Goal: Communication & Community: Participate in discussion

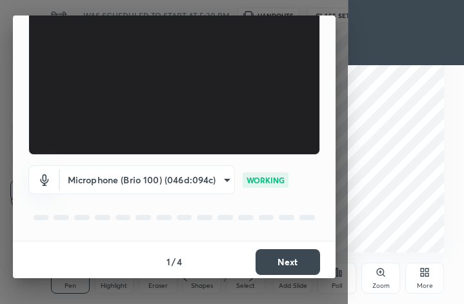
scroll to position [119, 0]
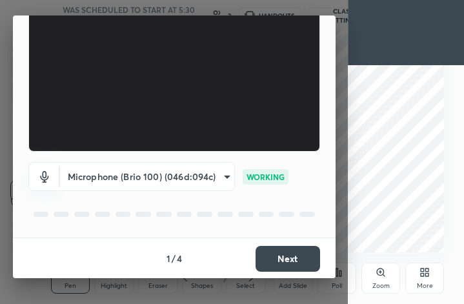
click at [300, 258] on button "Next" at bounding box center [288, 259] width 65 height 26
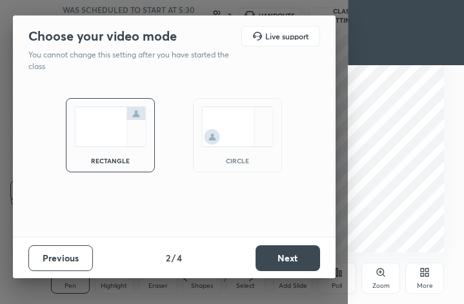
click at [242, 122] on img at bounding box center [237, 127] width 72 height 41
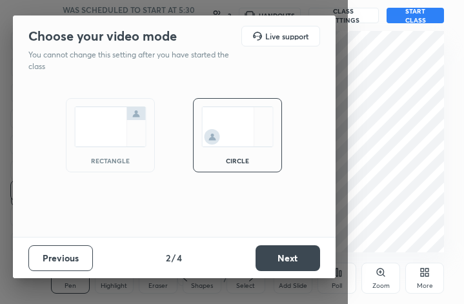
click at [287, 254] on button "Next" at bounding box center [288, 258] width 65 height 26
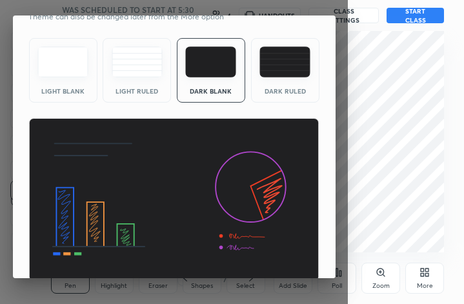
scroll to position [83, 0]
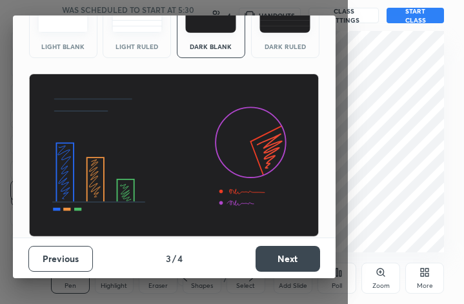
click at [61, 256] on button "Previous" at bounding box center [60, 259] width 65 height 26
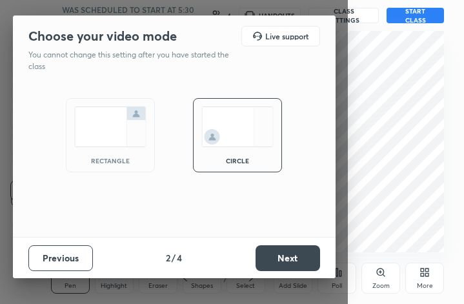
scroll to position [0, 0]
click at [66, 257] on button "Previous" at bounding box center [60, 258] width 65 height 26
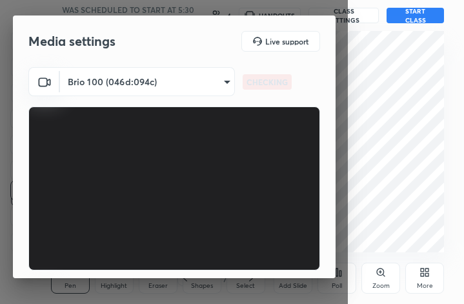
click at [175, 77] on body "1 2 3 4 5 6 7 C X Z C X Z E E Erase all H H हिन्दी साहित्य- आषाढ़ का एक दिन (Sp…" at bounding box center [232, 152] width 464 height 304
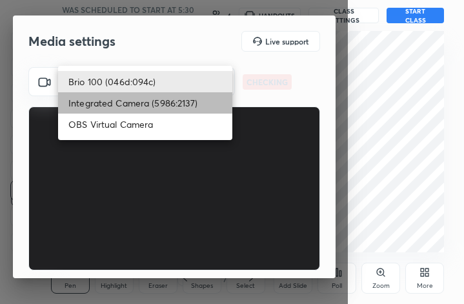
click at [171, 110] on li "Integrated Camera (5986:2137)" at bounding box center [145, 102] width 174 height 21
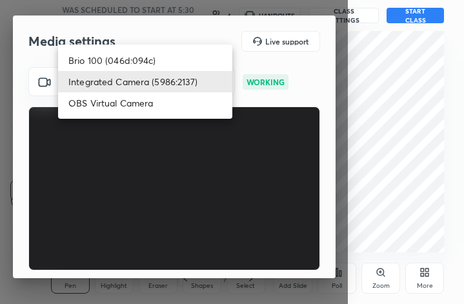
click at [170, 86] on body "1 2 3 4 5 6 7 C X Z C X Z E E Erase all H H हिन्दी साहित्य- आषाढ़ का एक दिन (Sp…" at bounding box center [232, 152] width 464 height 304
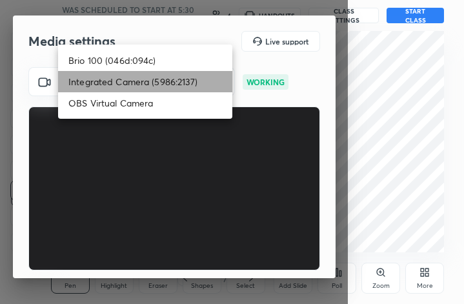
click at [168, 71] on li "Integrated Camera (5986:2137)" at bounding box center [145, 81] width 174 height 21
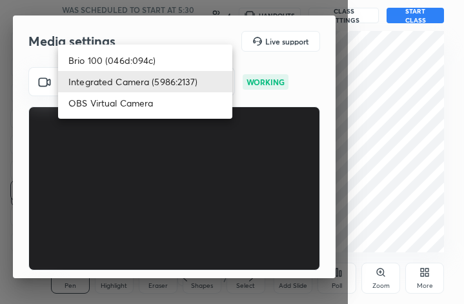
click at [167, 81] on body "1 2 3 4 5 6 7 C X Z C X Z E E Erase all H H हिन्दी साहित्य- आषाढ़ का एक दिन (Sp…" at bounding box center [232, 152] width 464 height 304
click at [165, 57] on li "Brio 100 (046d:094c)" at bounding box center [145, 60] width 174 height 21
type input "292883d4991fd39102ac9d716aacf3c397fbd837665ef94facf971ece0f88126"
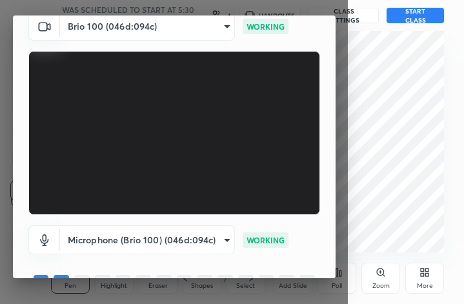
scroll to position [119, 0]
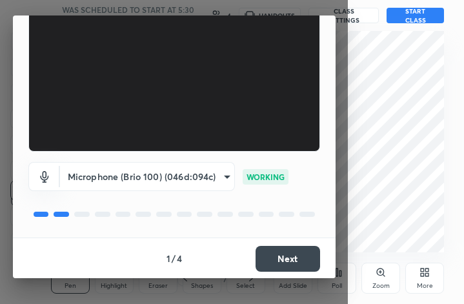
click at [283, 259] on button "Next" at bounding box center [288, 259] width 65 height 26
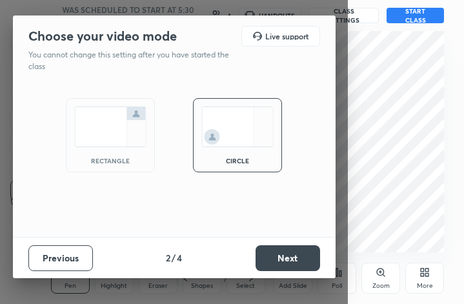
scroll to position [0, 0]
click at [283, 259] on button "Next" at bounding box center [288, 258] width 65 height 26
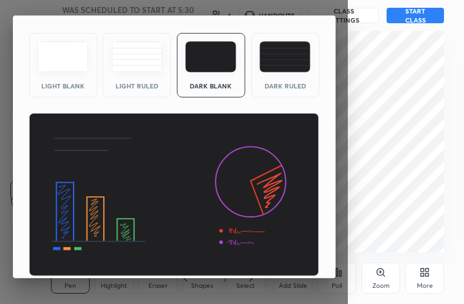
scroll to position [83, 0]
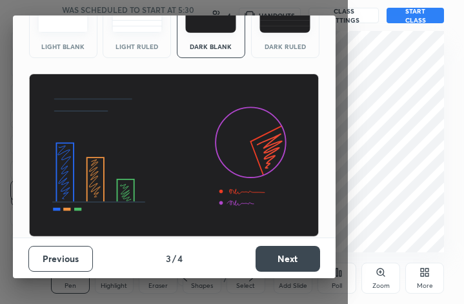
click at [285, 257] on button "Next" at bounding box center [288, 259] width 65 height 26
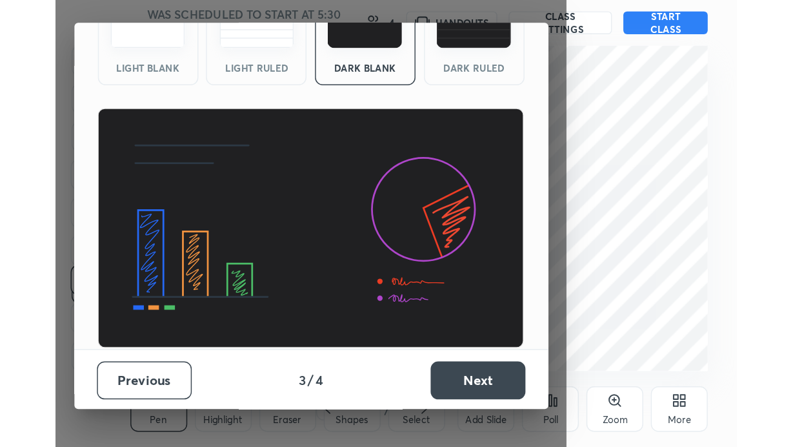
scroll to position [0, 0]
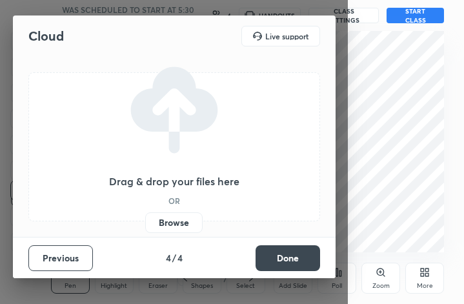
click at [278, 257] on button "Done" at bounding box center [288, 258] width 65 height 26
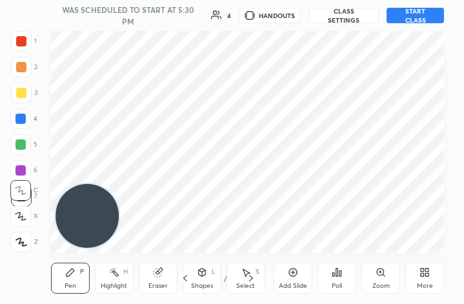
click at [422, 283] on div "More" at bounding box center [425, 286] width 16 height 6
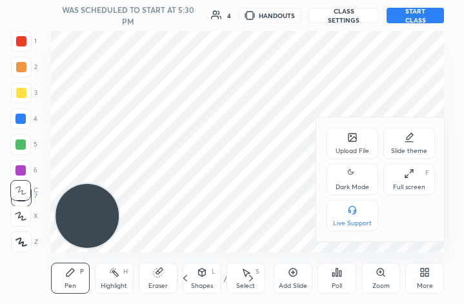
click at [416, 175] on div "Full screen F" at bounding box center [409, 179] width 52 height 31
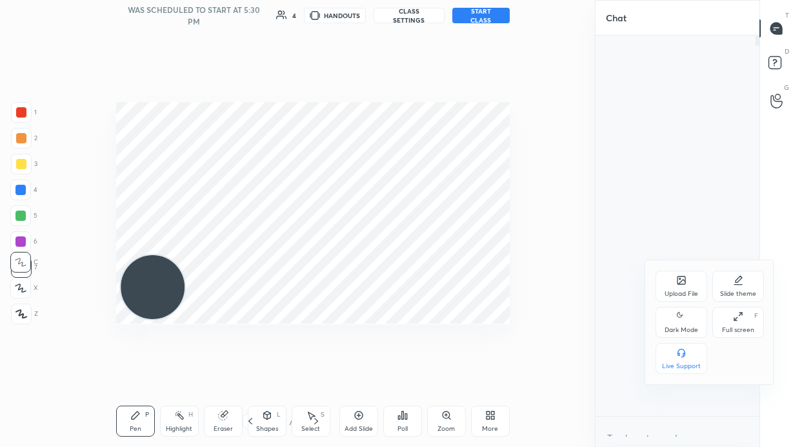
scroll to position [5, 5]
type textarea "x"
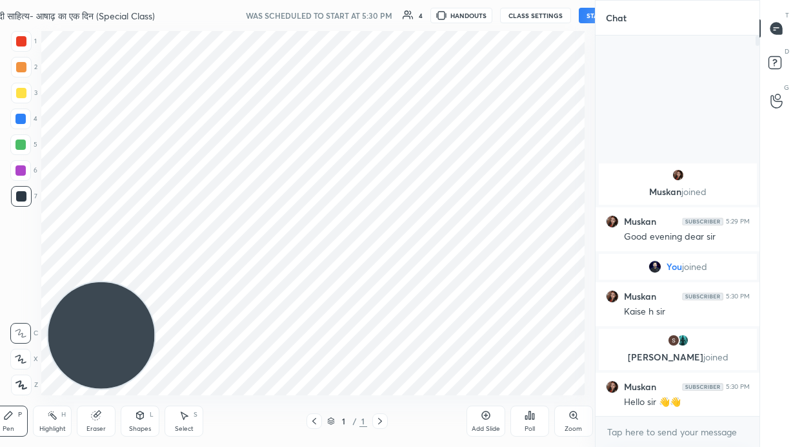
scroll to position [0, 0]
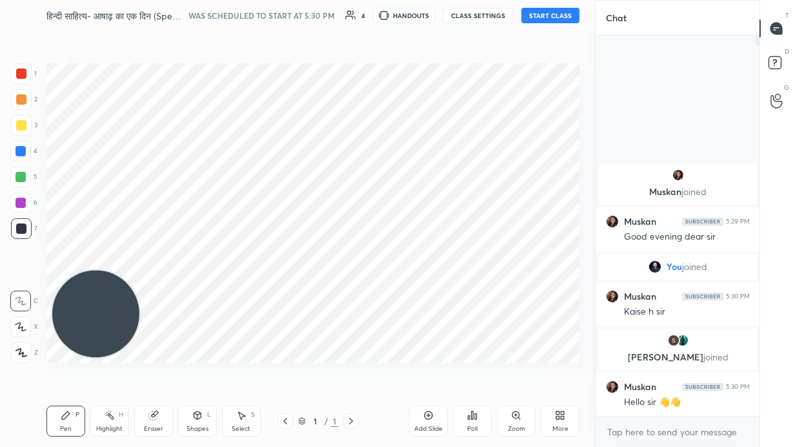
click at [464, 12] on button "CLASS SETTINGS" at bounding box center [478, 15] width 71 height 15
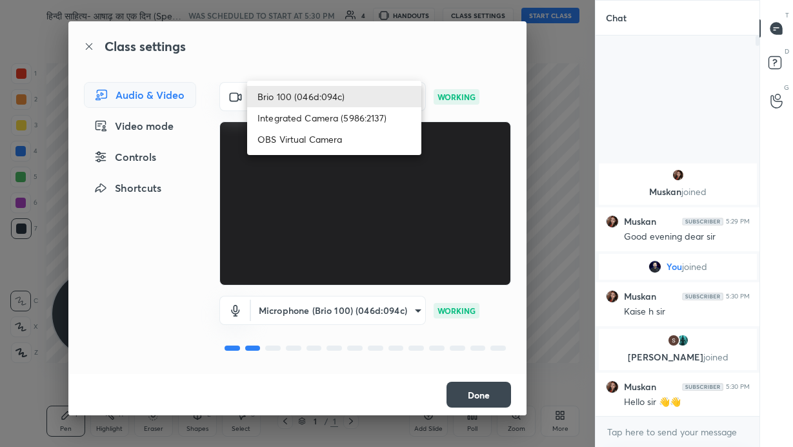
click at [338, 102] on body "1 2 3 4 5 6 7 C X Z C X Z E E Erase all H H हिन्दी साहित्य- आषाढ़ का एक दिन (Sp…" at bounding box center [396, 223] width 793 height 447
click at [338, 101] on li "Brio 100 (046d:094c)" at bounding box center [334, 96] width 174 height 21
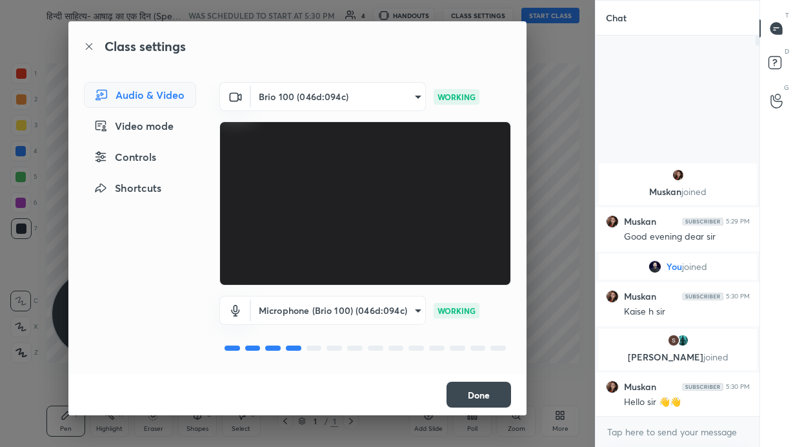
click at [464, 303] on button "Done" at bounding box center [479, 395] width 65 height 26
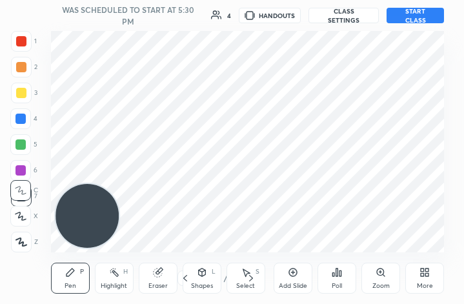
scroll to position [221, 413]
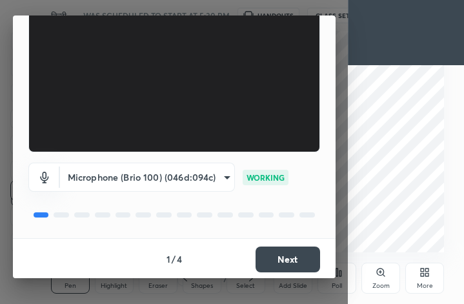
scroll to position [119, 0]
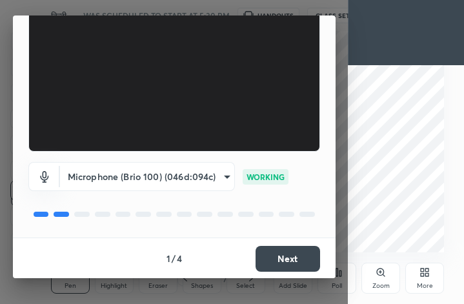
click at [292, 262] on button "Next" at bounding box center [288, 259] width 65 height 26
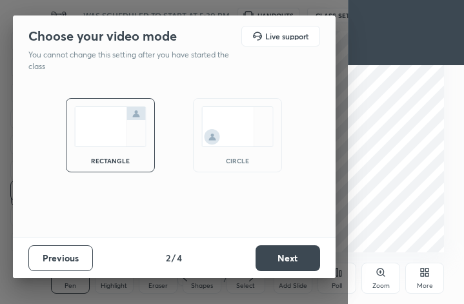
click at [245, 147] on div "circle" at bounding box center [237, 135] width 89 height 74
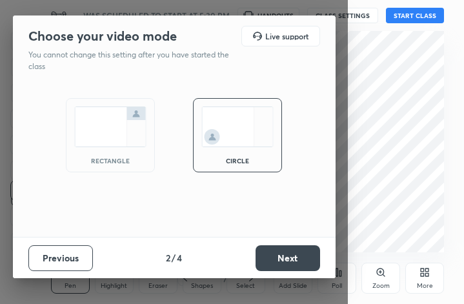
click at [276, 250] on button "Next" at bounding box center [288, 258] width 65 height 26
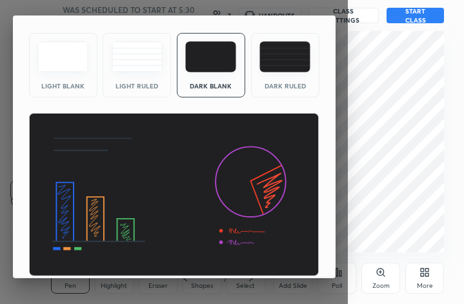
scroll to position [83, 0]
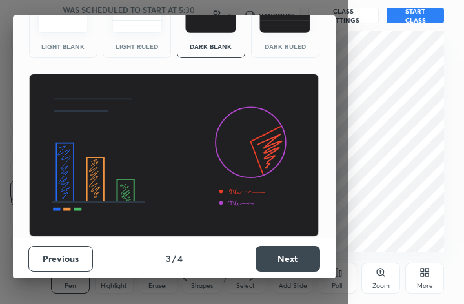
click at [284, 250] on button "Next" at bounding box center [288, 259] width 65 height 26
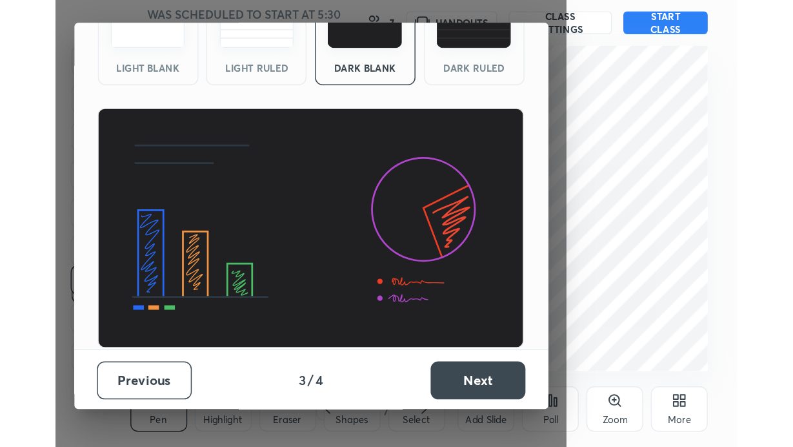
scroll to position [0, 0]
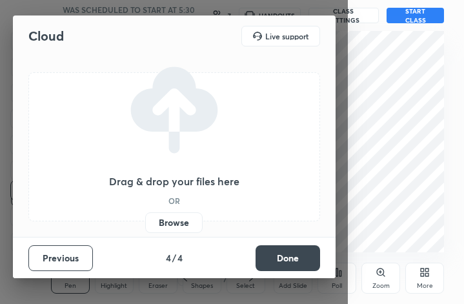
click at [284, 250] on button "Done" at bounding box center [288, 258] width 65 height 26
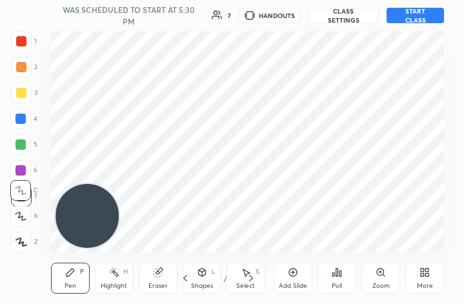
click at [426, 273] on icon at bounding box center [427, 274] width 3 height 3
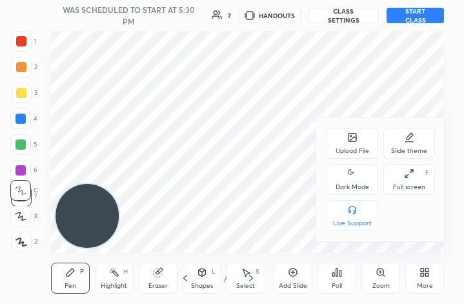
click at [418, 190] on div "Full screen" at bounding box center [409, 187] width 32 height 6
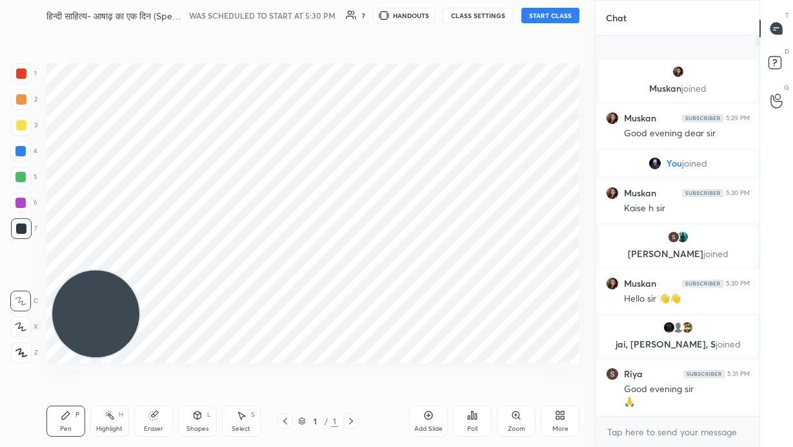
click at [438, 303] on div "Add Slide" at bounding box center [428, 420] width 39 height 31
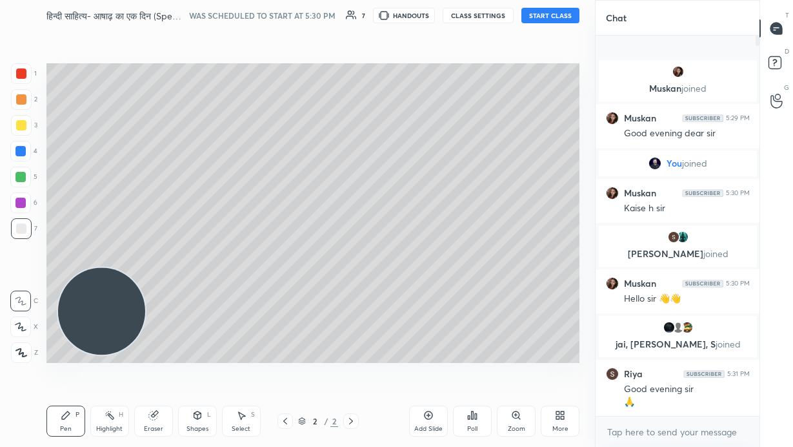
drag, startPoint x: 92, startPoint y: 308, endPoint x: 225, endPoint y: 134, distance: 218.3
click at [145, 267] on video at bounding box center [101, 310] width 87 height 87
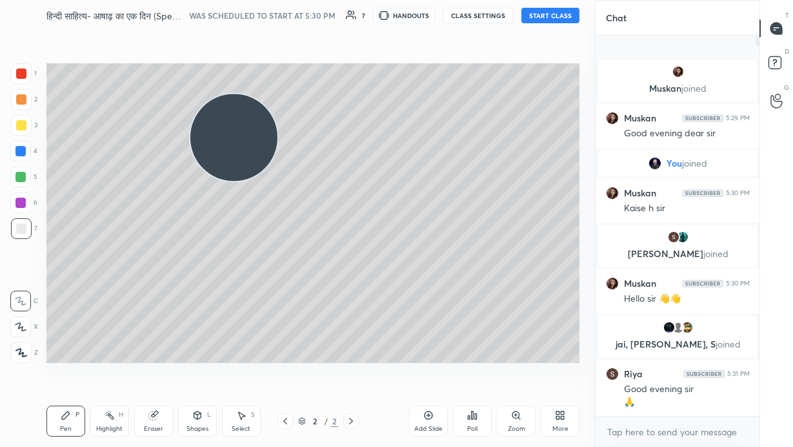
click at [464, 15] on button "START CLASS" at bounding box center [551, 15] width 58 height 15
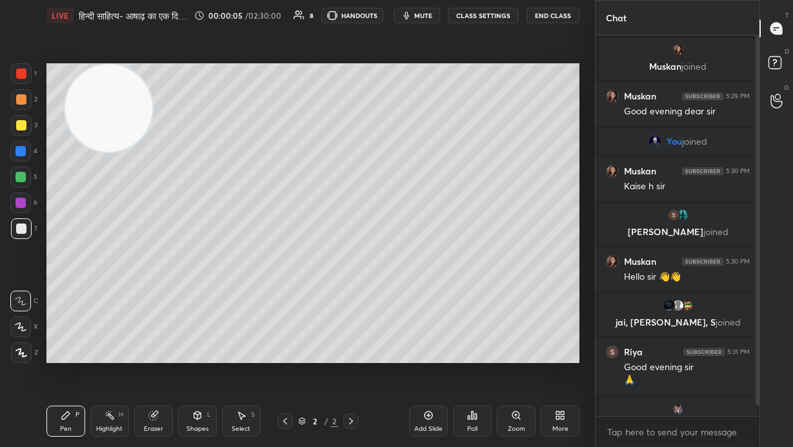
drag, startPoint x: 239, startPoint y: 151, endPoint x: 113, endPoint y: 120, distance: 129.6
click at [113, 120] on video at bounding box center [108, 108] width 87 height 87
click at [23, 303] on icon at bounding box center [21, 326] width 12 height 9
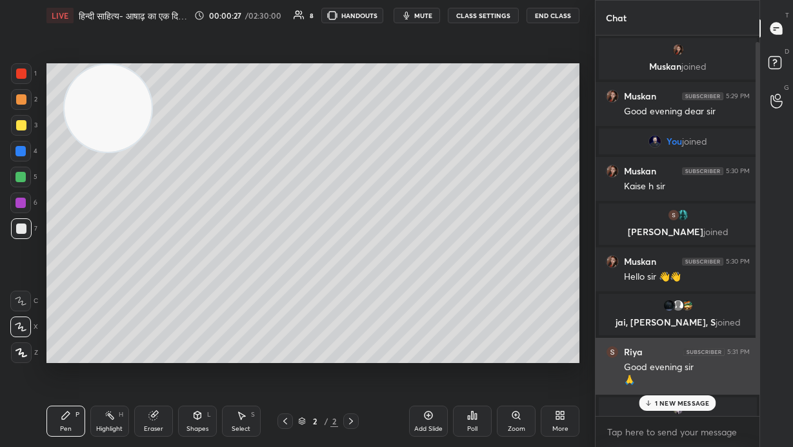
scroll to position [156, 0]
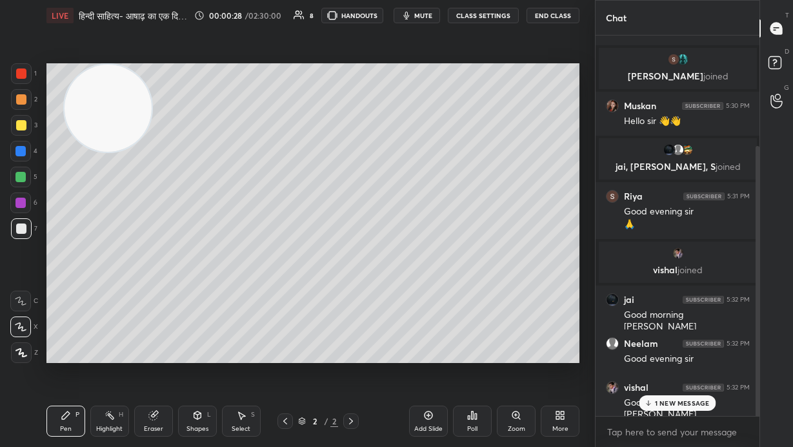
click at [464, 303] on p "1 NEW MESSAGE" at bounding box center [682, 403] width 55 height 8
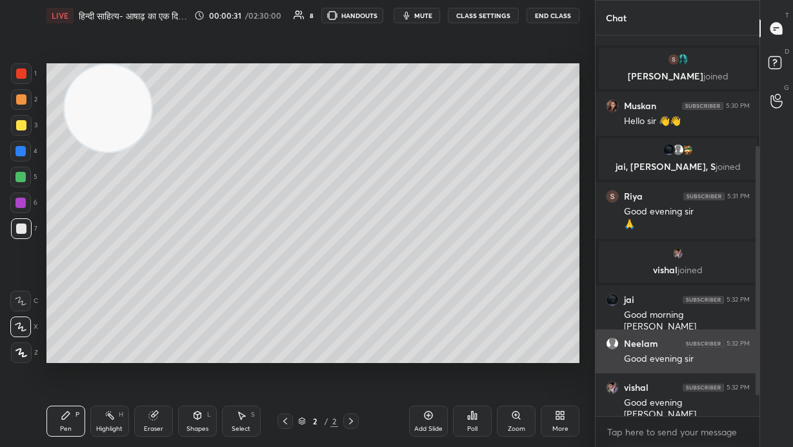
scroll to position [199, 0]
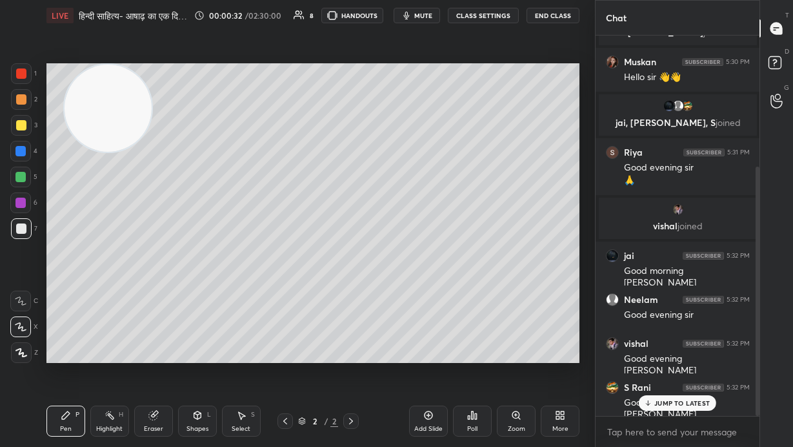
click at [464, 303] on p "JUMP TO LATEST" at bounding box center [683, 403] width 56 height 8
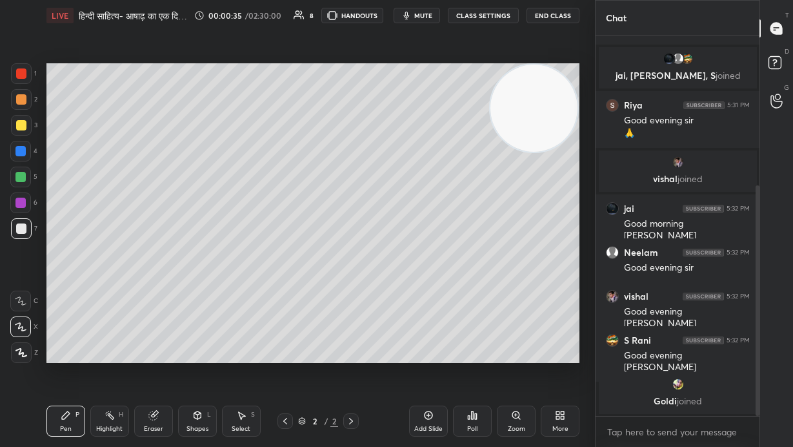
drag, startPoint x: 101, startPoint y: 130, endPoint x: 527, endPoint y: 122, distance: 426.1
click at [464, 122] on video at bounding box center [534, 108] width 87 height 87
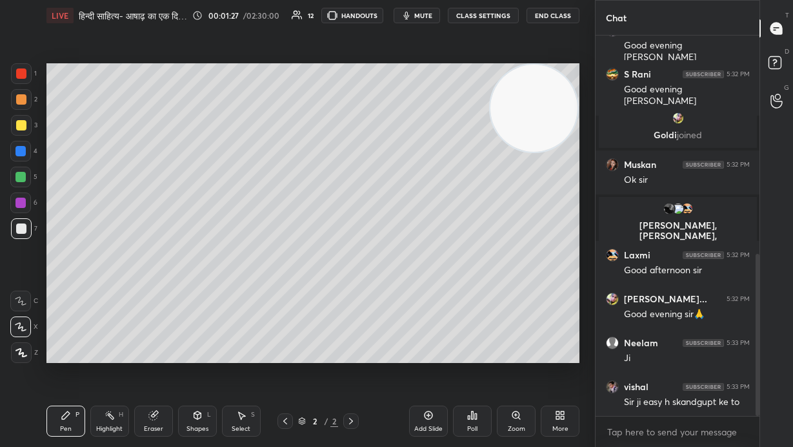
scroll to position [558, 0]
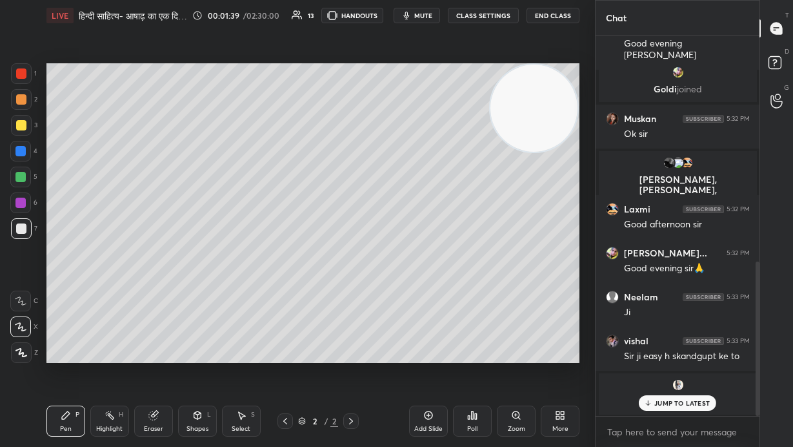
drag, startPoint x: 546, startPoint y: 116, endPoint x: 544, endPoint y: 103, distance: 13.1
click at [464, 103] on video at bounding box center [534, 108] width 87 height 87
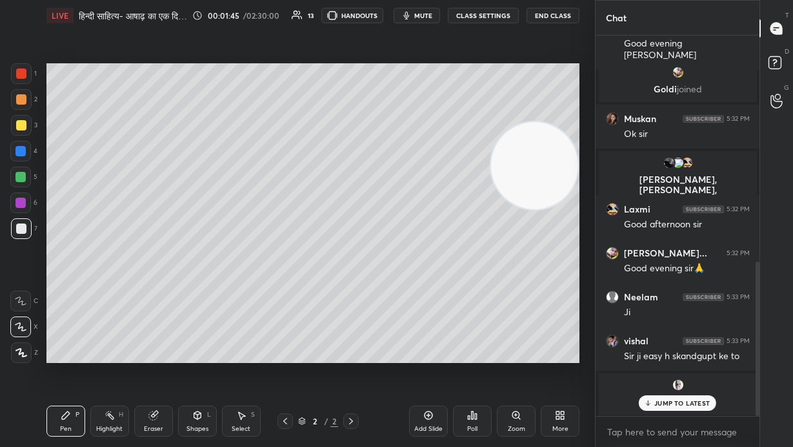
drag, startPoint x: 546, startPoint y: 153, endPoint x: 558, endPoint y: 232, distance: 79.6
click at [464, 209] on video at bounding box center [534, 165] width 87 height 87
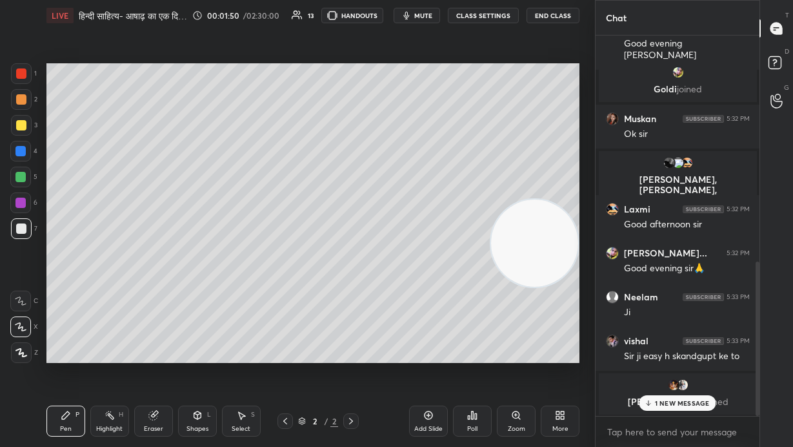
click at [464, 303] on div "1 NEW MESSAGE" at bounding box center [677, 402] width 77 height 15
drag, startPoint x: 553, startPoint y: 256, endPoint x: 569, endPoint y: 96, distance: 160.9
click at [464, 201] on video at bounding box center [534, 244] width 87 height 87
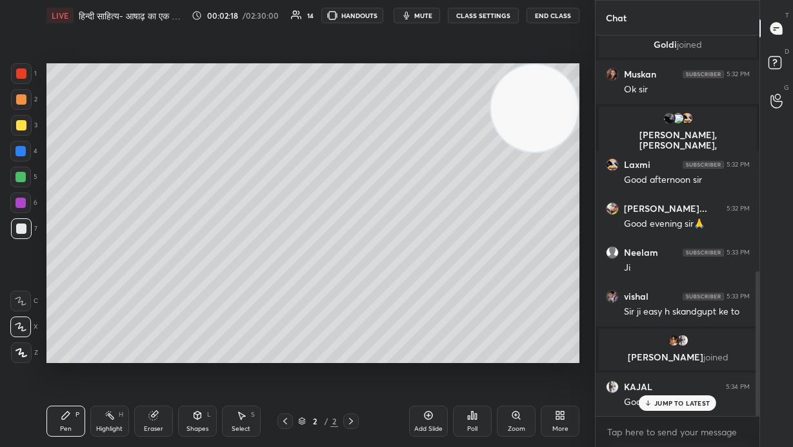
scroll to position [620, 0]
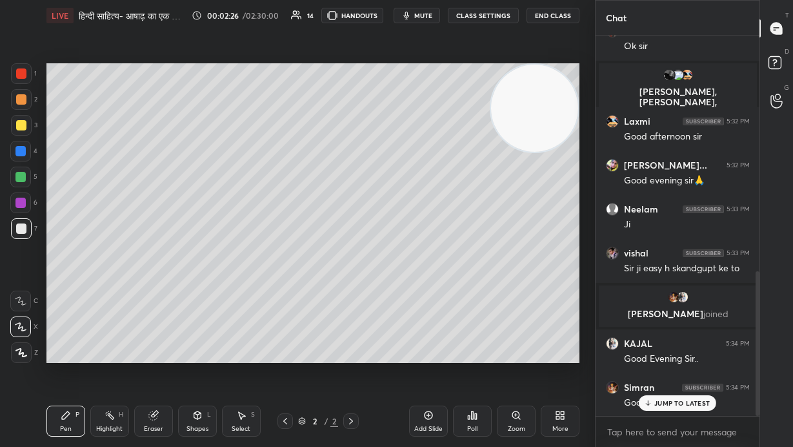
click at [464, 303] on p "JUMP TO LATEST" at bounding box center [683, 403] width 56 height 8
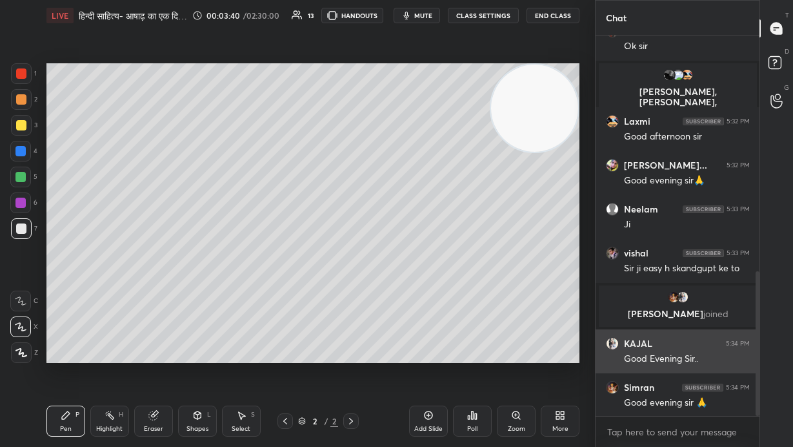
scroll to position [664, 0]
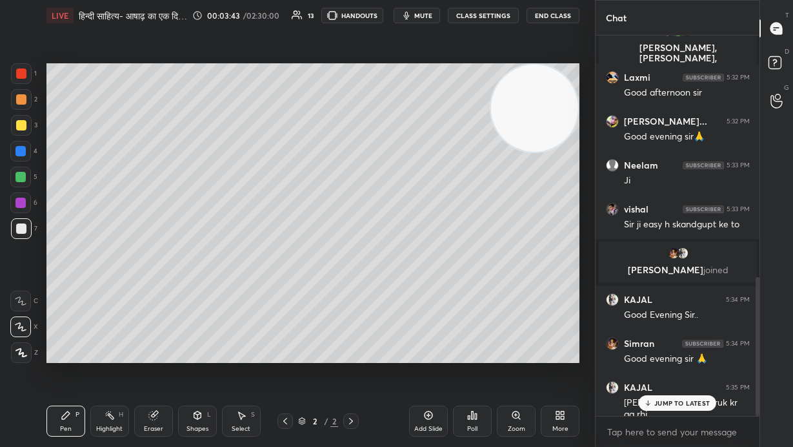
click at [464, 303] on div "JUMP TO LATEST" at bounding box center [677, 402] width 77 height 15
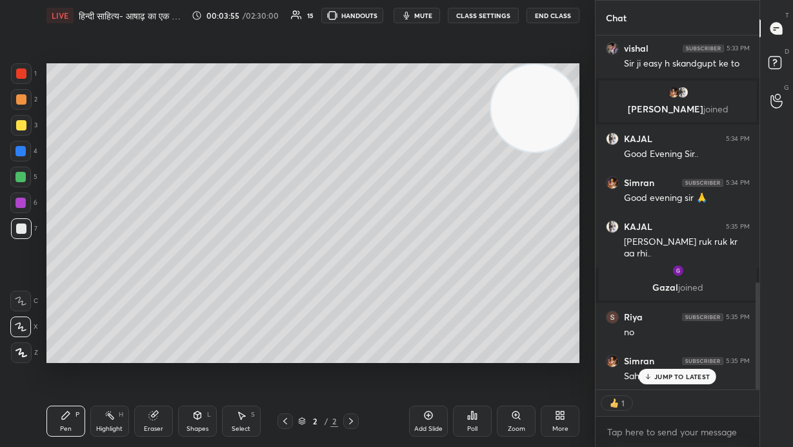
scroll to position [859, 0]
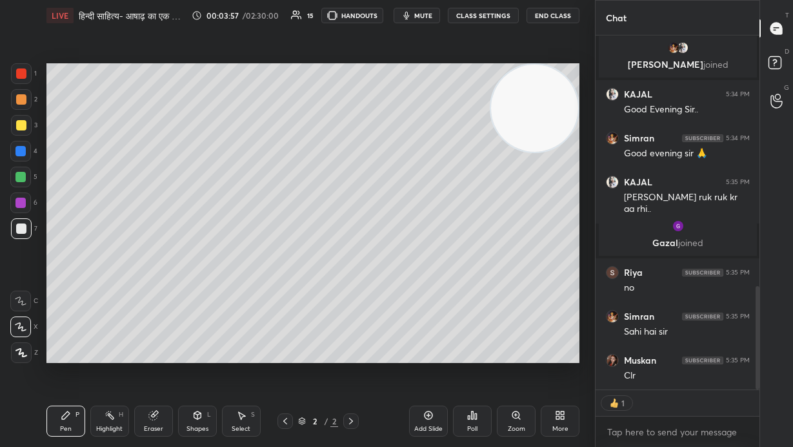
click at [431, 303] on icon at bounding box center [428, 415] width 10 height 10
click at [464, 303] on icon at bounding box center [560, 415] width 10 height 10
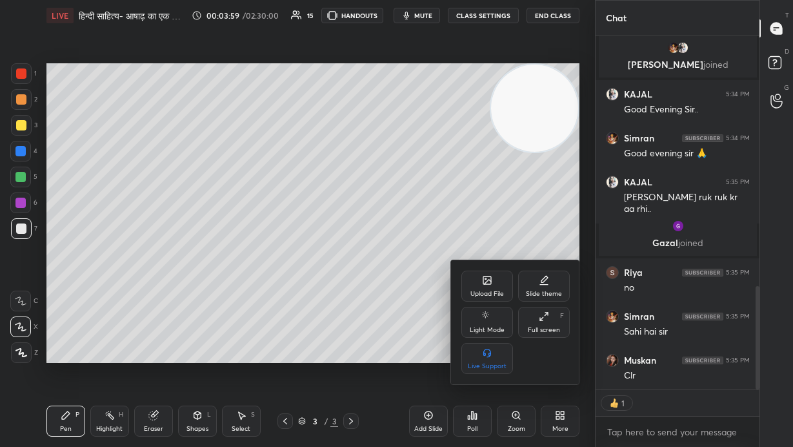
click at [464, 288] on div "Upload File" at bounding box center [488, 285] width 52 height 31
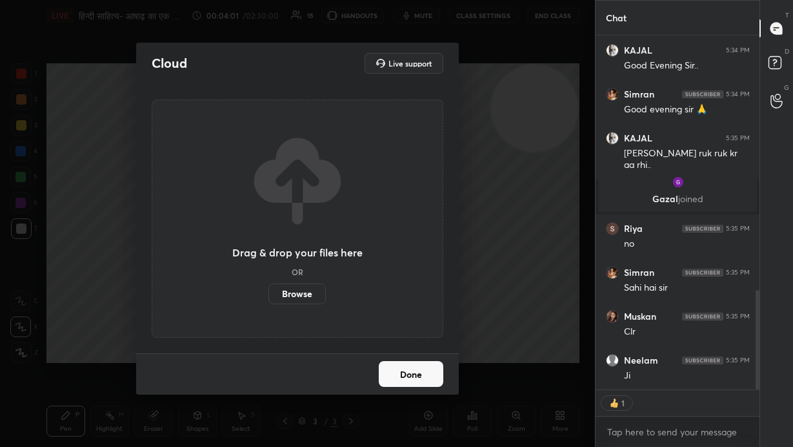
click at [301, 294] on label "Browse" at bounding box center [297, 293] width 57 height 21
click at [269, 294] on input "Browse" at bounding box center [269, 293] width 0 height 21
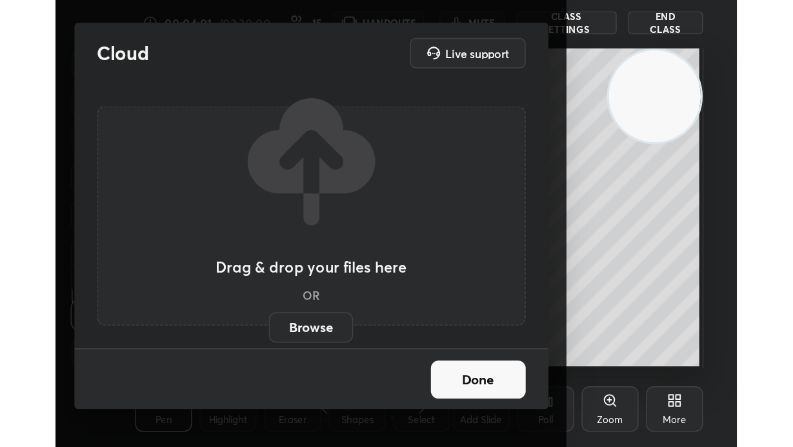
scroll to position [221, 412]
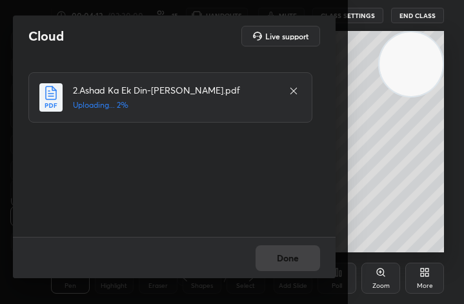
click at [422, 280] on div "More" at bounding box center [424, 278] width 39 height 31
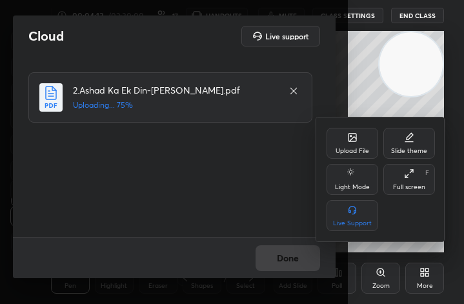
click at [408, 184] on div "Full screen" at bounding box center [409, 187] width 32 height 6
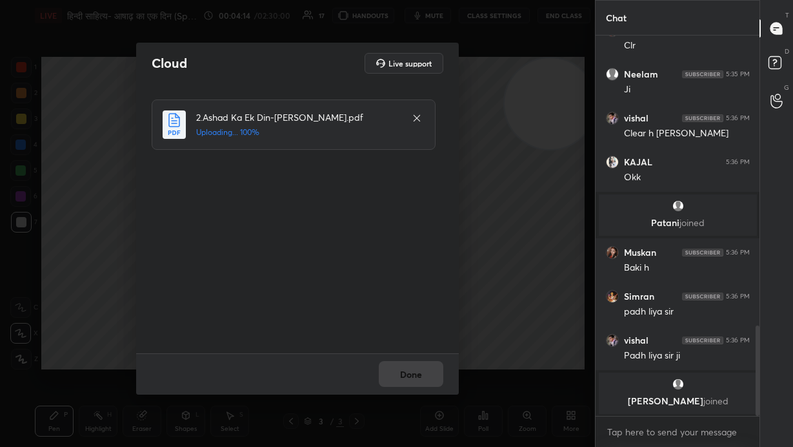
scroll to position [364, 544]
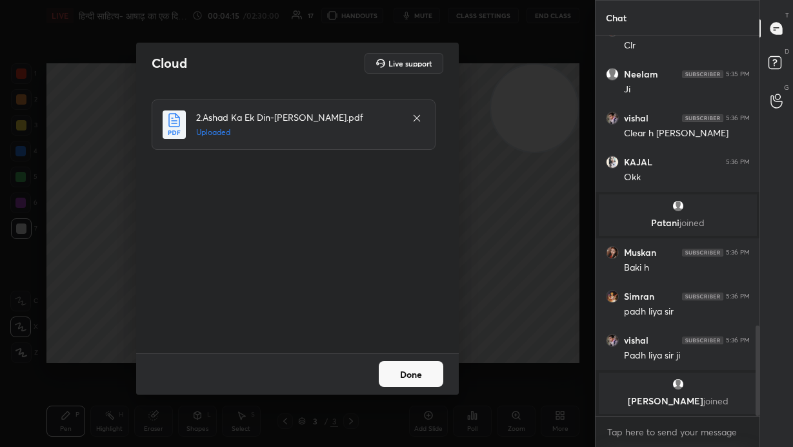
drag, startPoint x: 412, startPoint y: 376, endPoint x: 414, endPoint y: 349, distance: 27.2
click at [412, 303] on button "Done" at bounding box center [411, 374] width 65 height 26
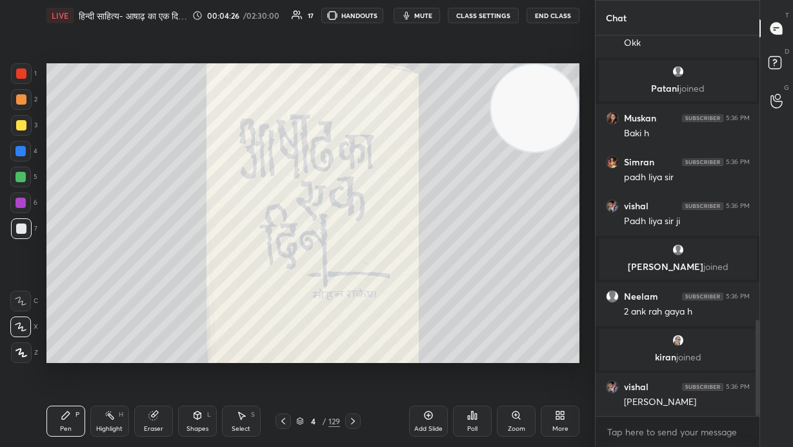
scroll to position [1169, 0]
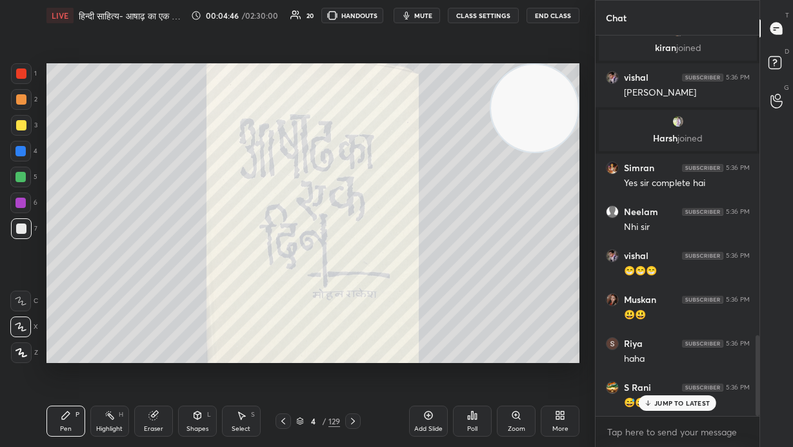
click at [328, 303] on div "4 / 129" at bounding box center [318, 421] width 44 height 12
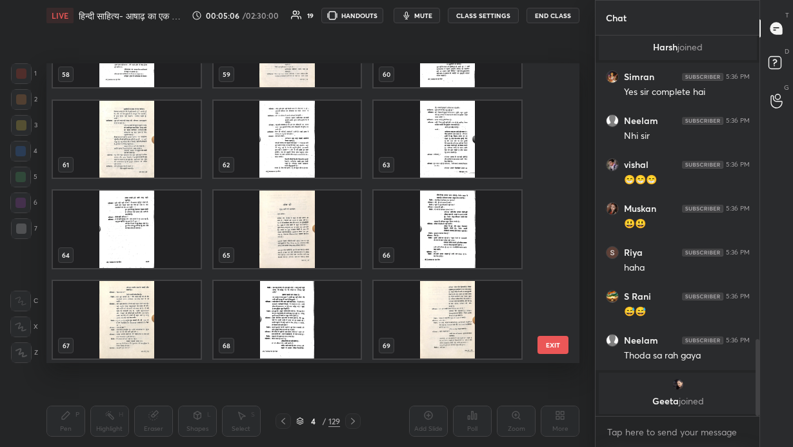
scroll to position [1833, 0]
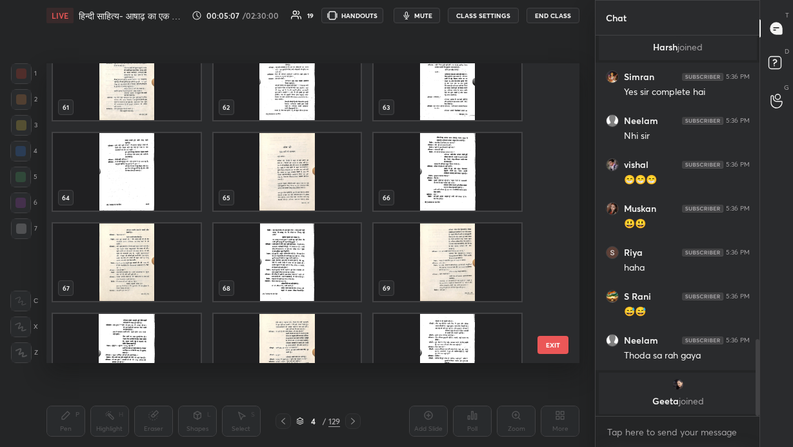
click at [305, 173] on img "grid" at bounding box center [287, 171] width 148 height 77
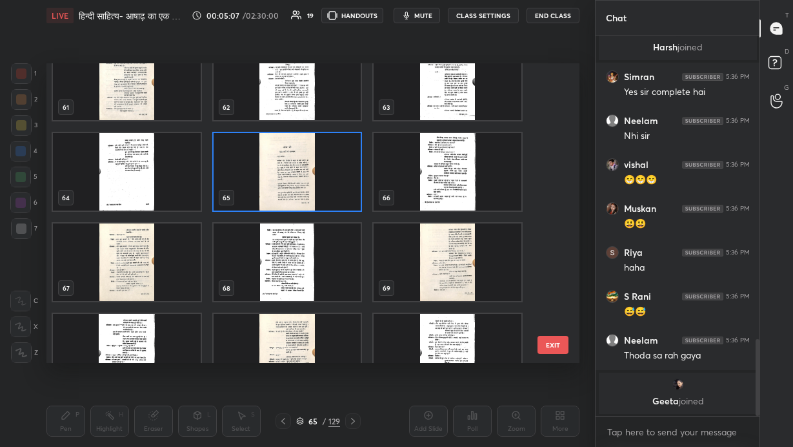
click at [306, 174] on img "grid" at bounding box center [287, 171] width 148 height 77
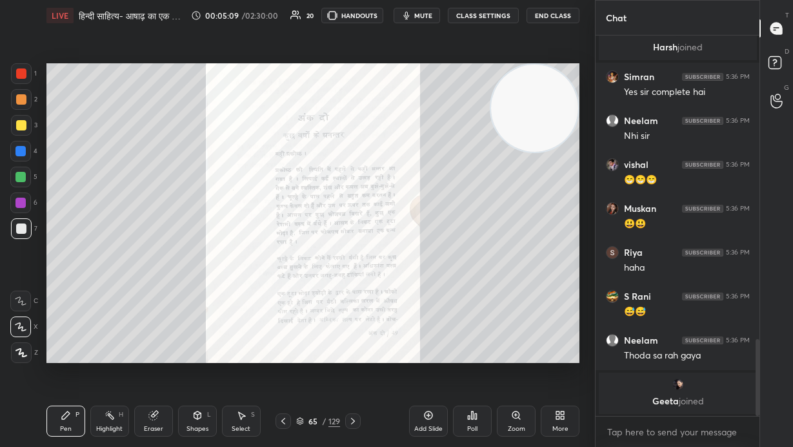
drag, startPoint x: 25, startPoint y: 77, endPoint x: 40, endPoint y: 83, distance: 15.9
click at [26, 77] on div at bounding box center [21, 73] width 10 height 10
click at [354, 303] on icon at bounding box center [353, 421] width 10 height 10
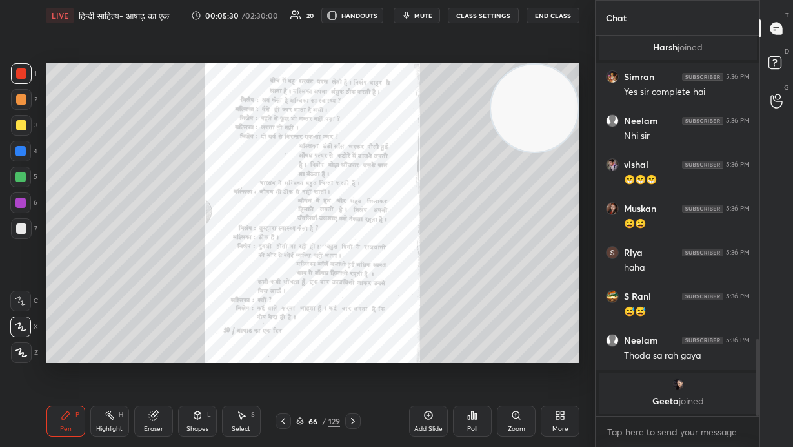
click at [352, 303] on icon at bounding box center [353, 421] width 10 height 10
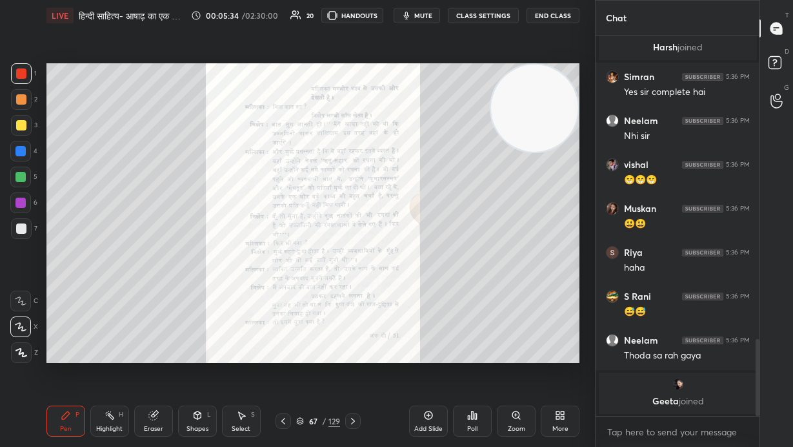
click at [352, 303] on icon at bounding box center [353, 421] width 10 height 10
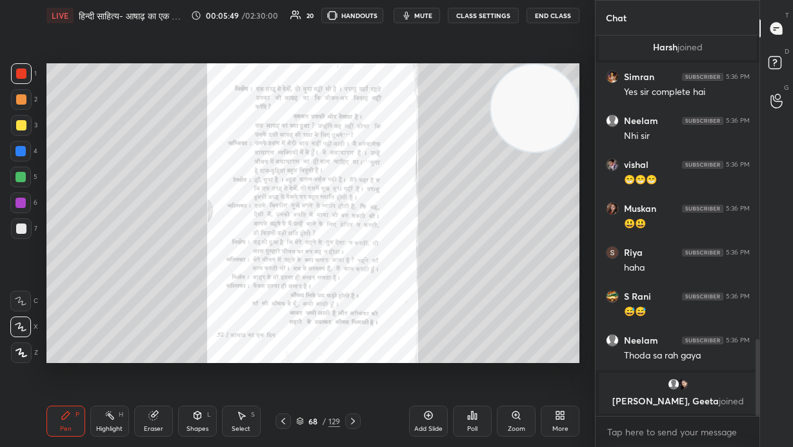
click at [354, 303] on icon at bounding box center [353, 421] width 10 height 10
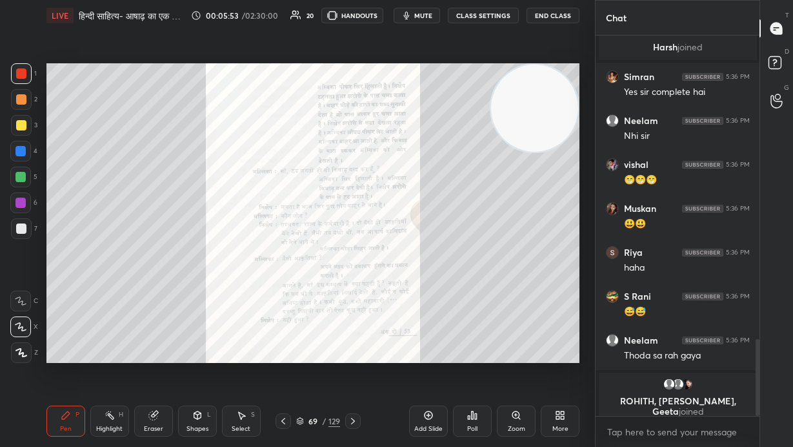
click at [354, 303] on icon at bounding box center [353, 421] width 10 height 10
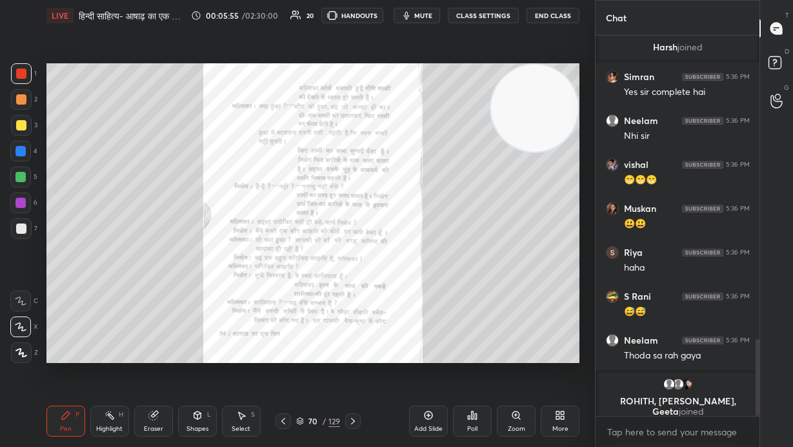
click at [357, 303] on icon at bounding box center [353, 421] width 10 height 10
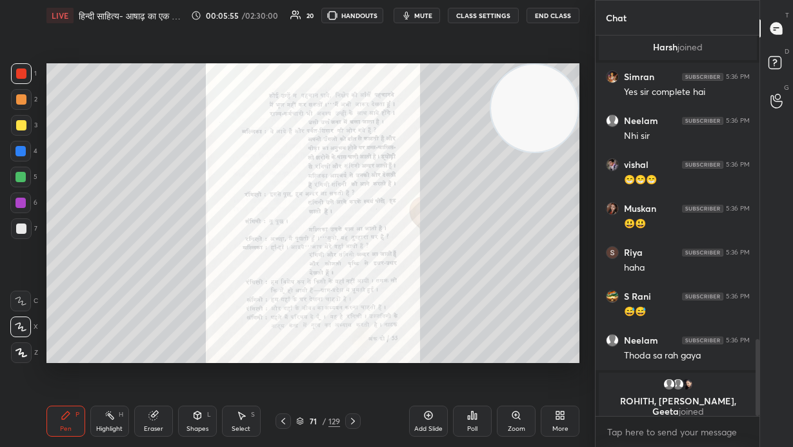
click at [357, 303] on icon at bounding box center [353, 421] width 10 height 10
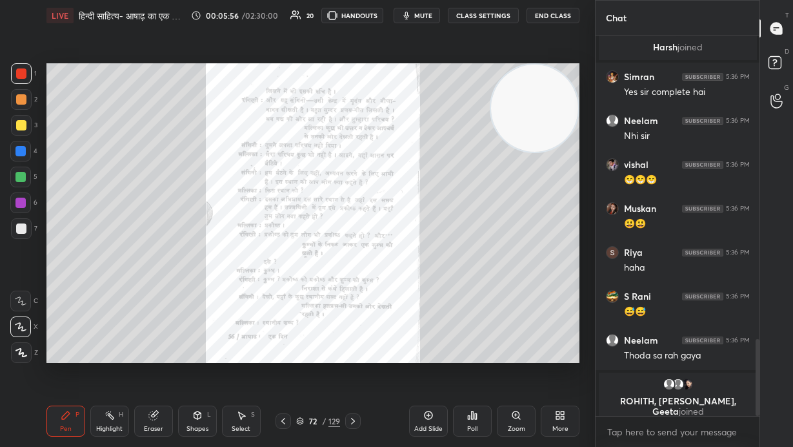
click at [356, 303] on icon at bounding box center [353, 421] width 10 height 10
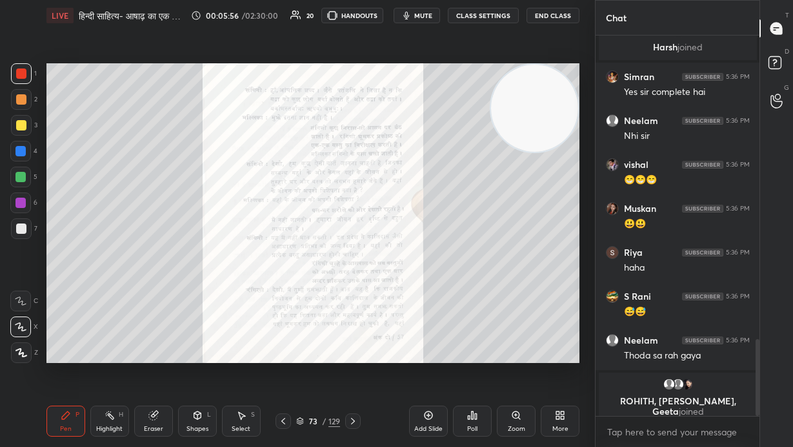
click at [357, 303] on icon at bounding box center [353, 421] width 10 height 10
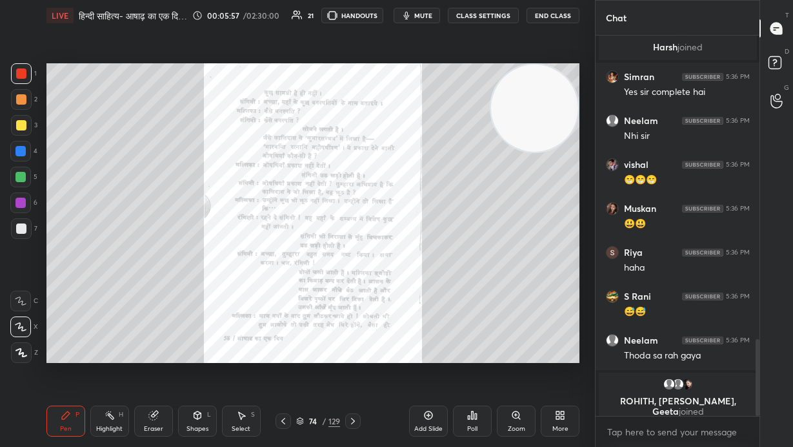
scroll to position [1508, 0]
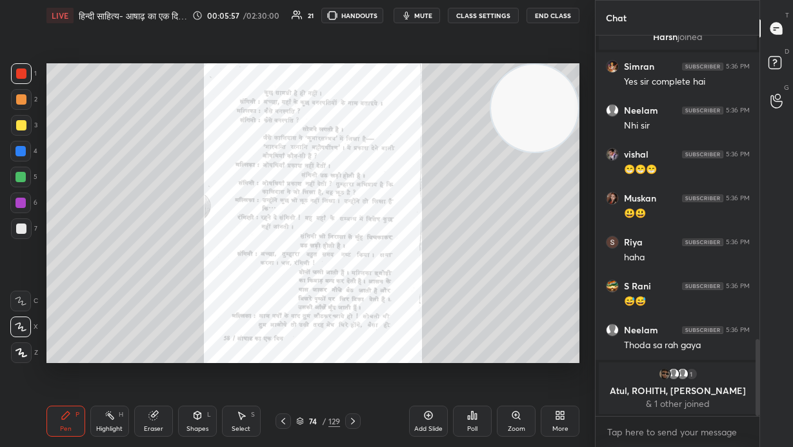
click at [354, 303] on icon at bounding box center [353, 421] width 10 height 10
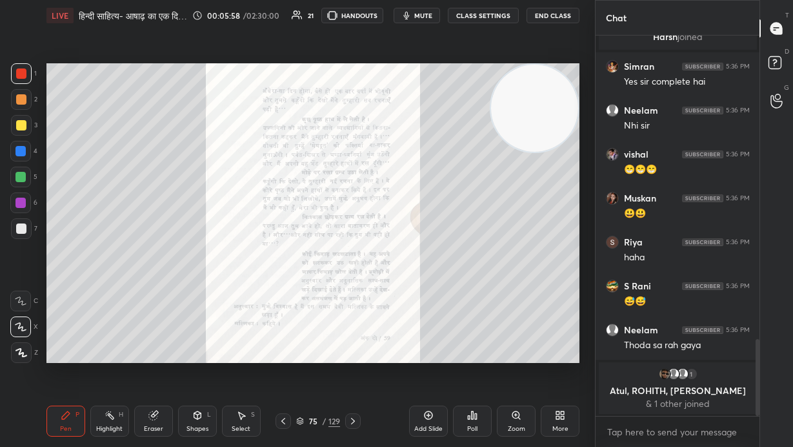
click at [287, 303] on icon at bounding box center [283, 421] width 10 height 10
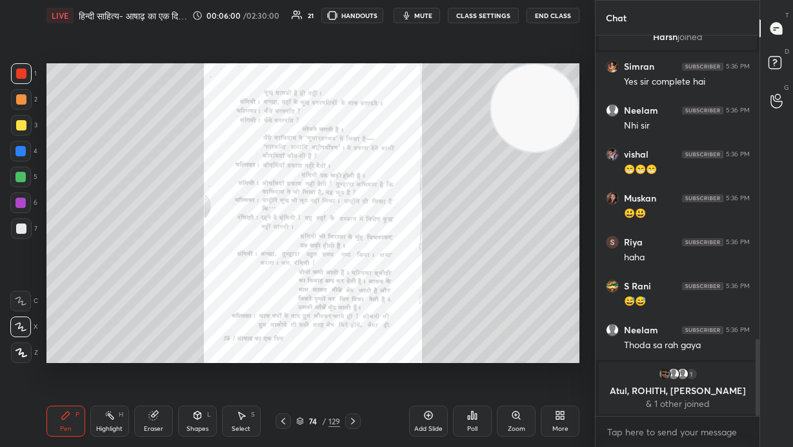
click at [356, 303] on icon at bounding box center [353, 421] width 10 height 10
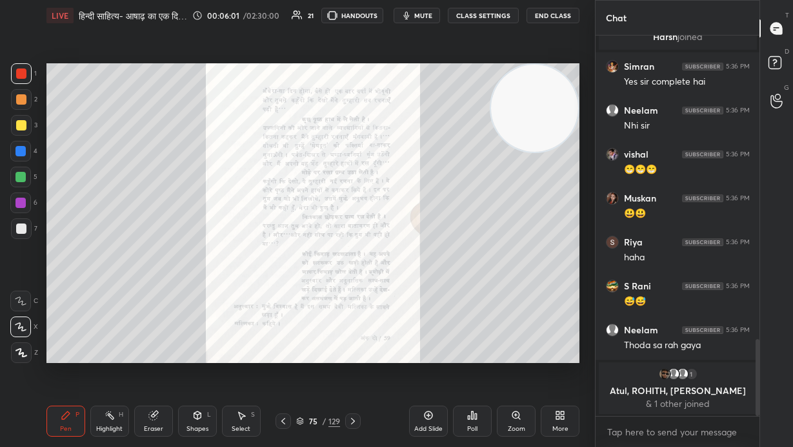
click at [355, 303] on icon at bounding box center [353, 421] width 10 height 10
click at [356, 303] on icon at bounding box center [353, 421] width 10 height 10
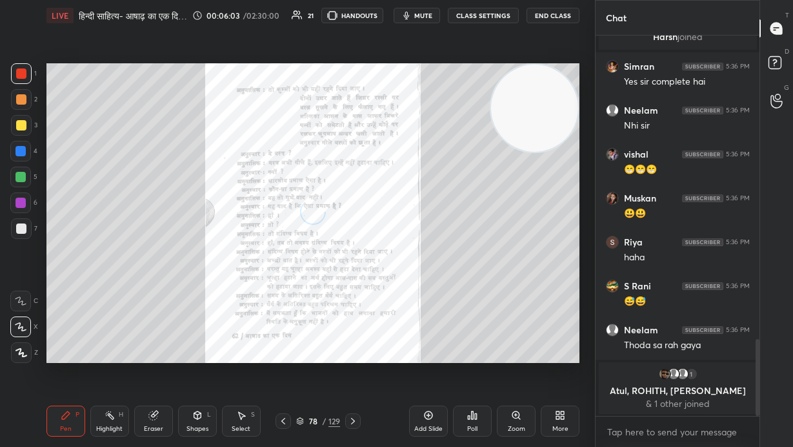
click at [356, 303] on icon at bounding box center [353, 421] width 10 height 10
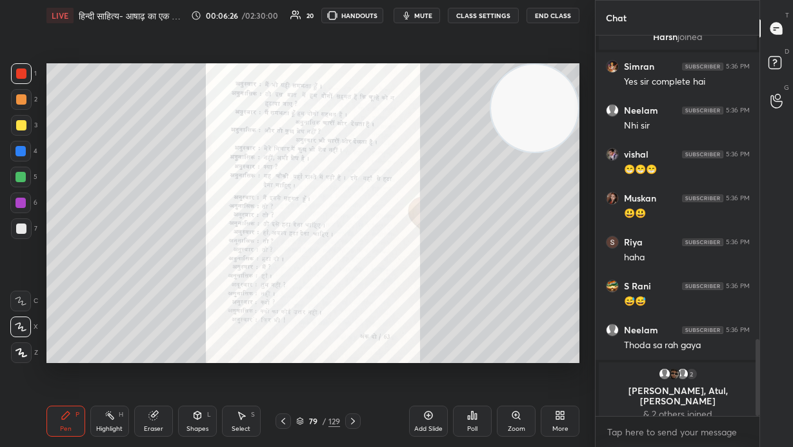
click at [354, 303] on div at bounding box center [352, 420] width 15 height 15
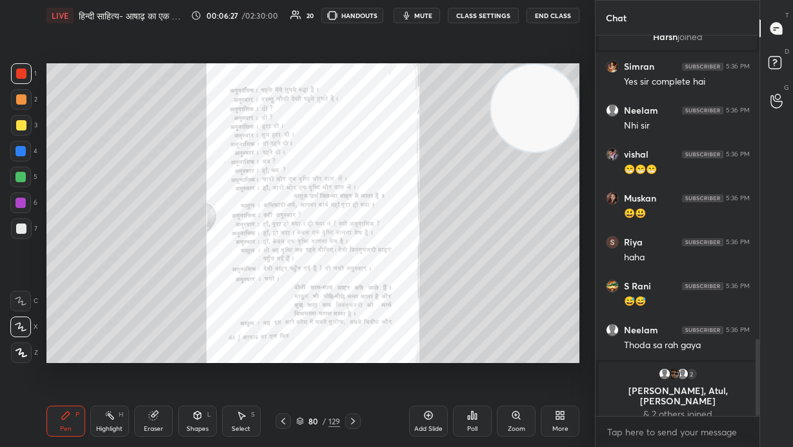
click at [352, 303] on icon at bounding box center [353, 421] width 10 height 10
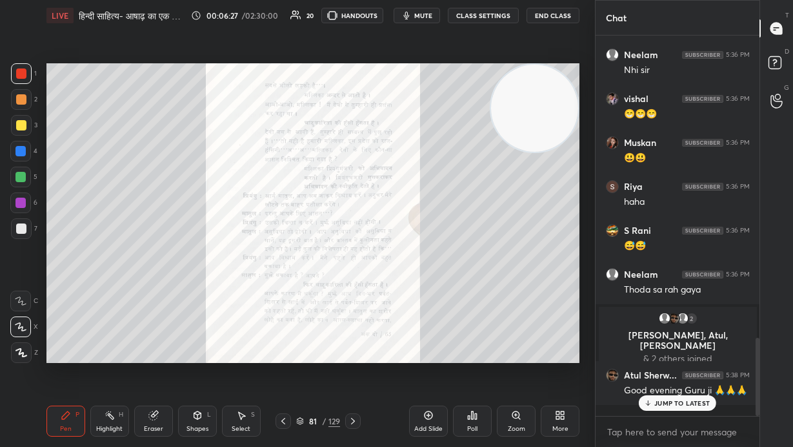
scroll to position [1479, 0]
click at [464, 303] on p "JUMP TO LATEST" at bounding box center [683, 403] width 56 height 8
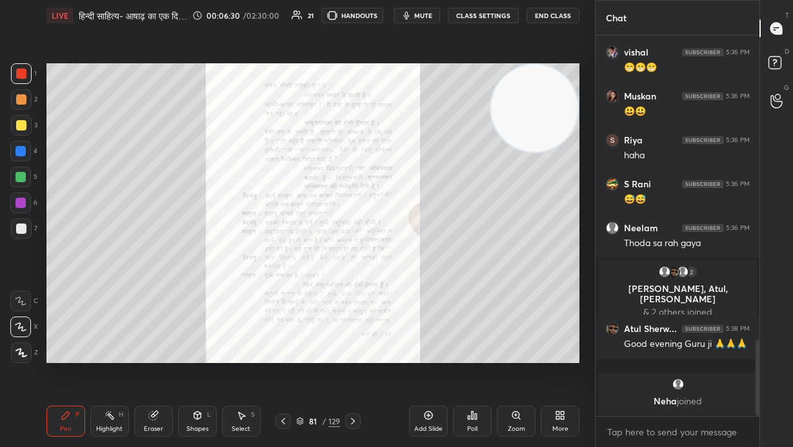
click at [464, 303] on div "Close" at bounding box center [396, 447] width 793 height 0
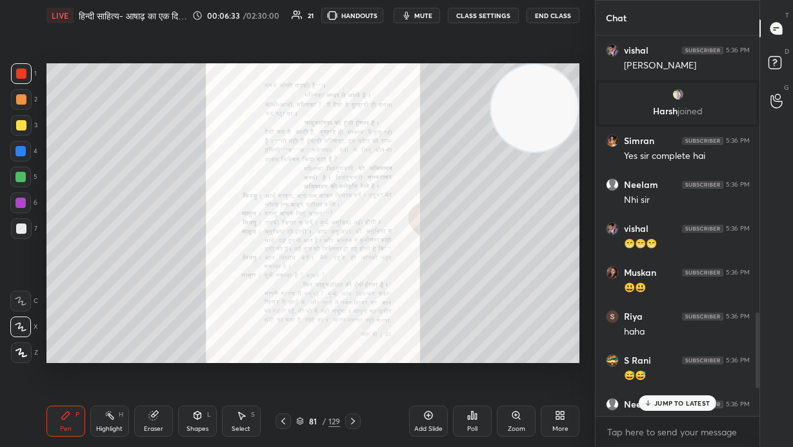
scroll to position [1310, 0]
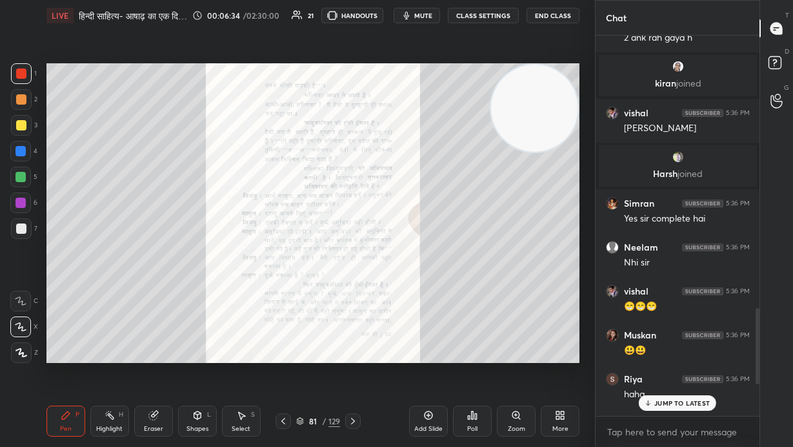
click at [464, 303] on p "JUMP TO LATEST" at bounding box center [683, 403] width 56 height 8
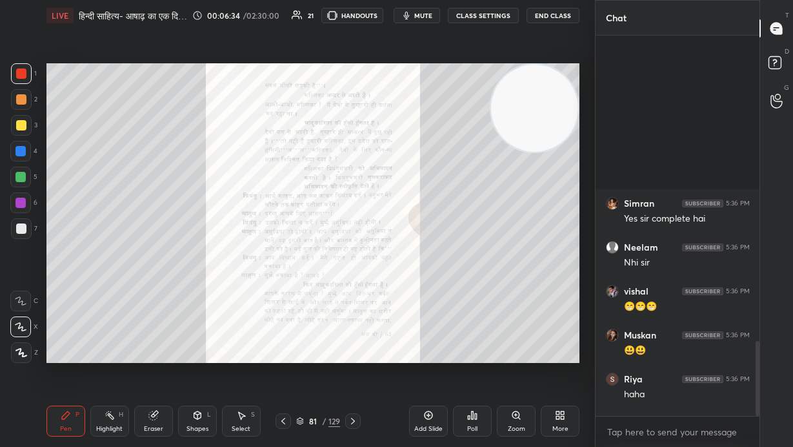
scroll to position [1549, 0]
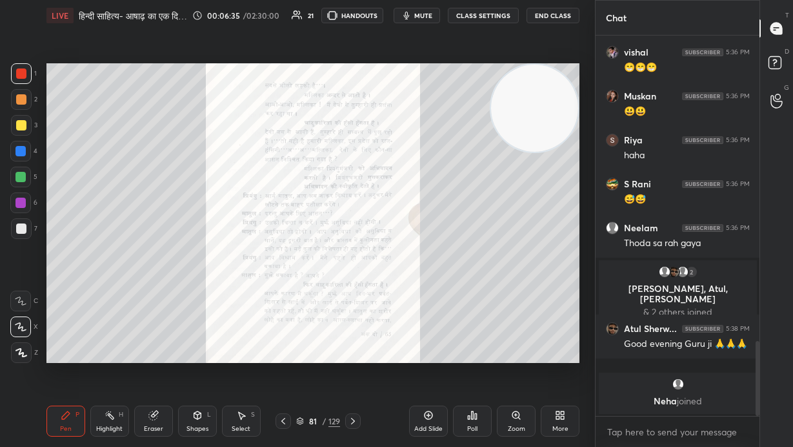
click at [316, 303] on div "81" at bounding box center [313, 421] width 13 height 8
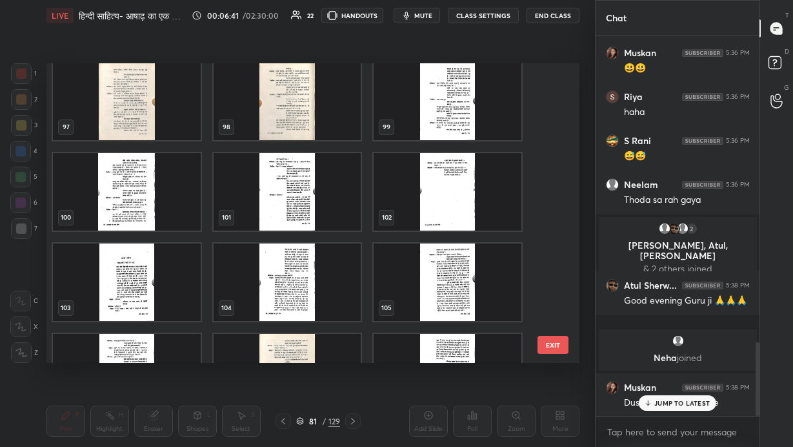
scroll to position [2897, 0]
click at [132, 279] on img "grid" at bounding box center [127, 281] width 148 height 77
click at [134, 280] on img "grid" at bounding box center [127, 281] width 148 height 77
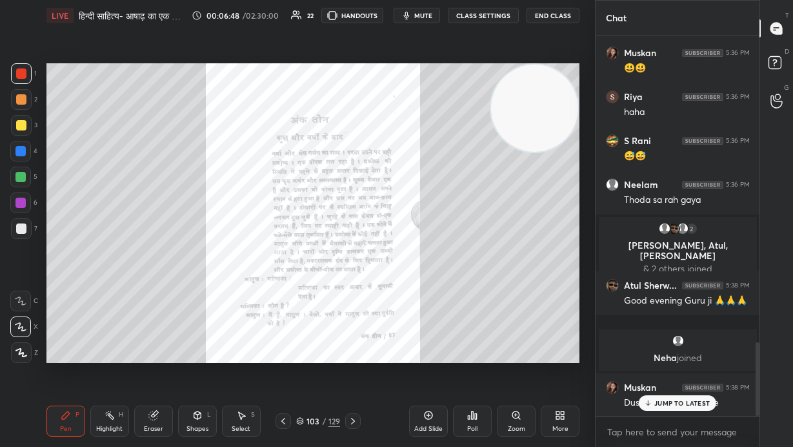
click at [464, 303] on div "Zoom" at bounding box center [516, 420] width 39 height 31
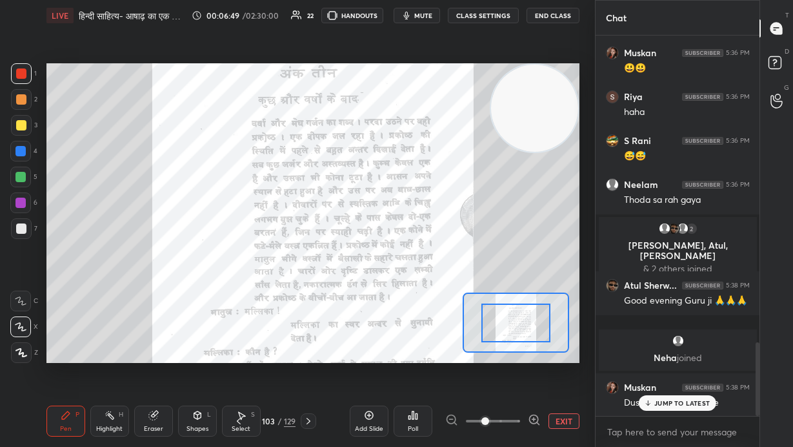
click at [464, 303] on span at bounding box center [493, 420] width 54 height 19
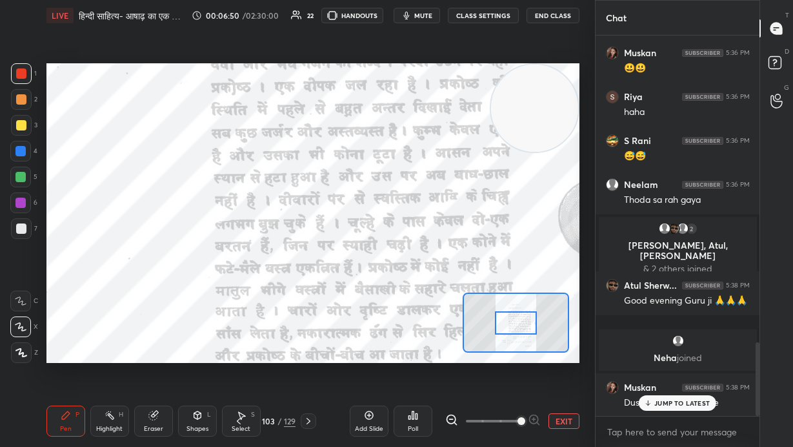
click at [449, 303] on icon at bounding box center [451, 419] width 13 height 13
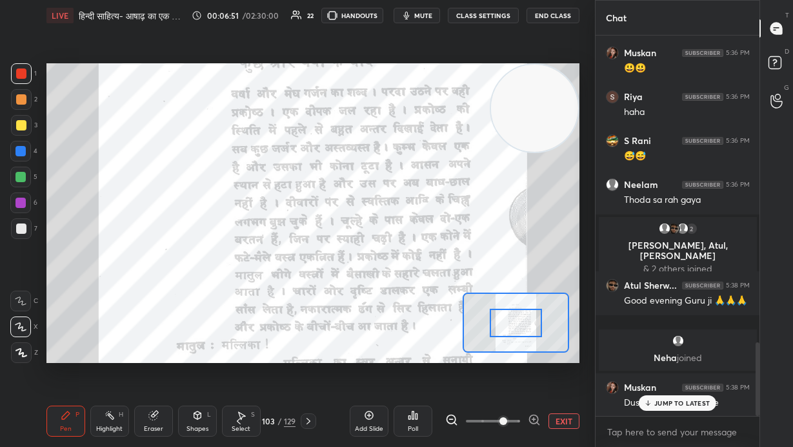
drag, startPoint x: 451, startPoint y: 421, endPoint x: 456, endPoint y: 406, distance: 15.9
click at [451, 303] on icon at bounding box center [451, 419] width 13 height 13
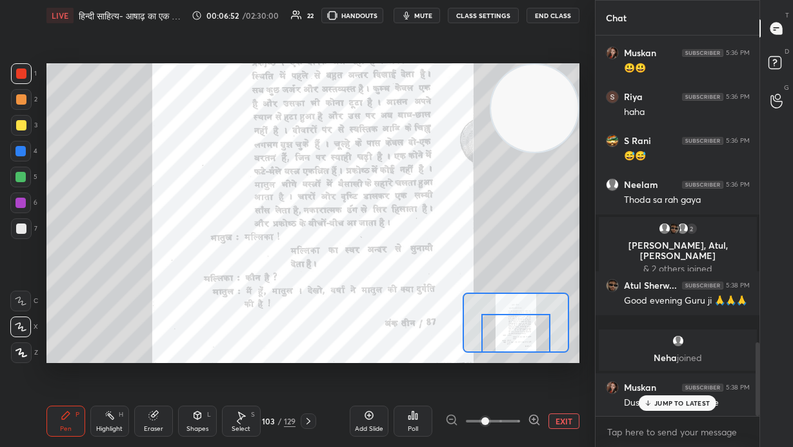
drag, startPoint x: 508, startPoint y: 325, endPoint x: 507, endPoint y: 344, distance: 19.4
click at [464, 303] on div at bounding box center [517, 333] width 70 height 38
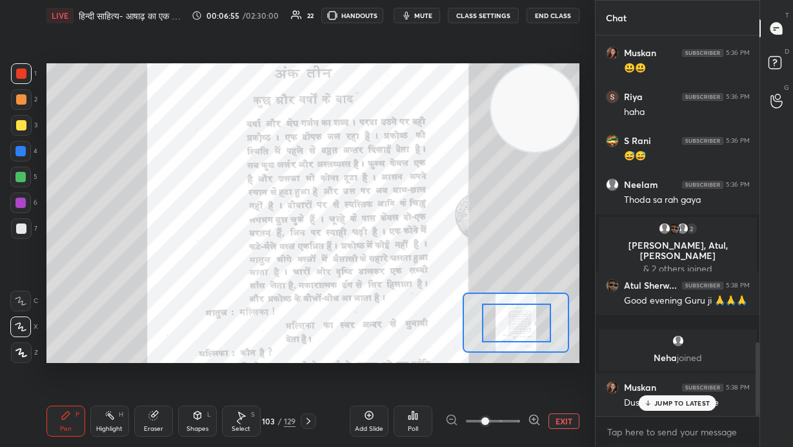
drag, startPoint x: 516, startPoint y: 341, endPoint x: 517, endPoint y: 331, distance: 10.3
click at [464, 303] on div at bounding box center [517, 322] width 70 height 38
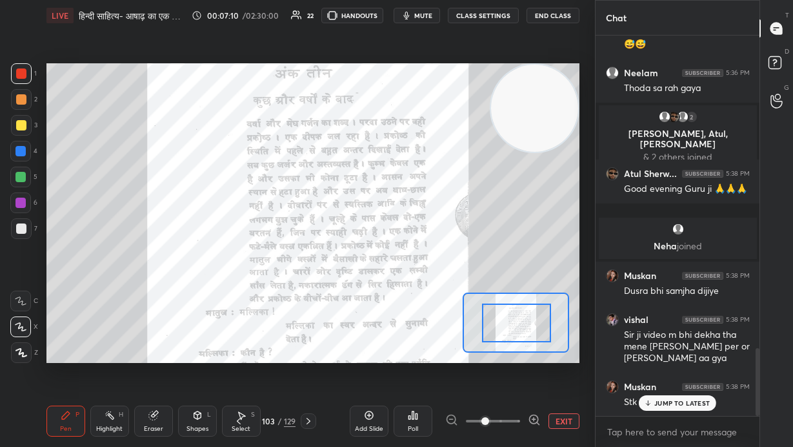
scroll to position [1748, 0]
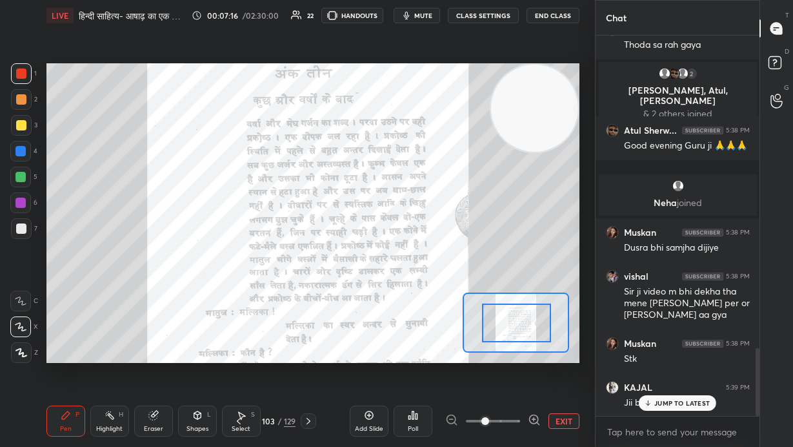
click at [23, 124] on div at bounding box center [21, 125] width 10 height 10
click at [14, 74] on div at bounding box center [21, 73] width 21 height 21
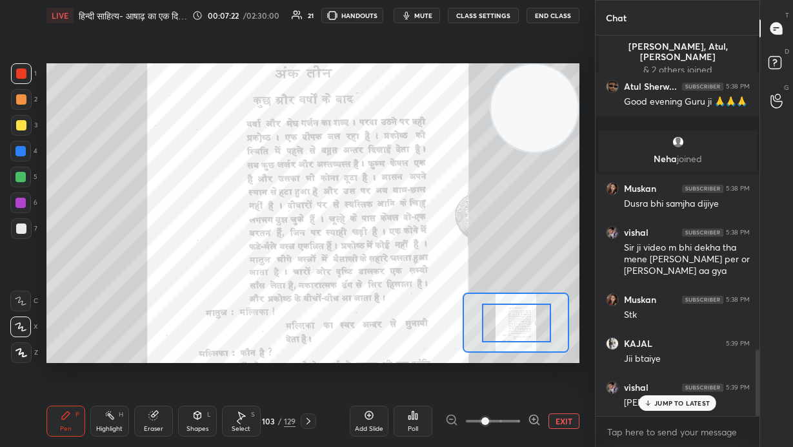
click at [20, 301] on icon at bounding box center [21, 300] width 12 height 9
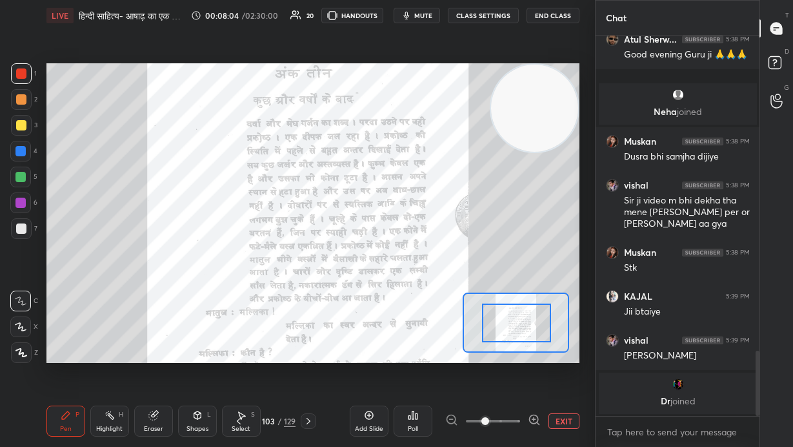
click at [464, 303] on icon at bounding box center [534, 419] width 3 height 0
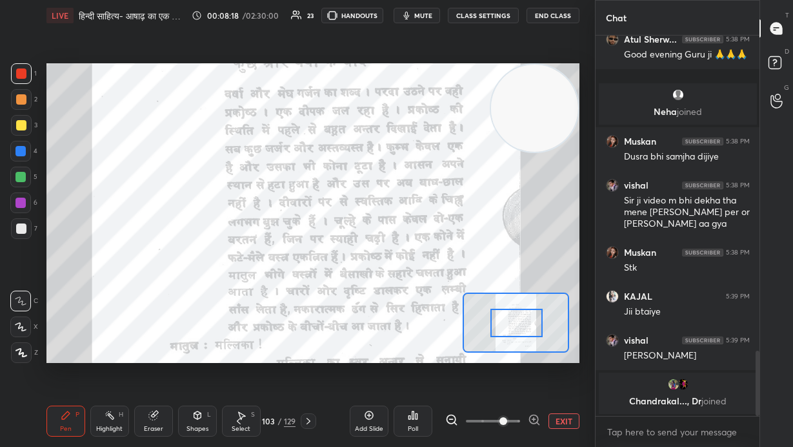
click at [428, 11] on span "mute" at bounding box center [423, 15] width 18 height 9
drag, startPoint x: 425, startPoint y: 15, endPoint x: 426, endPoint y: 43, distance: 28.4
click at [426, 14] on span "unmute" at bounding box center [423, 15] width 28 height 9
click at [21, 176] on div at bounding box center [20, 177] width 10 height 10
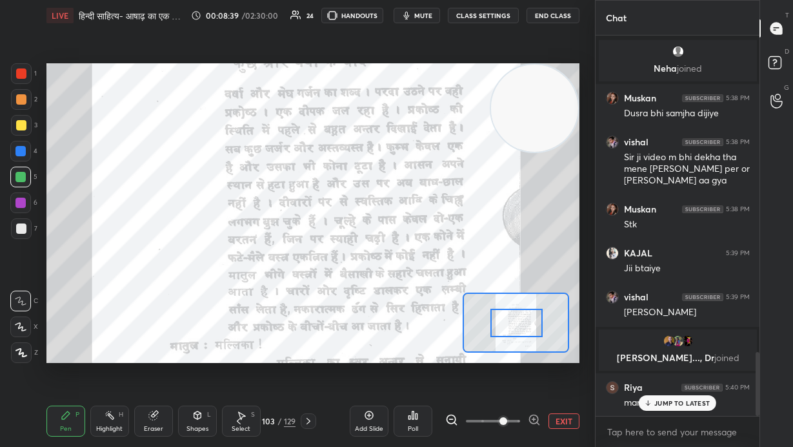
click at [464, 303] on div "vishal 5:36 PM [PERSON_NAME] joined [PERSON_NAME] 5:36 PM Yes sir complete hai …" at bounding box center [678, 226] width 165 height 381
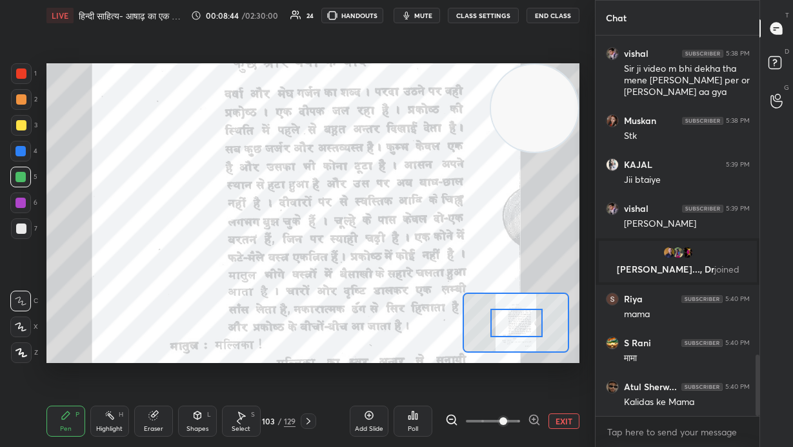
scroll to position [2025, 0]
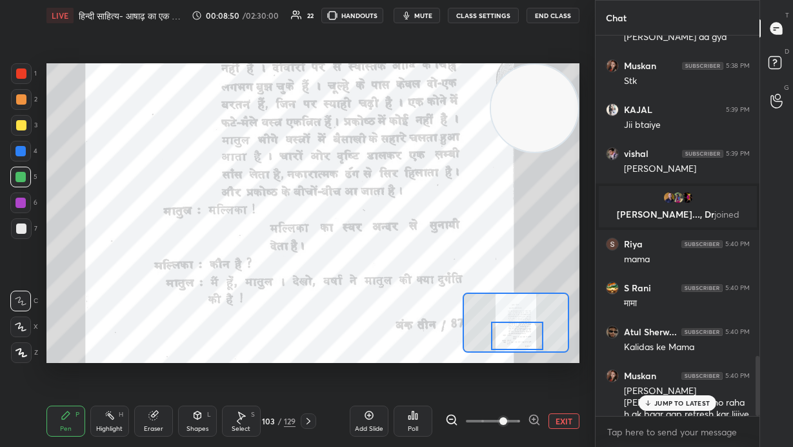
drag, startPoint x: 520, startPoint y: 325, endPoint x: 521, endPoint y: 338, distance: 13.6
click at [464, 303] on div at bounding box center [517, 335] width 52 height 28
click at [25, 65] on div at bounding box center [21, 73] width 21 height 21
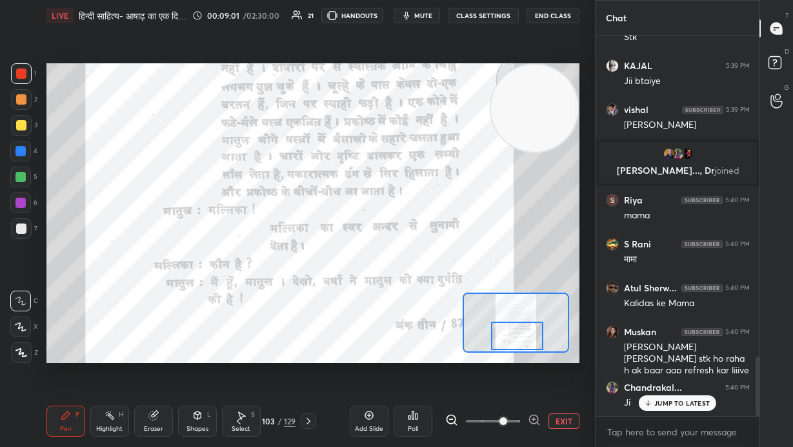
click at [464, 303] on button "EXIT" at bounding box center [564, 420] width 31 height 15
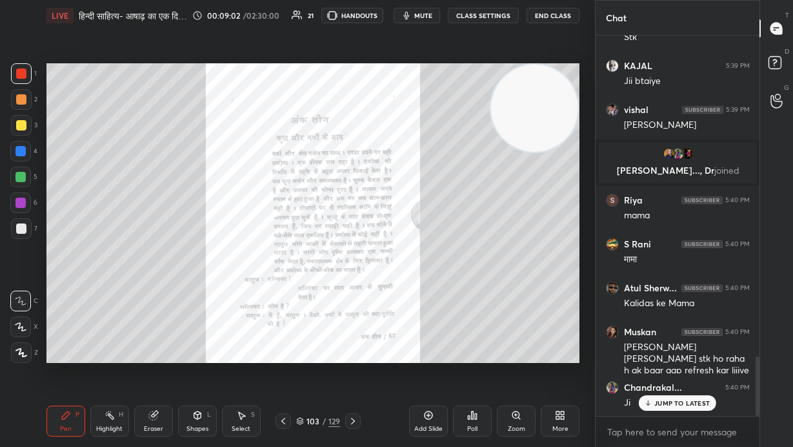
click at [353, 303] on icon at bounding box center [353, 421] width 10 height 10
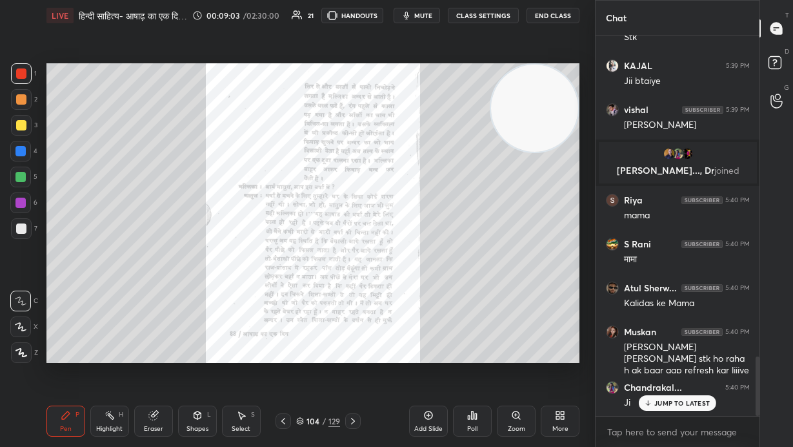
click at [464, 303] on div "Zoom" at bounding box center [516, 420] width 39 height 31
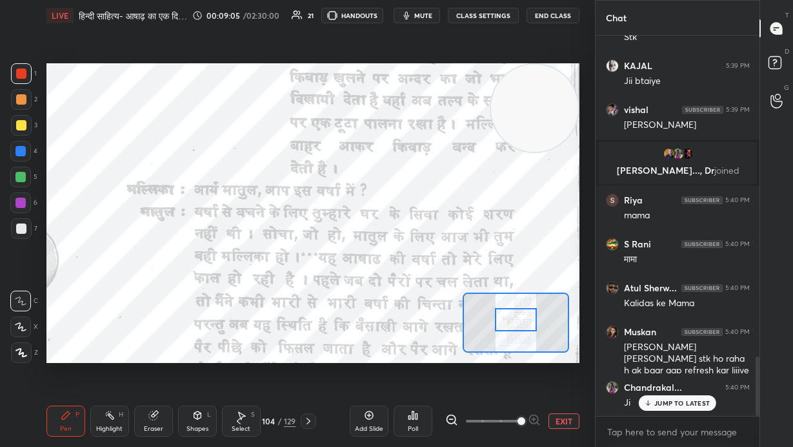
click at [464, 303] on div at bounding box center [516, 319] width 42 height 23
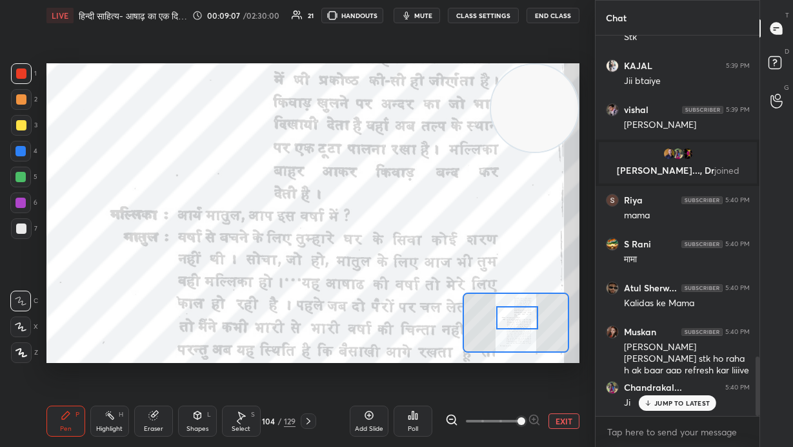
drag, startPoint x: 518, startPoint y: 331, endPoint x: 494, endPoint y: 320, distance: 26.0
click at [464, 303] on div at bounding box center [517, 317] width 42 height 23
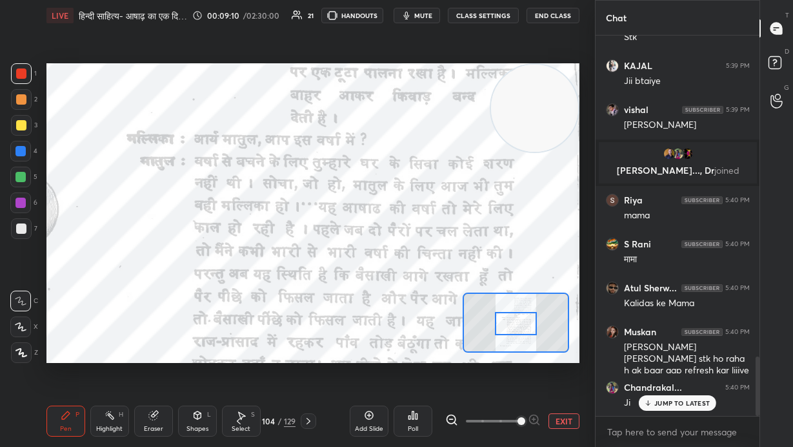
drag, startPoint x: 516, startPoint y: 328, endPoint x: 513, endPoint y: 334, distance: 6.6
click at [464, 303] on div at bounding box center [516, 323] width 42 height 23
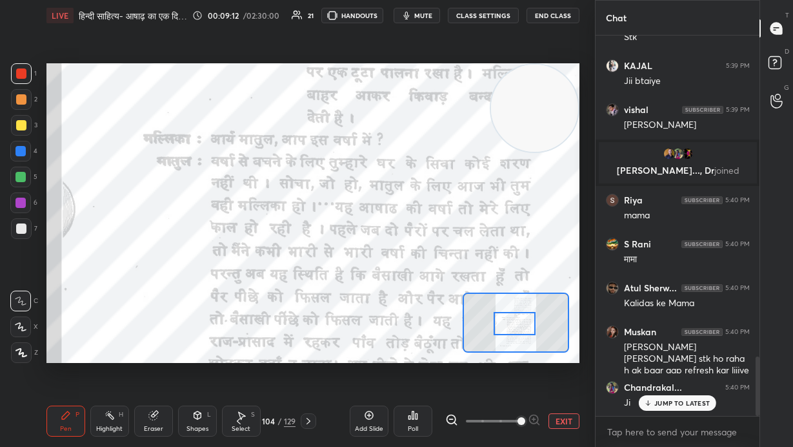
click at [452, 303] on icon at bounding box center [451, 419] width 13 height 13
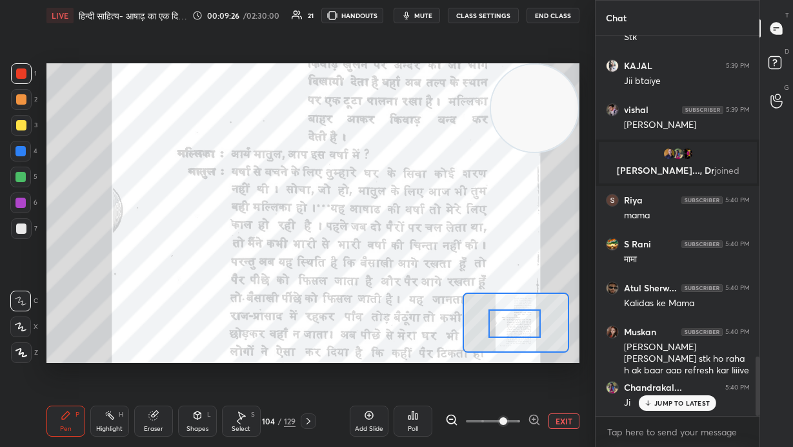
scroll to position [2125, 0]
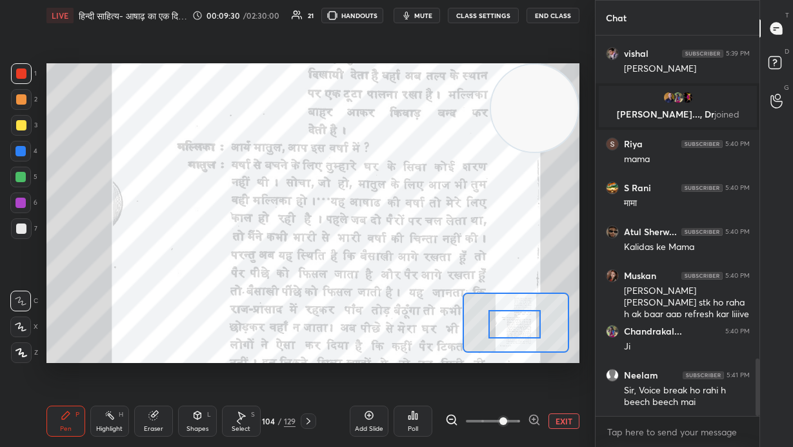
drag, startPoint x: 522, startPoint y: 330, endPoint x: 527, endPoint y: 316, distance: 14.5
click at [464, 303] on div at bounding box center [515, 324] width 52 height 28
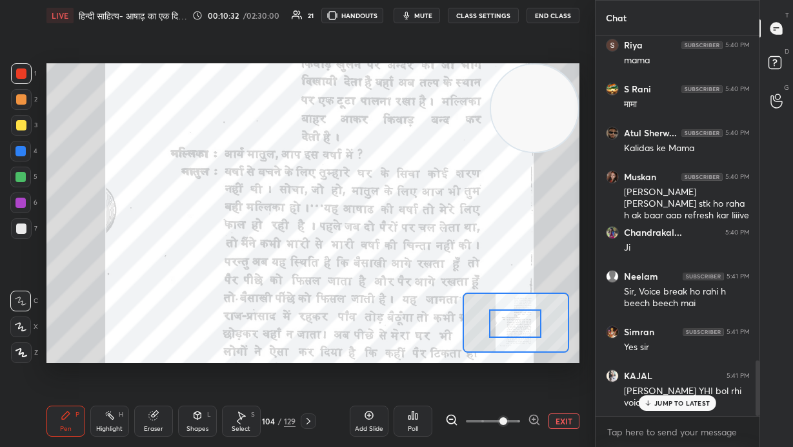
scroll to position [2268, 0]
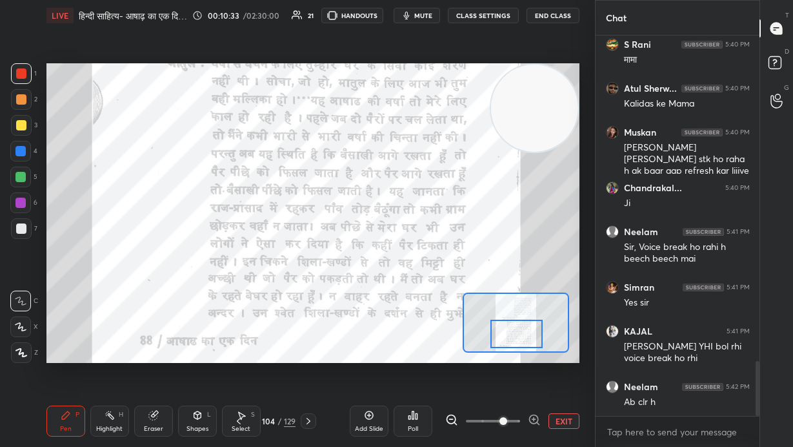
drag, startPoint x: 499, startPoint y: 329, endPoint x: 500, endPoint y: 340, distance: 10.4
click at [464, 303] on div at bounding box center [517, 334] width 52 height 28
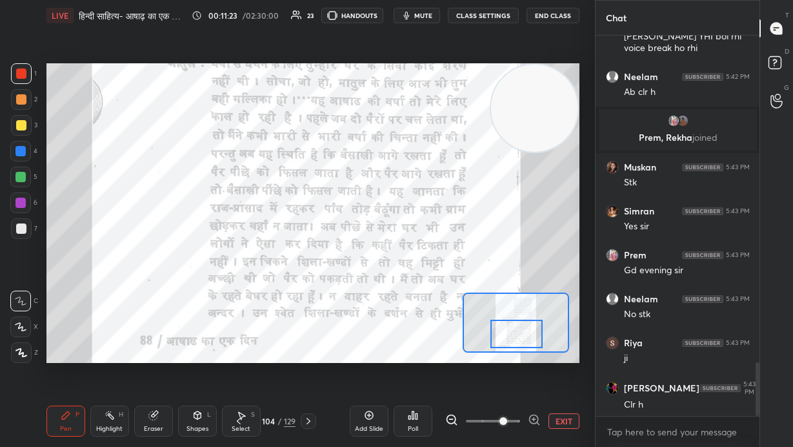
scroll to position [2380, 0]
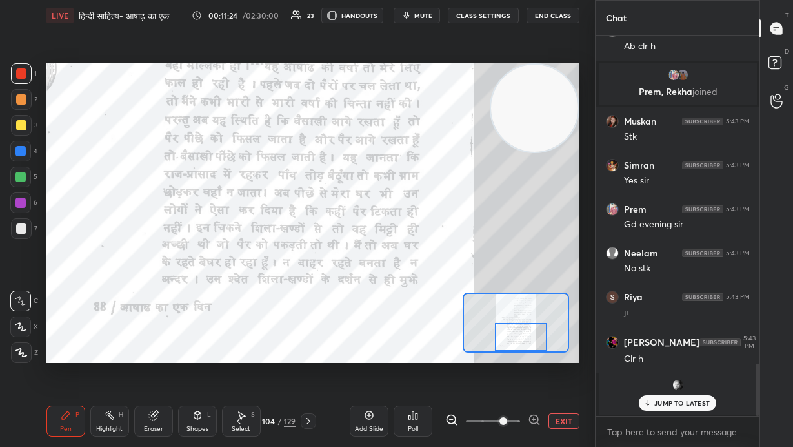
click at [464, 303] on div at bounding box center [521, 337] width 52 height 28
drag, startPoint x: 560, startPoint y: 422, endPoint x: 437, endPoint y: 423, distance: 123.3
click at [464, 303] on button "EXIT" at bounding box center [564, 420] width 31 height 15
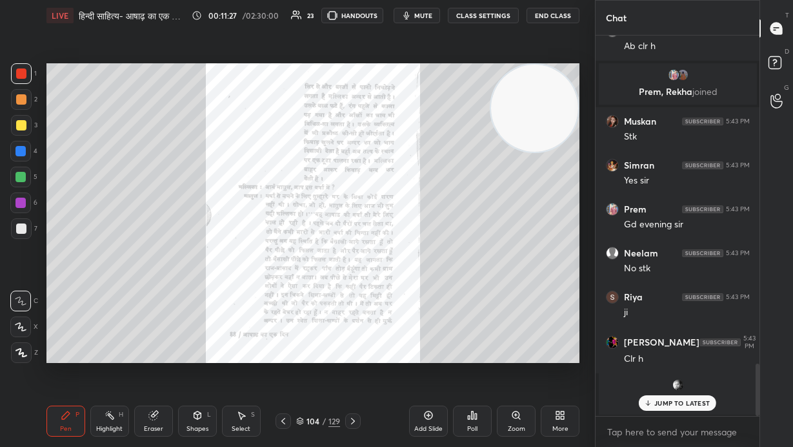
click at [346, 303] on div "104 / 129" at bounding box center [318, 420] width 85 height 15
click at [354, 303] on icon at bounding box center [353, 421] width 4 height 6
click at [464, 303] on div "Zoom" at bounding box center [516, 420] width 39 height 31
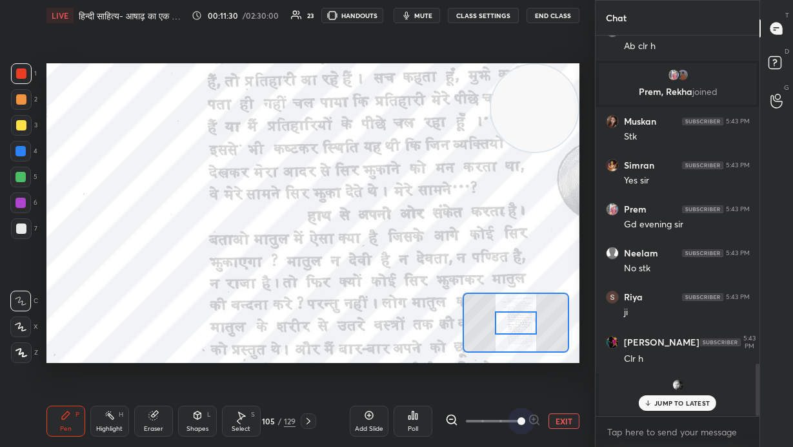
click at [464, 303] on span at bounding box center [493, 420] width 54 height 19
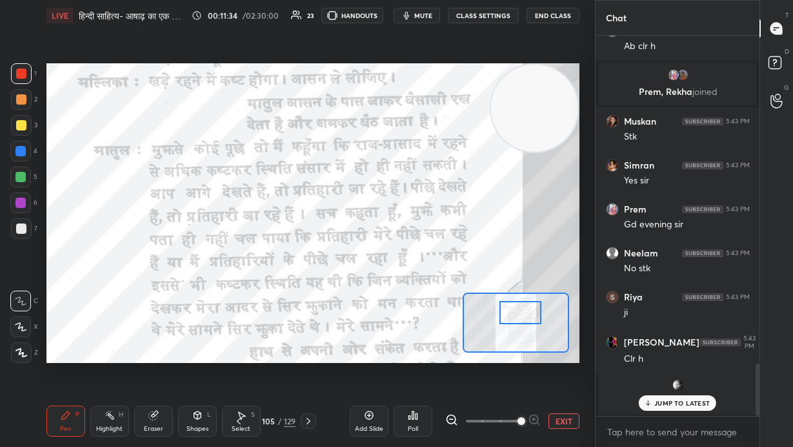
drag, startPoint x: 516, startPoint y: 325, endPoint x: 521, endPoint y: 316, distance: 10.1
click at [464, 303] on div at bounding box center [521, 312] width 42 height 23
click at [449, 303] on icon at bounding box center [451, 419] width 13 height 13
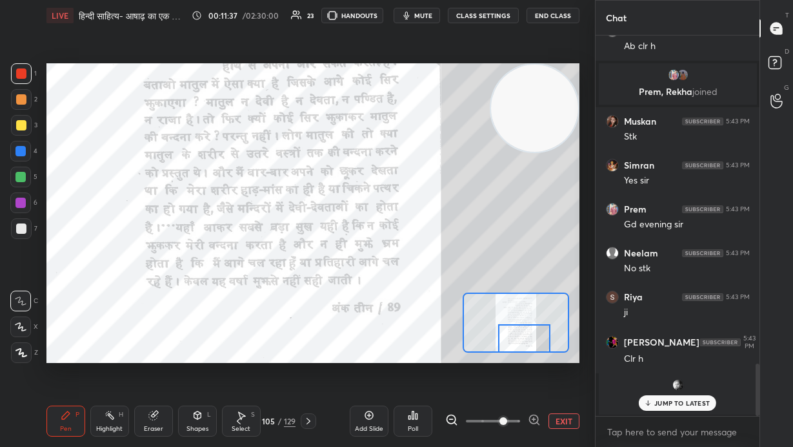
drag, startPoint x: 513, startPoint y: 314, endPoint x: 516, endPoint y: 345, distance: 30.6
click at [464, 303] on div at bounding box center [524, 338] width 52 height 28
click at [464, 303] on button "EXIT" at bounding box center [564, 420] width 31 height 15
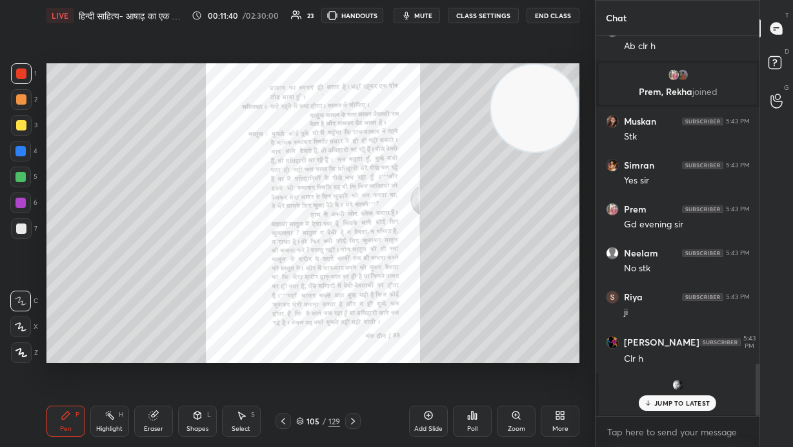
click at [355, 303] on icon at bounding box center [353, 421] width 10 height 10
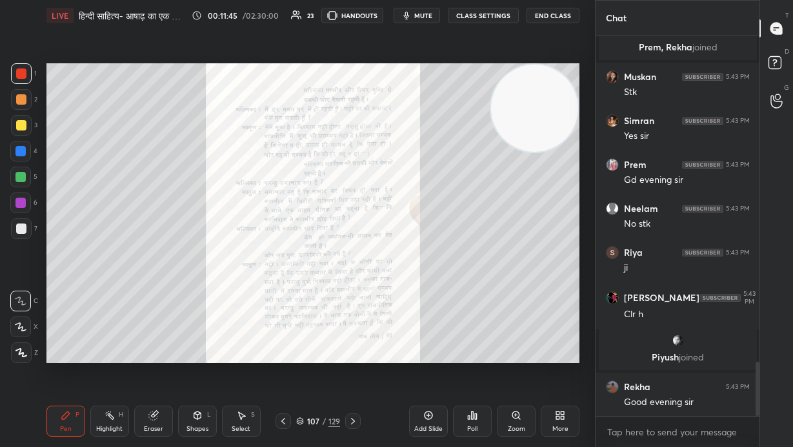
click at [355, 303] on icon at bounding box center [353, 421] width 10 height 10
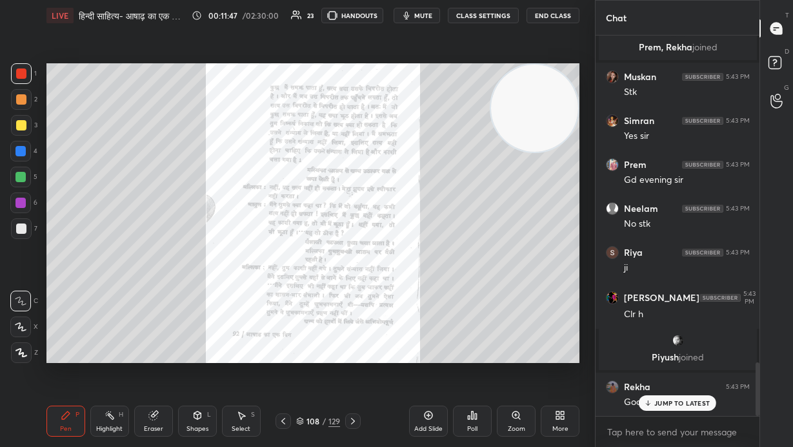
scroll to position [2339, 0]
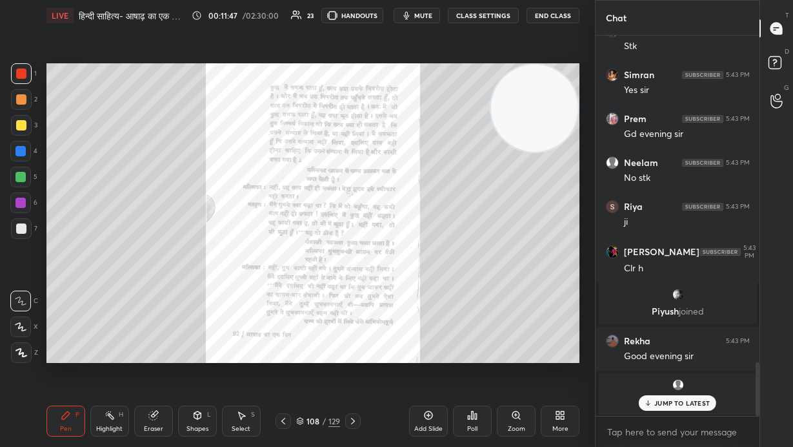
click at [355, 303] on icon at bounding box center [353, 421] width 10 height 10
click at [354, 303] on icon at bounding box center [353, 421] width 10 height 10
click at [354, 303] on div at bounding box center [352, 420] width 15 height 15
click at [281, 303] on icon at bounding box center [283, 421] width 10 height 10
click at [283, 303] on icon at bounding box center [283, 421] width 4 height 6
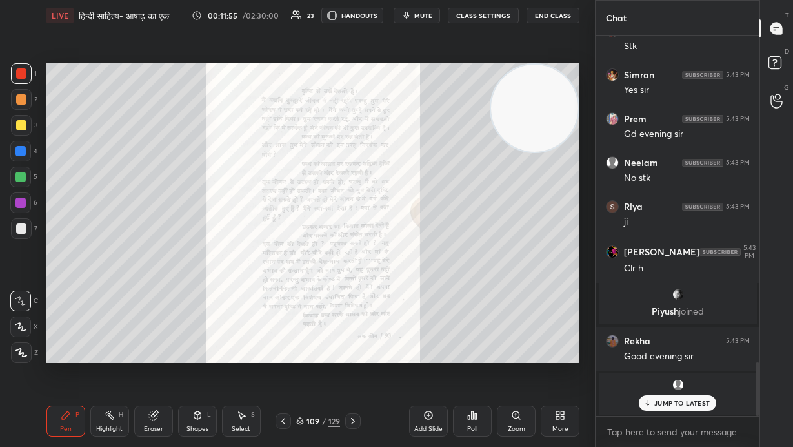
click at [283, 303] on icon at bounding box center [283, 421] width 4 height 6
click at [464, 303] on icon at bounding box center [516, 414] width 7 height 7
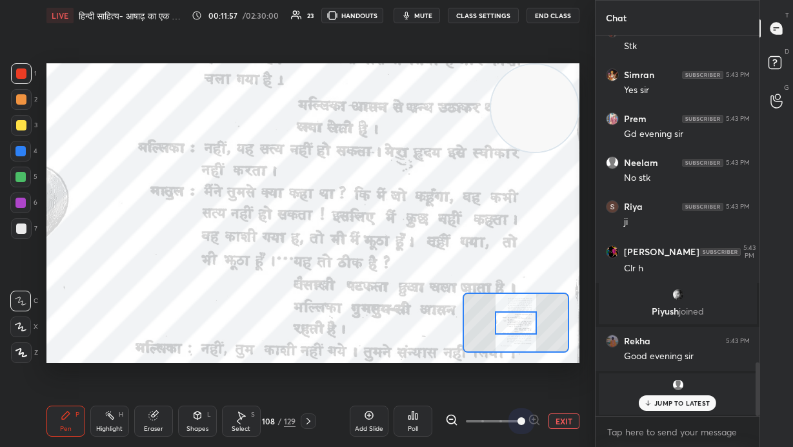
click at [464, 303] on span at bounding box center [493, 420] width 54 height 19
click at [464, 108] on video at bounding box center [534, 108] width 87 height 87
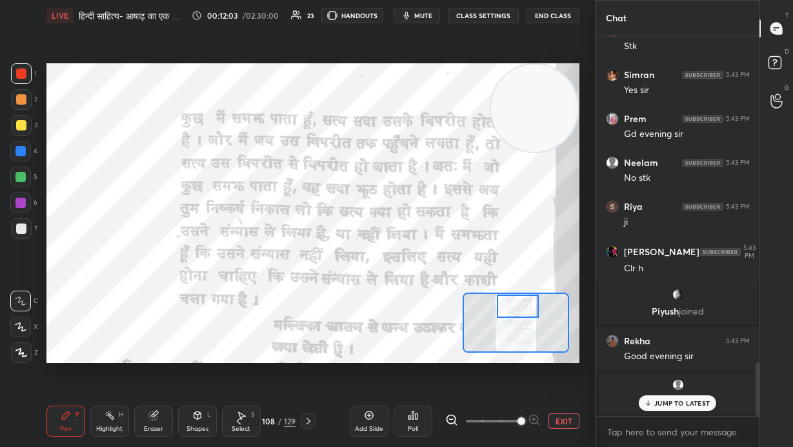
drag, startPoint x: 525, startPoint y: 323, endPoint x: 527, endPoint y: 305, distance: 18.3
click at [464, 303] on div at bounding box center [518, 305] width 42 height 23
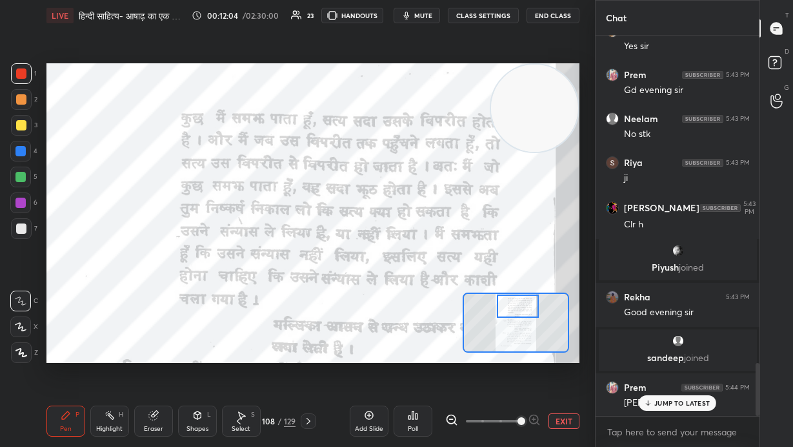
click at [452, 303] on icon at bounding box center [451, 419] width 13 height 13
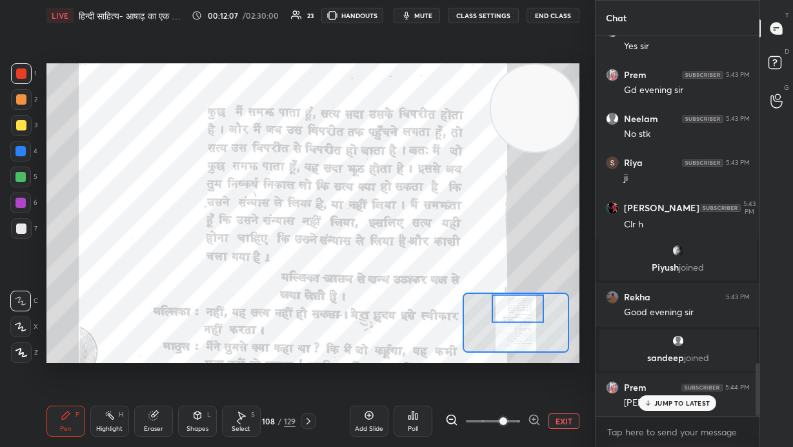
click at [464, 303] on button "EXIT" at bounding box center [564, 420] width 31 height 15
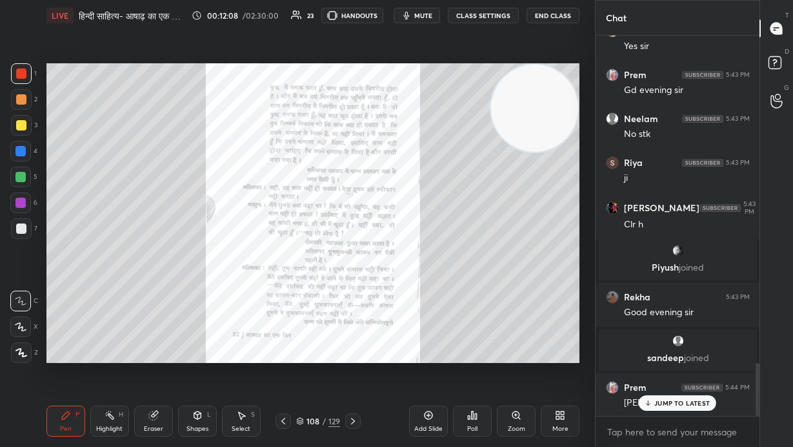
click at [279, 303] on icon at bounding box center [283, 421] width 10 height 10
click at [464, 303] on icon at bounding box center [516, 415] width 10 height 10
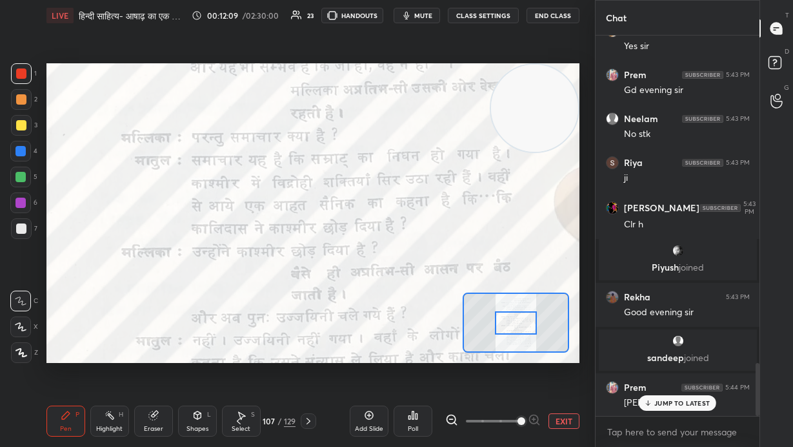
click at [464, 303] on span at bounding box center [493, 420] width 54 height 19
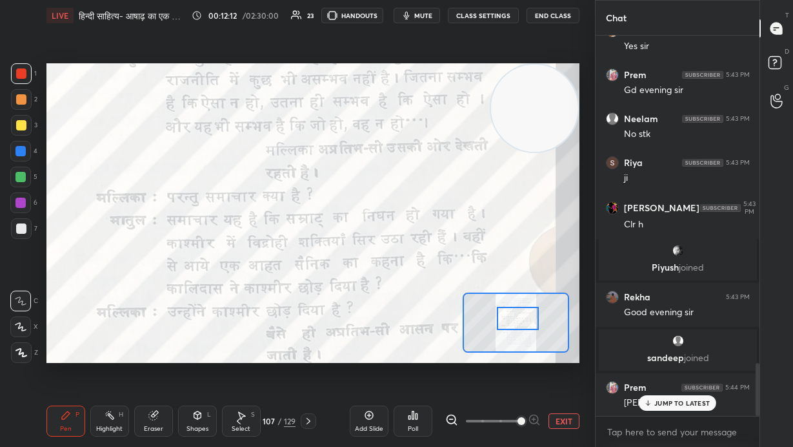
click at [464, 303] on div at bounding box center [518, 318] width 42 height 23
click at [464, 303] on div "JUMP TO LATEST" at bounding box center [677, 402] width 77 height 15
click at [464, 303] on div "Close" at bounding box center [396, 447] width 793 height 0
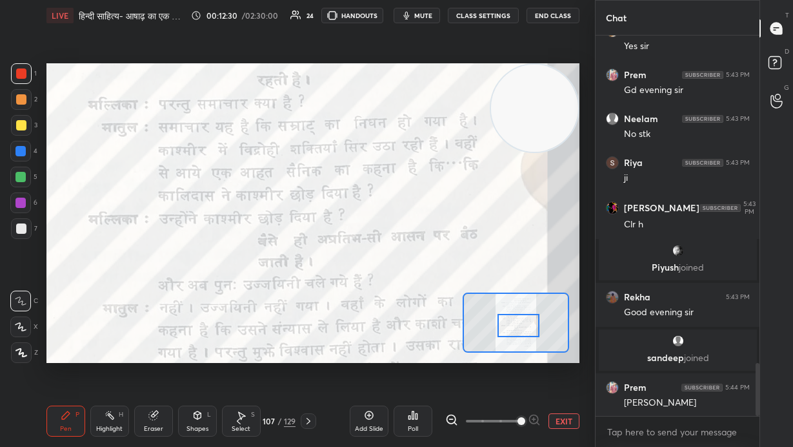
drag, startPoint x: 521, startPoint y: 321, endPoint x: 522, endPoint y: 329, distance: 8.5
click at [464, 303] on div at bounding box center [519, 325] width 42 height 23
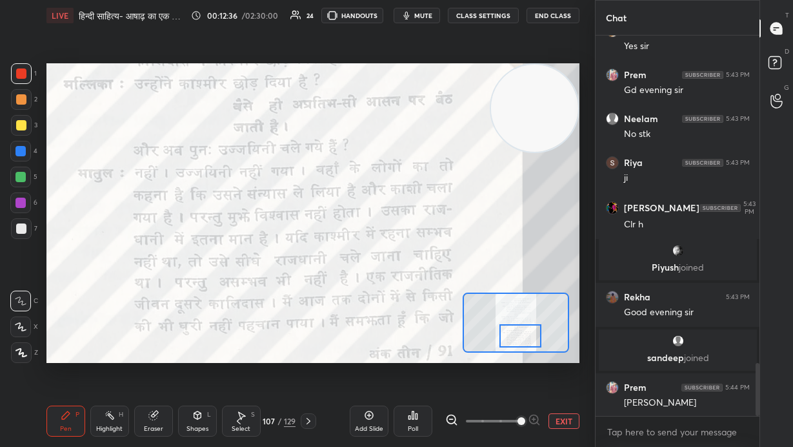
drag, startPoint x: 515, startPoint y: 329, endPoint x: 518, endPoint y: 338, distance: 10.2
click at [464, 303] on div at bounding box center [521, 335] width 42 height 23
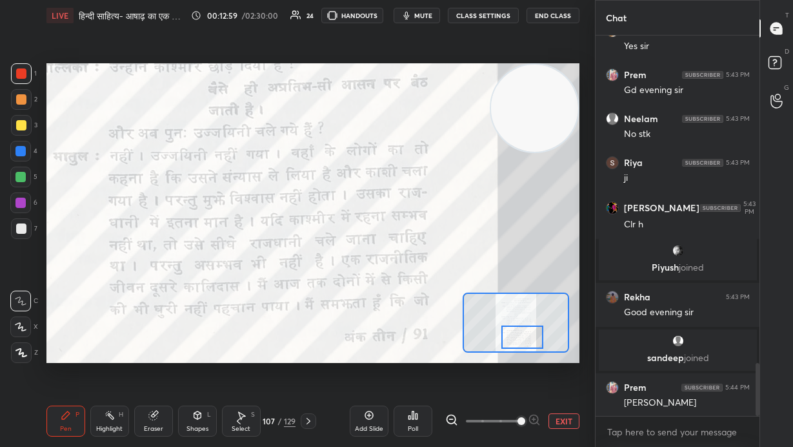
click at [464, 303] on button "EXIT" at bounding box center [564, 420] width 31 height 15
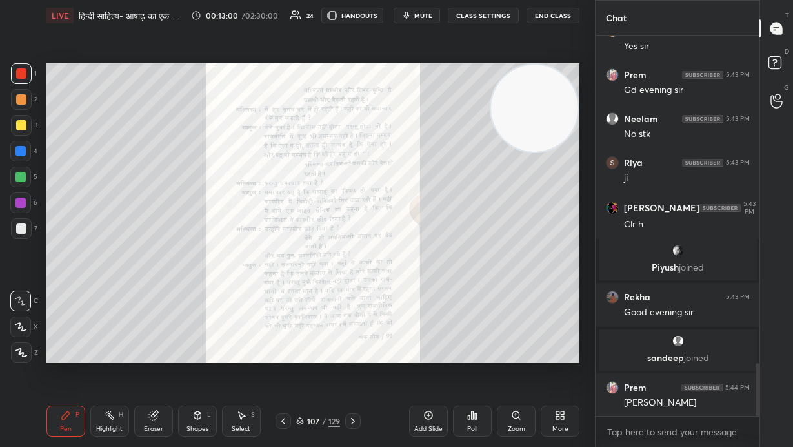
click at [353, 303] on div at bounding box center [352, 420] width 15 height 15
click at [464, 303] on div "Zoom" at bounding box center [516, 420] width 39 height 31
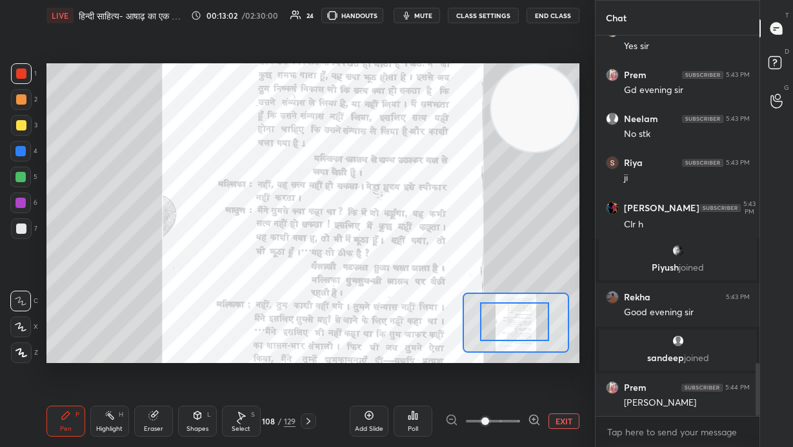
drag, startPoint x: 525, startPoint y: 315, endPoint x: 524, endPoint y: 304, distance: 11.1
click at [464, 303] on div at bounding box center [515, 321] width 70 height 38
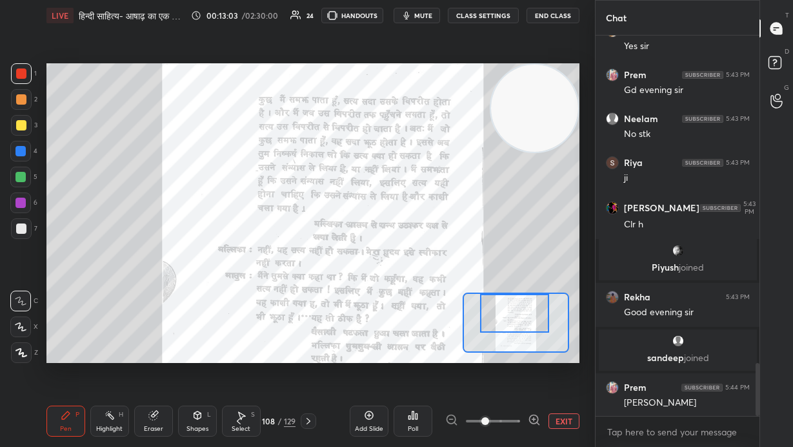
click at [464, 303] on icon at bounding box center [534, 419] width 13 height 13
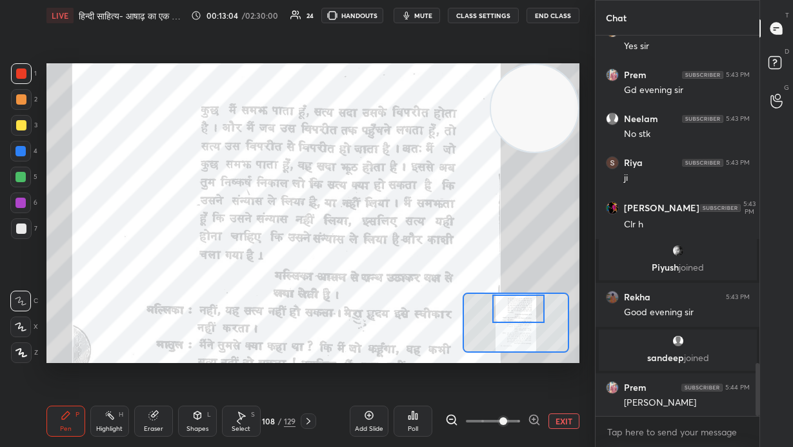
drag, startPoint x: 517, startPoint y: 318, endPoint x: 521, endPoint y: 309, distance: 9.8
click at [464, 303] on div at bounding box center [519, 308] width 52 height 28
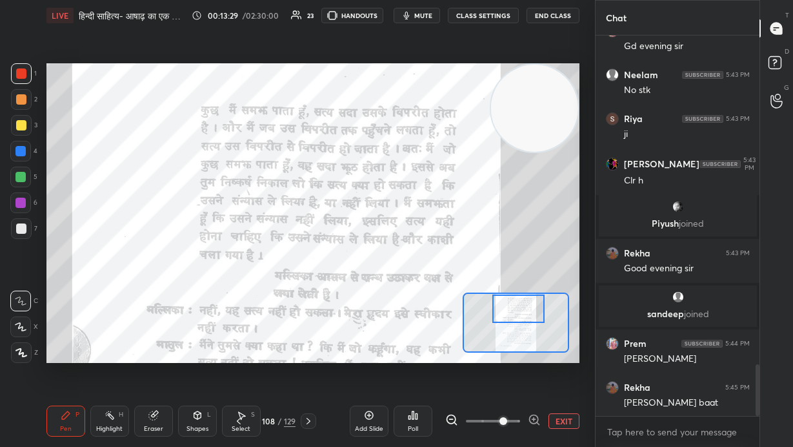
scroll to position [2435, 0]
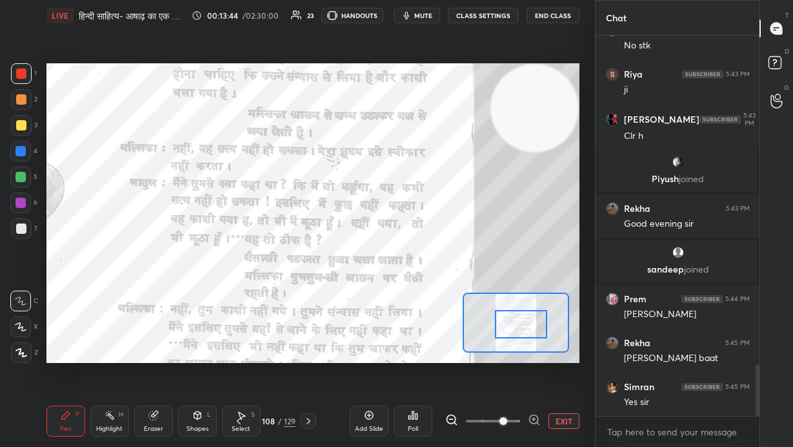
drag, startPoint x: 520, startPoint y: 313, endPoint x: 522, endPoint y: 329, distance: 15.7
click at [464, 303] on div at bounding box center [521, 324] width 52 height 28
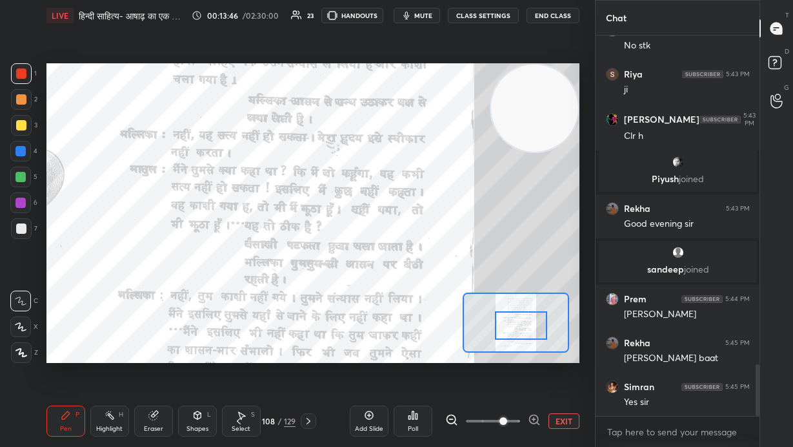
click at [464, 303] on div at bounding box center [521, 325] width 52 height 28
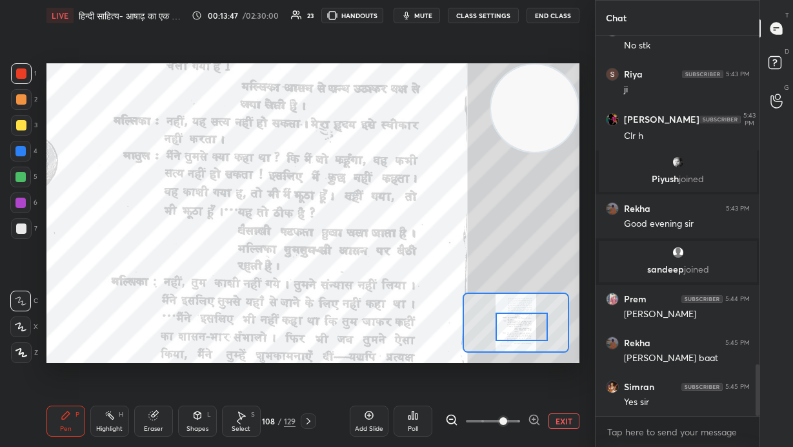
scroll to position [2481, 0]
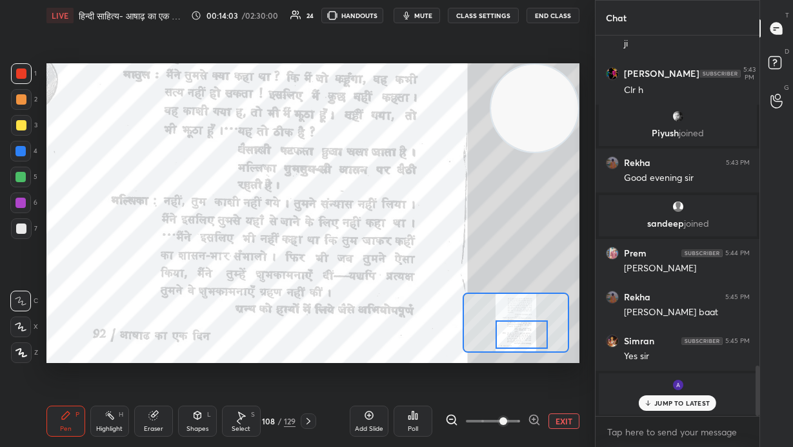
drag, startPoint x: 511, startPoint y: 327, endPoint x: 511, endPoint y: 335, distance: 7.7
click at [464, 303] on div at bounding box center [522, 334] width 52 height 28
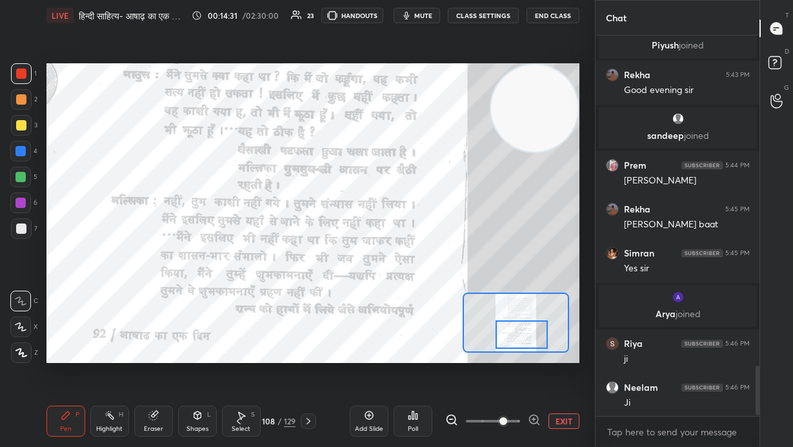
scroll to position [2566, 0]
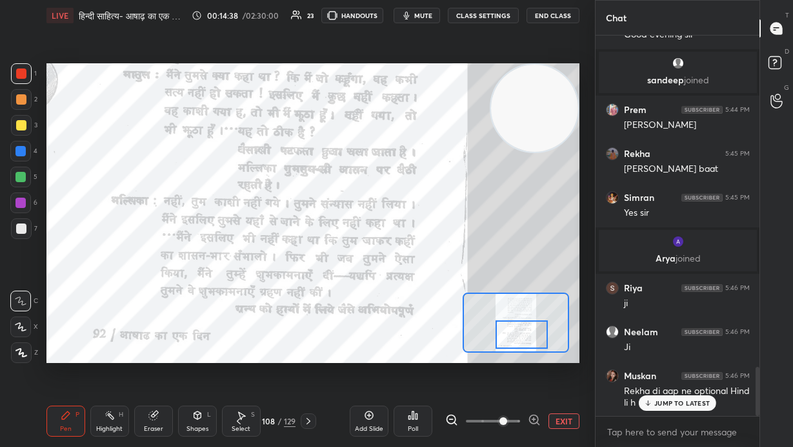
click at [464, 303] on button "EXIT" at bounding box center [564, 420] width 31 height 15
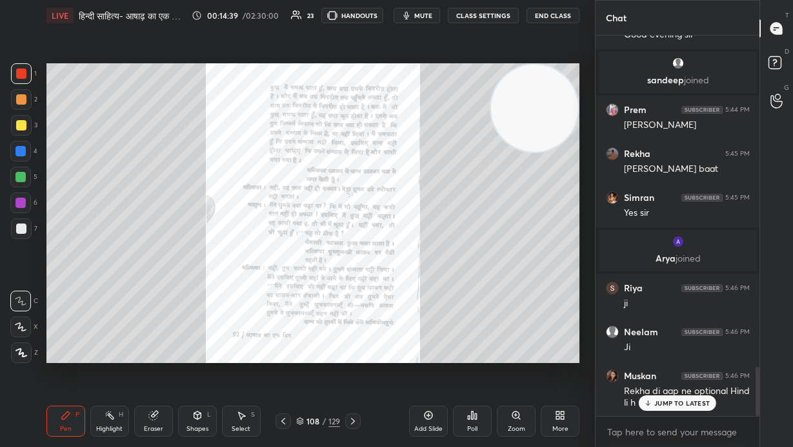
click at [356, 303] on icon at bounding box center [353, 421] width 10 height 10
click at [464, 303] on icon at bounding box center [516, 415] width 10 height 10
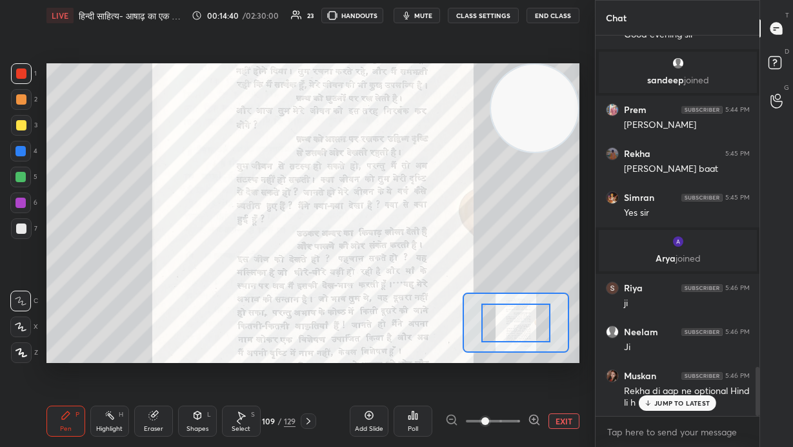
click at [464, 303] on div at bounding box center [493, 420] width 96 height 15
drag, startPoint x: 535, startPoint y: 414, endPoint x: 531, endPoint y: 363, distance: 50.5
click at [464, 303] on icon at bounding box center [534, 419] width 13 height 13
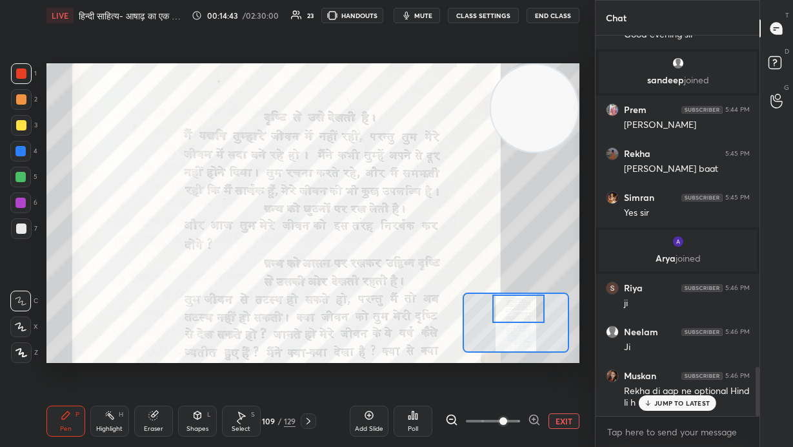
drag, startPoint x: 523, startPoint y: 326, endPoint x: 525, endPoint y: 310, distance: 16.3
click at [464, 303] on div at bounding box center [519, 308] width 52 height 28
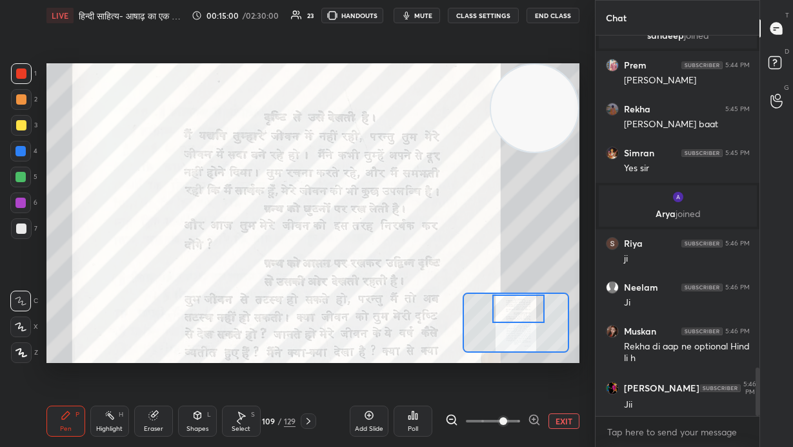
scroll to position [2655, 0]
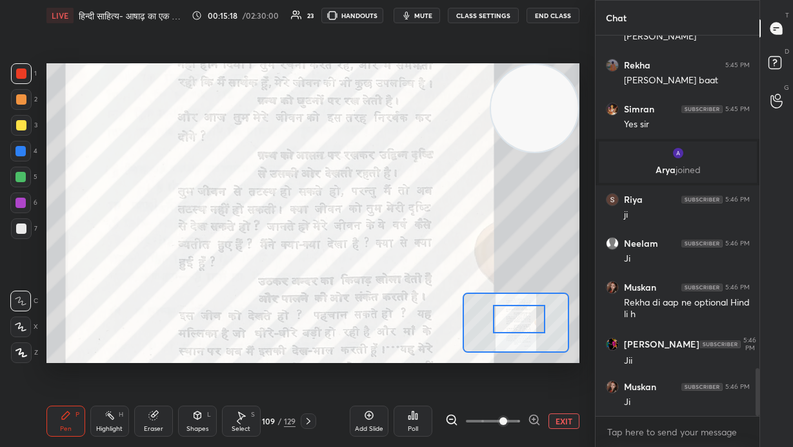
drag, startPoint x: 524, startPoint y: 312, endPoint x: 525, endPoint y: 323, distance: 10.3
click at [464, 303] on div at bounding box center [519, 319] width 52 height 28
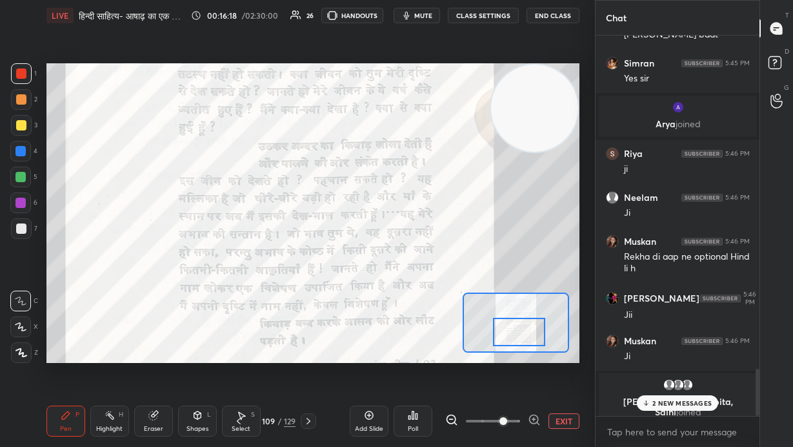
drag, startPoint x: 528, startPoint y: 321, endPoint x: 531, endPoint y: 331, distance: 10.8
click at [464, 303] on div at bounding box center [519, 332] width 52 height 28
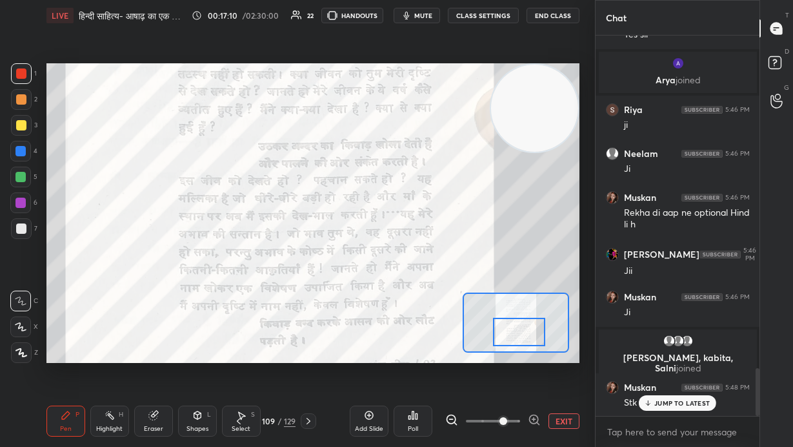
scroll to position [2693, 0]
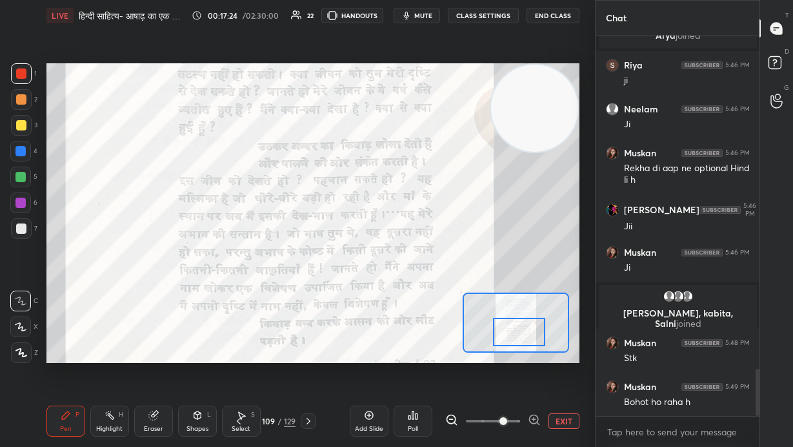
click at [158, 303] on div "Eraser" at bounding box center [153, 428] width 19 height 6
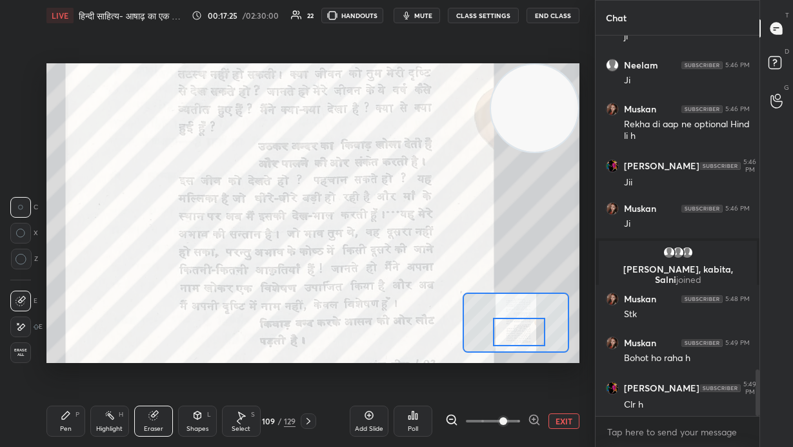
click at [23, 303] on span "Erase all" at bounding box center [20, 352] width 19 height 9
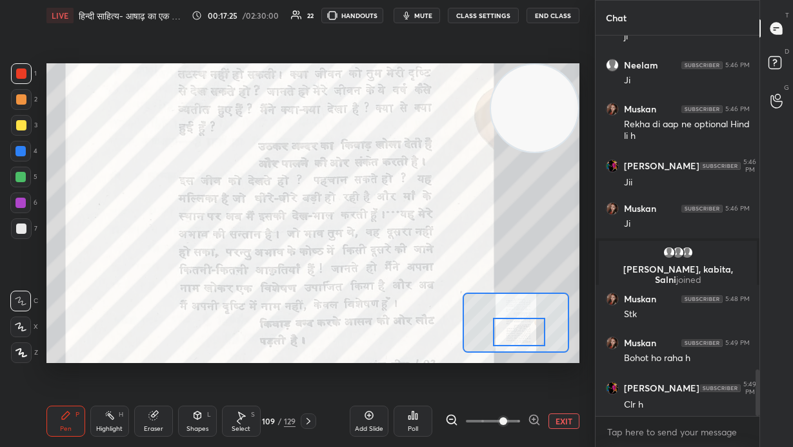
scroll to position [2780, 0]
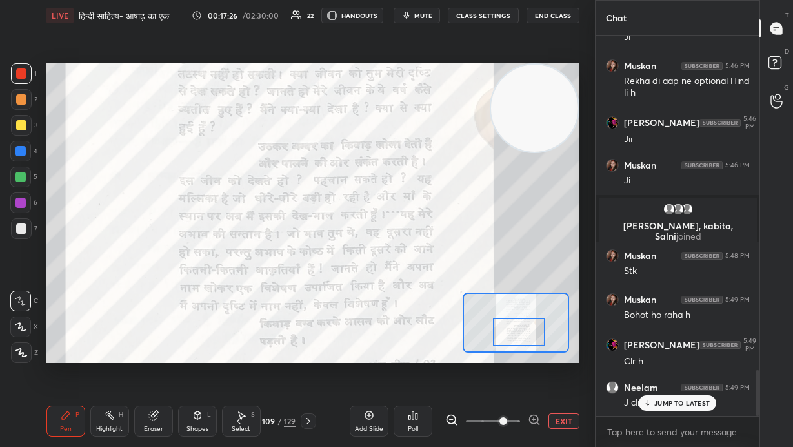
drag, startPoint x: 23, startPoint y: 151, endPoint x: 38, endPoint y: 159, distance: 17.1
click at [23, 152] on div at bounding box center [20, 151] width 10 height 10
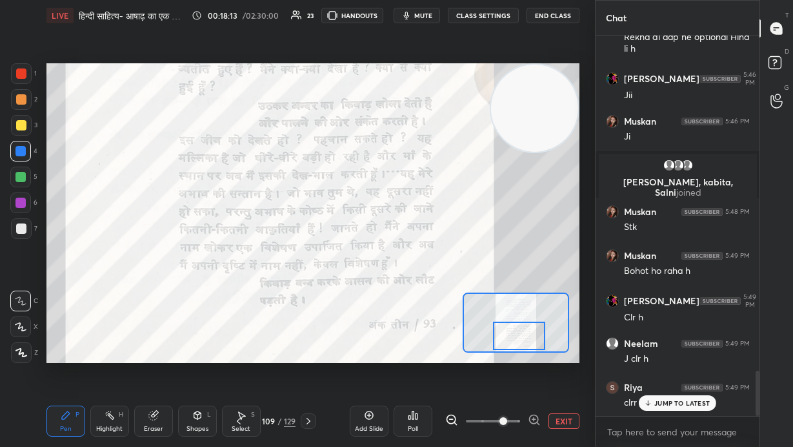
drag, startPoint x: 511, startPoint y: 337, endPoint x: 511, endPoint y: 344, distance: 7.1
click at [464, 303] on div at bounding box center [519, 335] width 52 height 28
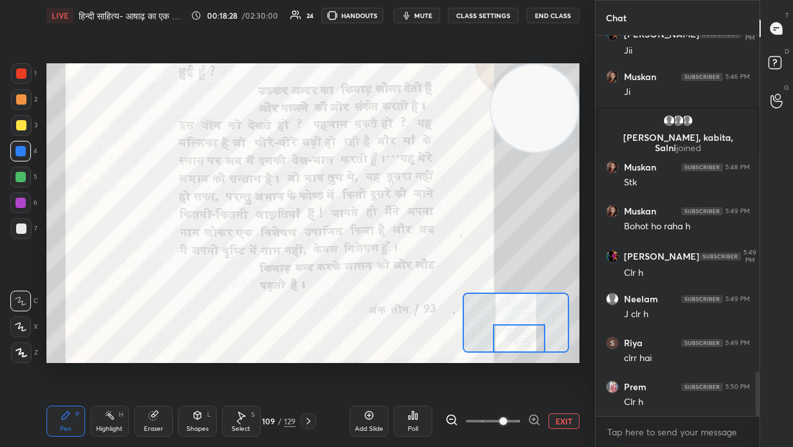
scroll to position [2913, 0]
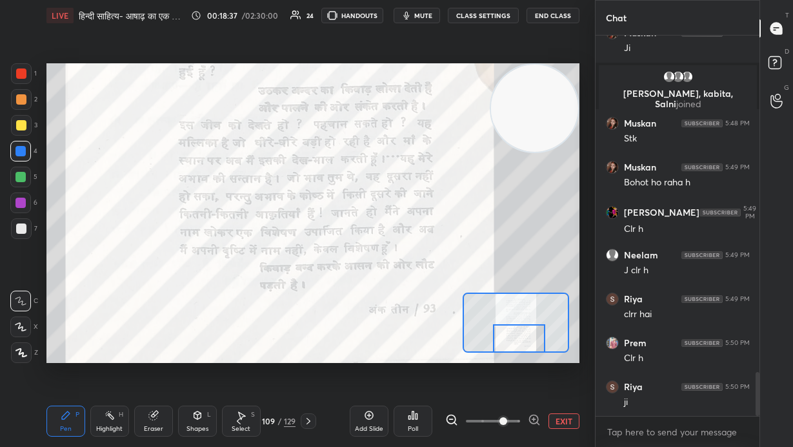
click at [20, 176] on div at bounding box center [20, 177] width 10 height 10
click at [464, 303] on button "EXIT" at bounding box center [564, 420] width 31 height 15
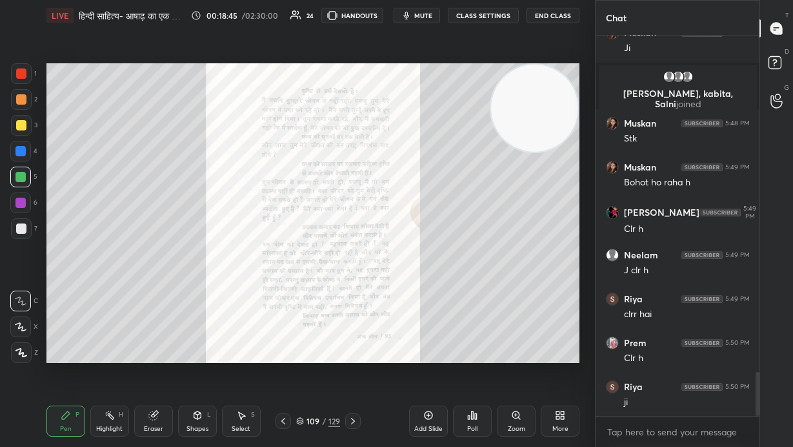
click at [355, 303] on icon at bounding box center [353, 421] width 10 height 10
click at [464, 303] on div "Zoom" at bounding box center [516, 420] width 39 height 31
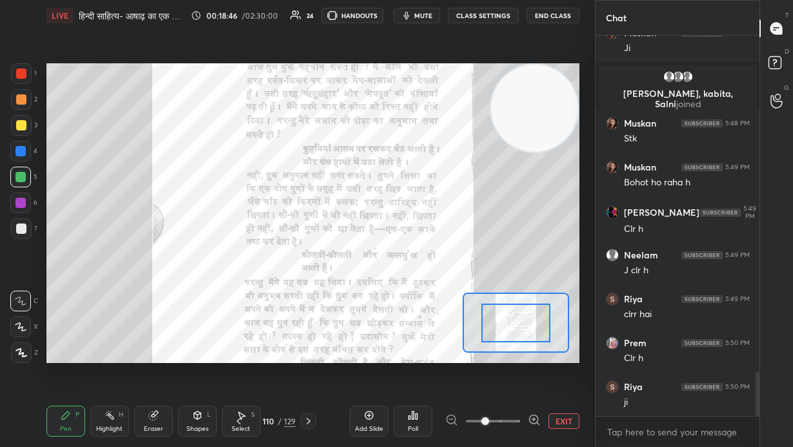
drag, startPoint x: 516, startPoint y: 422, endPoint x: 516, endPoint y: 399, distance: 23.2
click at [464, 303] on span at bounding box center [493, 420] width 54 height 19
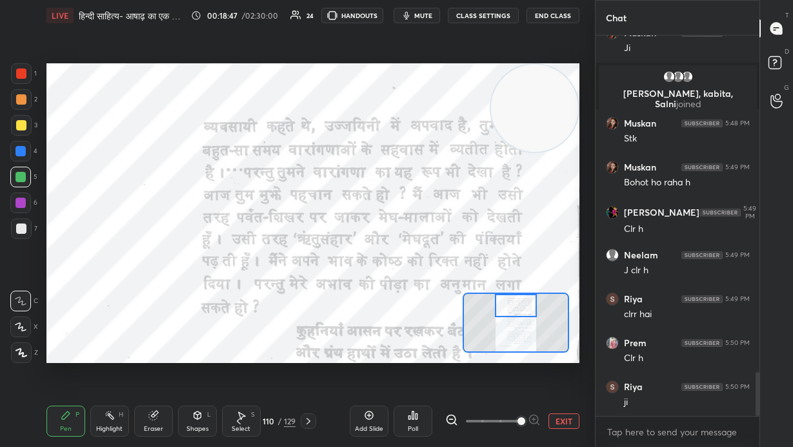
drag, startPoint x: 520, startPoint y: 328, endPoint x: 520, endPoint y: 301, distance: 26.5
click at [464, 302] on div at bounding box center [516, 305] width 42 height 23
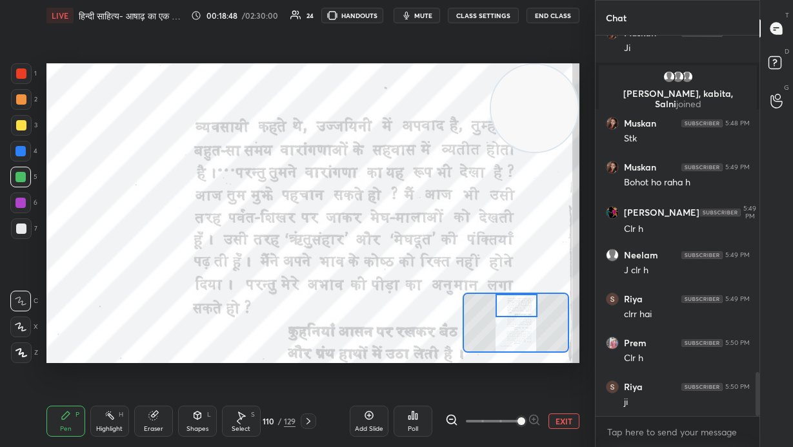
drag, startPoint x: 227, startPoint y: 124, endPoint x: 185, endPoint y: 118, distance: 42.4
click at [464, 119] on video at bounding box center [534, 108] width 87 height 87
drag, startPoint x: 195, startPoint y: 108, endPoint x: 133, endPoint y: 99, distance: 62.7
click at [125, 99] on video at bounding box center [168, 108] width 87 height 87
click at [19, 73] on div at bounding box center [21, 73] width 10 height 10
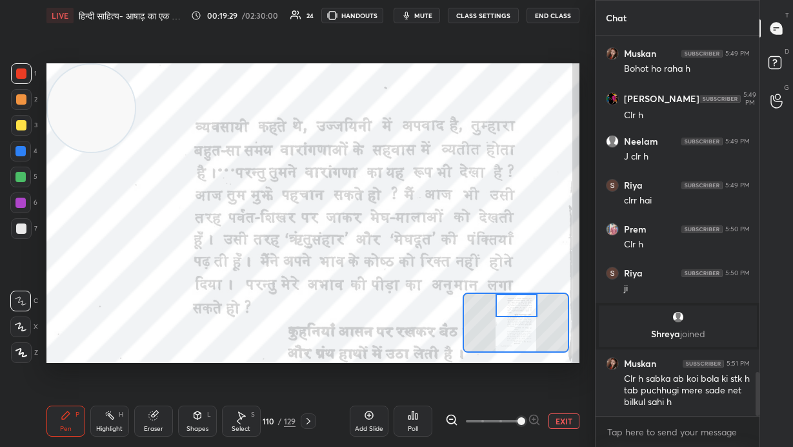
scroll to position [2931, 0]
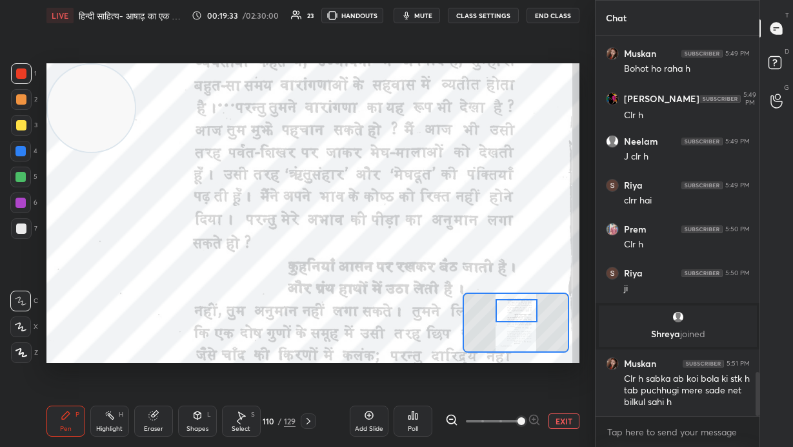
click at [464, 303] on div at bounding box center [517, 310] width 42 height 23
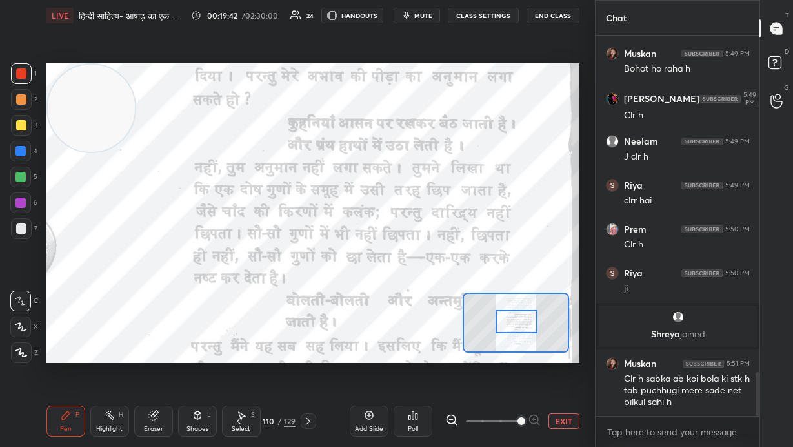
drag, startPoint x: 525, startPoint y: 311, endPoint x: 525, endPoint y: 322, distance: 11.0
click at [464, 303] on div at bounding box center [517, 321] width 42 height 23
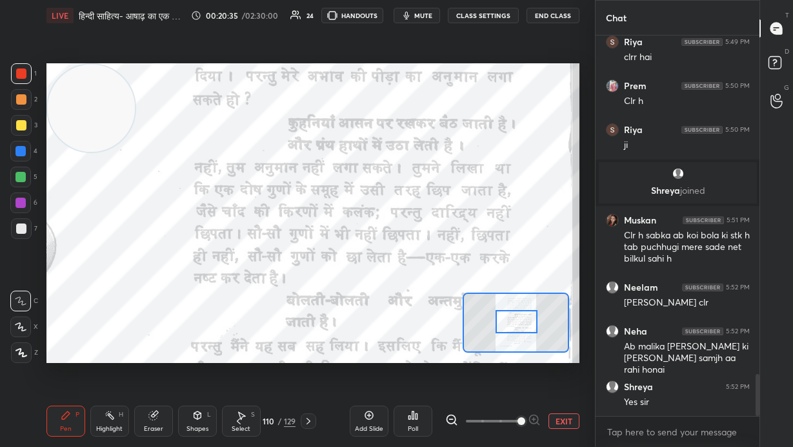
scroll to position [3118, 0]
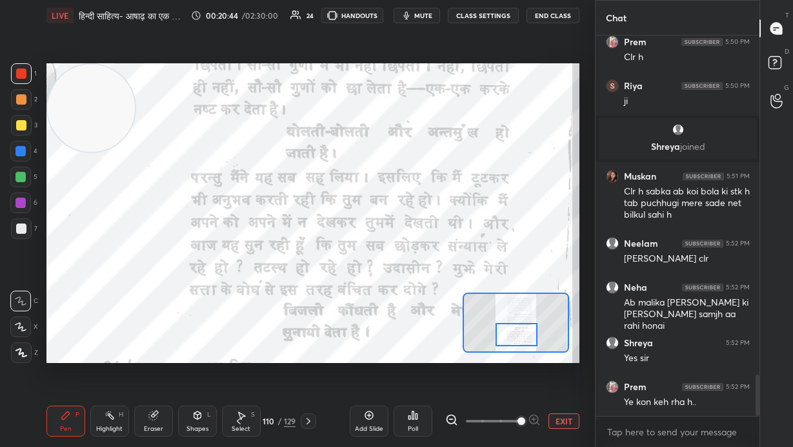
click at [464, 303] on div at bounding box center [517, 334] width 42 height 23
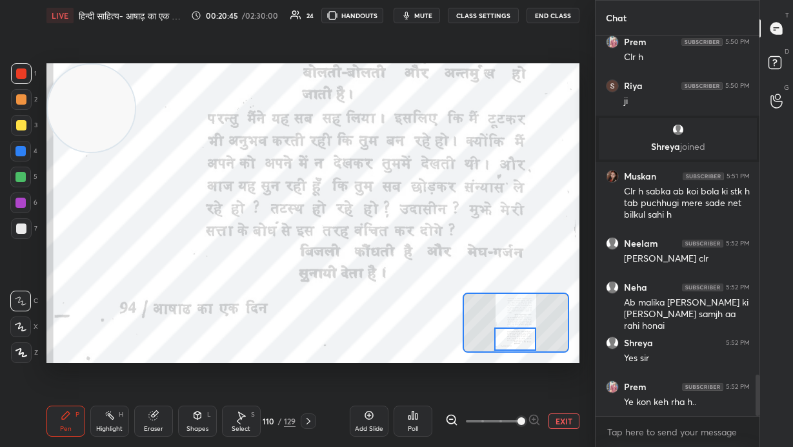
click at [464, 303] on div at bounding box center [515, 338] width 42 height 23
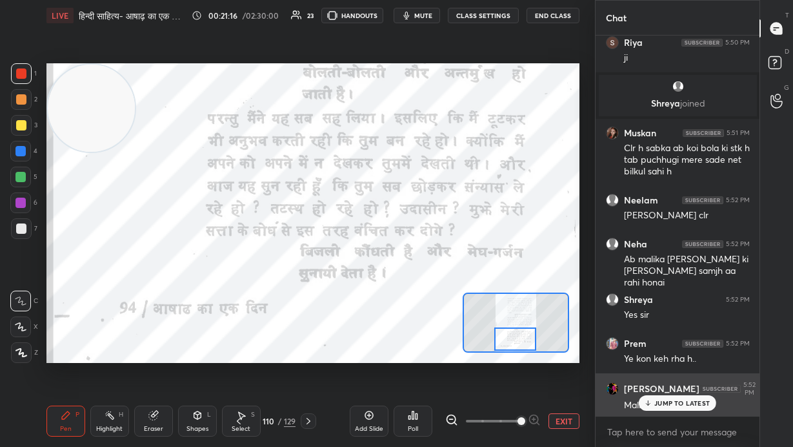
click at [464, 303] on p "JUMP TO LATEST" at bounding box center [683, 403] width 56 height 8
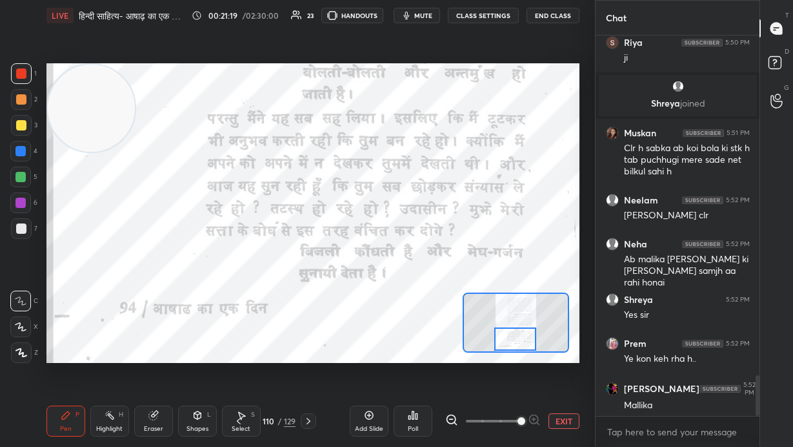
scroll to position [3205, 0]
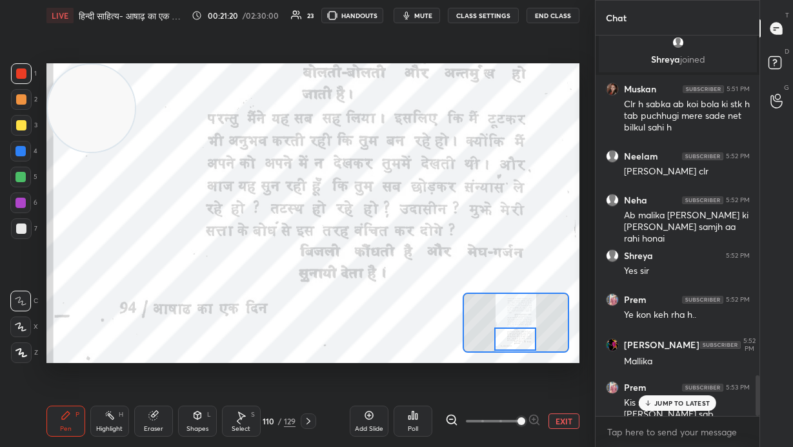
click at [464, 303] on p "JUMP TO LATEST" at bounding box center [683, 403] width 56 height 8
drag, startPoint x: 107, startPoint y: 119, endPoint x: 409, endPoint y: 88, distance: 303.1
click at [156, 87] on video at bounding box center [112, 108] width 87 height 87
drag, startPoint x: 413, startPoint y: 92, endPoint x: 453, endPoint y: 94, distance: 40.7
click at [461, 94] on video at bounding box center [443, 108] width 87 height 87
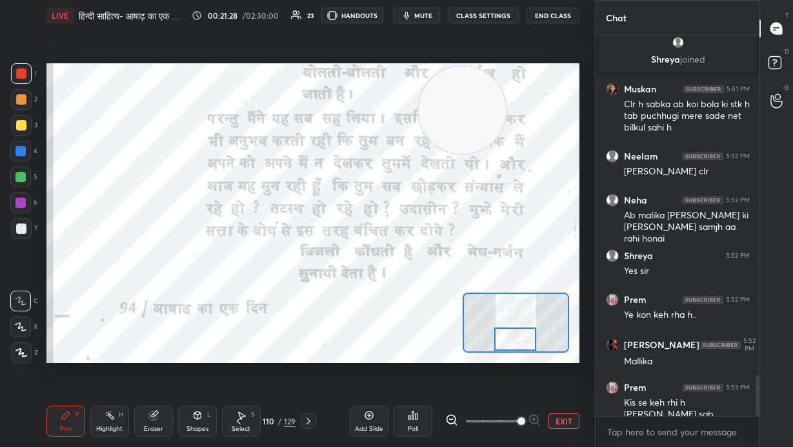
scroll to position [3250, 0]
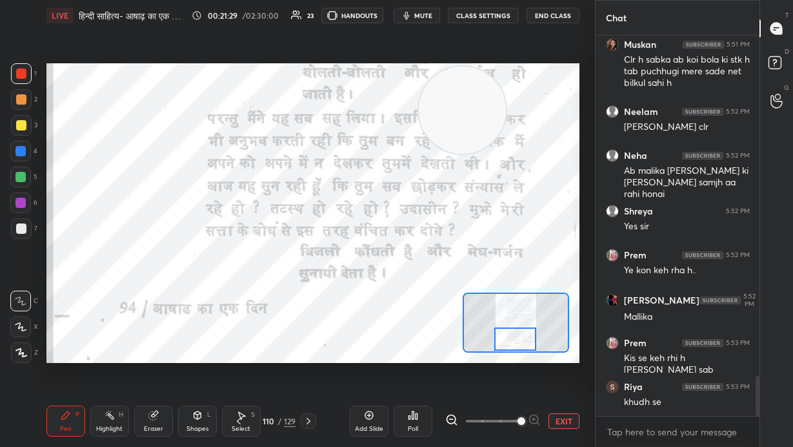
click at [464, 303] on button "EXIT" at bounding box center [564, 420] width 31 height 15
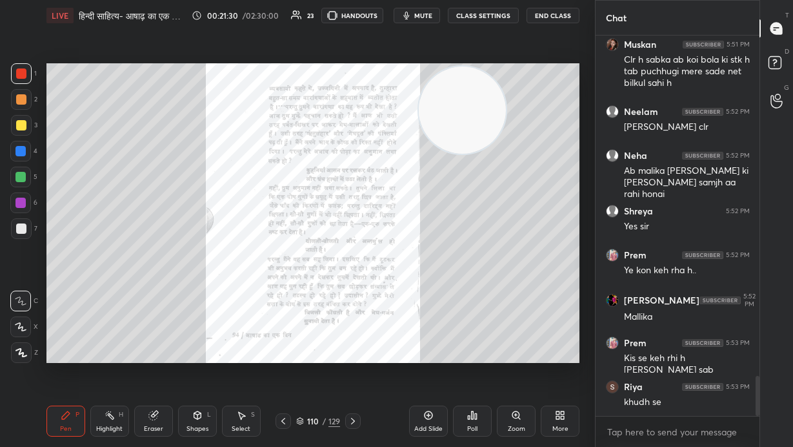
click at [356, 303] on icon at bounding box center [353, 421] width 10 height 10
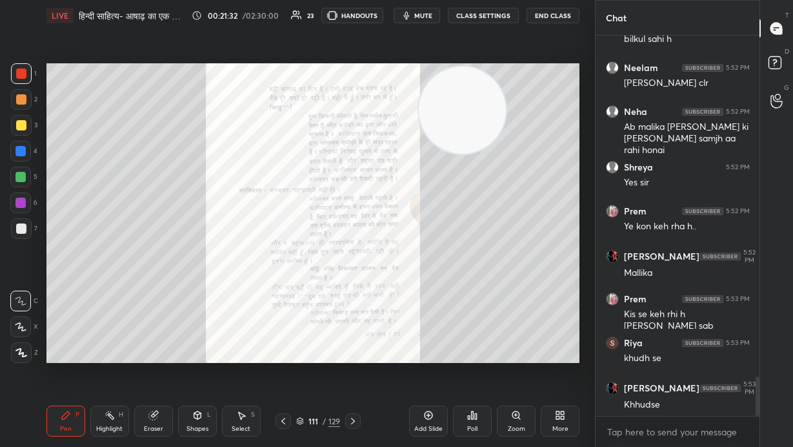
click at [464, 303] on div "Zoom" at bounding box center [516, 420] width 39 height 31
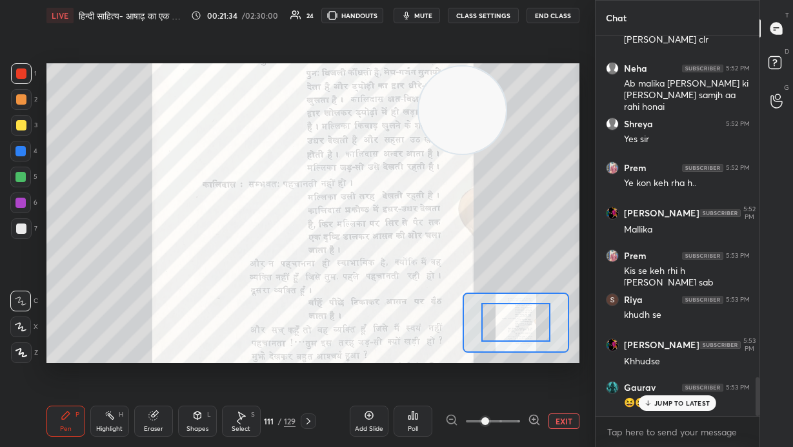
scroll to position [3381, 0]
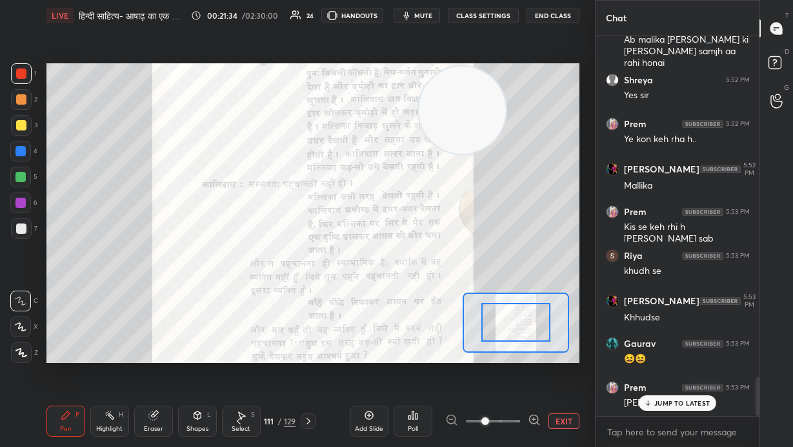
drag, startPoint x: 527, startPoint y: 329, endPoint x: 526, endPoint y: 320, distance: 8.4
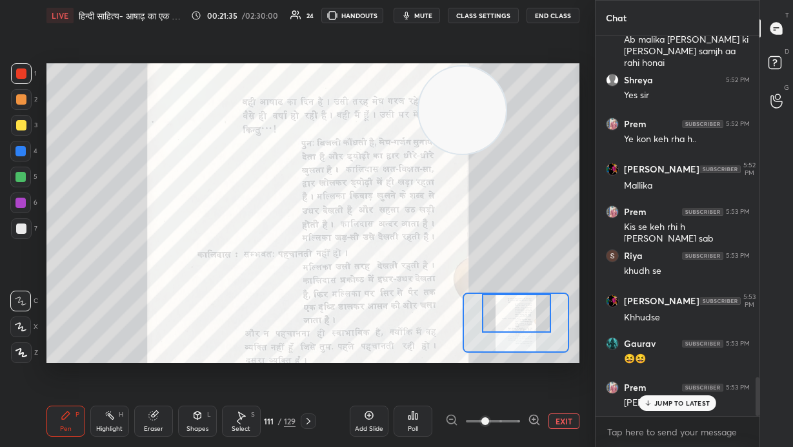
drag, startPoint x: 527, startPoint y: 325, endPoint x: 527, endPoint y: 314, distance: 10.3
click at [464, 303] on div at bounding box center [517, 313] width 70 height 38
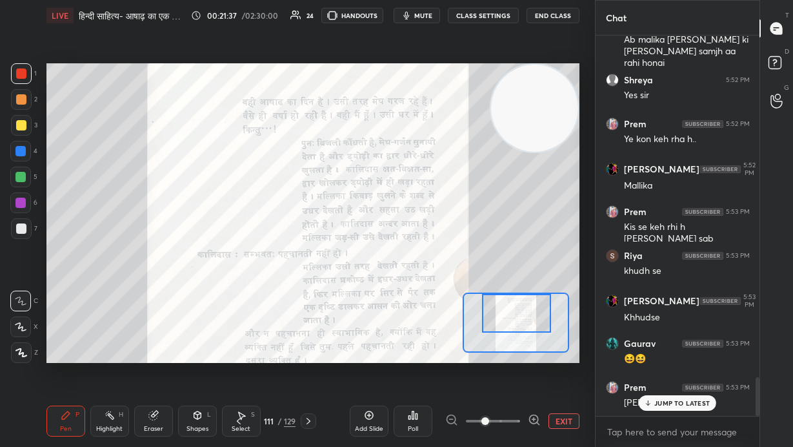
drag, startPoint x: 463, startPoint y: 114, endPoint x: 516, endPoint y: 151, distance: 65.4
click at [464, 108] on video at bounding box center [534, 108] width 87 height 87
click at [464, 303] on icon at bounding box center [534, 419] width 13 height 13
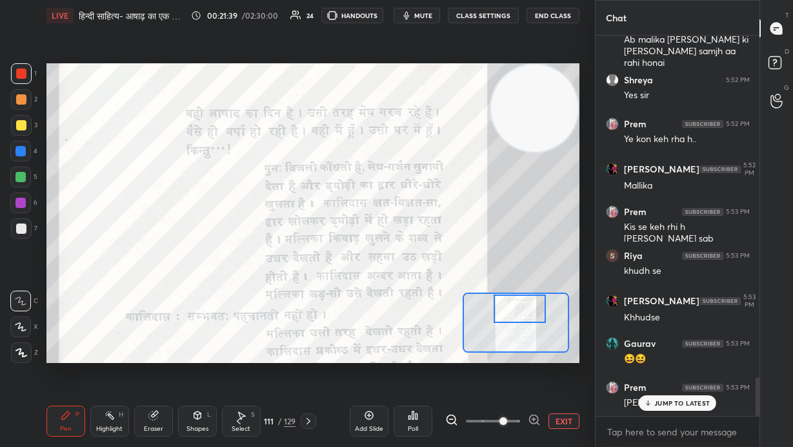
drag, startPoint x: 522, startPoint y: 300, endPoint x: 522, endPoint y: 293, distance: 6.5
click at [464, 295] on div at bounding box center [520, 308] width 52 height 28
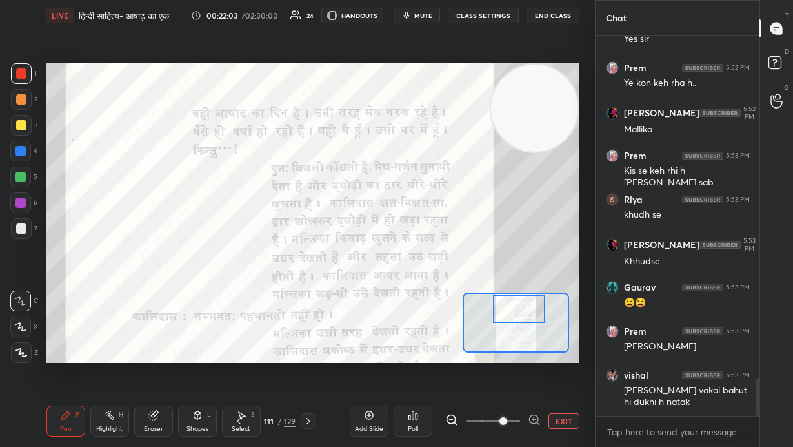
scroll to position [3481, 0]
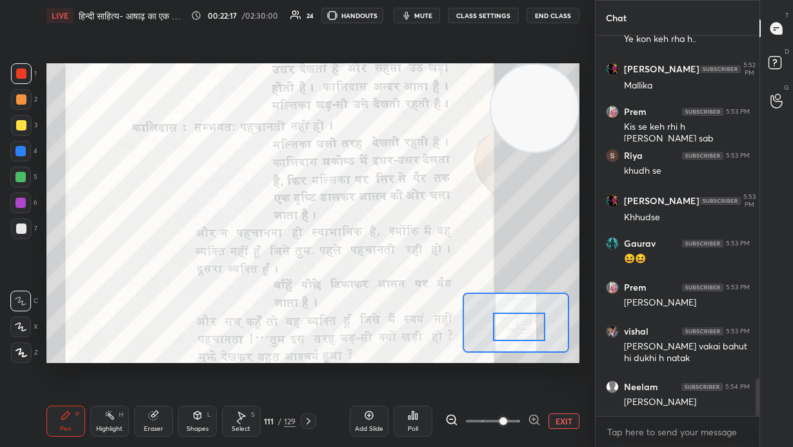
drag, startPoint x: 517, startPoint y: 318, endPoint x: 518, endPoint y: 334, distance: 16.2
click at [464, 303] on div at bounding box center [519, 326] width 52 height 28
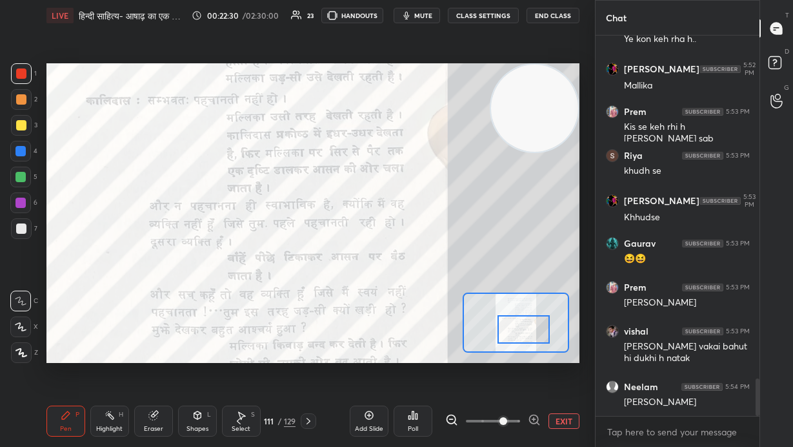
click at [464, 303] on div at bounding box center [524, 329] width 52 height 28
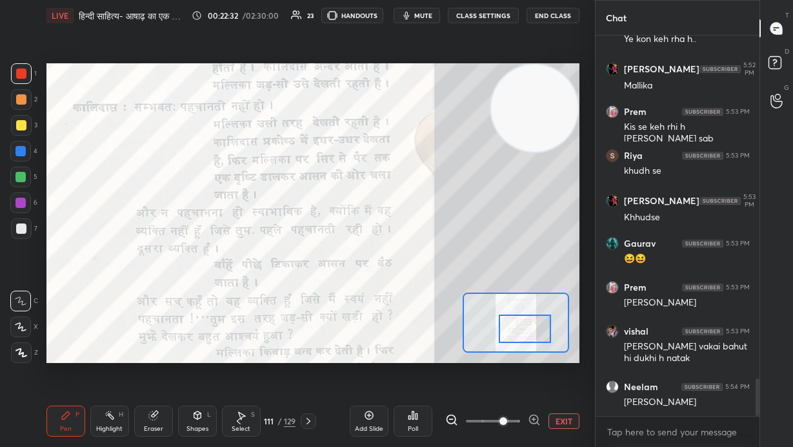
drag, startPoint x: 513, startPoint y: 331, endPoint x: 510, endPoint y: 339, distance: 8.2
click at [464, 303] on div at bounding box center [525, 328] width 52 height 28
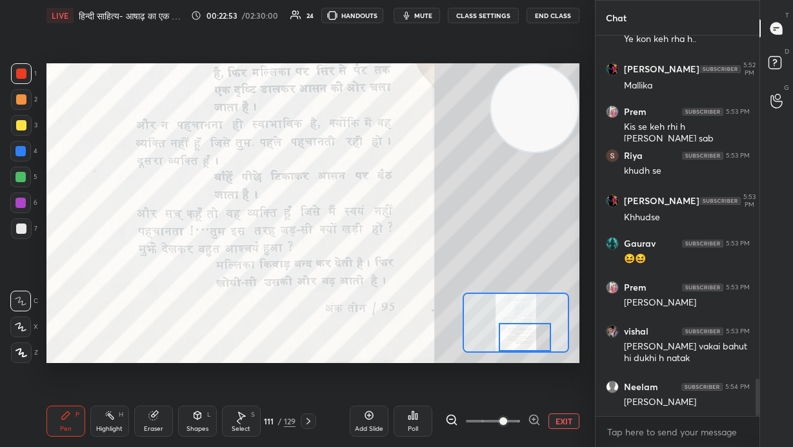
click at [464, 303] on button "EXIT" at bounding box center [564, 420] width 31 height 15
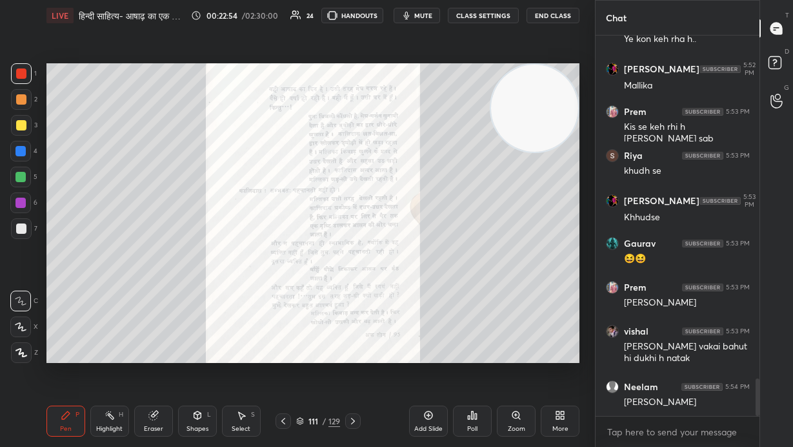
click at [358, 303] on icon at bounding box center [353, 421] width 10 height 10
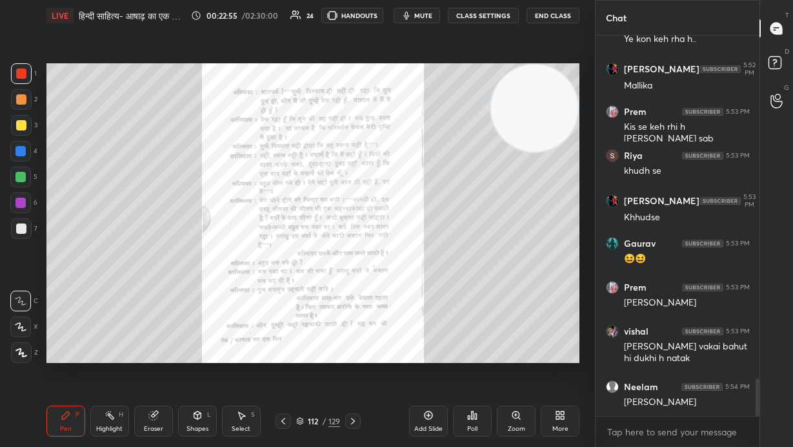
click at [464, 303] on icon at bounding box center [516, 415] width 10 height 10
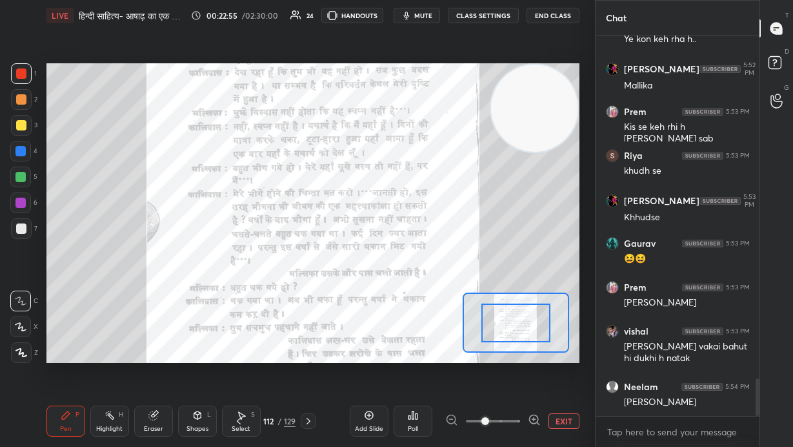
click at [464, 303] on span at bounding box center [493, 420] width 54 height 19
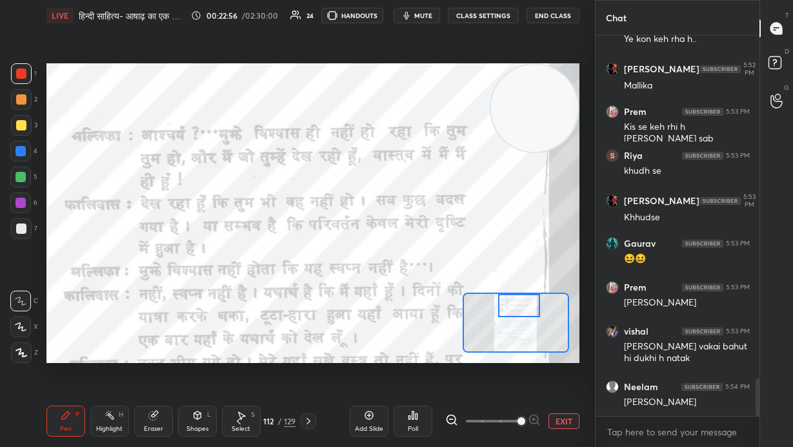
drag, startPoint x: 527, startPoint y: 325, endPoint x: 526, endPoint y: 303, distance: 22.0
click at [464, 297] on div at bounding box center [519, 305] width 42 height 23
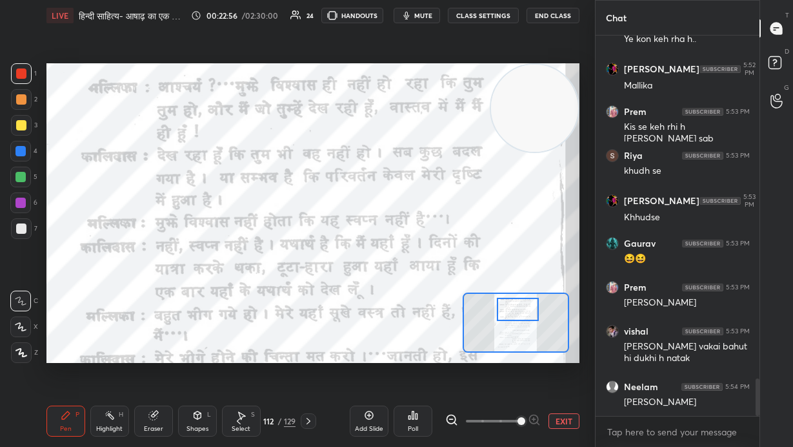
click at [464, 303] on div at bounding box center [518, 309] width 42 height 23
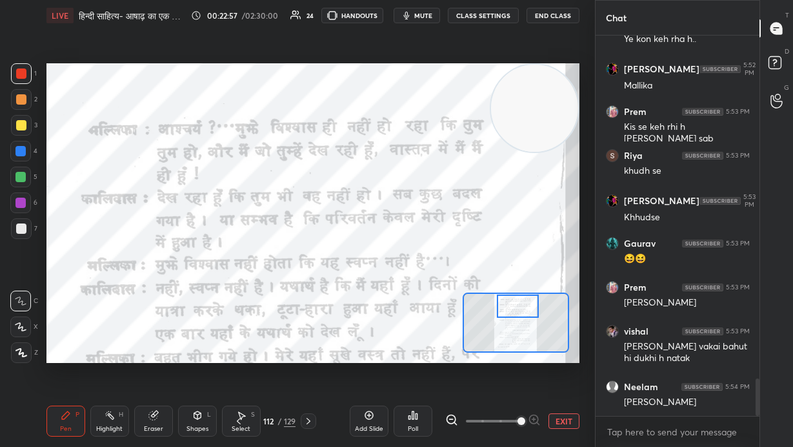
click at [464, 303] on div at bounding box center [518, 305] width 42 height 23
drag, startPoint x: 541, startPoint y: 159, endPoint x: 541, endPoint y: 176, distance: 16.1
click at [464, 178] on video at bounding box center [534, 168] width 87 height 87
drag, startPoint x: 545, startPoint y: 171, endPoint x: 559, endPoint y: 102, distance: 70.4
click at [464, 123] on video at bounding box center [534, 166] width 87 height 87
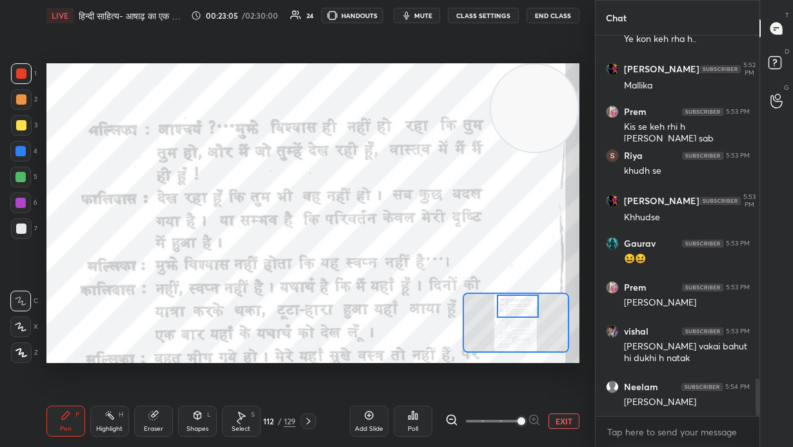
click at [453, 303] on icon at bounding box center [451, 419] width 3 height 0
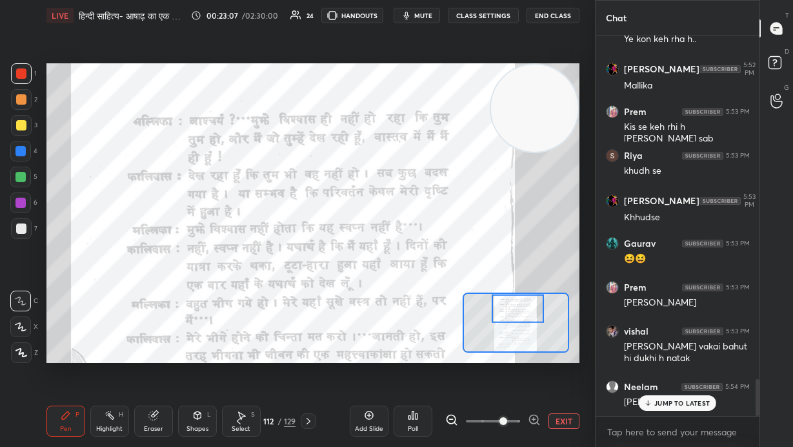
scroll to position [3547, 0]
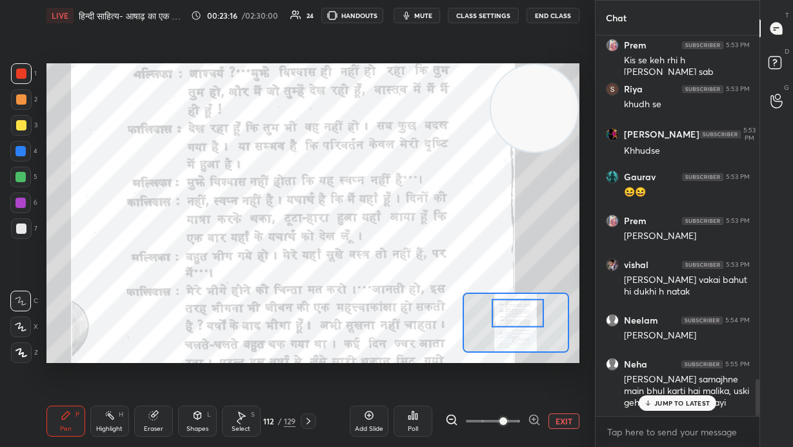
click at [464, 303] on div at bounding box center [518, 312] width 52 height 28
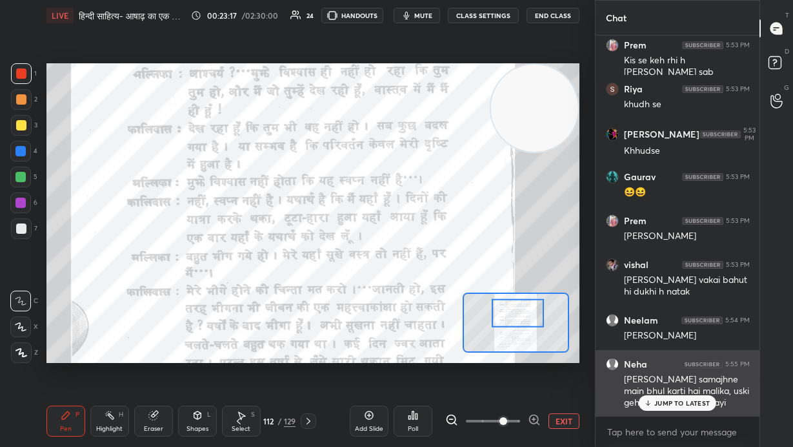
click at [464, 303] on p "JUMP TO LATEST" at bounding box center [683, 403] width 56 height 8
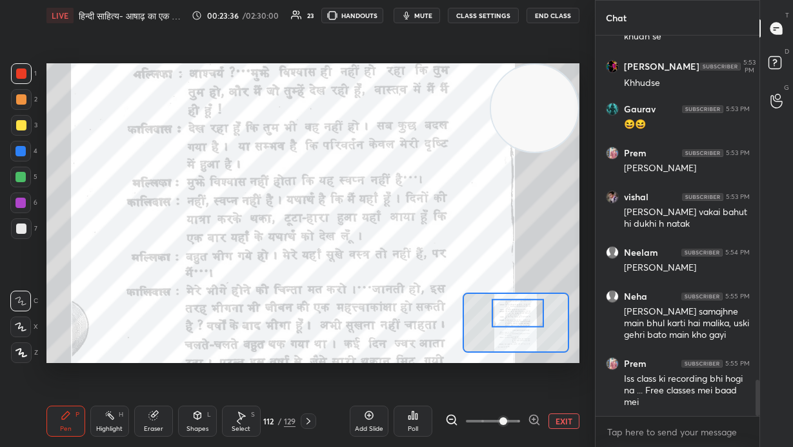
scroll to position [3658, 0]
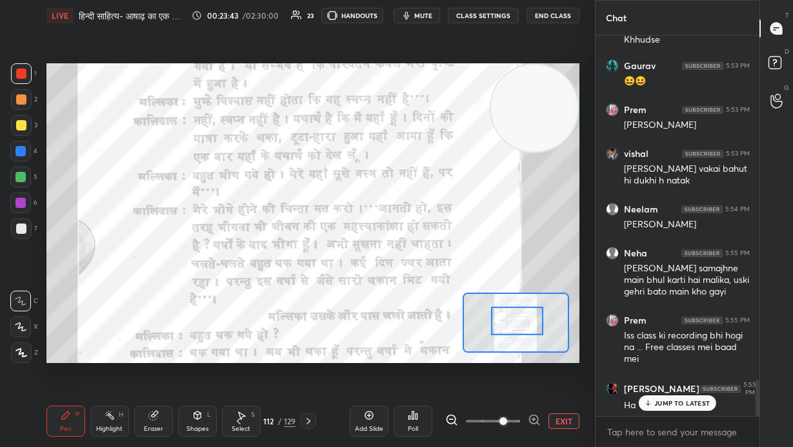
click at [464, 303] on div at bounding box center [517, 320] width 52 height 28
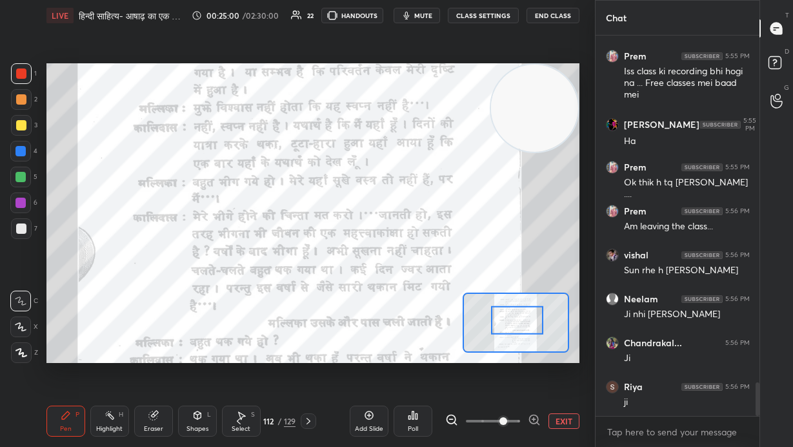
scroll to position [3966, 0]
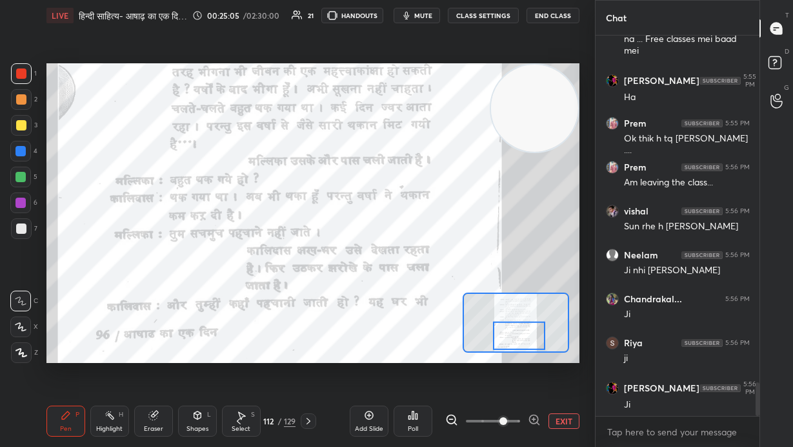
drag, startPoint x: 525, startPoint y: 328, endPoint x: 527, endPoint y: 342, distance: 14.3
click at [464, 303] on div at bounding box center [519, 335] width 52 height 28
click at [464, 303] on button "EXIT" at bounding box center [564, 420] width 31 height 15
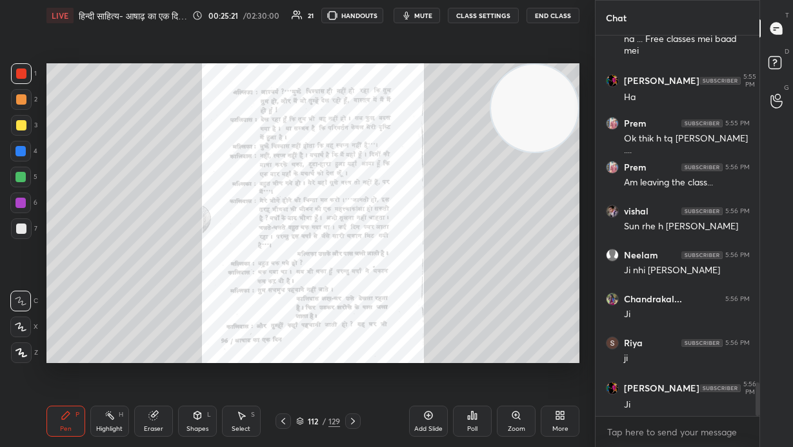
drag, startPoint x: 353, startPoint y: 420, endPoint x: 445, endPoint y: 408, distance: 92.4
click at [354, 303] on icon at bounding box center [353, 421] width 10 height 10
click at [464, 303] on icon at bounding box center [516, 414] width 7 height 7
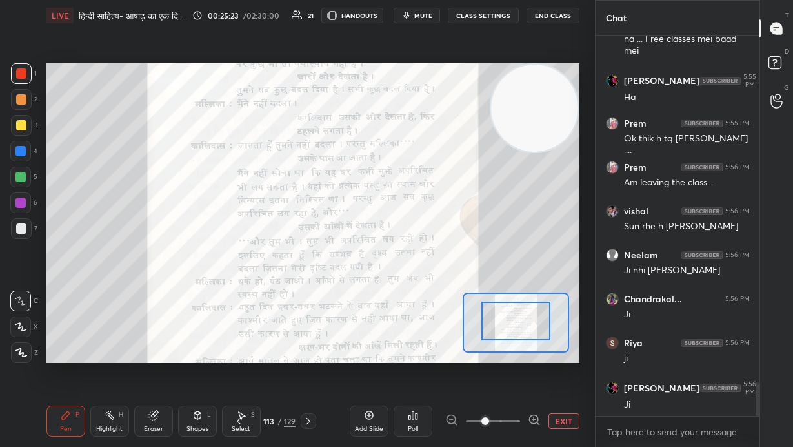
drag, startPoint x: 522, startPoint y: 324, endPoint x: 523, endPoint y: 311, distance: 13.6
click at [464, 303] on div at bounding box center [517, 320] width 70 height 38
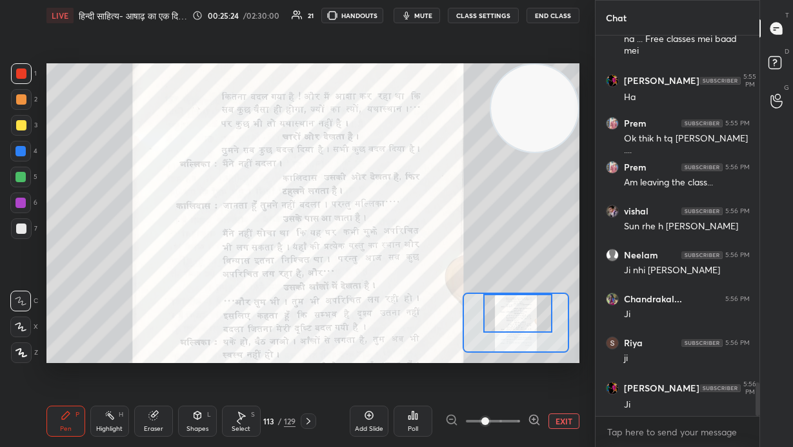
click at [464, 303] on icon at bounding box center [534, 419] width 13 height 13
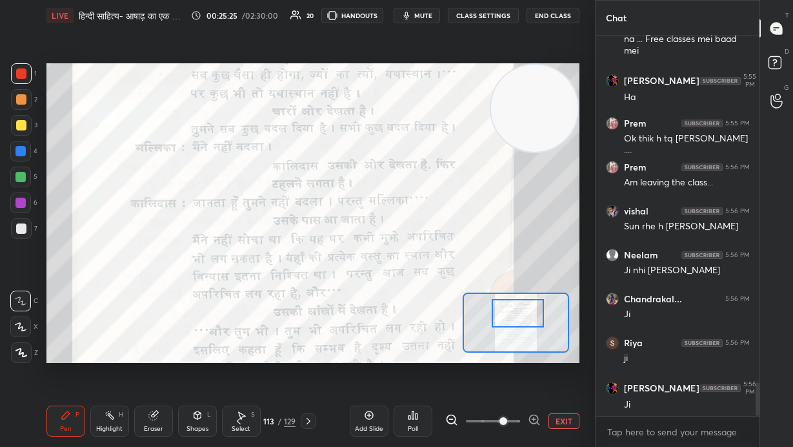
drag, startPoint x: 524, startPoint y: 314, endPoint x: 528, endPoint y: 308, distance: 7.0
click at [464, 303] on div at bounding box center [518, 313] width 52 height 28
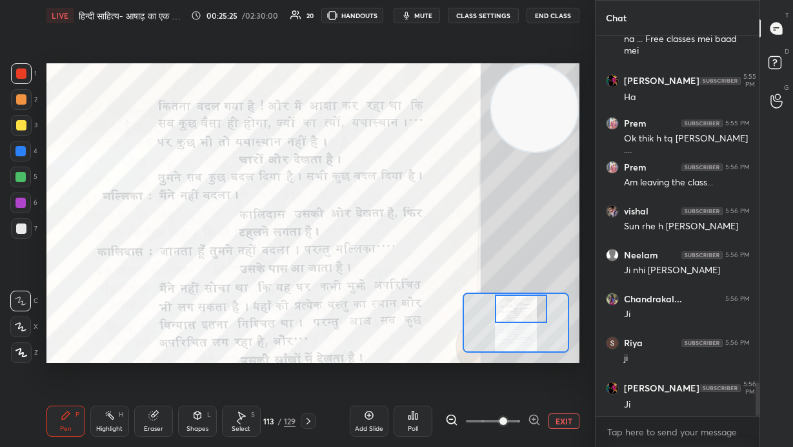
click at [464, 303] on div at bounding box center [521, 308] width 52 height 28
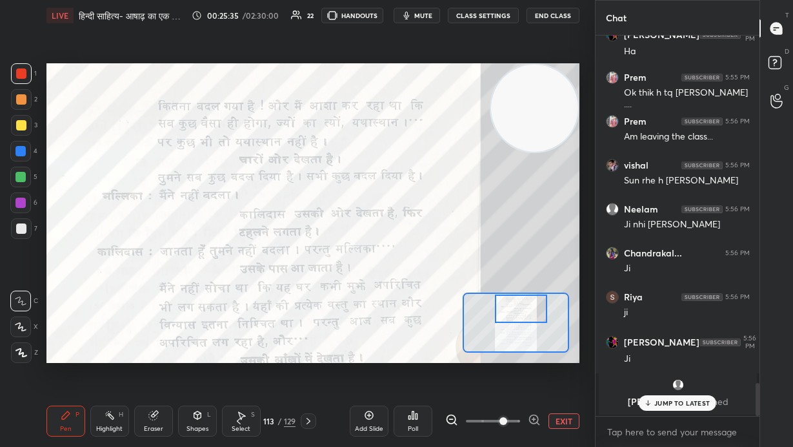
click at [464, 303] on p "JUMP TO LATEST" at bounding box center [683, 403] width 56 height 8
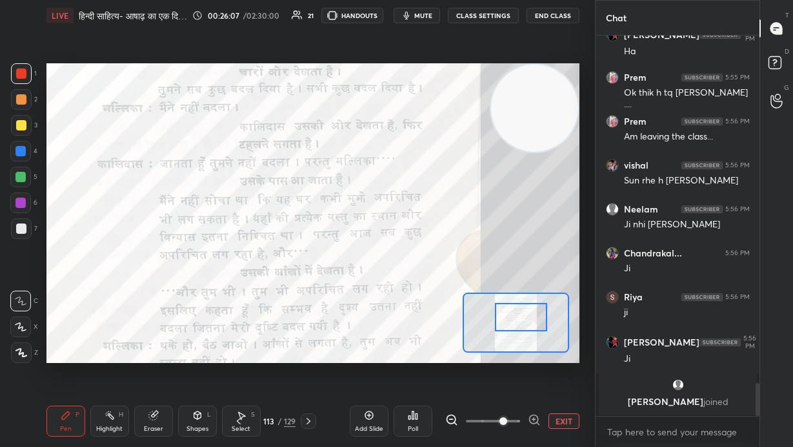
drag, startPoint x: 521, startPoint y: 316, endPoint x: 521, endPoint y: 324, distance: 8.4
click at [464, 303] on div at bounding box center [521, 317] width 52 height 28
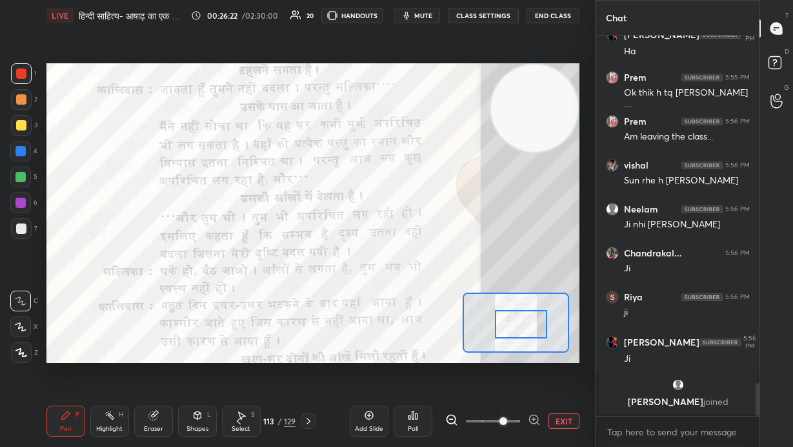
click at [464, 303] on div at bounding box center [521, 324] width 52 height 28
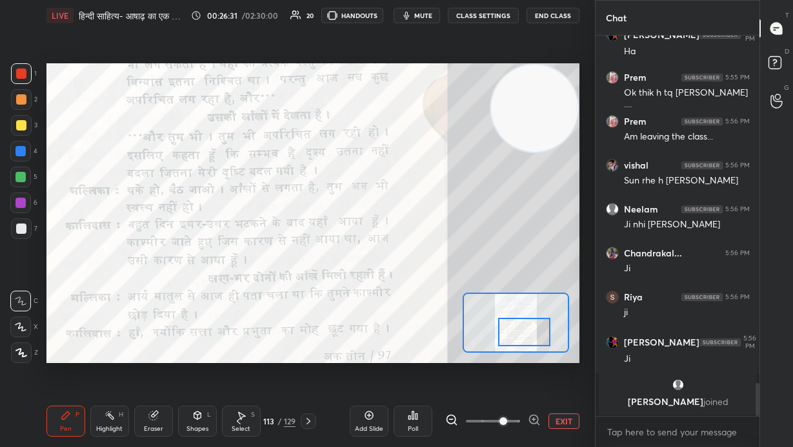
drag, startPoint x: 516, startPoint y: 325, endPoint x: 520, endPoint y: 334, distance: 9.6
click at [464, 303] on div at bounding box center [524, 332] width 52 height 28
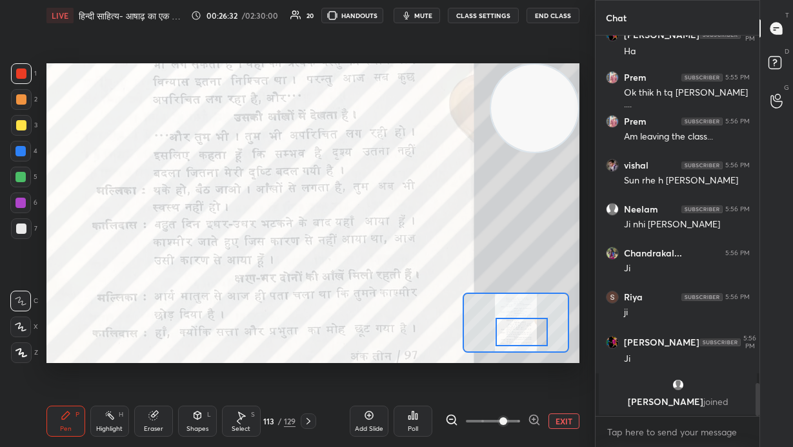
click at [464, 303] on div at bounding box center [522, 332] width 52 height 28
click at [464, 108] on video at bounding box center [534, 108] width 87 height 87
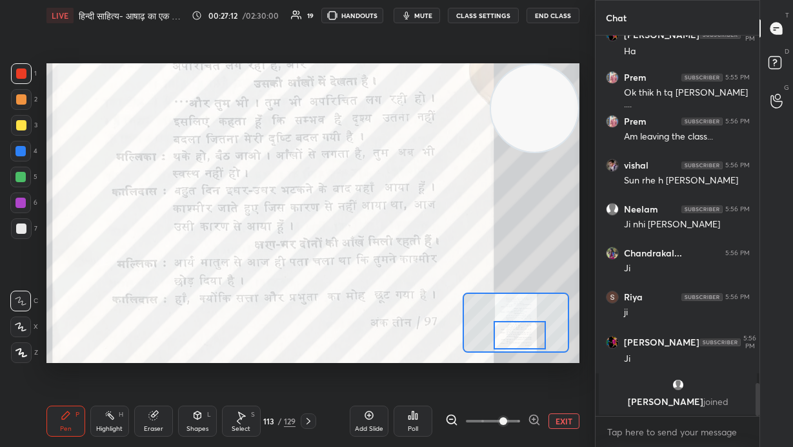
click at [464, 303] on div at bounding box center [520, 335] width 52 height 28
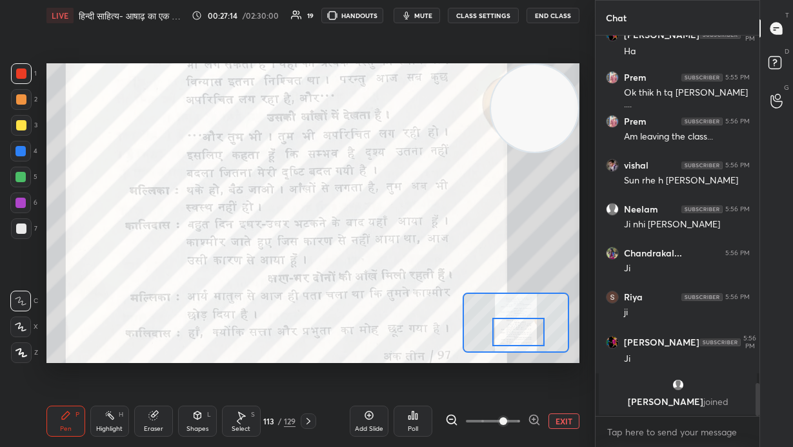
scroll to position [3720, 0]
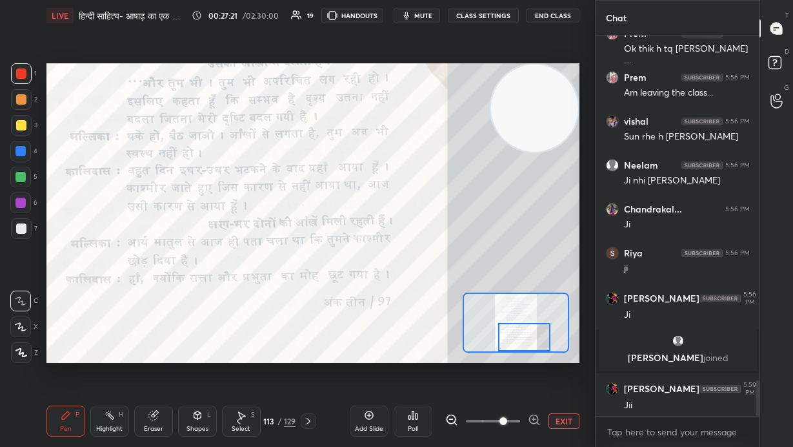
drag, startPoint x: 513, startPoint y: 331, endPoint x: 518, endPoint y: 336, distance: 7.8
click at [464, 303] on div at bounding box center [524, 337] width 52 height 28
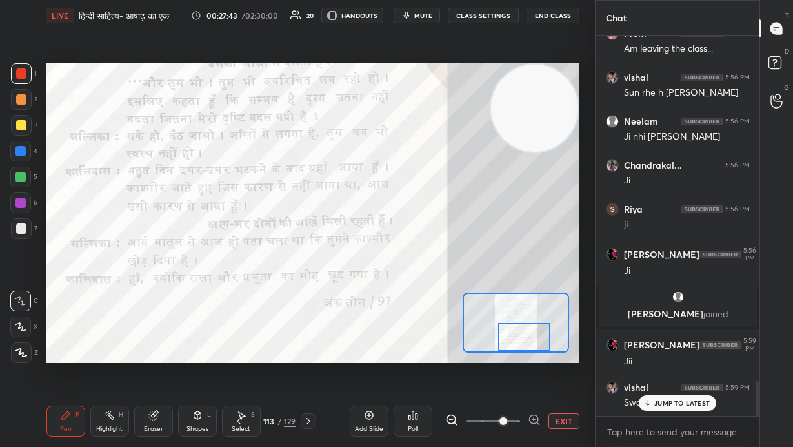
click at [464, 303] on p "JUMP TO LATEST" at bounding box center [683, 403] width 56 height 8
click at [464, 303] on button "EXIT" at bounding box center [564, 420] width 31 height 15
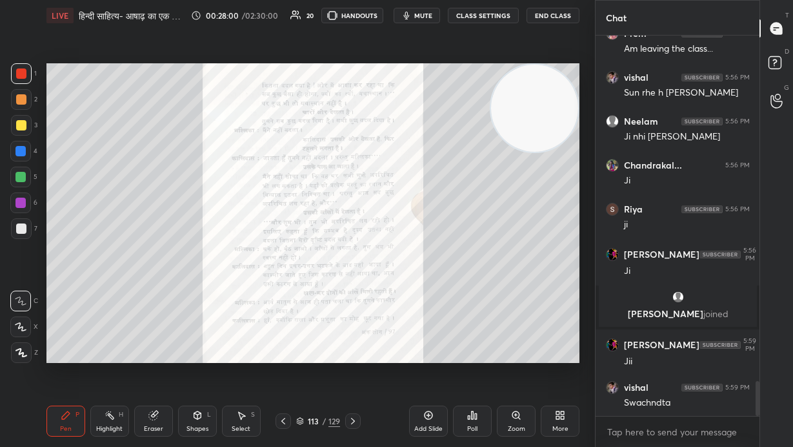
click at [353, 303] on icon at bounding box center [353, 421] width 10 height 10
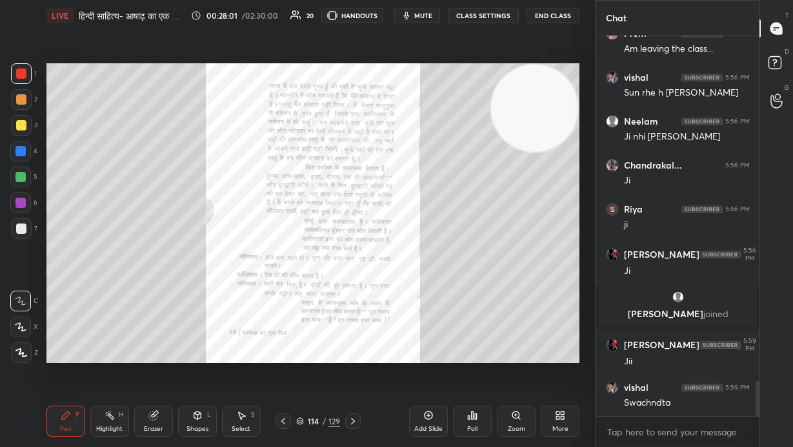
click at [464, 303] on div "Zoom" at bounding box center [516, 420] width 39 height 31
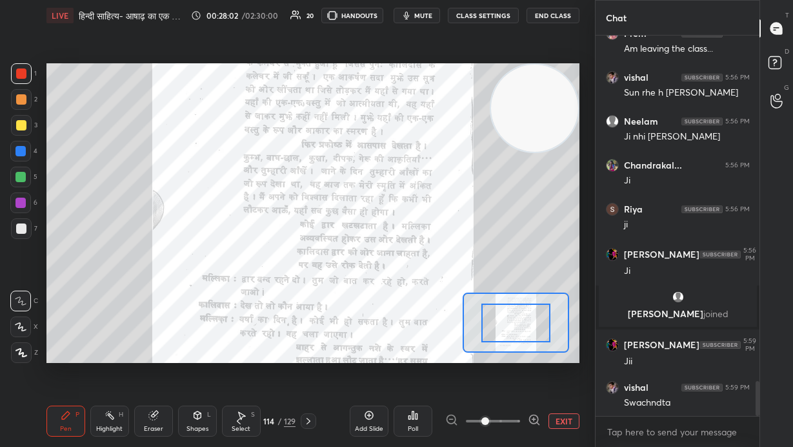
click at [464, 303] on div at bounding box center [493, 420] width 96 height 15
drag, startPoint x: 533, startPoint y: 418, endPoint x: 530, endPoint y: 385, distance: 32.4
click at [464, 303] on icon at bounding box center [534, 419] width 13 height 13
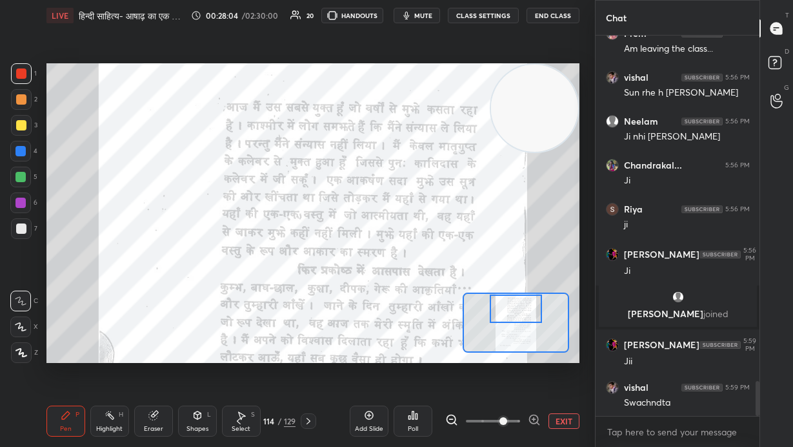
drag, startPoint x: 520, startPoint y: 322, endPoint x: 517, endPoint y: 310, distance: 12.5
click at [464, 303] on div at bounding box center [516, 308] width 52 height 28
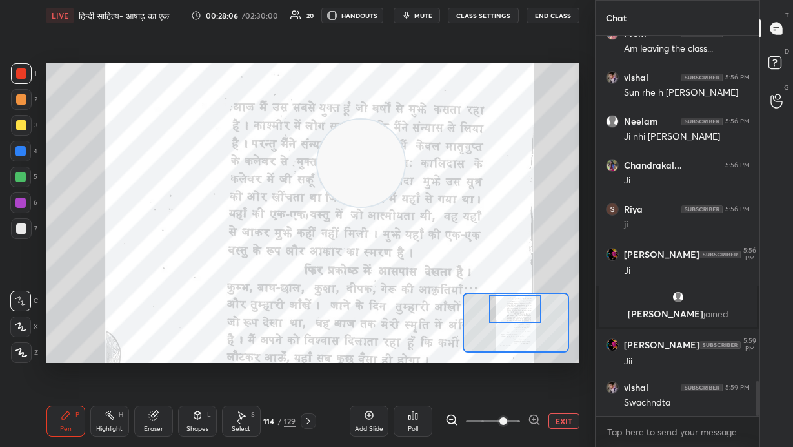
drag, startPoint x: 535, startPoint y: 117, endPoint x: 335, endPoint y: 171, distance: 206.7
click at [336, 173] on video at bounding box center [361, 162] width 87 height 87
drag, startPoint x: 326, startPoint y: 159, endPoint x: 138, endPoint y: 109, distance: 195.1
click at [138, 109] on video at bounding box center [174, 124] width 87 height 87
drag, startPoint x: 155, startPoint y: 130, endPoint x: 494, endPoint y: 118, distance: 339.8
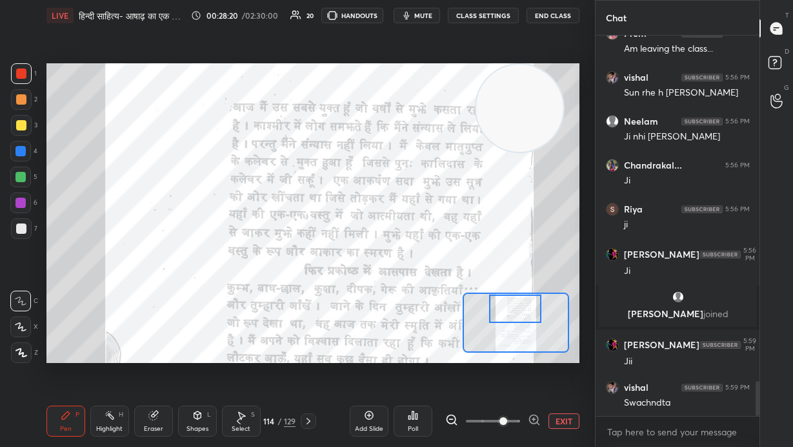
click at [464, 116] on video at bounding box center [519, 108] width 87 height 87
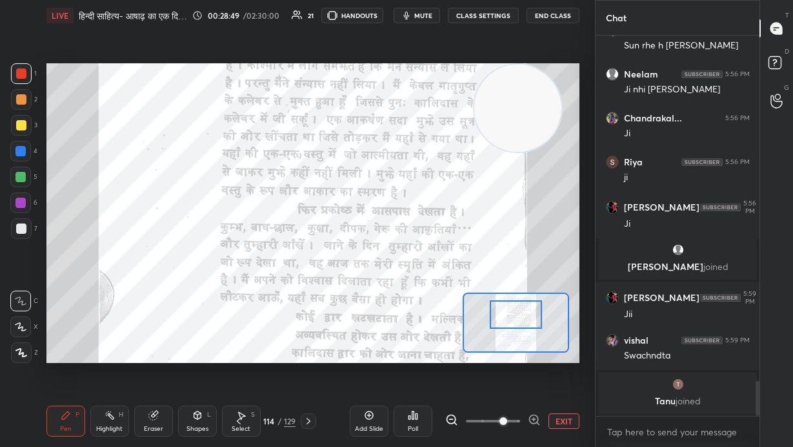
drag, startPoint x: 520, startPoint y: 312, endPoint x: 521, endPoint y: 320, distance: 8.5
click at [464, 303] on div at bounding box center [516, 314] width 52 height 28
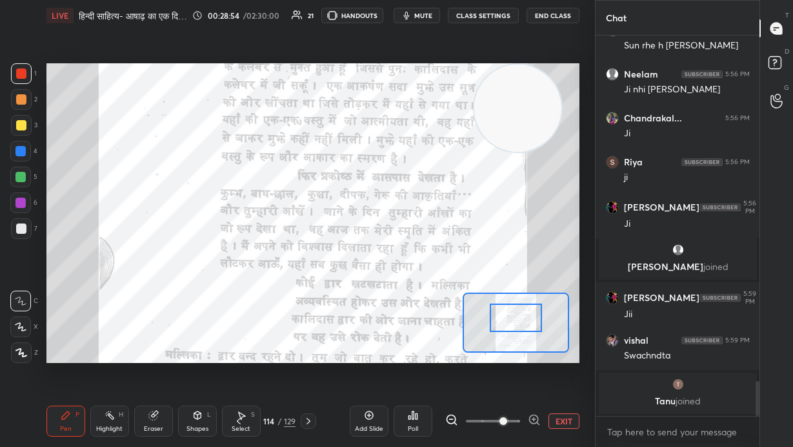
click at [464, 303] on div at bounding box center [516, 317] width 52 height 28
click at [423, 15] on span "mute" at bounding box center [423, 15] width 18 height 9
click at [430, 15] on span "unmute" at bounding box center [423, 15] width 28 height 9
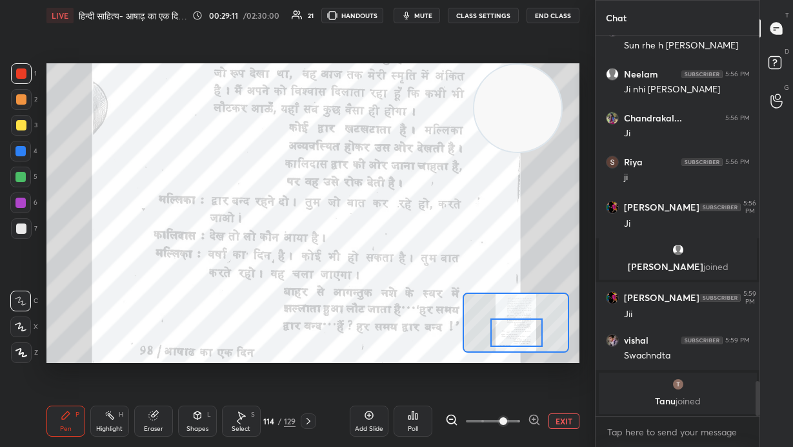
drag, startPoint x: 515, startPoint y: 318, endPoint x: 515, endPoint y: 332, distance: 14.9
click at [464, 303] on div at bounding box center [517, 332] width 52 height 28
drag, startPoint x: 517, startPoint y: 125, endPoint x: 547, endPoint y: 116, distance: 30.9
click at [464, 116] on video at bounding box center [517, 108] width 87 height 87
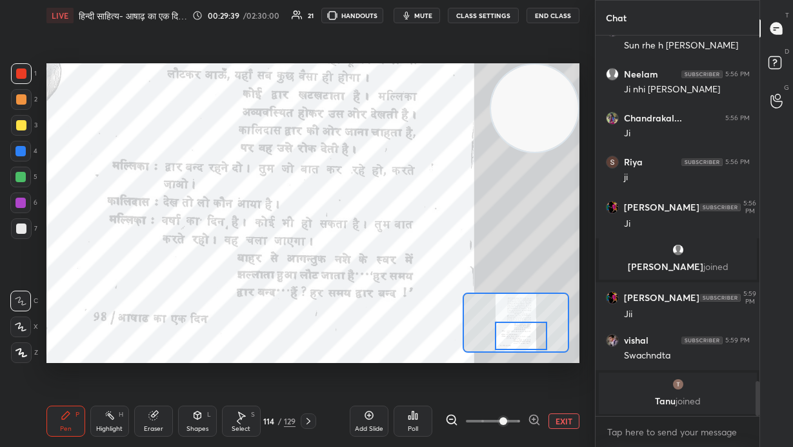
click at [464, 303] on div at bounding box center [521, 335] width 52 height 28
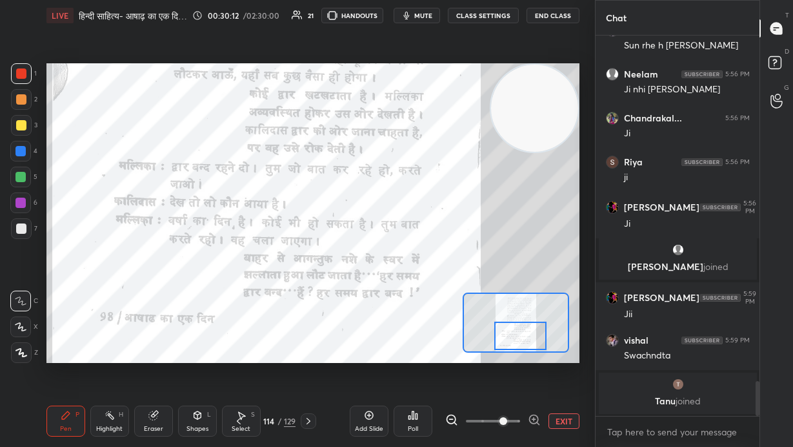
click at [464, 303] on button "EXIT" at bounding box center [564, 420] width 31 height 15
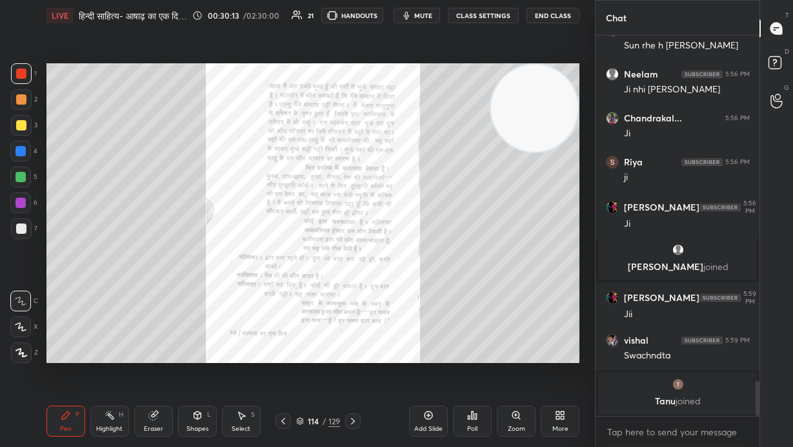
click at [356, 303] on icon at bounding box center [353, 421] width 10 height 10
click at [464, 303] on div "Zoom" at bounding box center [516, 420] width 39 height 31
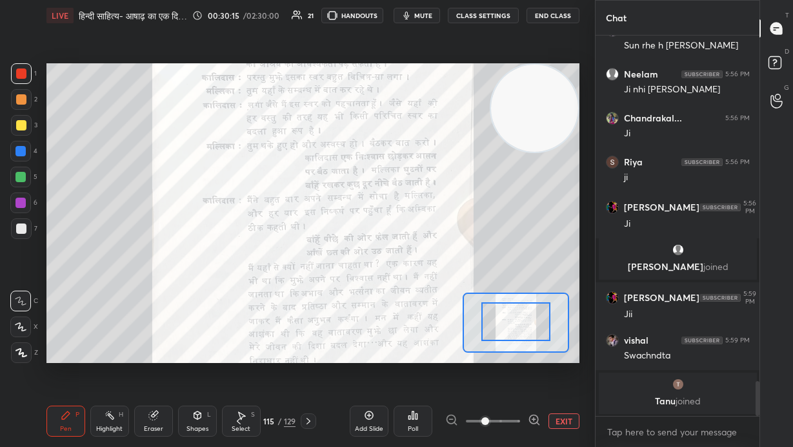
drag, startPoint x: 513, startPoint y: 329, endPoint x: 513, endPoint y: 312, distance: 16.8
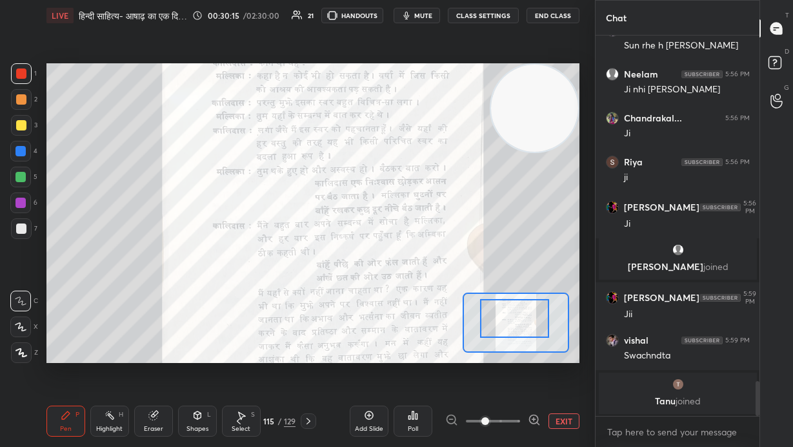
drag, startPoint x: 520, startPoint y: 330, endPoint x: 520, endPoint y: 321, distance: 9.1
click at [464, 303] on div at bounding box center [515, 318] width 70 height 38
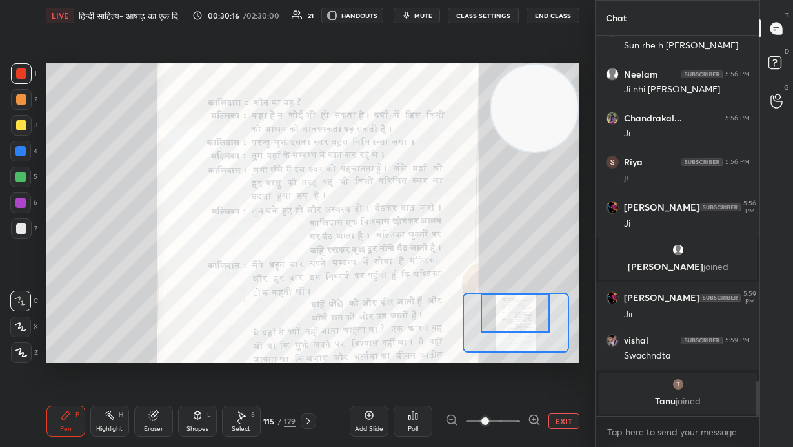
click at [464, 303] on icon at bounding box center [534, 419] width 0 height 3
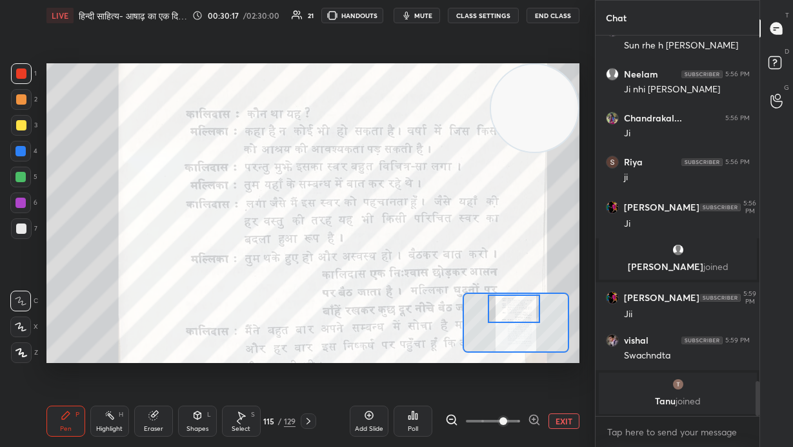
drag, startPoint x: 522, startPoint y: 316, endPoint x: 518, endPoint y: 304, distance: 12.1
click at [464, 303] on div at bounding box center [514, 308] width 52 height 28
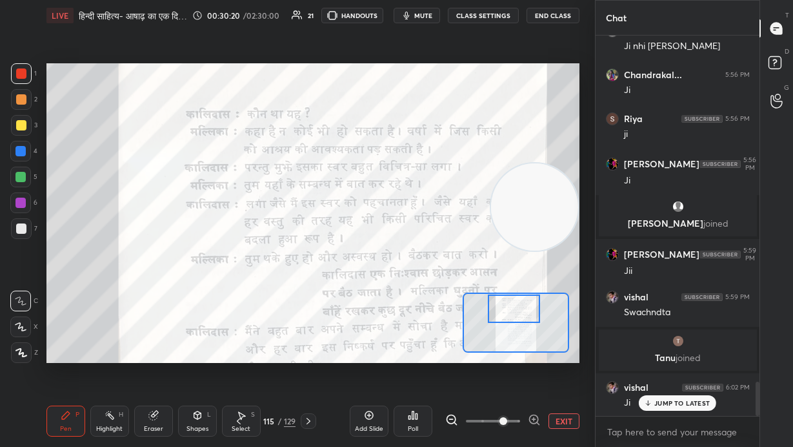
drag, startPoint x: 544, startPoint y: 123, endPoint x: 571, endPoint y: 225, distance: 105.5
click at [464, 229] on video at bounding box center [534, 206] width 87 height 87
click at [464, 230] on video at bounding box center [534, 224] width 87 height 87
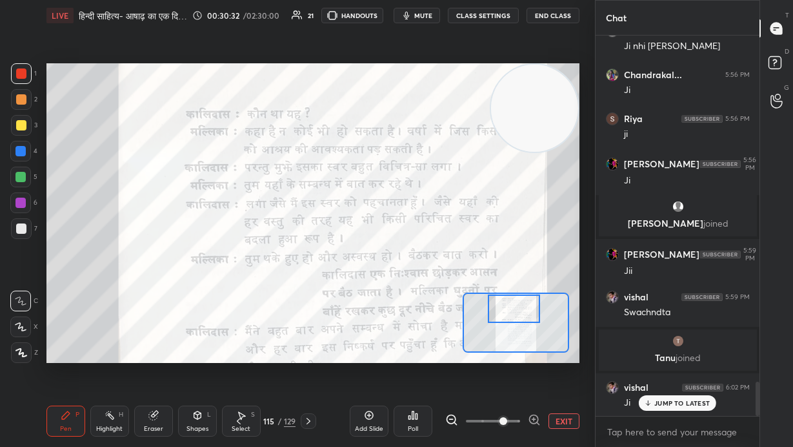
drag, startPoint x: 534, startPoint y: 221, endPoint x: 533, endPoint y: 79, distance: 142.0
click at [464, 54] on div "Setting up your live class Poll for secs No correct answer Start poll" at bounding box center [313, 213] width 544 height 364
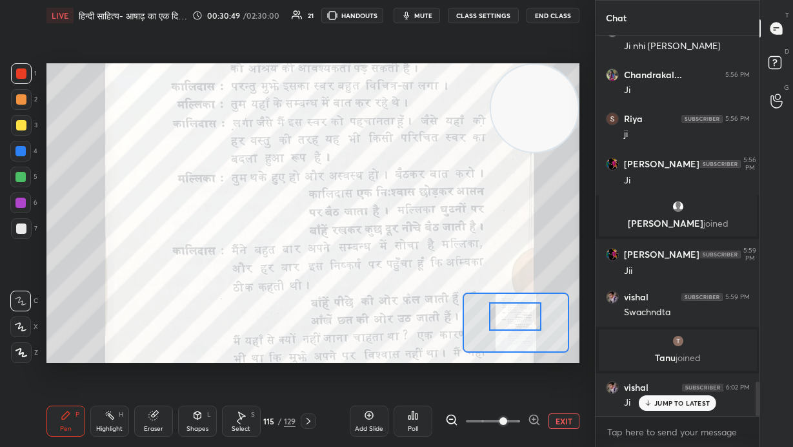
click at [464, 303] on div at bounding box center [515, 316] width 52 height 28
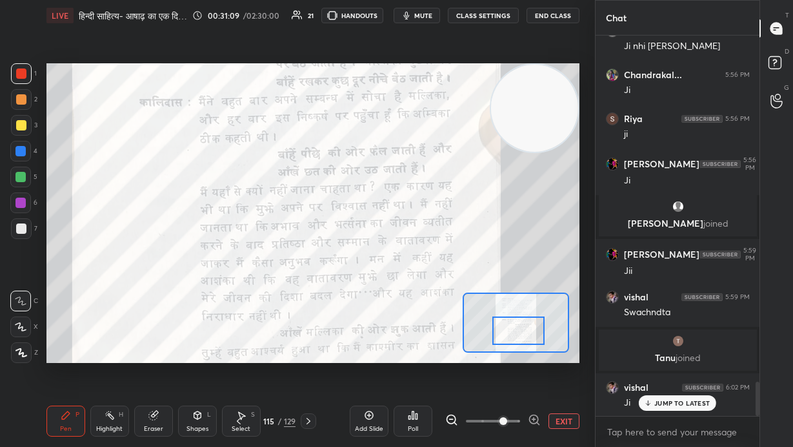
drag, startPoint x: 529, startPoint y: 334, endPoint x: 523, endPoint y: 324, distance: 11.3
click at [464, 303] on div at bounding box center [519, 330] width 52 height 28
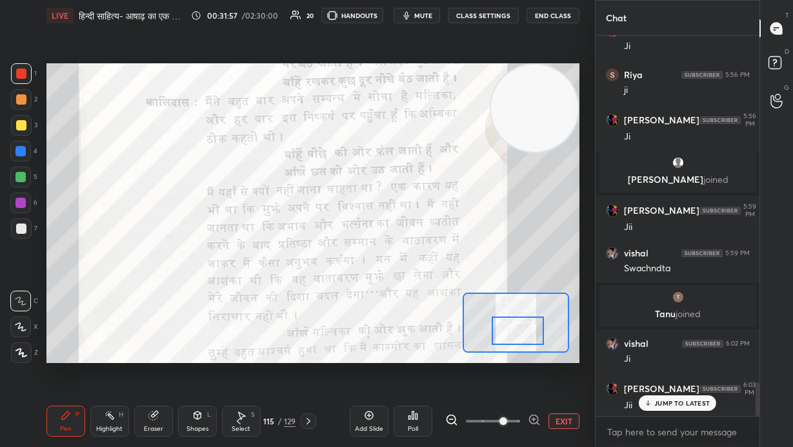
scroll to position [3943, 0]
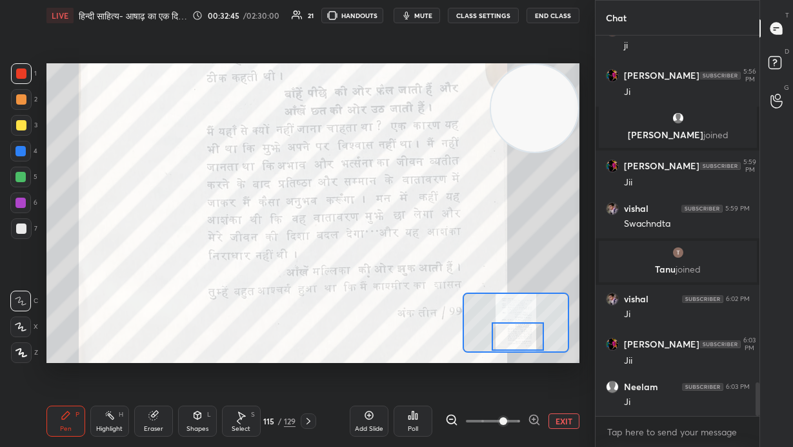
click at [464, 303] on div at bounding box center [518, 336] width 52 height 28
click at [464, 303] on button "EXIT" at bounding box center [564, 420] width 31 height 15
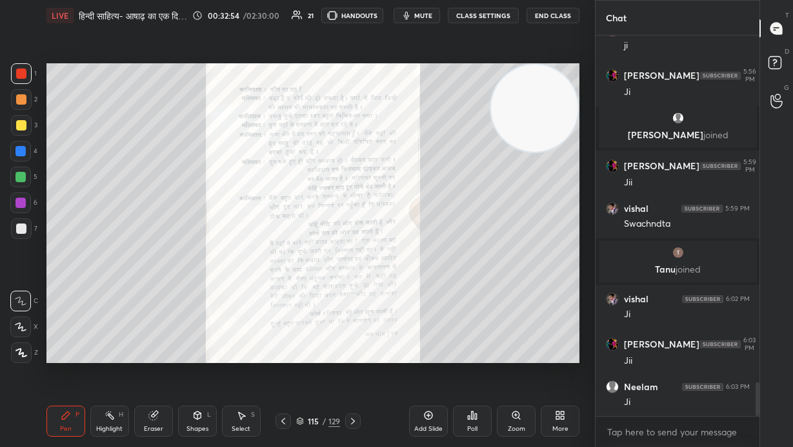
drag, startPoint x: 356, startPoint y: 422, endPoint x: 499, endPoint y: 418, distance: 143.4
click at [356, 303] on icon at bounding box center [353, 421] width 10 height 10
click at [464, 303] on icon at bounding box center [516, 415] width 10 height 10
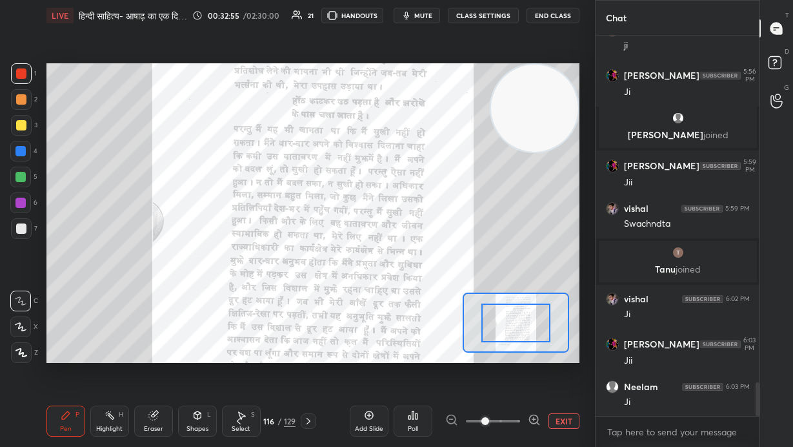
click at [464, 303] on span at bounding box center [493, 420] width 54 height 19
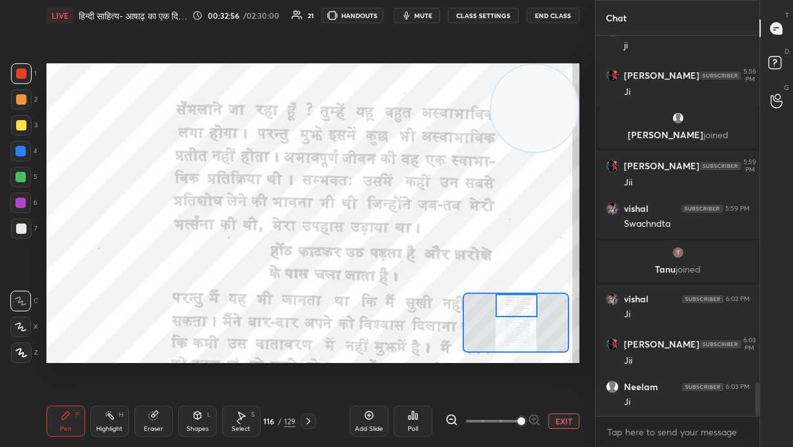
drag, startPoint x: 519, startPoint y: 321, endPoint x: 519, endPoint y: 297, distance: 23.9
click at [464, 297] on div at bounding box center [517, 305] width 42 height 23
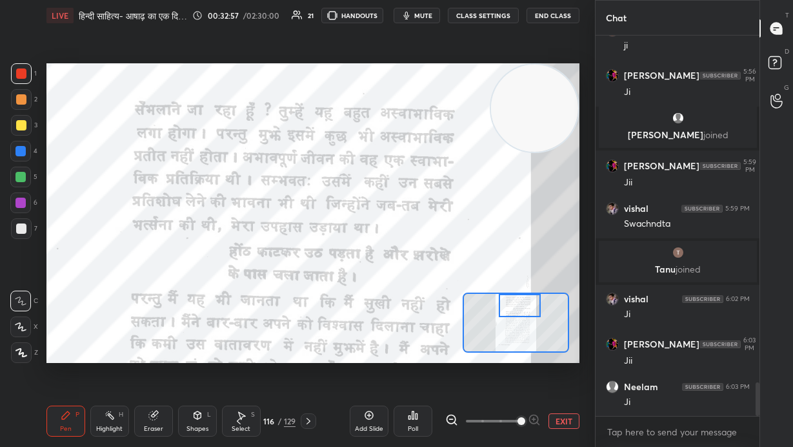
click at [464, 303] on div at bounding box center [520, 305] width 42 height 23
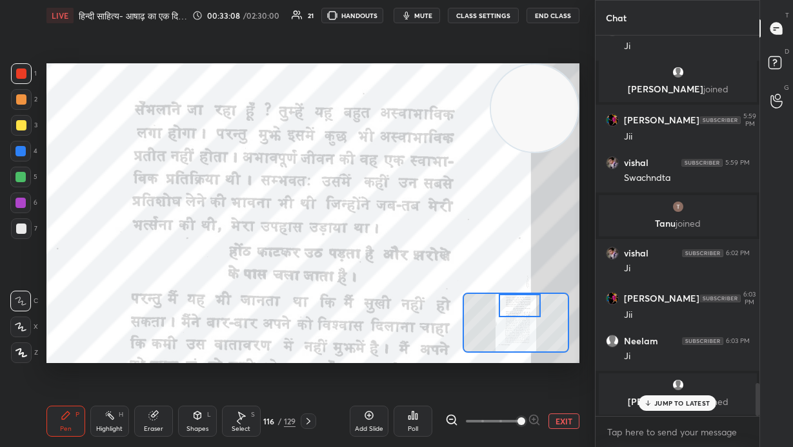
click at [451, 303] on icon at bounding box center [451, 419] width 13 height 13
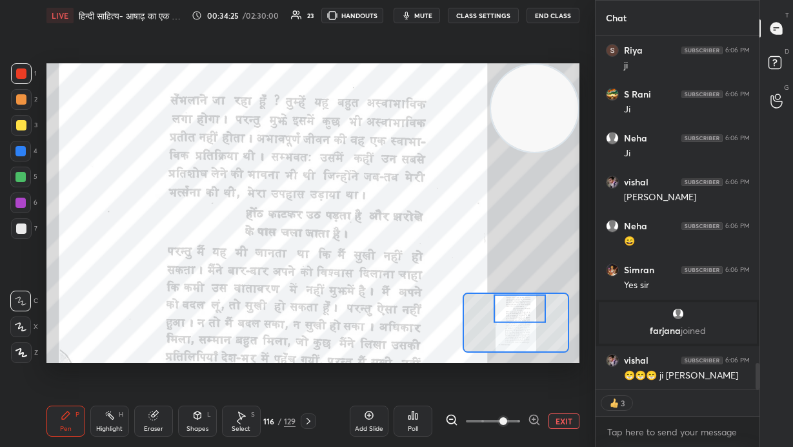
scroll to position [4478, 0]
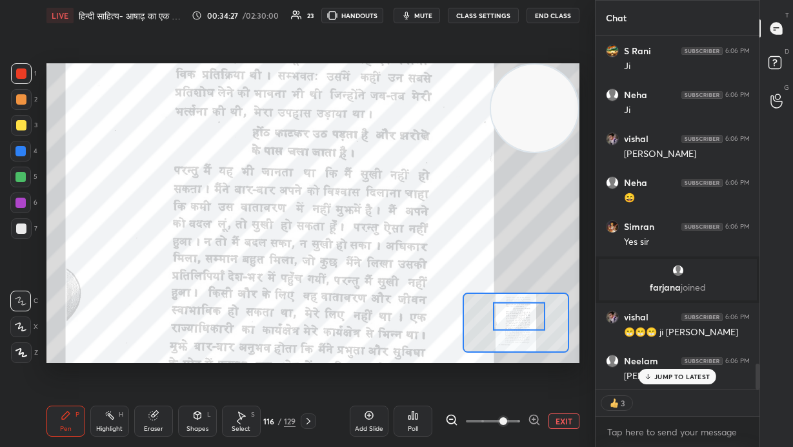
drag, startPoint x: 516, startPoint y: 310, endPoint x: 515, endPoint y: 318, distance: 7.8
click at [464, 303] on div at bounding box center [519, 315] width 52 height 28
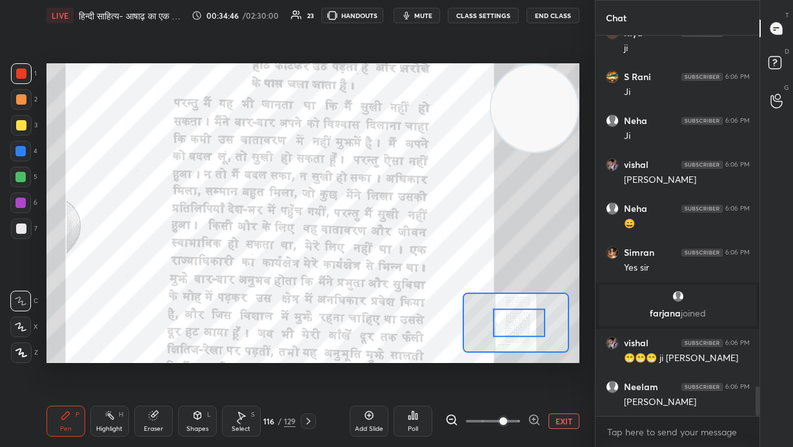
drag, startPoint x: 516, startPoint y: 320, endPoint x: 515, endPoint y: 328, distance: 7.9
click at [464, 303] on div at bounding box center [519, 322] width 52 height 28
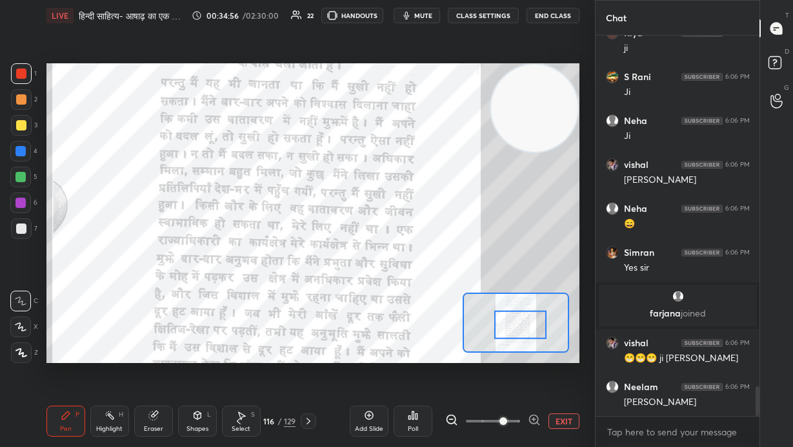
click at [464, 303] on div at bounding box center [520, 324] width 52 height 28
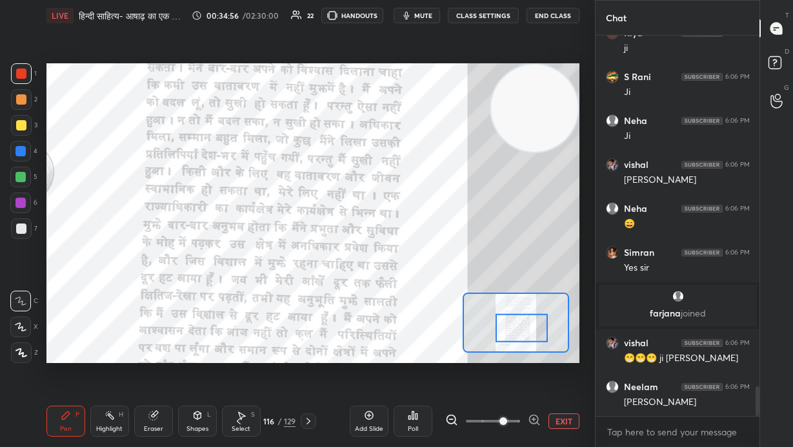
click at [464, 303] on div at bounding box center [522, 327] width 52 height 28
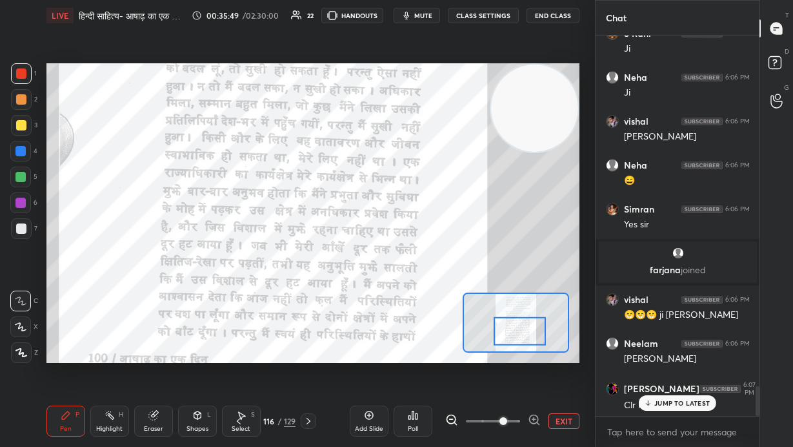
scroll to position [4551, 0]
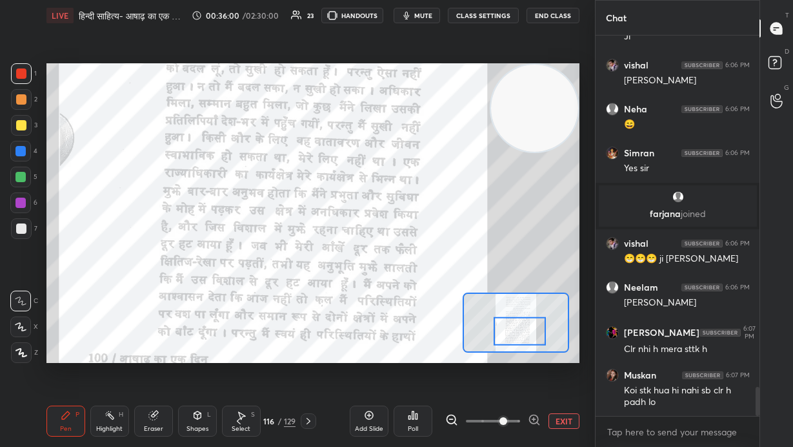
click at [149, 303] on icon at bounding box center [153, 415] width 10 height 10
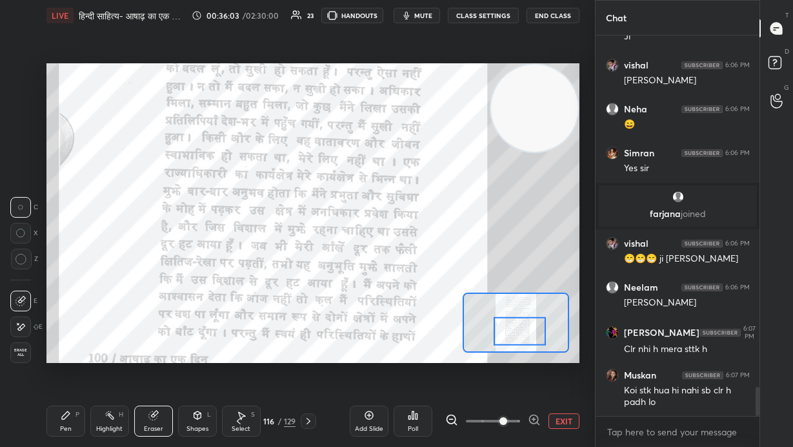
click at [21, 303] on icon at bounding box center [20, 326] width 10 height 11
click at [72, 303] on div "Pen P" at bounding box center [65, 420] width 39 height 31
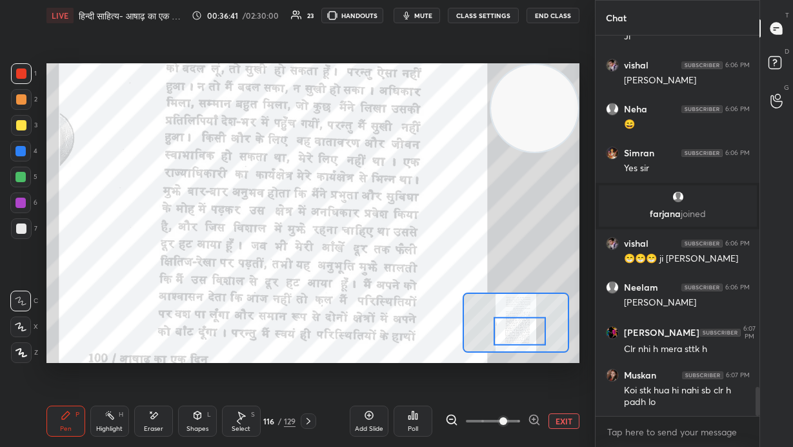
drag, startPoint x: 562, startPoint y: 421, endPoint x: 464, endPoint y: 419, distance: 98.1
click at [464, 303] on button "EXIT" at bounding box center [564, 420] width 31 height 15
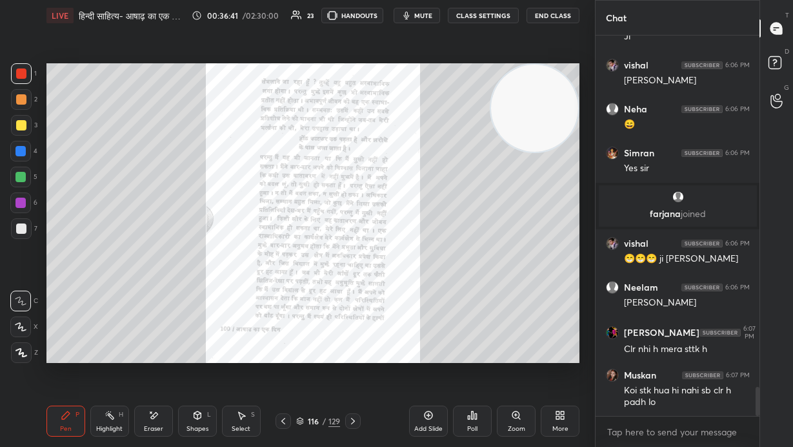
drag, startPoint x: 352, startPoint y: 423, endPoint x: 465, endPoint y: 418, distance: 113.8
click at [354, 303] on icon at bounding box center [353, 421] width 10 height 10
click at [464, 303] on div "Zoom" at bounding box center [516, 420] width 39 height 31
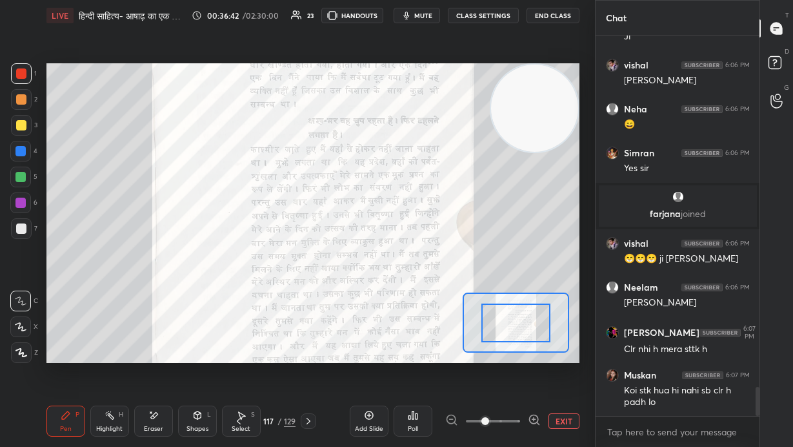
click at [464, 303] on div at bounding box center [493, 420] width 96 height 15
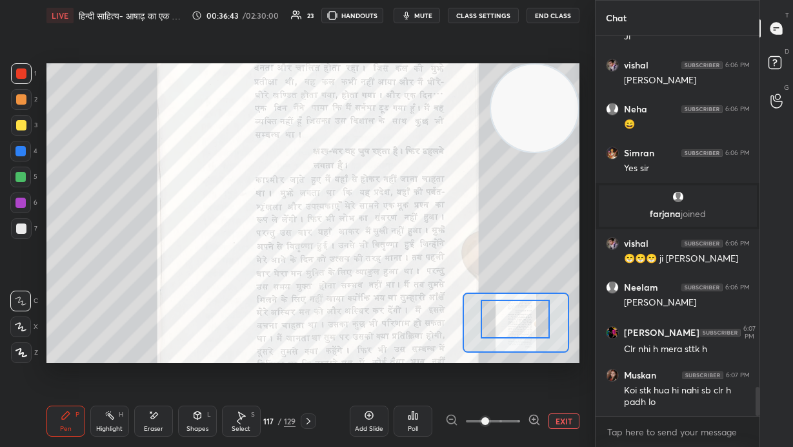
drag, startPoint x: 518, startPoint y: 316, endPoint x: 518, endPoint y: 305, distance: 11.0
click at [464, 303] on div at bounding box center [516, 319] width 70 height 38
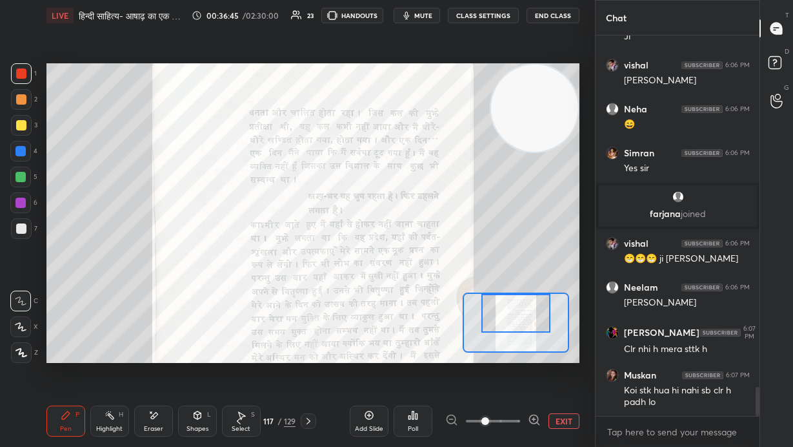
click at [464, 303] on icon at bounding box center [534, 419] width 3 height 0
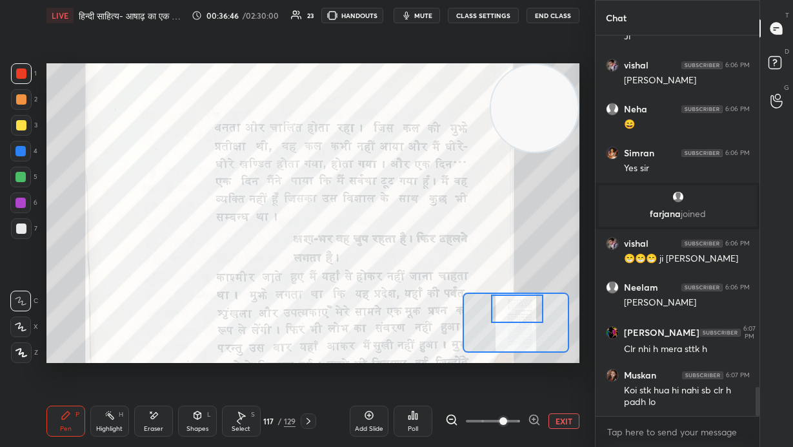
drag, startPoint x: 523, startPoint y: 322, endPoint x: 525, endPoint y: 312, distance: 9.9
click at [464, 303] on div at bounding box center [517, 308] width 52 height 28
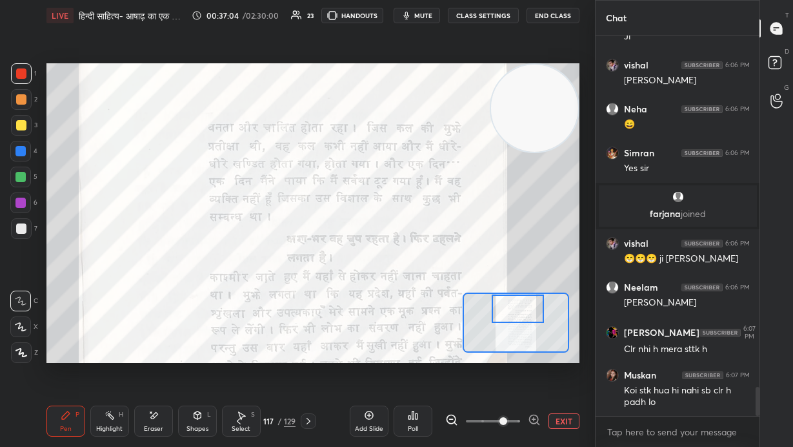
click at [425, 9] on button "mute" at bounding box center [417, 15] width 46 height 15
click at [429, 9] on button "unmute" at bounding box center [417, 15] width 46 height 15
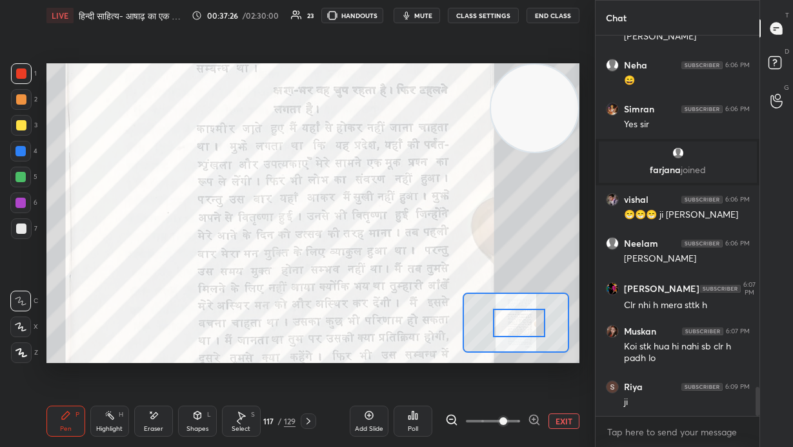
drag, startPoint x: 524, startPoint y: 306, endPoint x: 525, endPoint y: 320, distance: 14.3
click at [464, 303] on div at bounding box center [519, 323] width 52 height 28
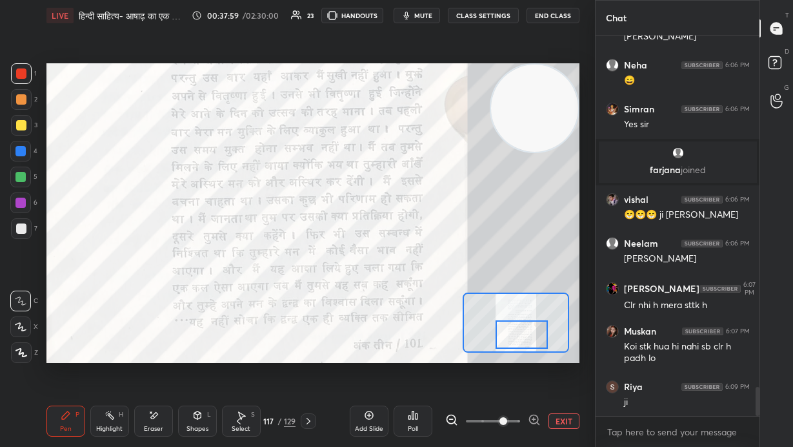
drag, startPoint x: 527, startPoint y: 329, endPoint x: 529, endPoint y: 341, distance: 11.9
click at [464, 303] on div at bounding box center [522, 334] width 52 height 28
click at [464, 303] on button "EXIT" at bounding box center [564, 420] width 31 height 15
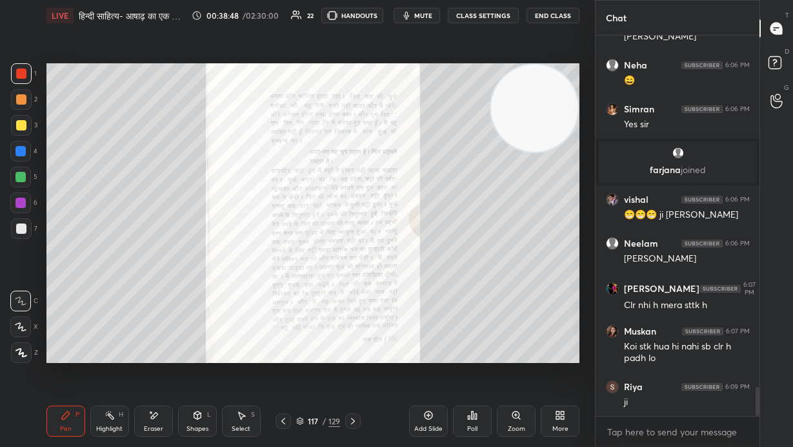
click at [351, 303] on icon at bounding box center [353, 421] width 10 height 10
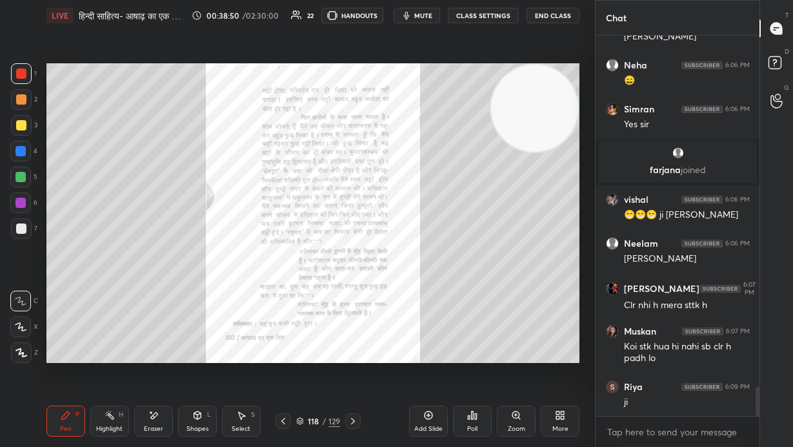
click at [464, 303] on div "Zoom" at bounding box center [516, 420] width 39 height 31
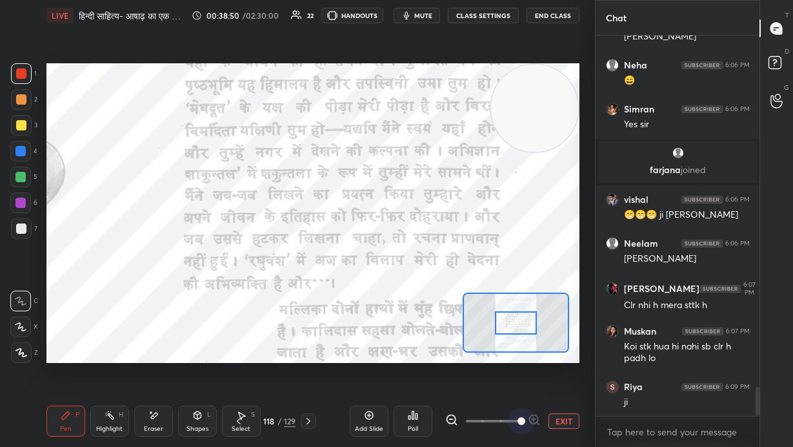
click at [464, 303] on span at bounding box center [493, 420] width 54 height 19
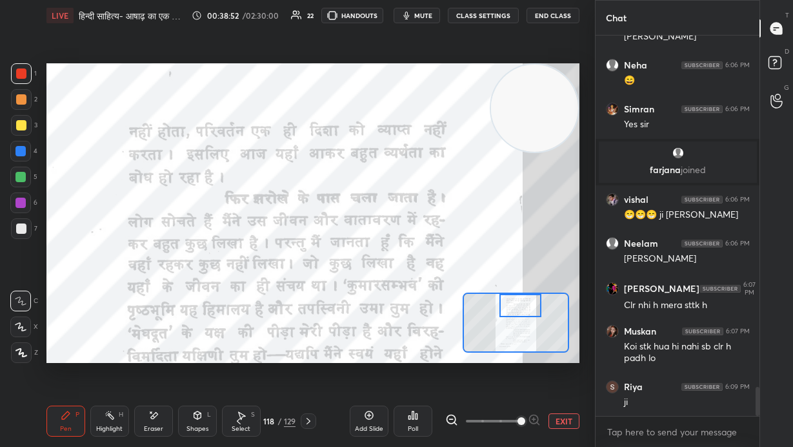
drag, startPoint x: 529, startPoint y: 330, endPoint x: 533, endPoint y: 298, distance: 32.0
click at [464, 298] on div at bounding box center [521, 305] width 42 height 23
drag, startPoint x: 449, startPoint y: 422, endPoint x: 486, endPoint y: 367, distance: 65.9
click at [449, 303] on icon at bounding box center [451, 419] width 13 height 13
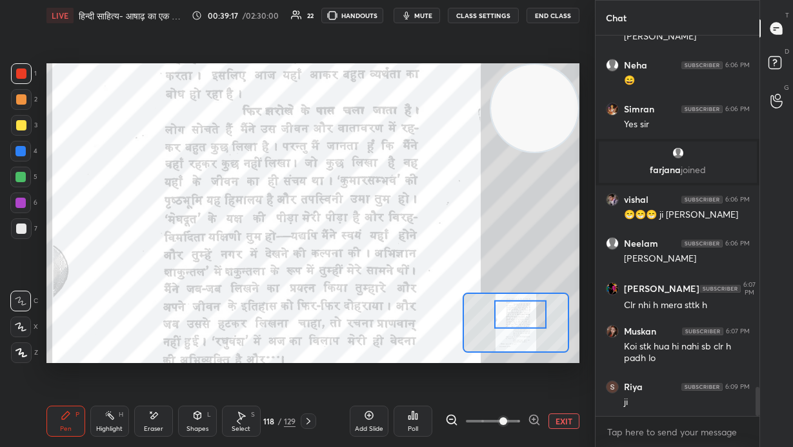
click at [464, 303] on div at bounding box center [520, 314] width 52 height 28
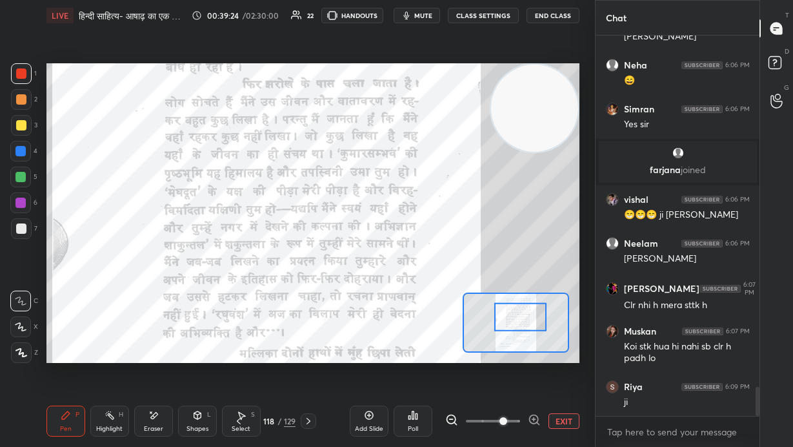
click at [464, 303] on div at bounding box center [520, 316] width 52 height 28
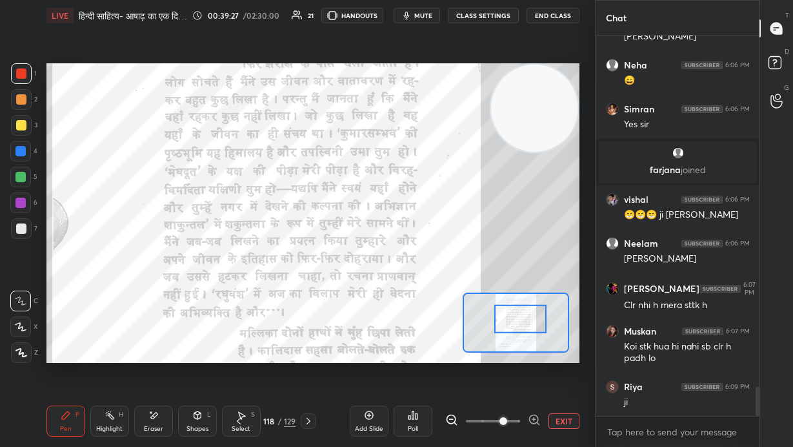
scroll to position [4641, 0]
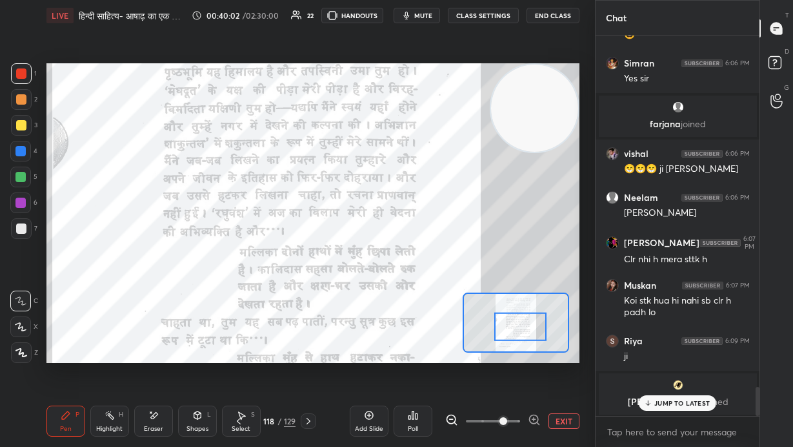
click at [464, 303] on div at bounding box center [520, 326] width 52 height 28
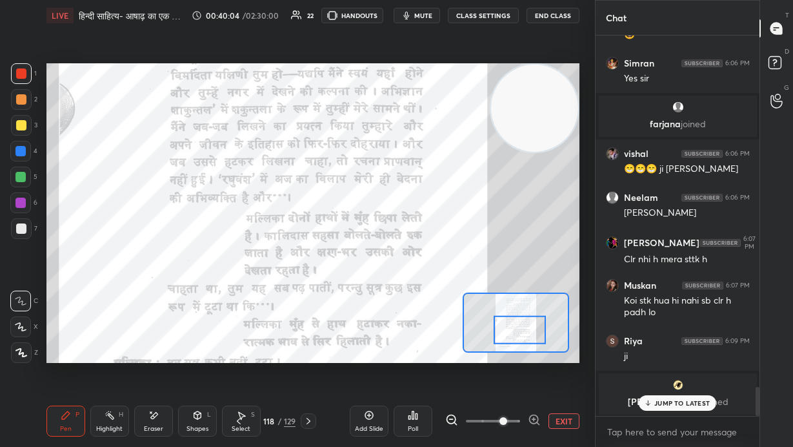
click at [464, 303] on div at bounding box center [520, 329] width 52 height 28
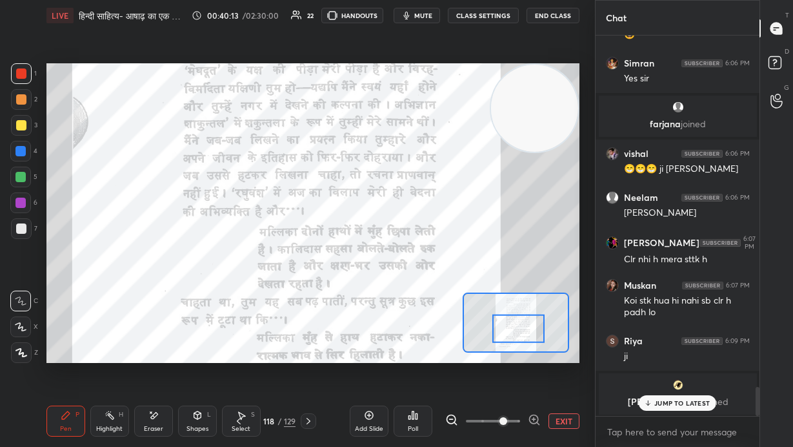
drag, startPoint x: 516, startPoint y: 331, endPoint x: 516, endPoint y: 339, distance: 8.4
click at [464, 303] on div at bounding box center [519, 328] width 52 height 28
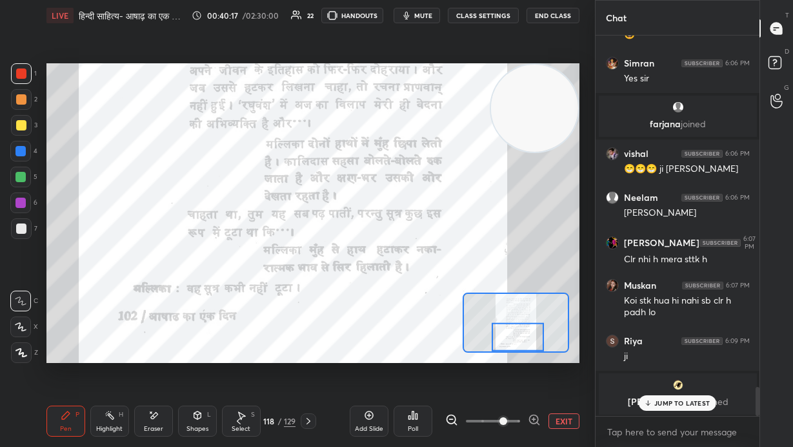
click at [464, 303] on button "EXIT" at bounding box center [564, 420] width 31 height 15
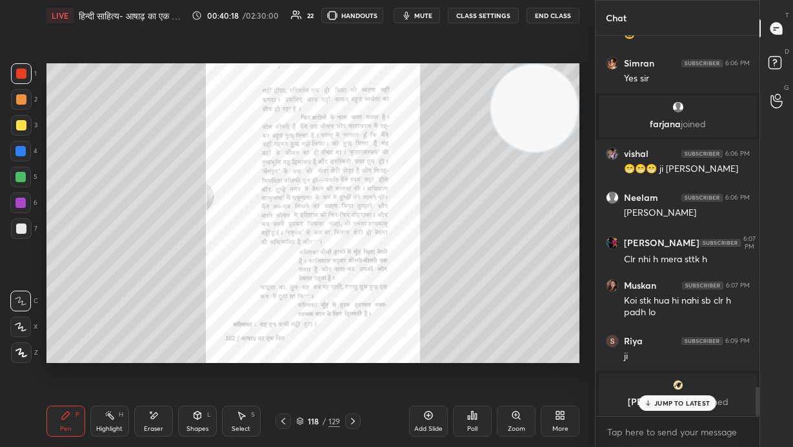
click at [353, 303] on icon at bounding box center [353, 421] width 10 height 10
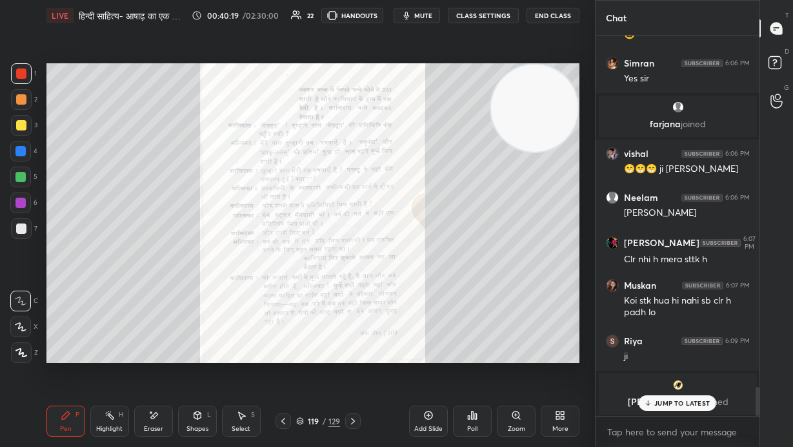
click at [464, 303] on div "Zoom" at bounding box center [516, 420] width 39 height 31
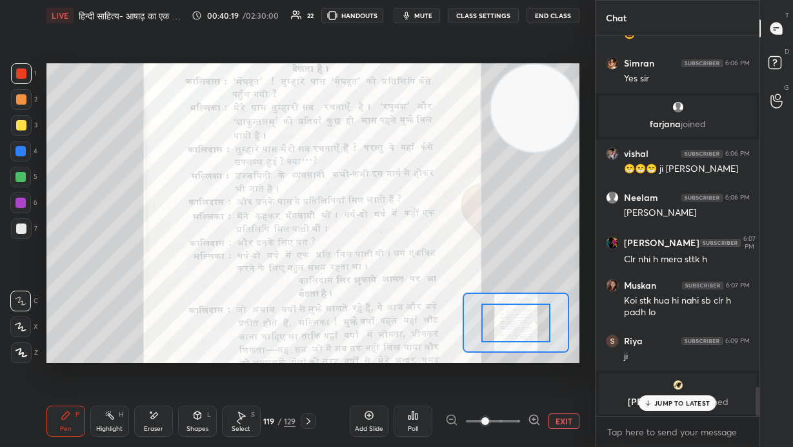
click at [464, 303] on span at bounding box center [493, 420] width 54 height 19
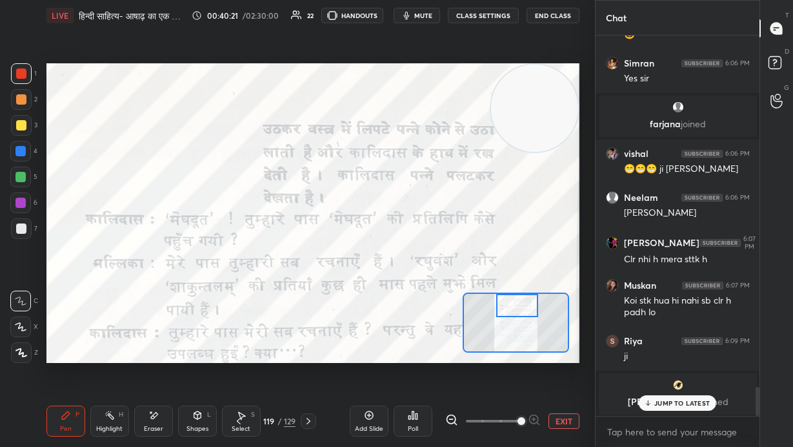
click at [464, 292] on div "Setting up your live class Poll for secs No correct answer Start poll" at bounding box center [312, 213] width 533 height 300
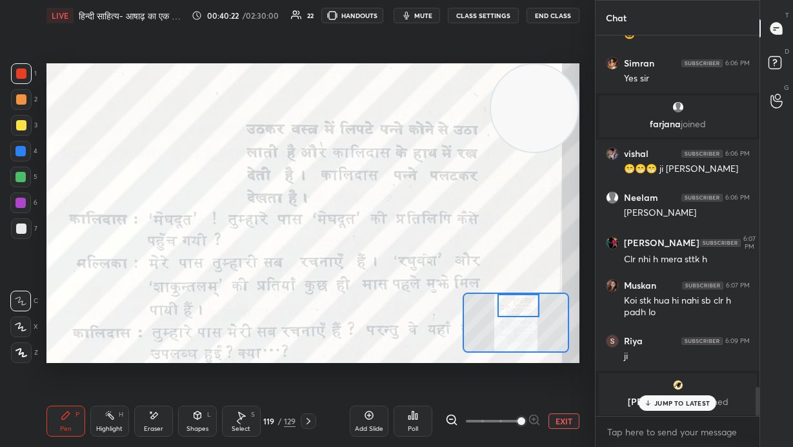
drag, startPoint x: 553, startPoint y: 105, endPoint x: 500, endPoint y: 118, distance: 53.9
click at [464, 89] on video at bounding box center [534, 108] width 87 height 87
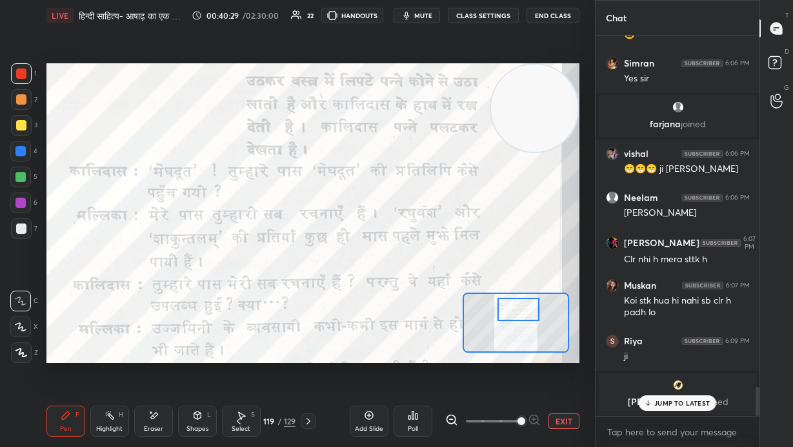
click at [464, 303] on div at bounding box center [519, 309] width 42 height 23
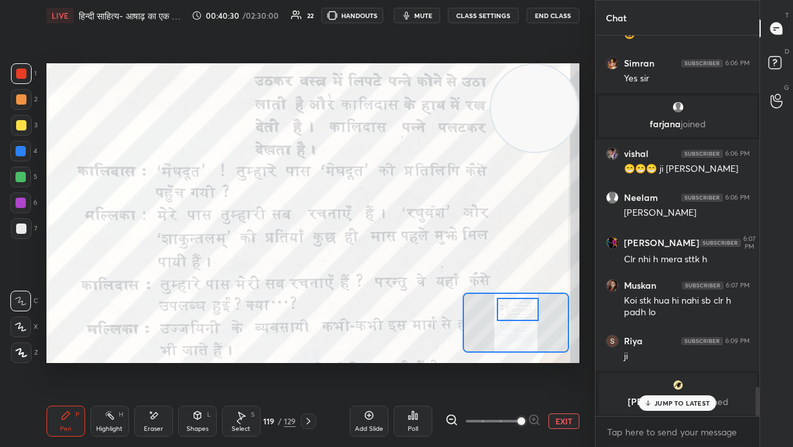
click at [447, 303] on icon at bounding box center [451, 419] width 8 height 8
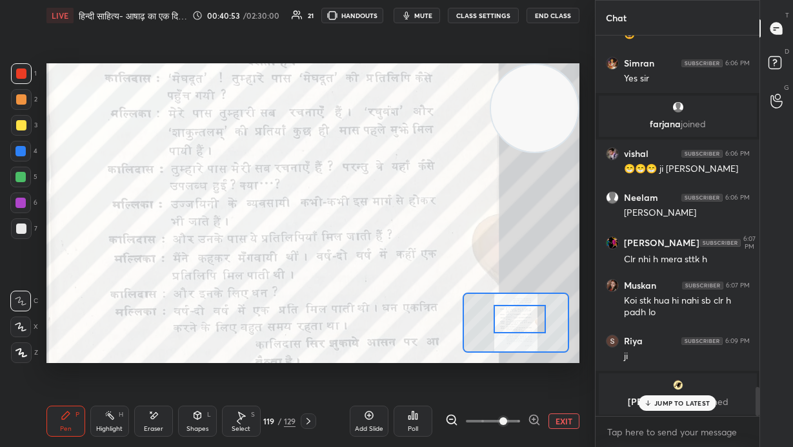
drag, startPoint x: 505, startPoint y: 313, endPoint x: 494, endPoint y: 318, distance: 12.1
click at [464, 303] on div at bounding box center [520, 319] width 52 height 28
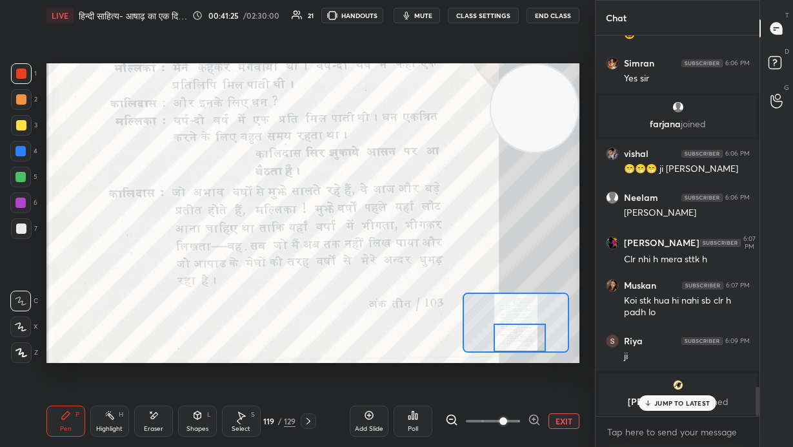
drag, startPoint x: 529, startPoint y: 319, endPoint x: 532, endPoint y: 329, distance: 10.2
click at [464, 303] on div at bounding box center [520, 337] width 52 height 28
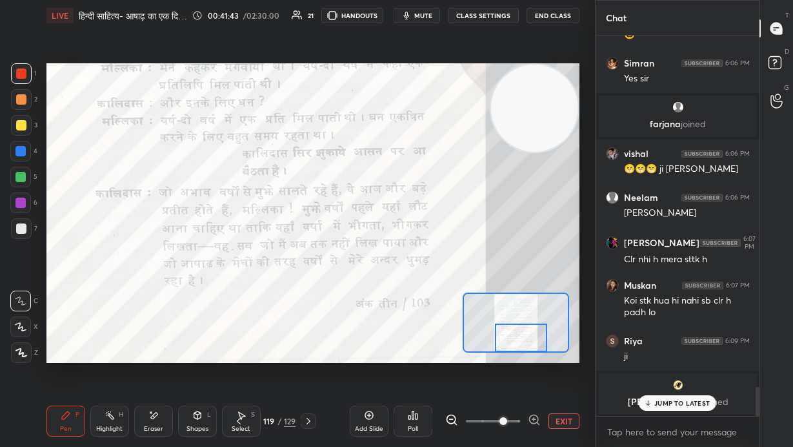
click at [464, 303] on button "EXIT" at bounding box center [564, 420] width 31 height 15
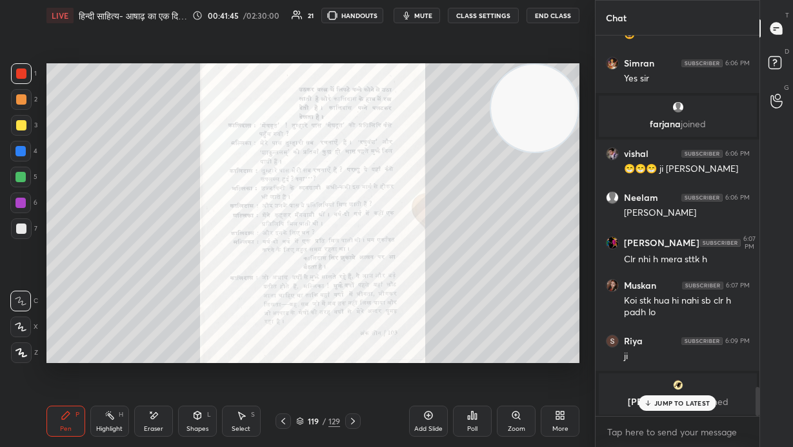
click at [356, 303] on icon at bounding box center [353, 421] width 10 height 10
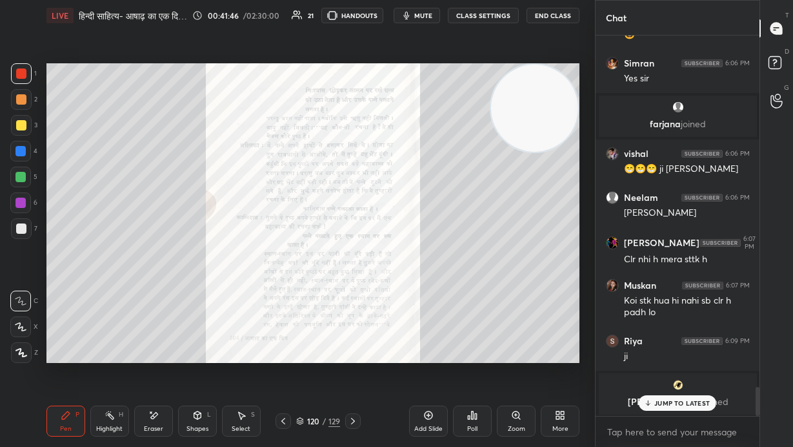
click at [464, 303] on div "Zoom" at bounding box center [516, 420] width 39 height 31
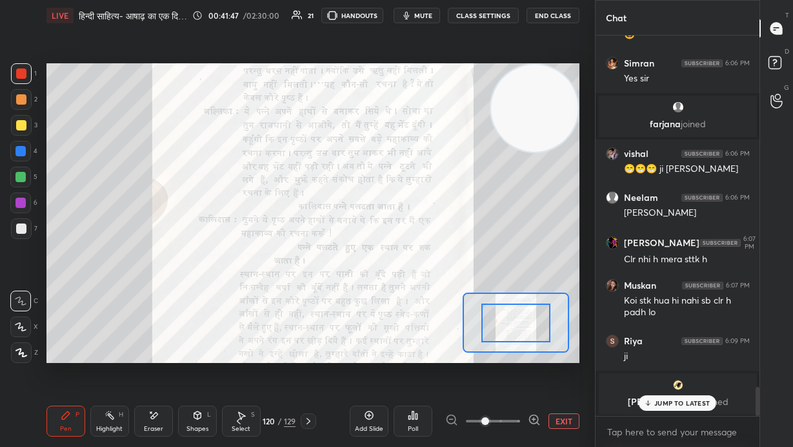
click at [464, 303] on div at bounding box center [493, 420] width 96 height 15
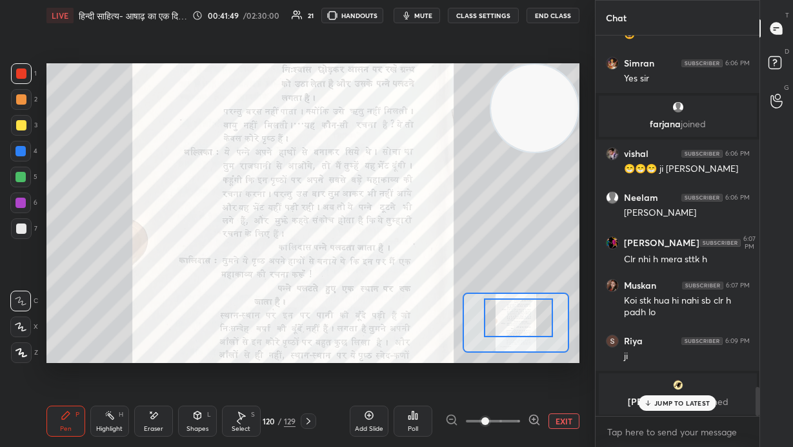
click at [464, 303] on div at bounding box center [519, 317] width 70 height 38
click at [464, 303] on icon at bounding box center [534, 419] width 13 height 13
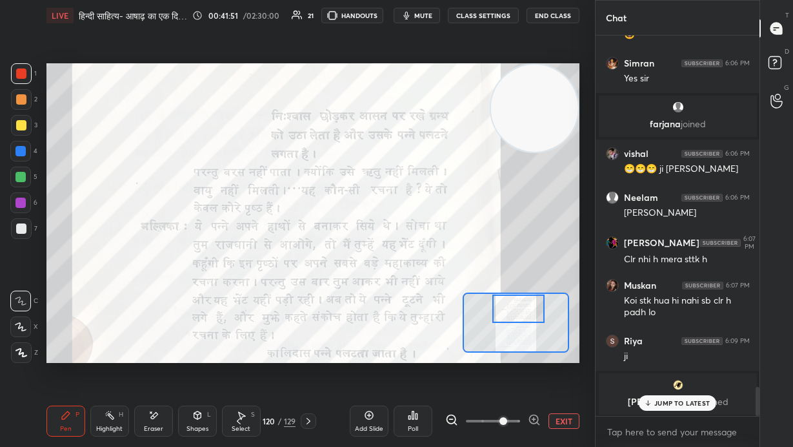
click at [464, 303] on div at bounding box center [519, 308] width 52 height 28
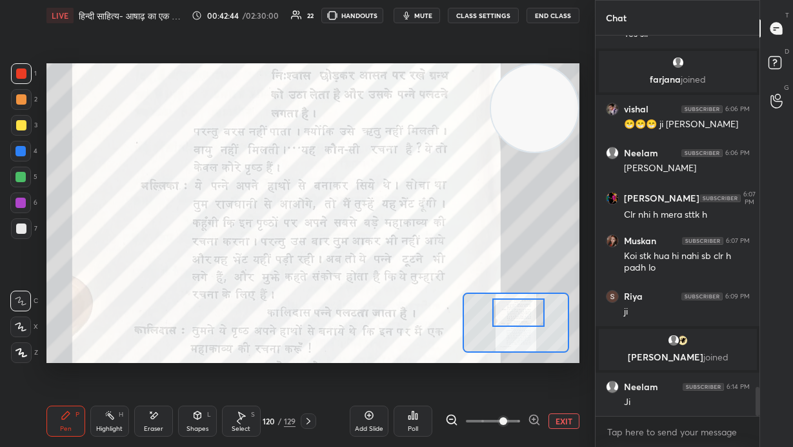
scroll to position [4613, 0]
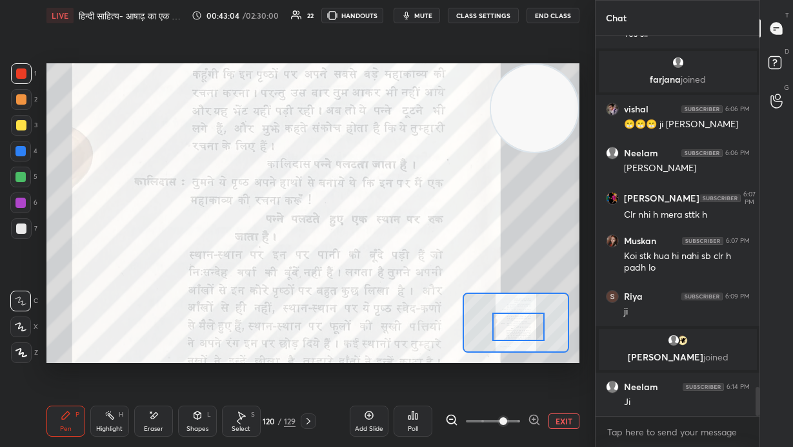
drag, startPoint x: 521, startPoint y: 318, endPoint x: 516, endPoint y: 326, distance: 9.5
click at [464, 303] on div at bounding box center [519, 326] width 52 height 28
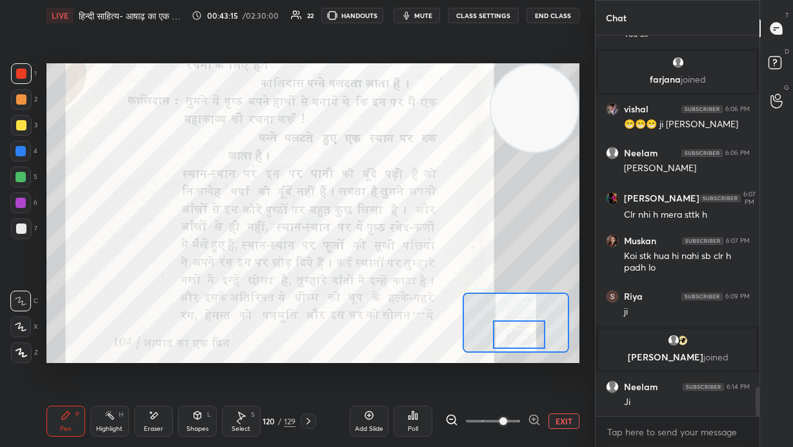
click at [464, 303] on div at bounding box center [519, 334] width 52 height 28
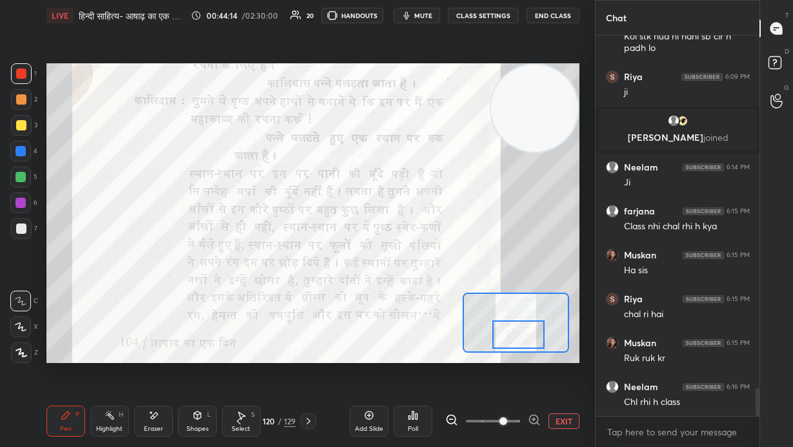
scroll to position [4876, 0]
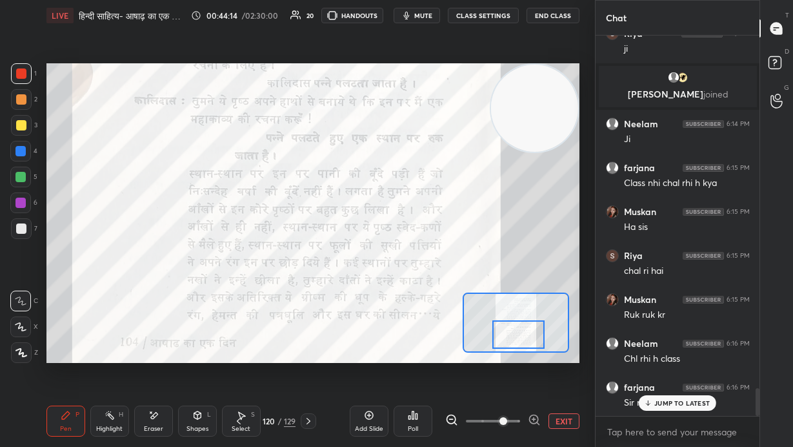
click at [464, 303] on button "EXIT" at bounding box center [564, 420] width 31 height 15
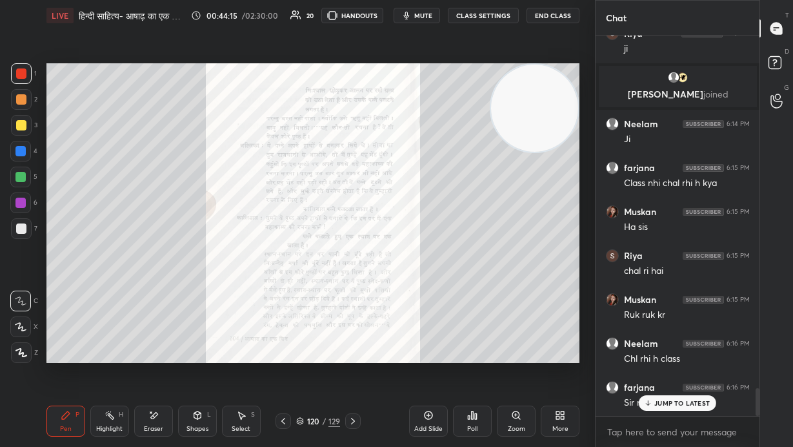
drag, startPoint x: 356, startPoint y: 419, endPoint x: 420, endPoint y: 420, distance: 63.9
click at [356, 303] on icon at bounding box center [353, 421] width 10 height 10
drag, startPoint x: 283, startPoint y: 422, endPoint x: 300, endPoint y: 420, distance: 16.3
click at [283, 303] on icon at bounding box center [283, 421] width 10 height 10
click at [356, 303] on icon at bounding box center [353, 421] width 10 height 10
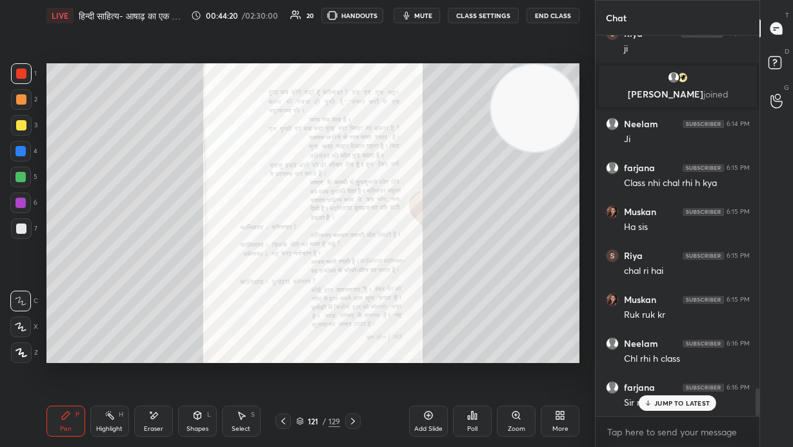
click at [464, 303] on div "Zoom" at bounding box center [516, 420] width 39 height 31
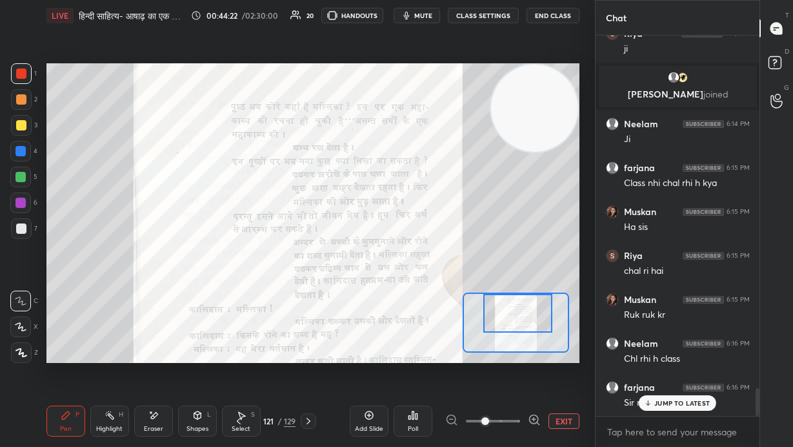
drag, startPoint x: 535, startPoint y: 316, endPoint x: 537, endPoint y: 297, distance: 19.5
click at [464, 297] on div at bounding box center [519, 313] width 70 height 38
click at [464, 303] on icon at bounding box center [534, 419] width 13 height 13
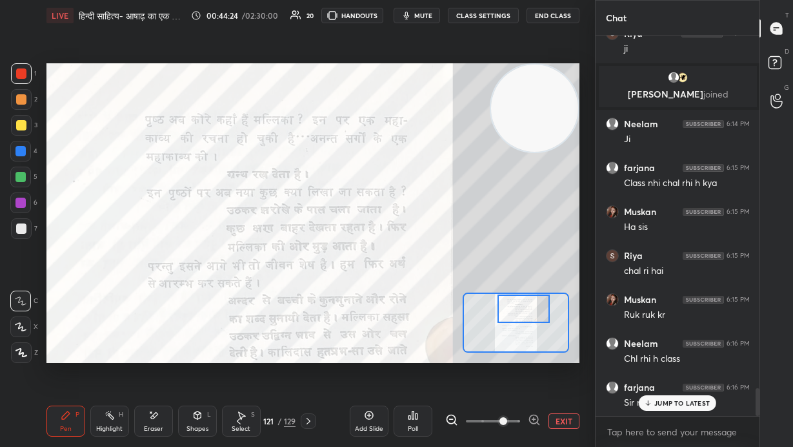
drag, startPoint x: 507, startPoint y: 321, endPoint x: 513, endPoint y: 316, distance: 7.8
click at [464, 303] on div at bounding box center [524, 308] width 52 height 28
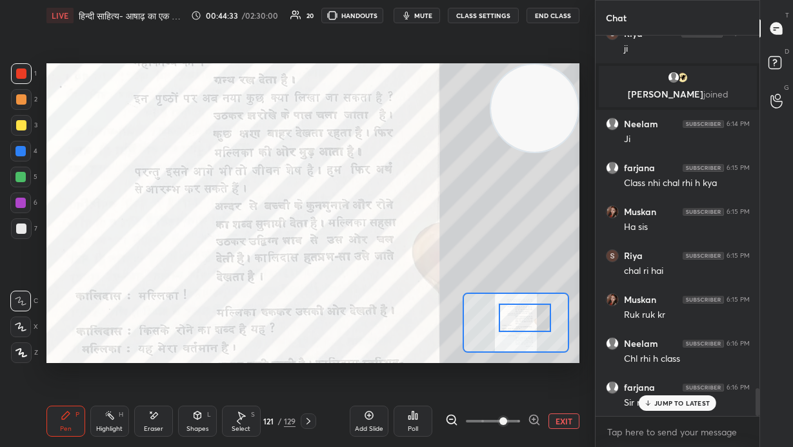
drag, startPoint x: 524, startPoint y: 315, endPoint x: 526, endPoint y: 325, distance: 9.9
click at [464, 303] on div at bounding box center [525, 317] width 52 height 28
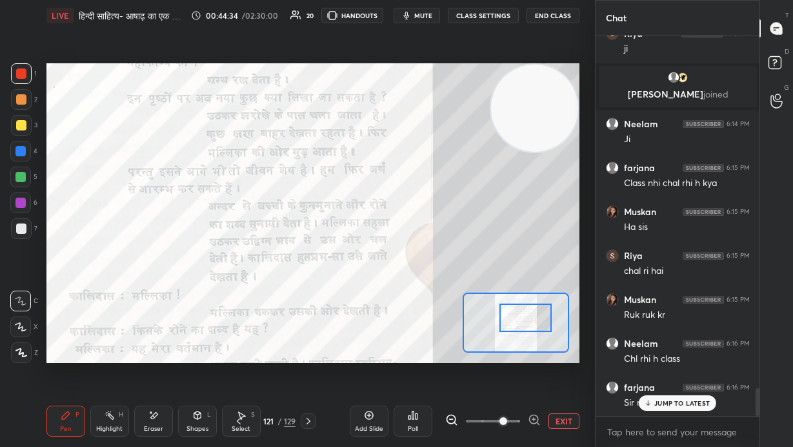
click at [464, 303] on p "JUMP TO LATEST" at bounding box center [683, 403] width 56 height 8
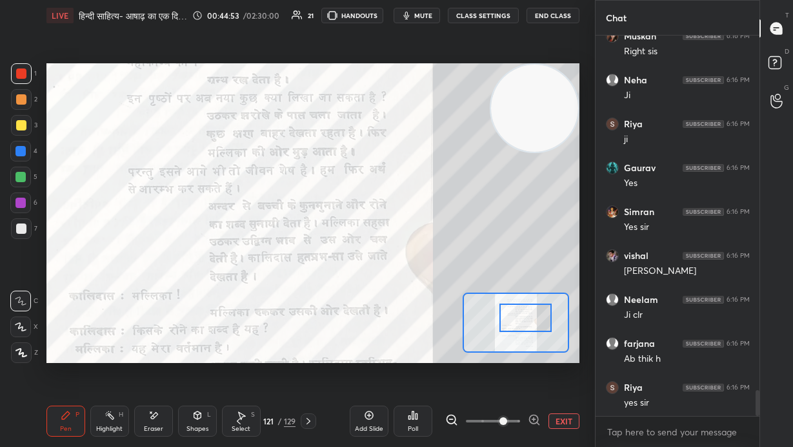
scroll to position [5316, 0]
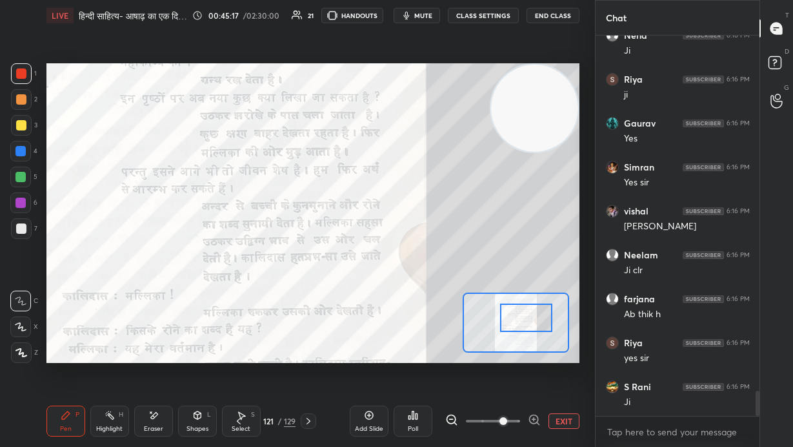
click at [464, 303] on div at bounding box center [526, 317] width 52 height 28
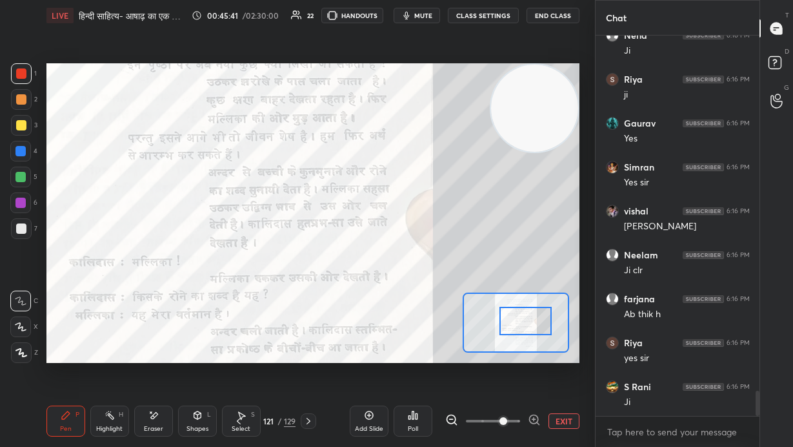
scroll to position [5361, 0]
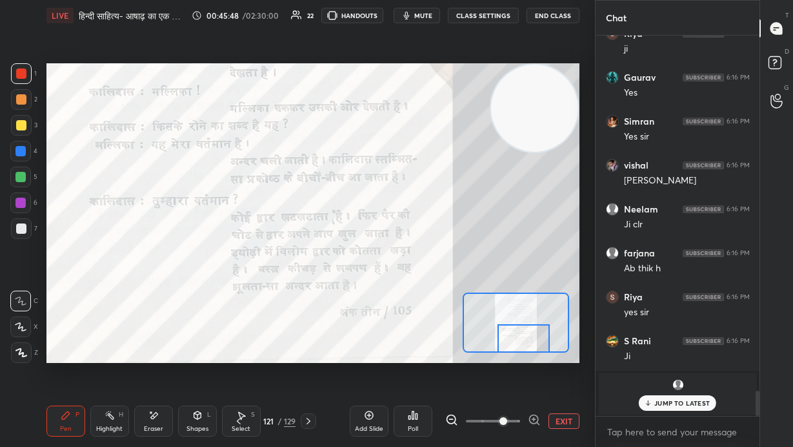
drag, startPoint x: 518, startPoint y: 332, endPoint x: 516, endPoint y: 350, distance: 17.5
click at [464, 303] on div at bounding box center [524, 338] width 52 height 28
click at [431, 14] on span "mute" at bounding box center [423, 15] width 18 height 9
click at [433, 10] on button "unmute" at bounding box center [417, 15] width 46 height 15
drag, startPoint x: 566, startPoint y: 419, endPoint x: 484, endPoint y: 416, distance: 82.0
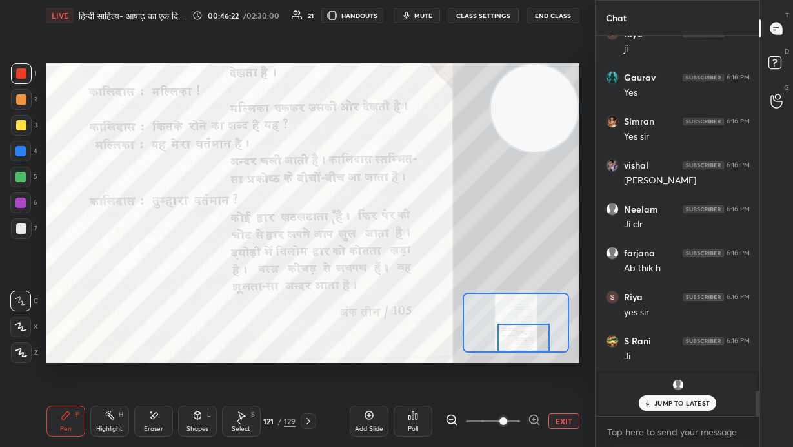
click at [464, 303] on button "EXIT" at bounding box center [564, 420] width 31 height 15
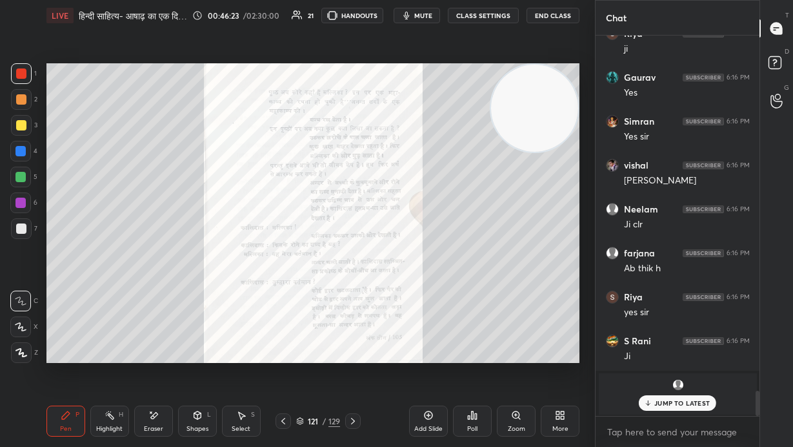
click at [358, 303] on div at bounding box center [352, 420] width 15 height 15
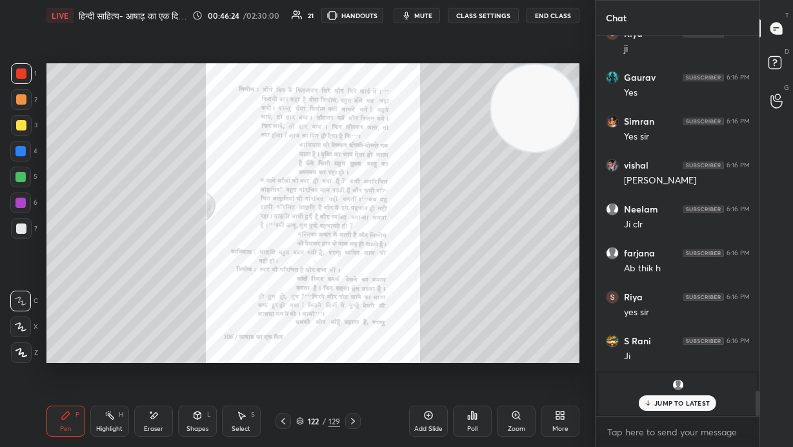
click at [464, 303] on div "Zoom" at bounding box center [516, 420] width 39 height 31
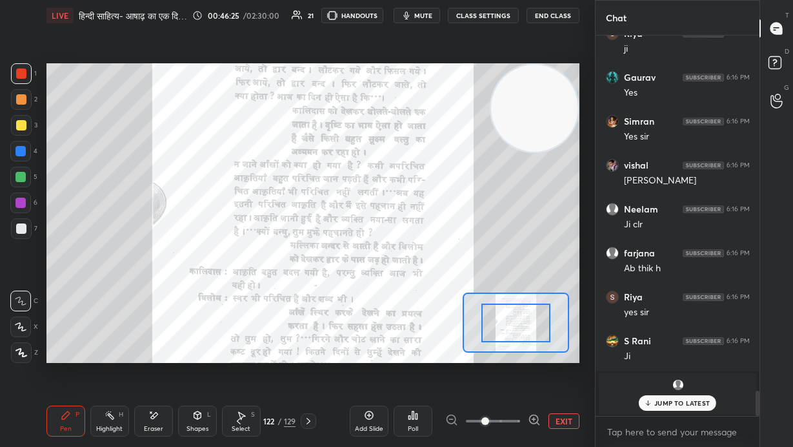
drag, startPoint x: 533, startPoint y: 414, endPoint x: 530, endPoint y: 371, distance: 43.3
click at [464, 303] on icon at bounding box center [534, 419] width 13 height 13
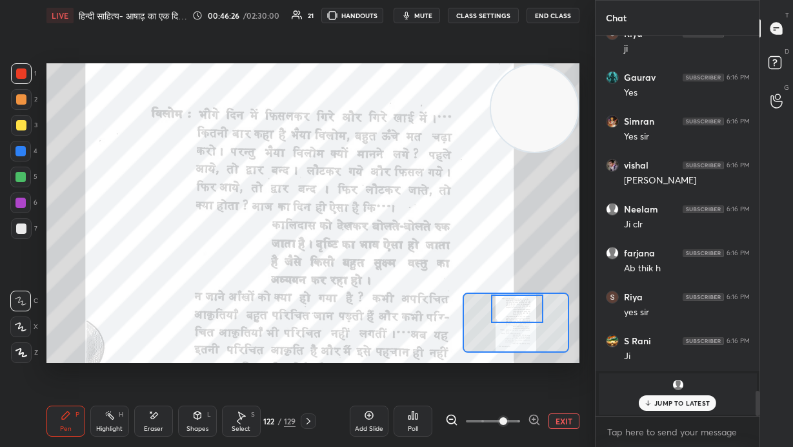
drag, startPoint x: 518, startPoint y: 328, endPoint x: 520, endPoint y: 321, distance: 6.6
click at [464, 303] on div at bounding box center [517, 308] width 52 height 28
click at [454, 303] on icon at bounding box center [451, 419] width 13 height 13
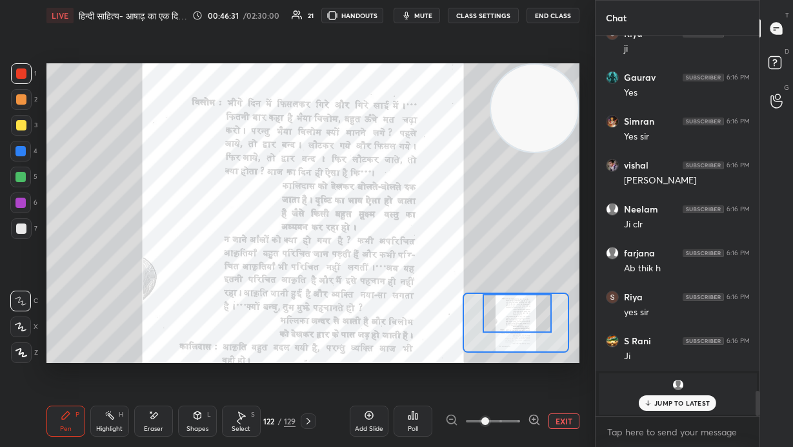
click at [464, 303] on icon at bounding box center [534, 419] width 13 height 13
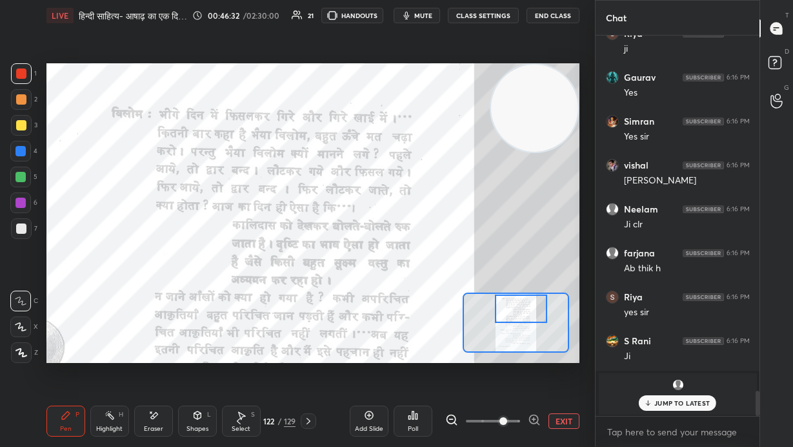
drag, startPoint x: 524, startPoint y: 310, endPoint x: 528, endPoint y: 303, distance: 8.1
click at [464, 303] on div at bounding box center [521, 308] width 52 height 28
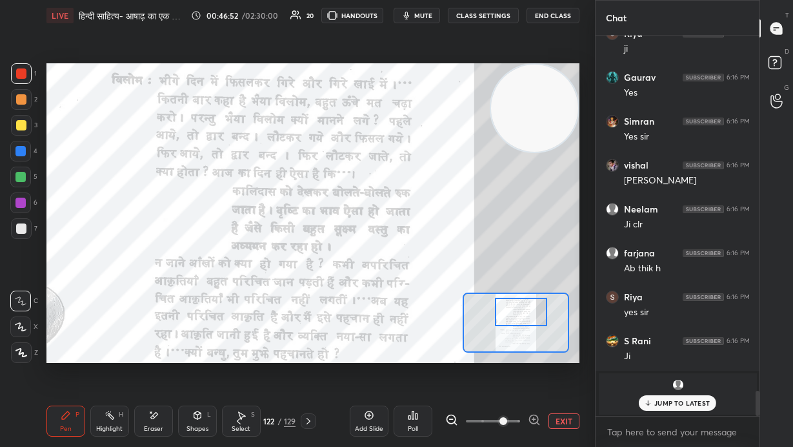
click at [464, 303] on div at bounding box center [521, 312] width 52 height 28
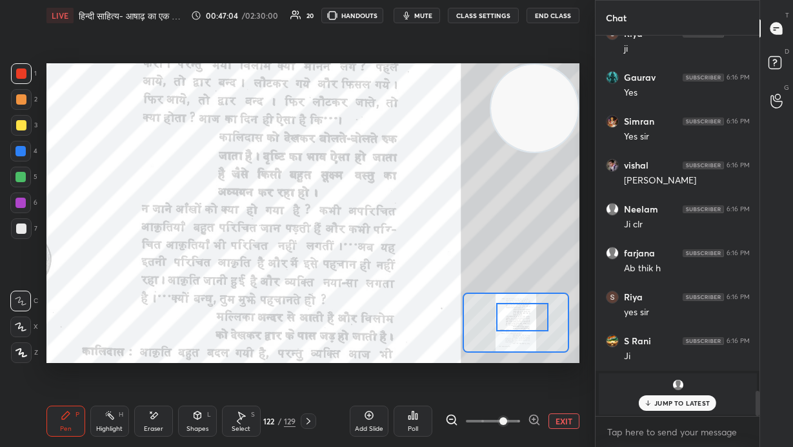
drag, startPoint x: 523, startPoint y: 315, endPoint x: 524, endPoint y: 323, distance: 8.5
click at [464, 303] on div at bounding box center [522, 317] width 52 height 28
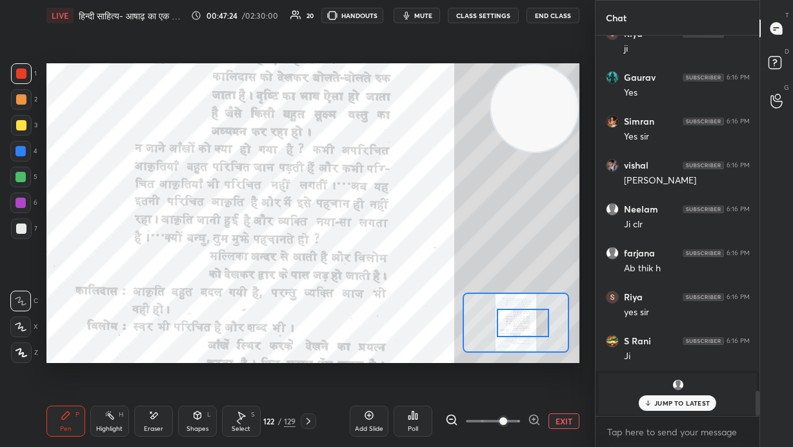
drag, startPoint x: 507, startPoint y: 327, endPoint x: 499, endPoint y: 326, distance: 8.4
click at [464, 303] on div at bounding box center [523, 323] width 52 height 28
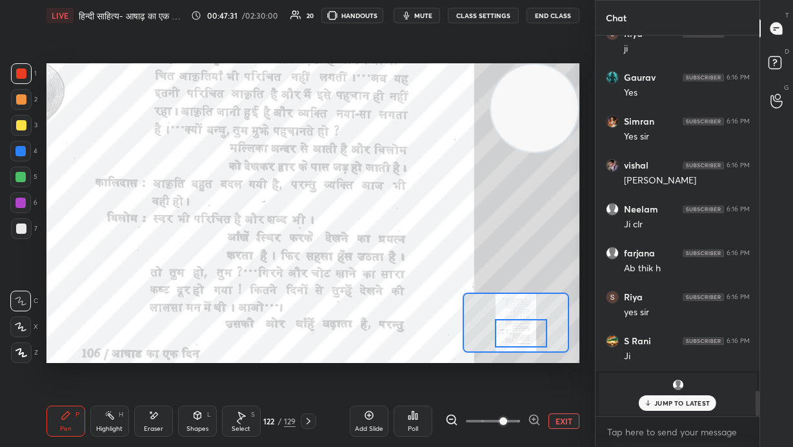
drag, startPoint x: 520, startPoint y: 325, endPoint x: 517, endPoint y: 332, distance: 7.6
click at [464, 303] on div at bounding box center [521, 333] width 52 height 28
drag, startPoint x: 568, startPoint y: 423, endPoint x: 371, endPoint y: 417, distance: 197.6
click at [464, 303] on button "EXIT" at bounding box center [564, 420] width 31 height 15
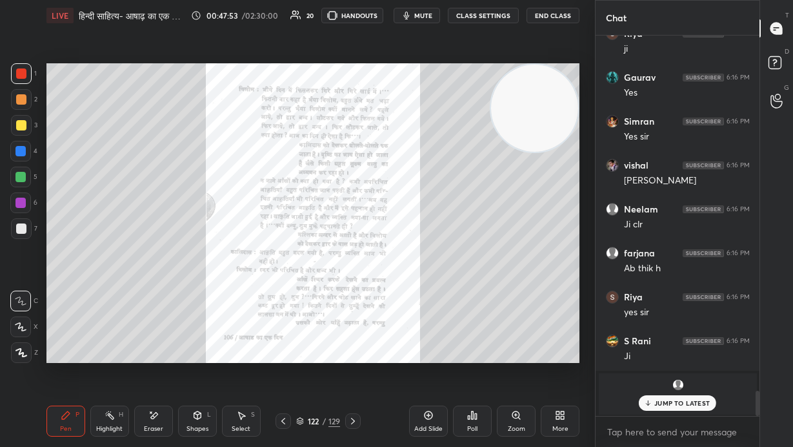
click at [358, 303] on icon at bounding box center [353, 421] width 10 height 10
click at [464, 303] on div "Zoom" at bounding box center [516, 420] width 39 height 31
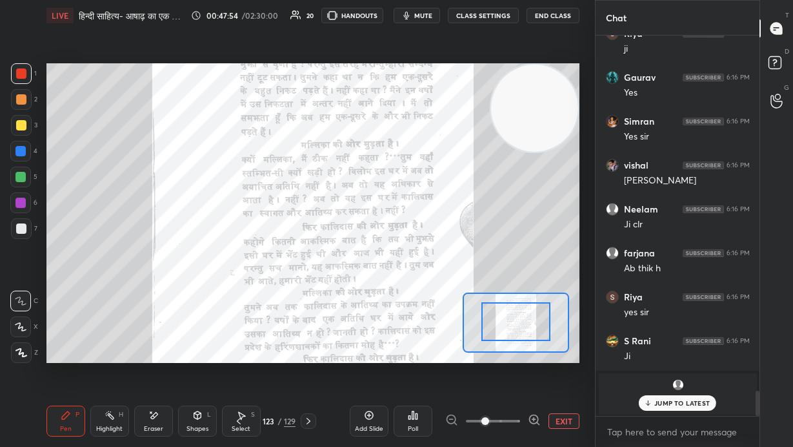
drag, startPoint x: 523, startPoint y: 328, endPoint x: 532, endPoint y: 303, distance: 26.7
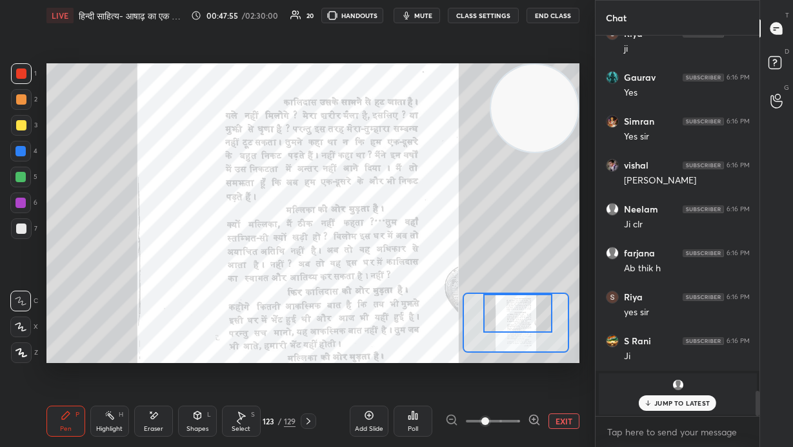
drag, startPoint x: 530, startPoint y: 318, endPoint x: 532, endPoint y: 305, distance: 13.7
click at [464, 303] on div at bounding box center [519, 313] width 70 height 38
click at [464, 303] on icon at bounding box center [534, 419] width 13 height 13
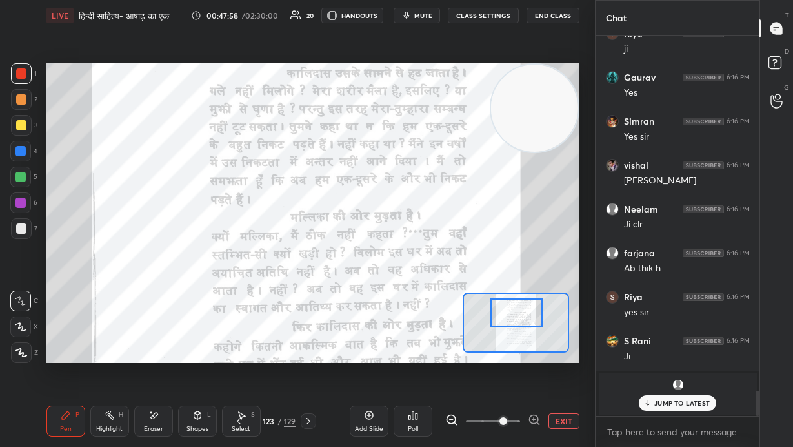
drag, startPoint x: 531, startPoint y: 317, endPoint x: 533, endPoint y: 307, distance: 10.5
click at [464, 303] on div at bounding box center [517, 312] width 52 height 28
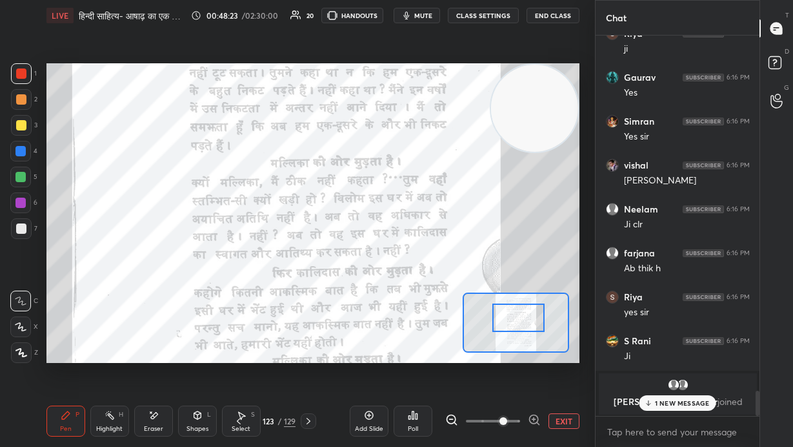
drag, startPoint x: 527, startPoint y: 314, endPoint x: 525, endPoint y: 322, distance: 7.9
click at [464, 303] on div at bounding box center [519, 317] width 52 height 28
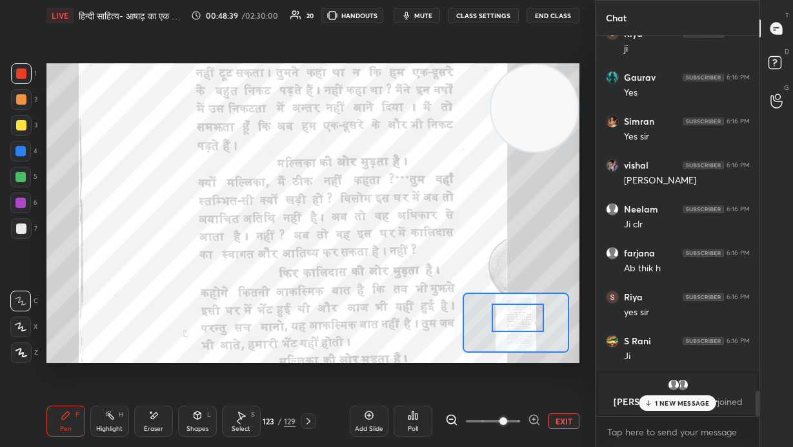
drag, startPoint x: 19, startPoint y: 143, endPoint x: 41, endPoint y: 145, distance: 21.4
click at [28, 145] on div at bounding box center [20, 151] width 21 height 21
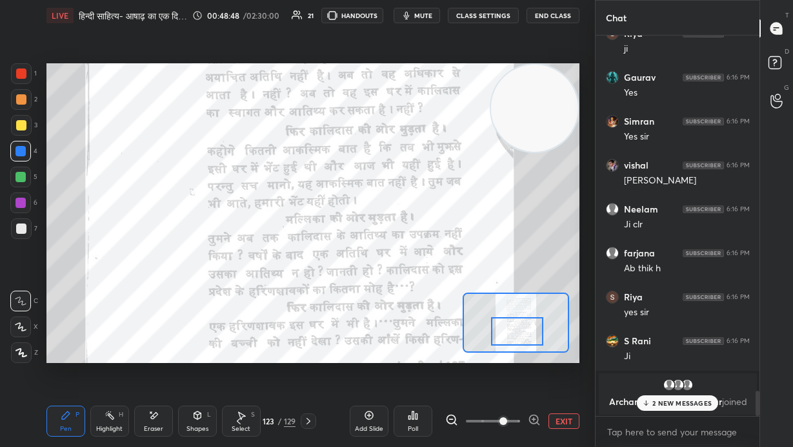
drag, startPoint x: 522, startPoint y: 321, endPoint x: 527, endPoint y: 334, distance: 13.3
click at [464, 303] on div at bounding box center [517, 331] width 52 height 28
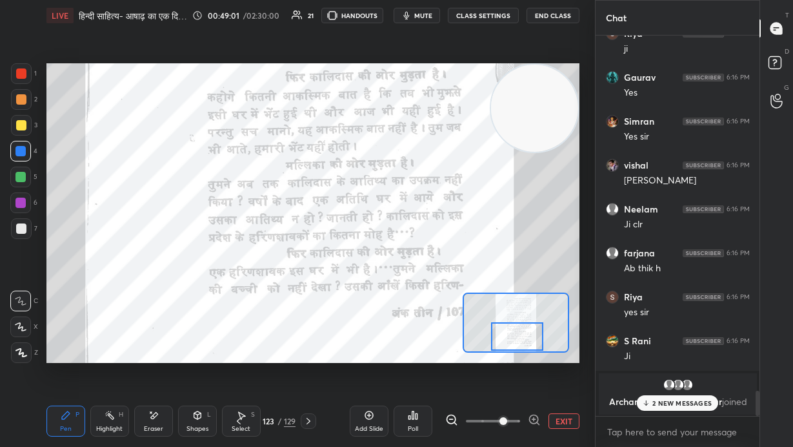
click at [464, 303] on div at bounding box center [517, 336] width 52 height 28
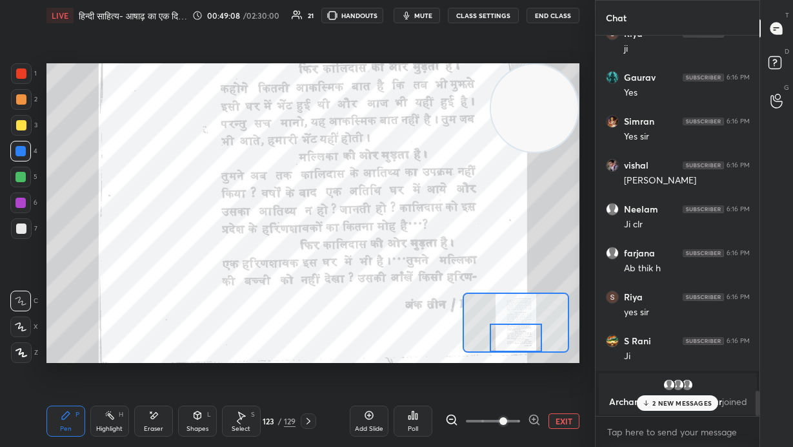
click at [23, 78] on div at bounding box center [21, 73] width 21 height 21
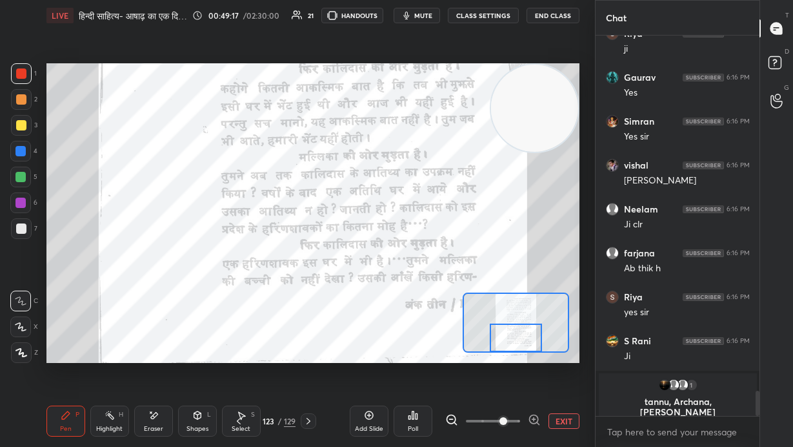
drag, startPoint x: 561, startPoint y: 422, endPoint x: 431, endPoint y: 421, distance: 130.4
click at [464, 303] on button "EXIT" at bounding box center [564, 420] width 31 height 15
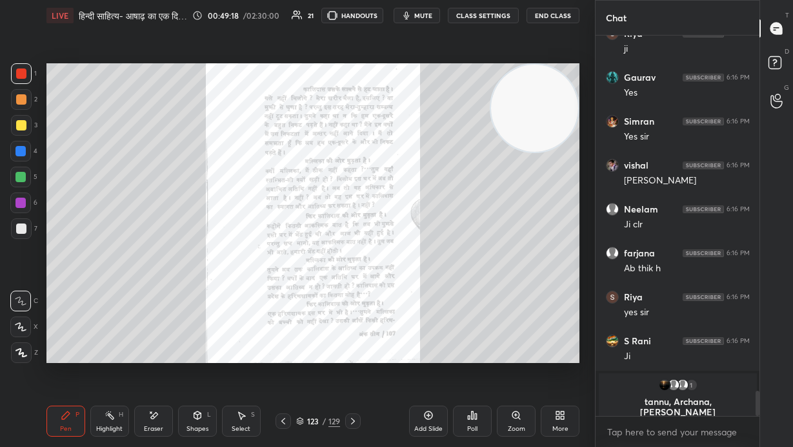
drag, startPoint x: 354, startPoint y: 420, endPoint x: 391, endPoint y: 423, distance: 36.4
click at [355, 303] on icon at bounding box center [353, 421] width 10 height 10
click at [464, 303] on icon at bounding box center [516, 414] width 7 height 7
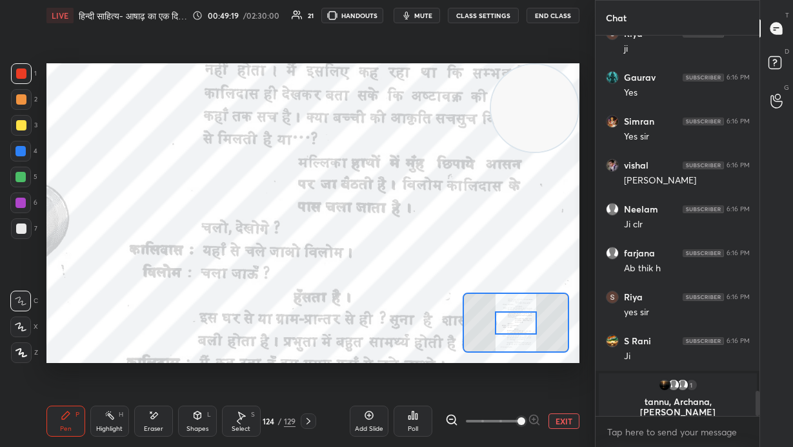
click at [464, 303] on span at bounding box center [493, 420] width 54 height 19
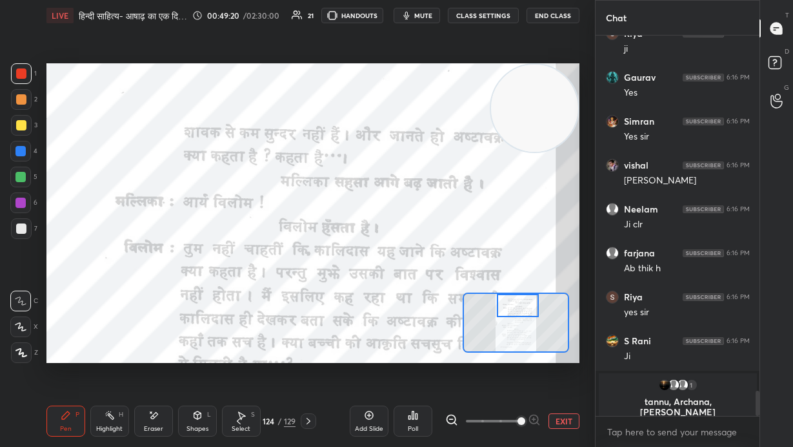
drag, startPoint x: 524, startPoint y: 324, endPoint x: 525, endPoint y: 294, distance: 30.4
click at [464, 294] on div at bounding box center [518, 305] width 42 height 23
click at [451, 303] on icon at bounding box center [451, 419] width 13 height 13
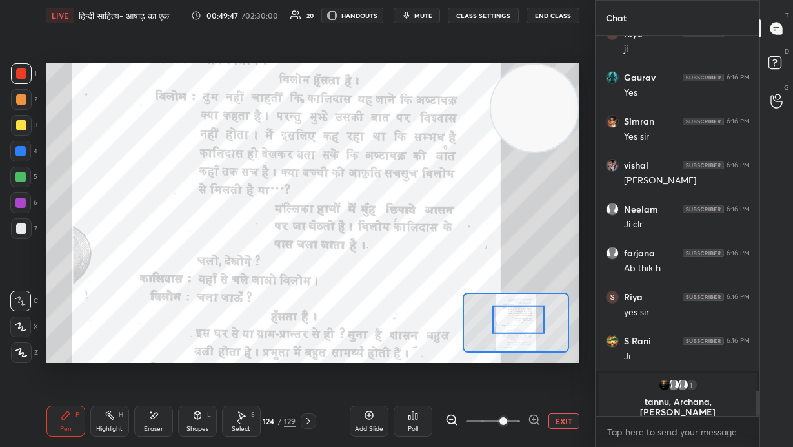
drag, startPoint x: 511, startPoint y: 312, endPoint x: 512, endPoint y: 323, distance: 10.3
click at [464, 303] on div at bounding box center [519, 319] width 52 height 28
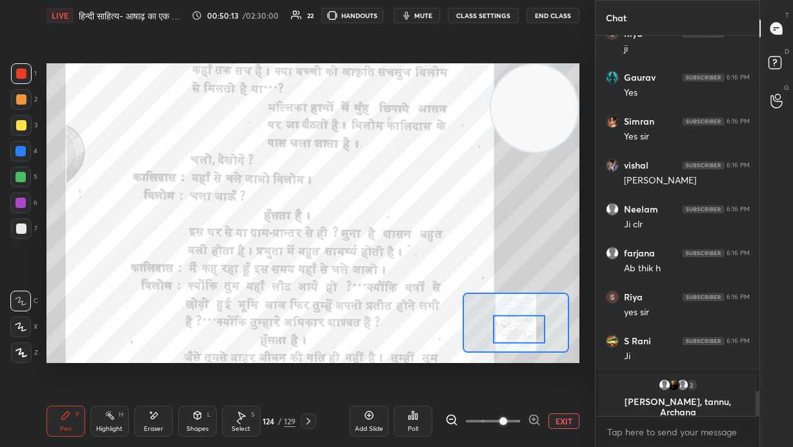
drag, startPoint x: 509, startPoint y: 319, endPoint x: 508, endPoint y: 331, distance: 12.3
click at [464, 303] on div at bounding box center [519, 328] width 52 height 28
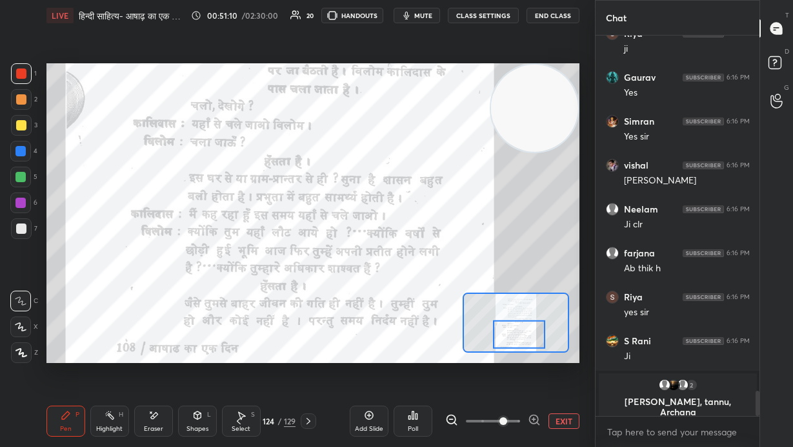
drag, startPoint x: 557, startPoint y: 418, endPoint x: 443, endPoint y: 425, distance: 114.5
click at [464, 303] on button "EXIT" at bounding box center [564, 420] width 31 height 15
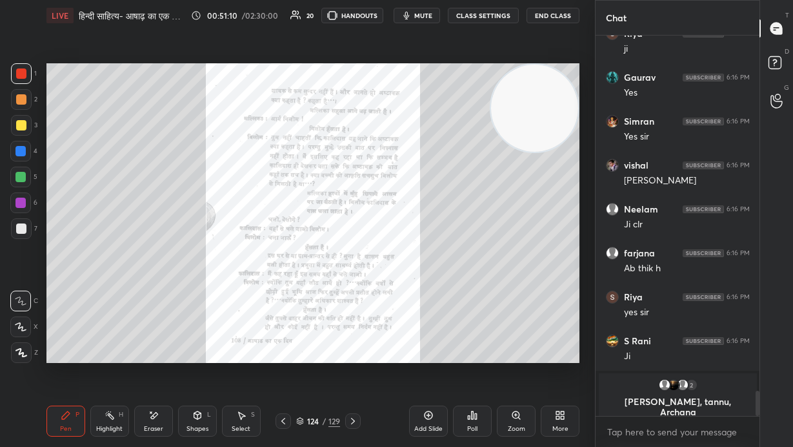
drag, startPoint x: 357, startPoint y: 418, endPoint x: 392, endPoint y: 418, distance: 35.5
click at [359, 303] on div at bounding box center [352, 420] width 15 height 15
click at [464, 303] on div "Zoom" at bounding box center [516, 420] width 39 height 31
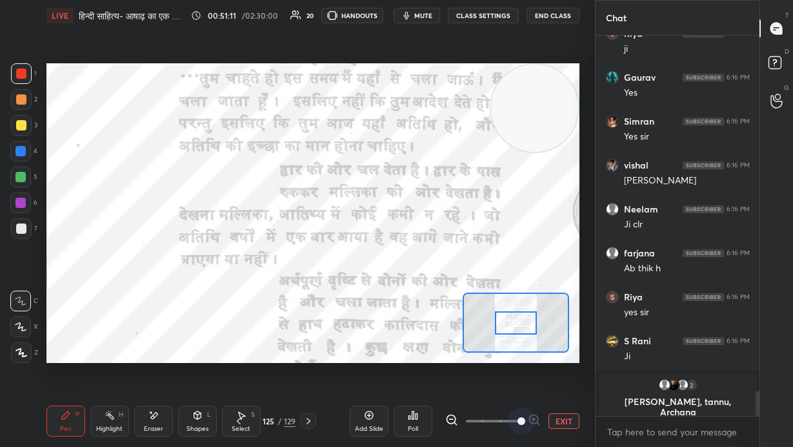
click at [464, 303] on span at bounding box center [493, 420] width 54 height 19
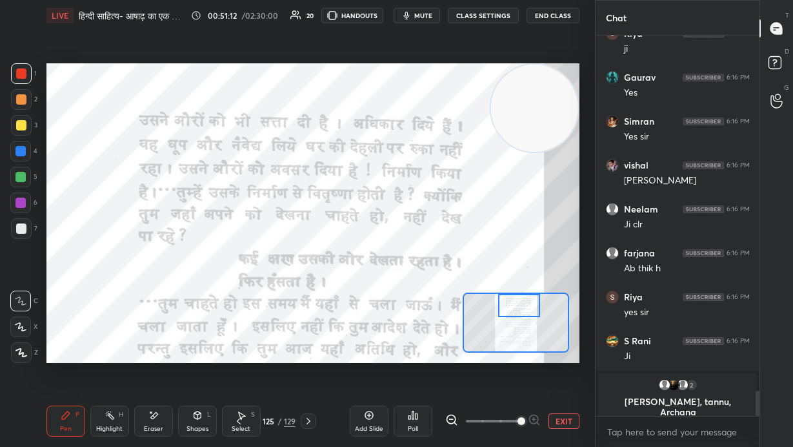
click at [464, 303] on div at bounding box center [519, 305] width 42 height 23
click at [453, 303] on icon at bounding box center [451, 419] width 13 height 13
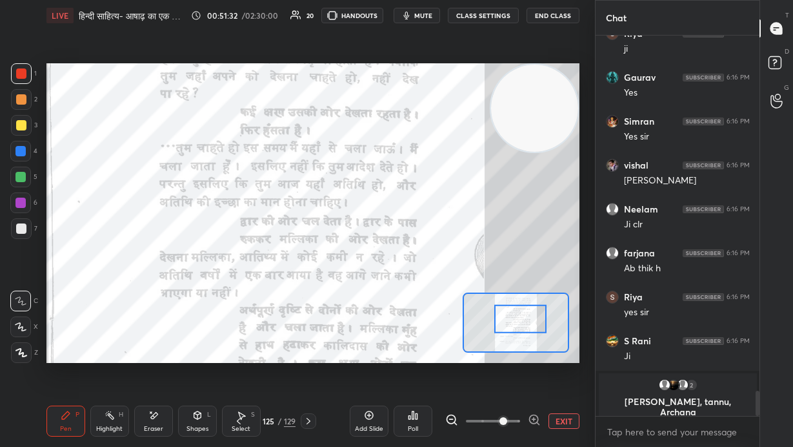
drag, startPoint x: 514, startPoint y: 310, endPoint x: 515, endPoint y: 320, distance: 10.4
click at [464, 303] on div at bounding box center [520, 318] width 52 height 28
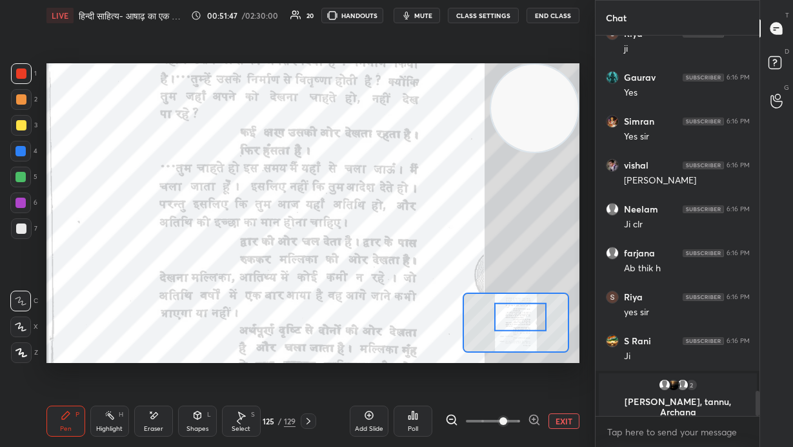
click at [464, 303] on div at bounding box center [520, 316] width 52 height 28
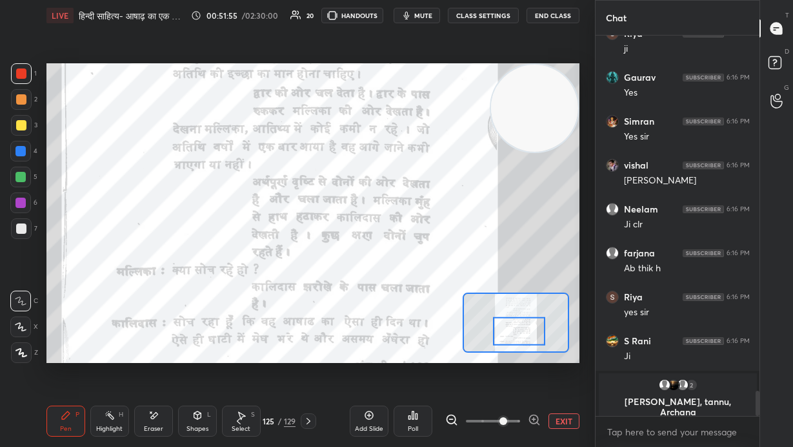
drag, startPoint x: 521, startPoint y: 322, endPoint x: 521, endPoint y: 330, distance: 7.7
click at [464, 303] on div at bounding box center [519, 330] width 52 height 28
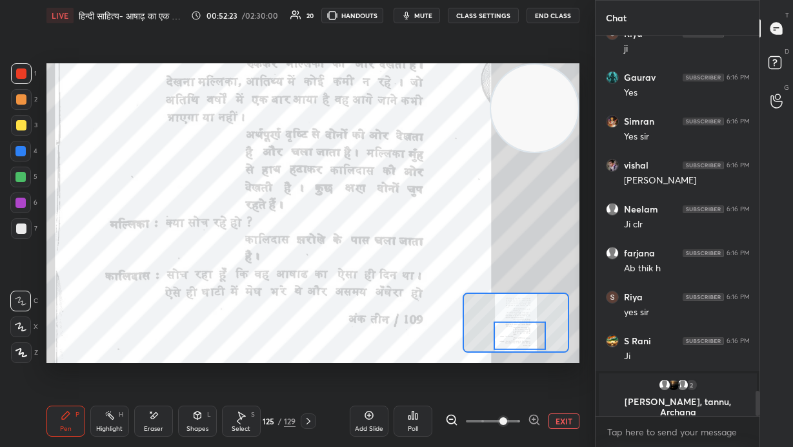
click at [464, 303] on div at bounding box center [520, 335] width 52 height 28
click at [464, 303] on button "EXIT" at bounding box center [564, 420] width 31 height 15
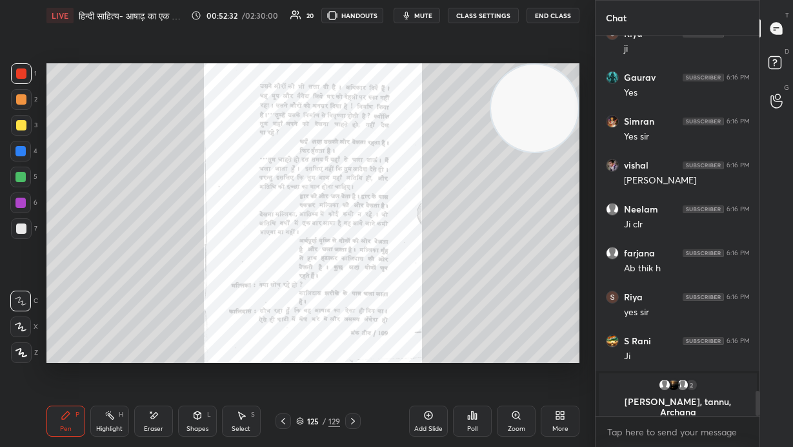
click at [354, 303] on icon at bounding box center [353, 421] width 10 height 10
click at [464, 303] on icon at bounding box center [516, 415] width 10 height 10
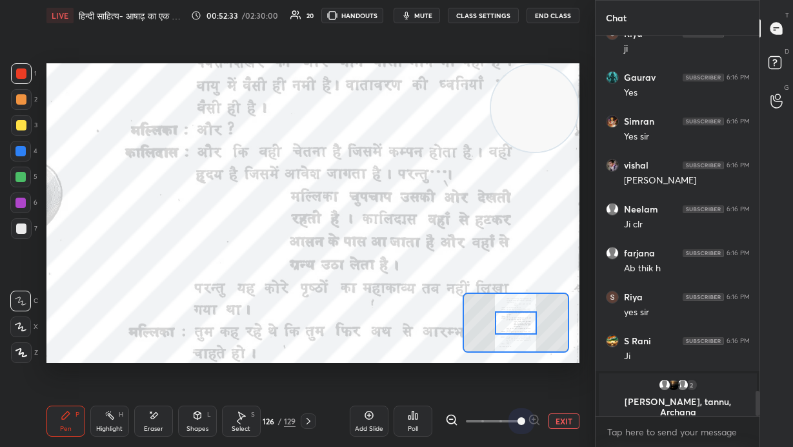
click at [464, 303] on span at bounding box center [493, 420] width 54 height 19
click at [464, 303] on div at bounding box center [516, 322] width 42 height 23
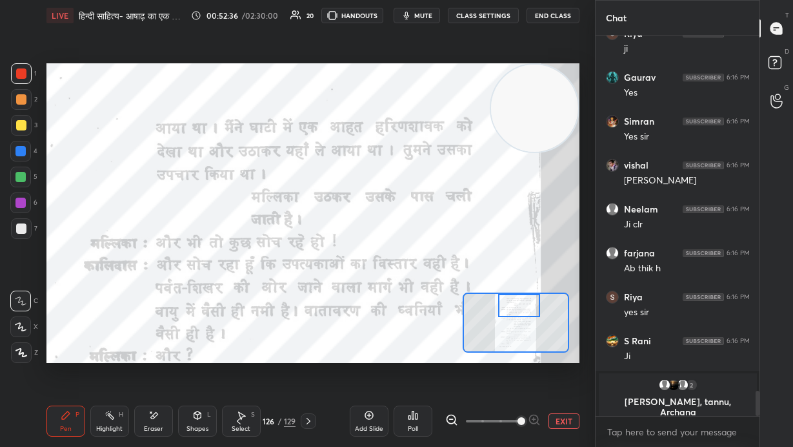
click at [464, 303] on div at bounding box center [519, 305] width 42 height 23
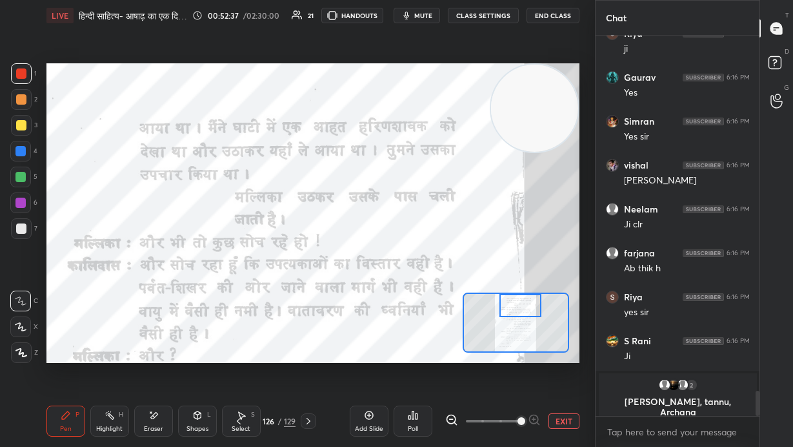
click at [454, 303] on icon at bounding box center [451, 419] width 13 height 13
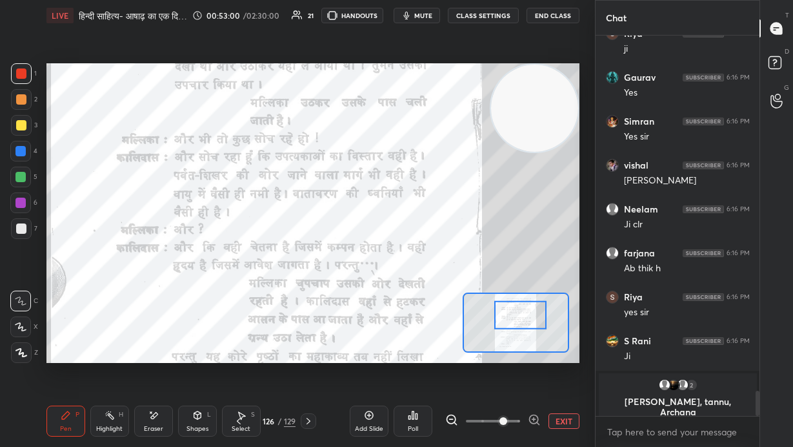
drag, startPoint x: 523, startPoint y: 314, endPoint x: 523, endPoint y: 322, distance: 7.7
click at [464, 303] on div at bounding box center [520, 314] width 52 height 28
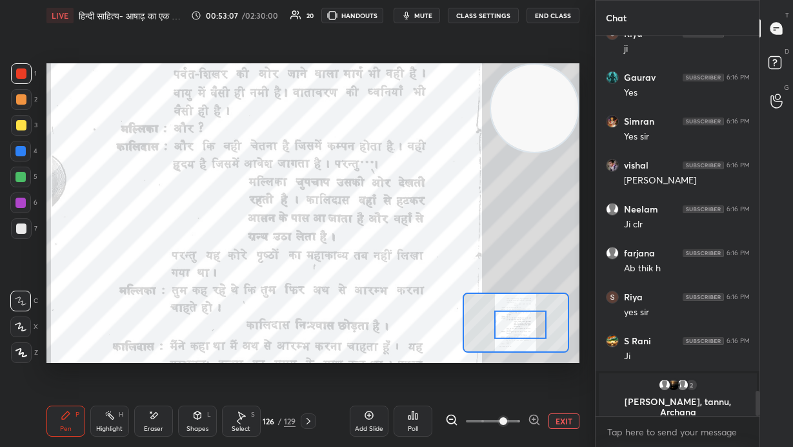
drag, startPoint x: 527, startPoint y: 321, endPoint x: 516, endPoint y: 325, distance: 11.9
click at [464, 303] on div at bounding box center [520, 324] width 52 height 28
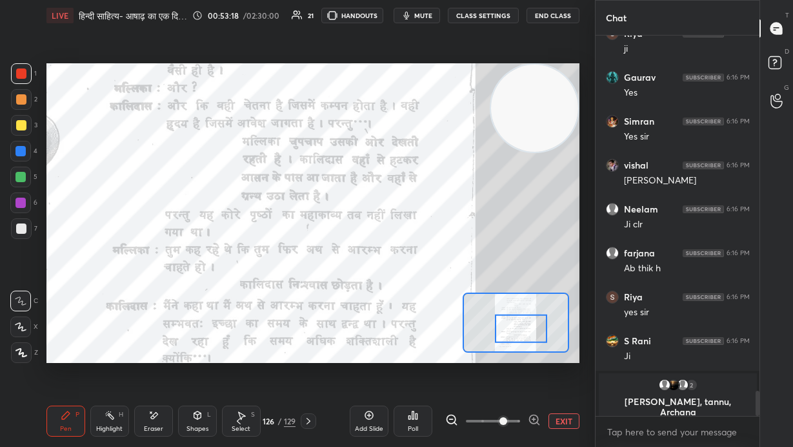
drag, startPoint x: 513, startPoint y: 322, endPoint x: 502, endPoint y: 323, distance: 11.1
click at [464, 303] on div at bounding box center [521, 328] width 52 height 28
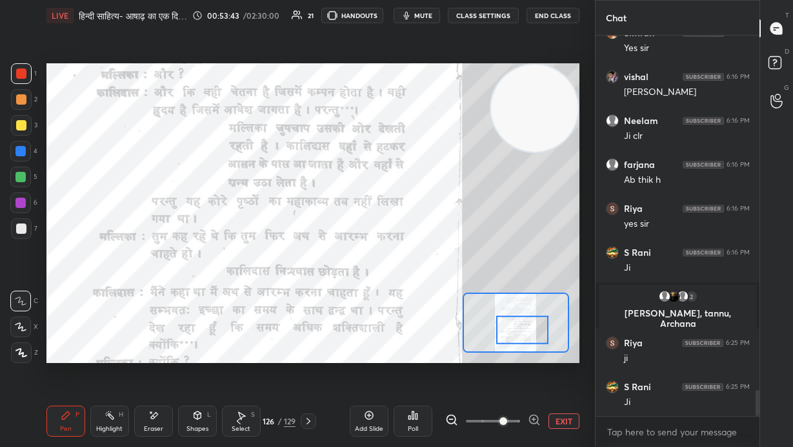
scroll to position [5270, 0]
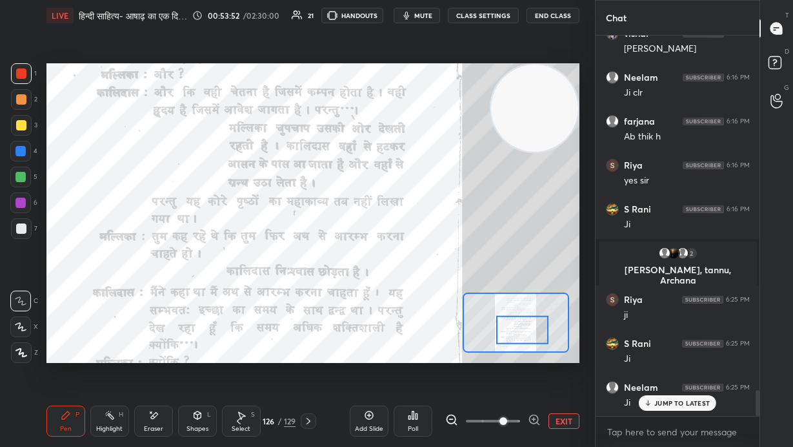
click at [0, 195] on div "1 2 3 4 5 6 7 C X Z E E Erase all H H" at bounding box center [20, 213] width 41 height 300
drag, startPoint x: 21, startPoint y: 152, endPoint x: 43, endPoint y: 165, distance: 25.8
click at [22, 152] on div at bounding box center [20, 151] width 10 height 10
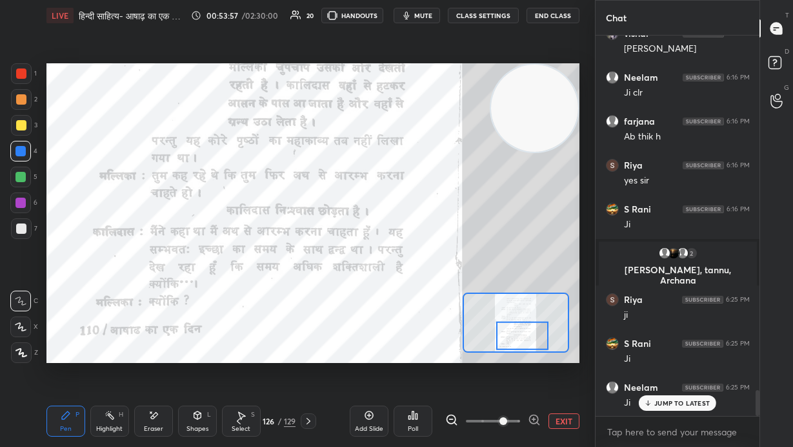
click at [464, 303] on div at bounding box center [522, 335] width 52 height 28
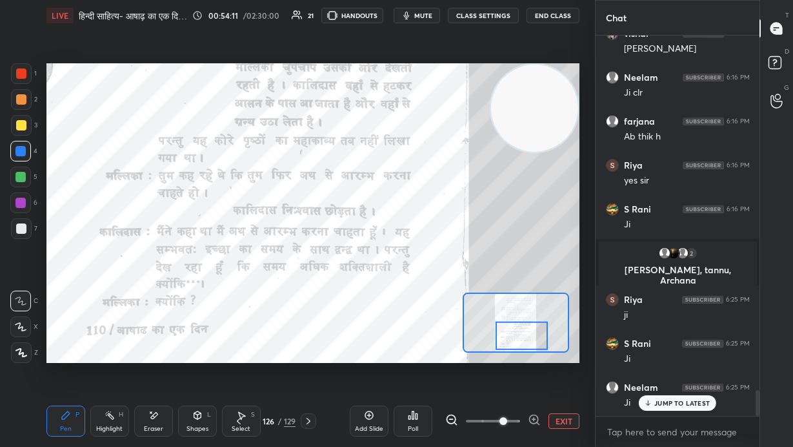
drag, startPoint x: 558, startPoint y: 422, endPoint x: 483, endPoint y: 413, distance: 75.4
click at [464, 303] on button "EXIT" at bounding box center [564, 420] width 31 height 15
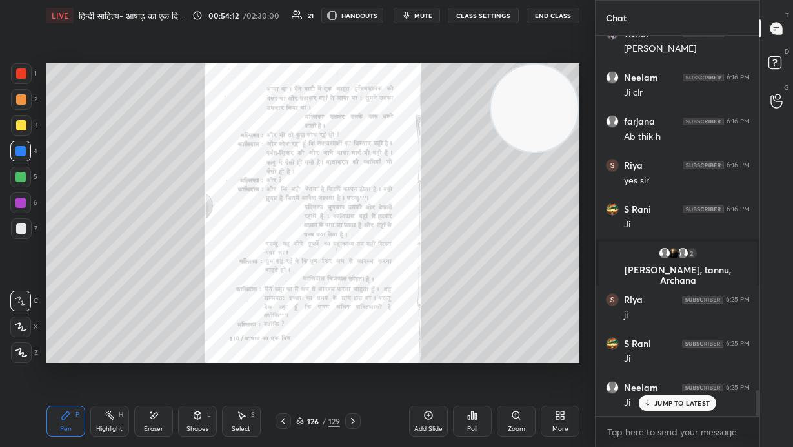
click at [354, 303] on icon at bounding box center [353, 421] width 10 height 10
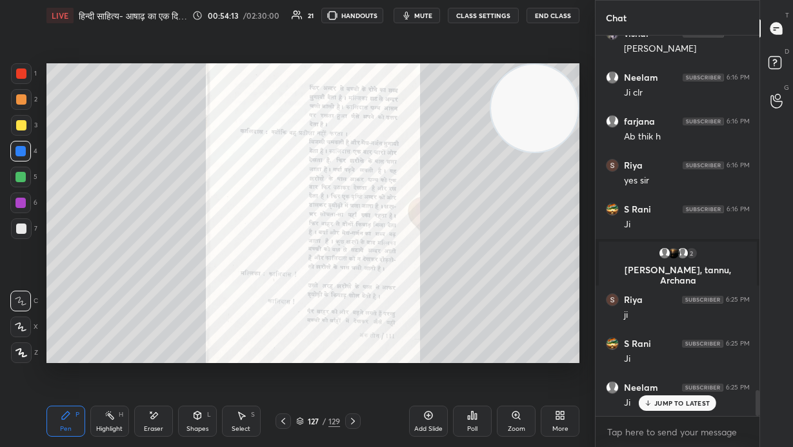
click at [464, 303] on icon at bounding box center [516, 415] width 10 height 10
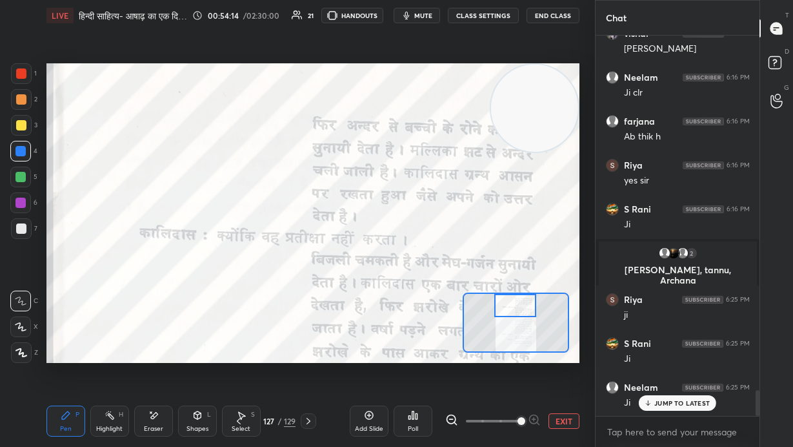
click at [464, 291] on div "Setting up your live class Poll for secs No correct answer Start poll" at bounding box center [312, 213] width 533 height 300
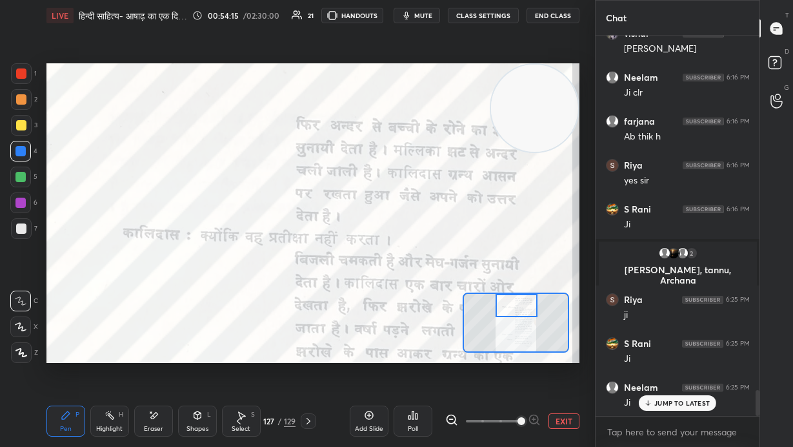
click at [447, 303] on icon at bounding box center [451, 419] width 8 height 8
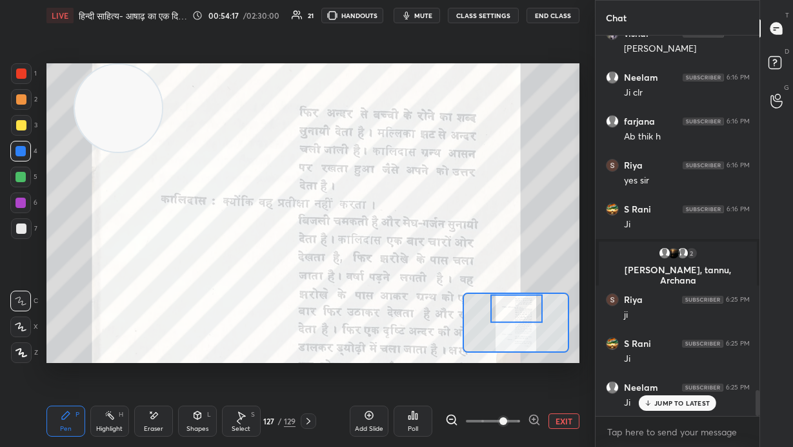
drag, startPoint x: 536, startPoint y: 108, endPoint x: 126, endPoint y: 94, distance: 410.8
click at [123, 101] on video at bounding box center [118, 108] width 87 height 87
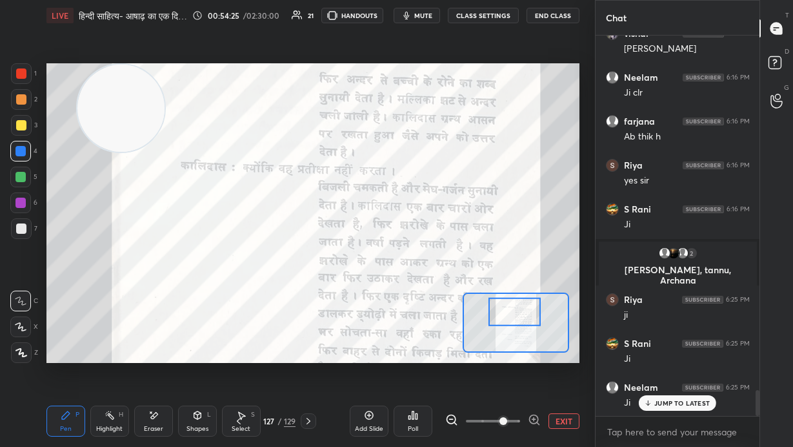
click at [464, 303] on div at bounding box center [515, 311] width 52 height 28
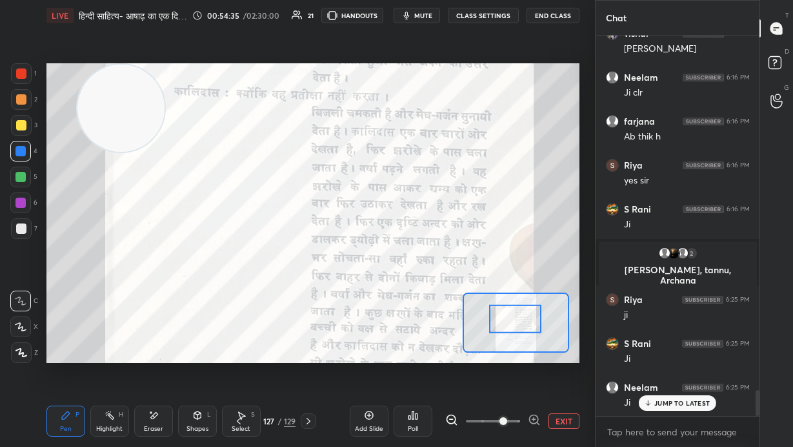
drag, startPoint x: 524, startPoint y: 316, endPoint x: 525, endPoint y: 325, distance: 8.5
click at [464, 303] on div at bounding box center [515, 318] width 52 height 28
drag, startPoint x: 527, startPoint y: 325, endPoint x: 530, endPoint y: 332, distance: 7.6
click at [464, 303] on div at bounding box center [515, 318] width 52 height 28
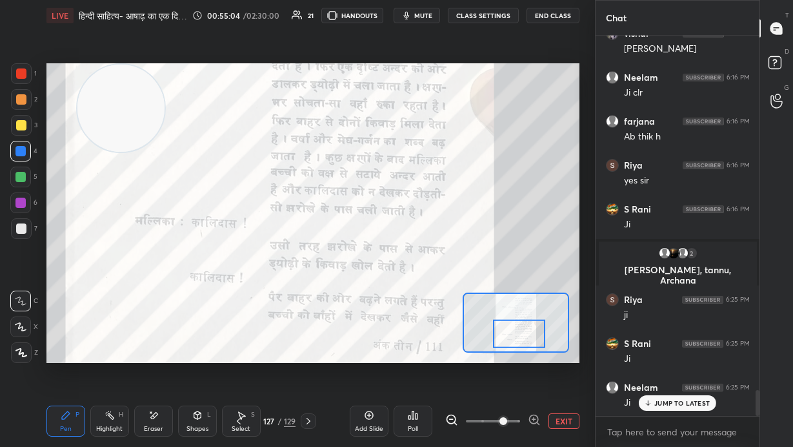
click at [464, 303] on div at bounding box center [519, 333] width 52 height 28
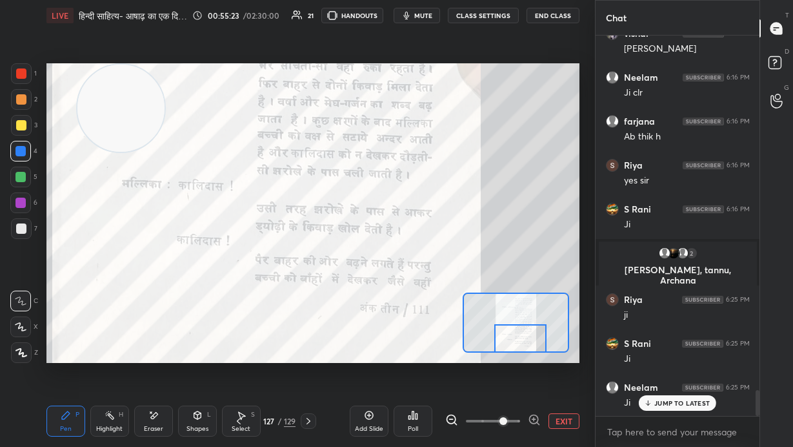
drag, startPoint x: 517, startPoint y: 335, endPoint x: 518, endPoint y: 341, distance: 6.6
click at [464, 303] on div at bounding box center [520, 338] width 52 height 28
click at [464, 303] on button "EXIT" at bounding box center [564, 420] width 31 height 15
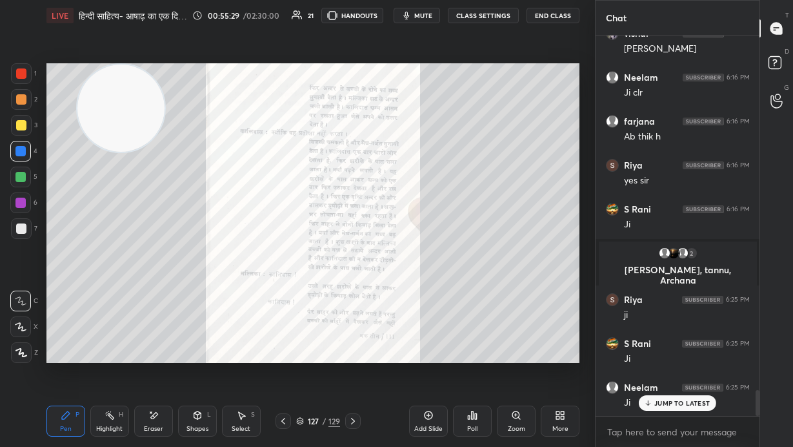
click at [353, 303] on icon at bounding box center [353, 421] width 10 height 10
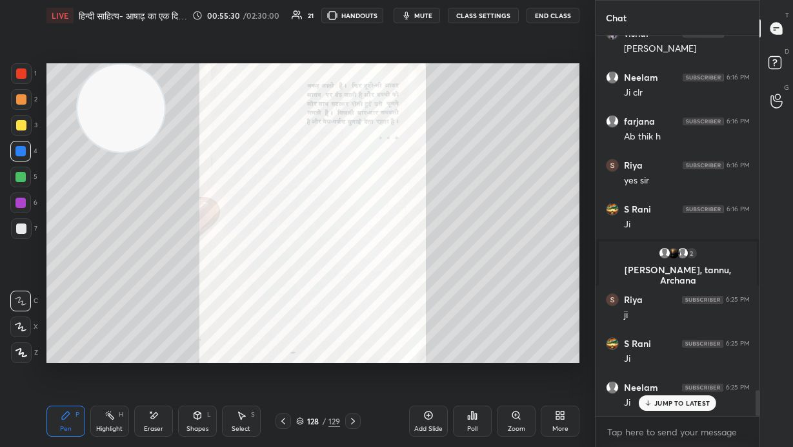
click at [464, 303] on div "Zoom" at bounding box center [516, 420] width 39 height 31
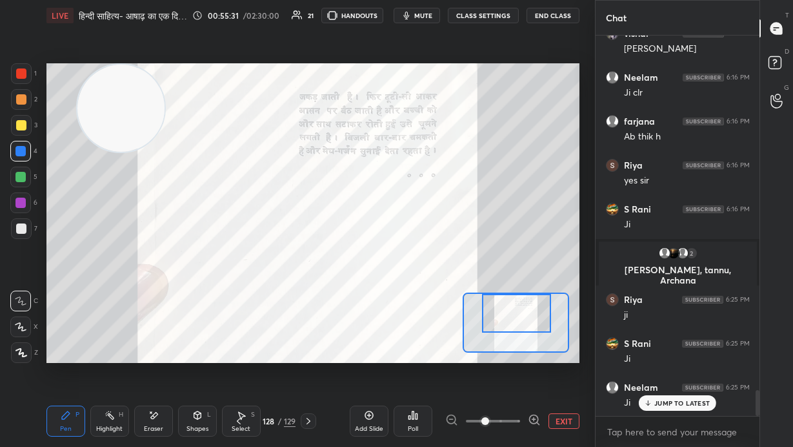
drag, startPoint x: 535, startPoint y: 321, endPoint x: 537, endPoint y: 306, distance: 15.0
click at [464, 303] on div at bounding box center [517, 313] width 70 height 38
click at [464, 303] on icon at bounding box center [534, 419] width 13 height 13
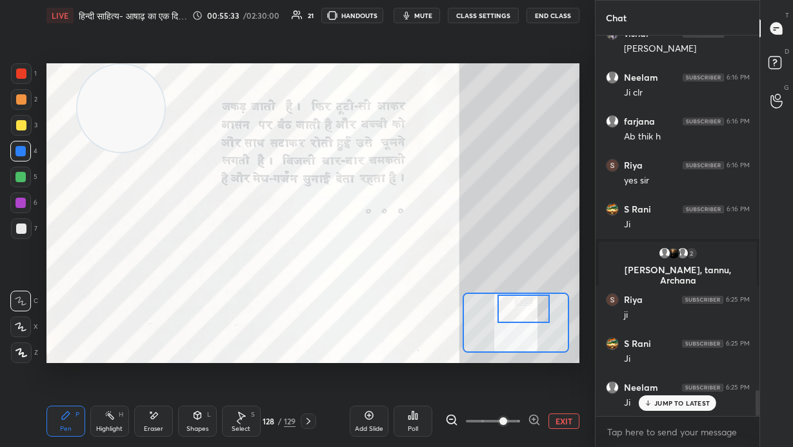
drag, startPoint x: 524, startPoint y: 310, endPoint x: 527, endPoint y: 300, distance: 10.6
click at [464, 300] on div at bounding box center [524, 308] width 52 height 28
click at [26, 105] on div at bounding box center [21, 99] width 21 height 21
click at [464, 303] on div "JUMP TO LATEST" at bounding box center [677, 402] width 77 height 15
click at [464, 303] on button "EXIT" at bounding box center [564, 420] width 31 height 15
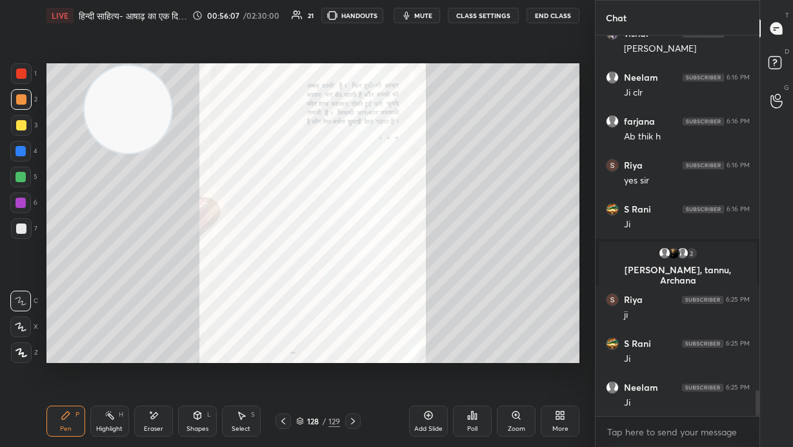
drag, startPoint x: 117, startPoint y: 81, endPoint x: 458, endPoint y: 128, distance: 344.7
click at [172, 134] on video at bounding box center [128, 109] width 87 height 87
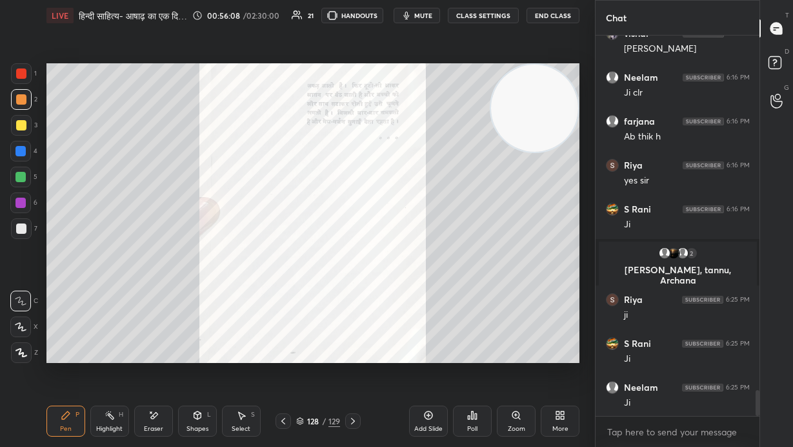
drag, startPoint x: 497, startPoint y: 163, endPoint x: 580, endPoint y: 93, distance: 109.0
click at [464, 97] on div "Setting up your live class Poll for secs No correct answer Start poll" at bounding box center [313, 213] width 544 height 364
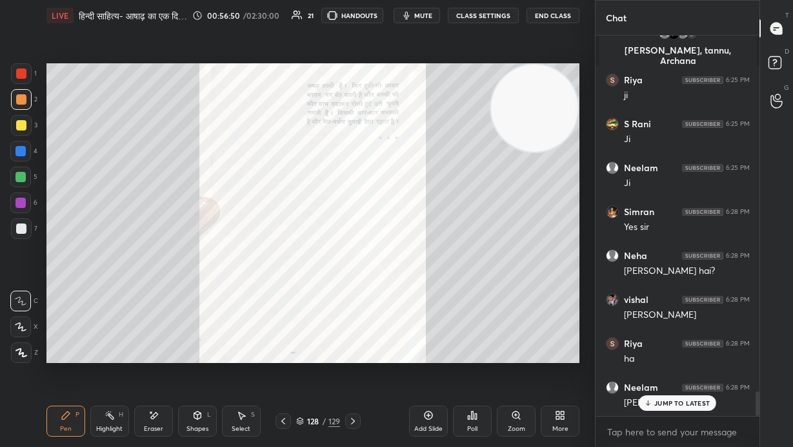
scroll to position [5534, 0]
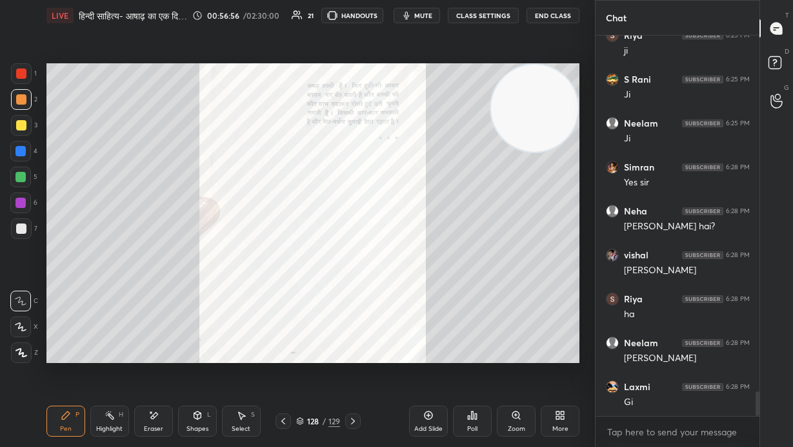
click at [431, 303] on icon at bounding box center [428, 415] width 10 height 10
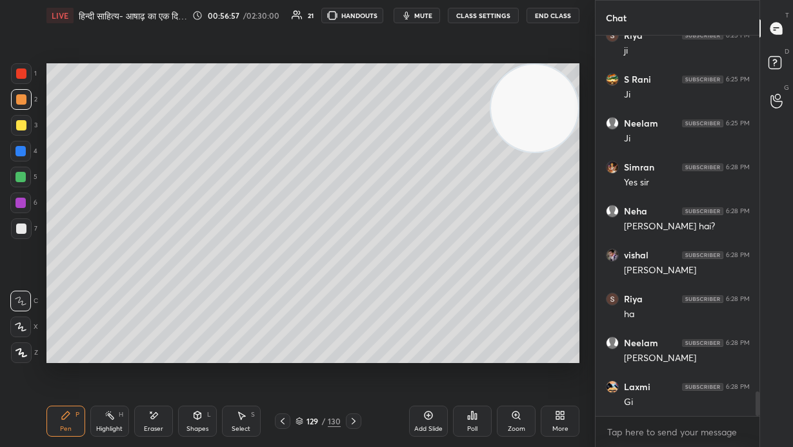
click at [19, 124] on div at bounding box center [21, 125] width 10 height 10
click at [26, 303] on div at bounding box center [20, 326] width 21 height 21
drag, startPoint x: 545, startPoint y: 112, endPoint x: 547, endPoint y: 183, distance: 71.1
click at [464, 152] on video at bounding box center [534, 108] width 87 height 87
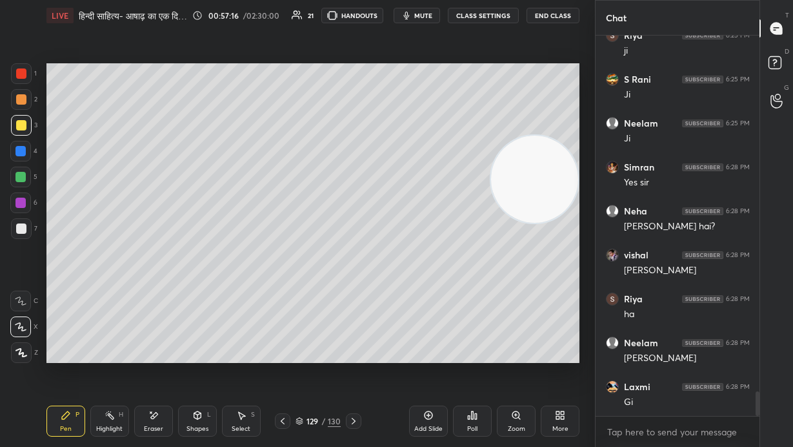
scroll to position [5589, 0]
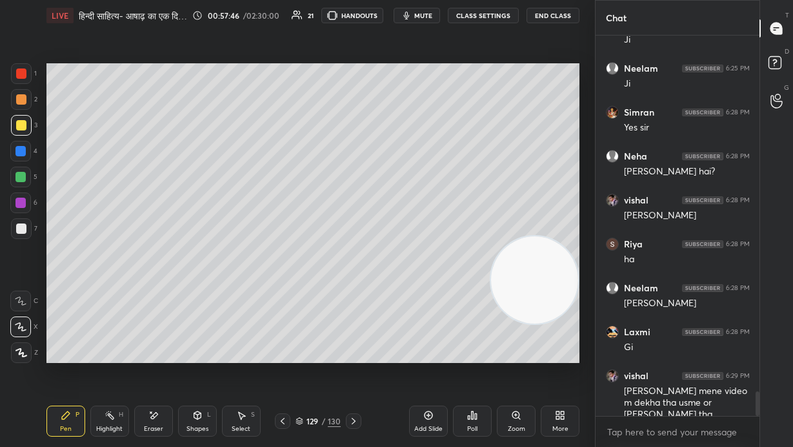
drag, startPoint x: 545, startPoint y: 212, endPoint x: 532, endPoint y: 311, distance: 100.3
click at [464, 303] on video at bounding box center [534, 279] width 87 height 87
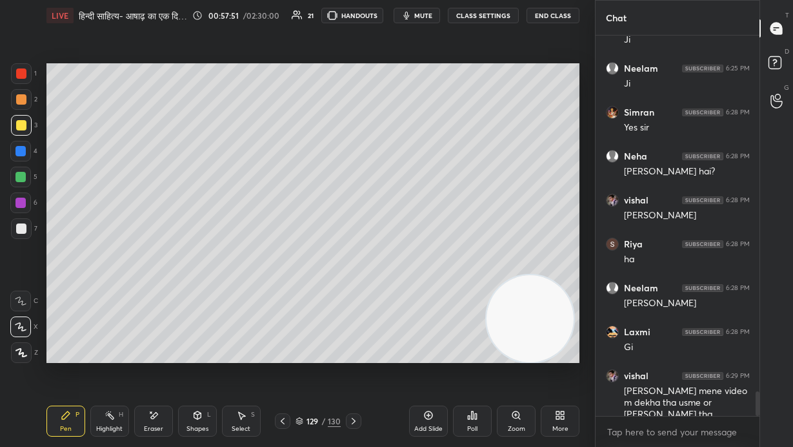
drag, startPoint x: 166, startPoint y: 417, endPoint x: 214, endPoint y: 378, distance: 61.5
click at [176, 303] on div "Pen P Highlight H Eraser Shapes L Select S" at bounding box center [136, 420] width 181 height 31
click at [160, 303] on div "Eraser" at bounding box center [153, 420] width 39 height 31
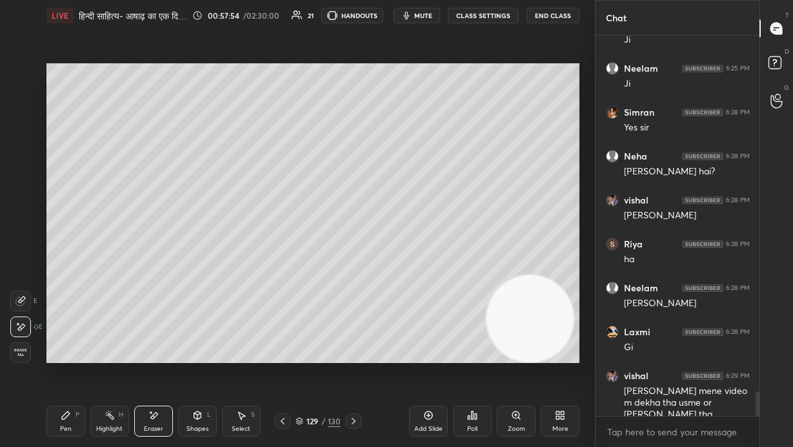
click at [68, 303] on icon at bounding box center [66, 415] width 10 height 10
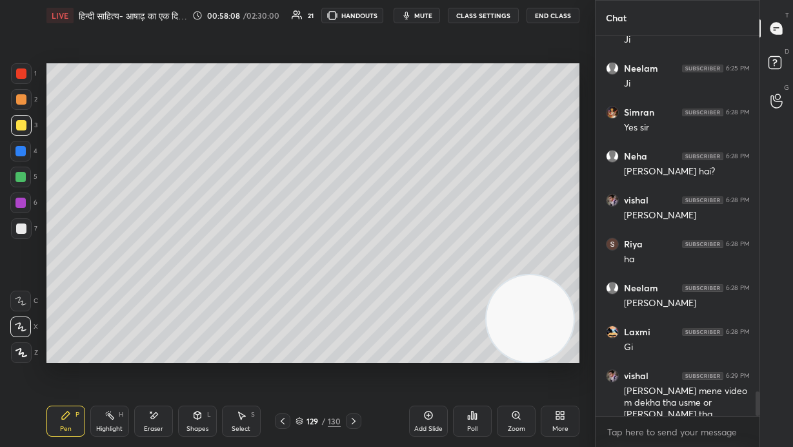
click at [17, 226] on div at bounding box center [21, 228] width 10 height 10
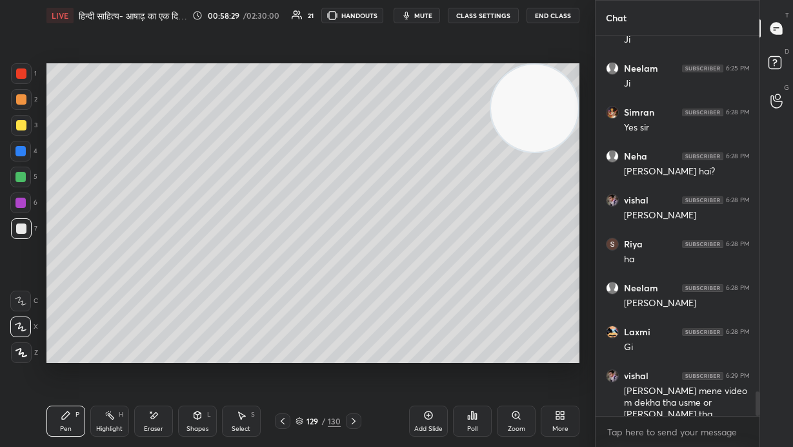
drag, startPoint x: 548, startPoint y: 239, endPoint x: 547, endPoint y: 110, distance: 128.5
click at [464, 105] on video at bounding box center [534, 108] width 87 height 87
drag, startPoint x: 19, startPoint y: 123, endPoint x: 26, endPoint y: 122, distance: 6.6
click at [19, 124] on div at bounding box center [21, 125] width 10 height 10
drag, startPoint x: 22, startPoint y: 103, endPoint x: 26, endPoint y: 113, distance: 11.3
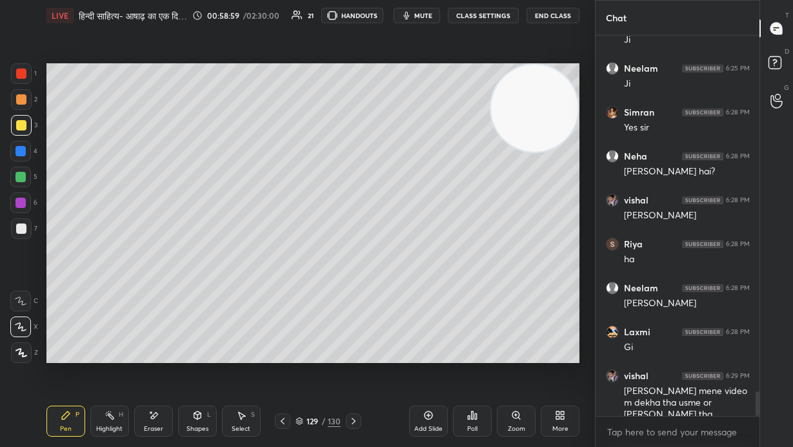
click at [22, 103] on div at bounding box center [21, 99] width 10 height 10
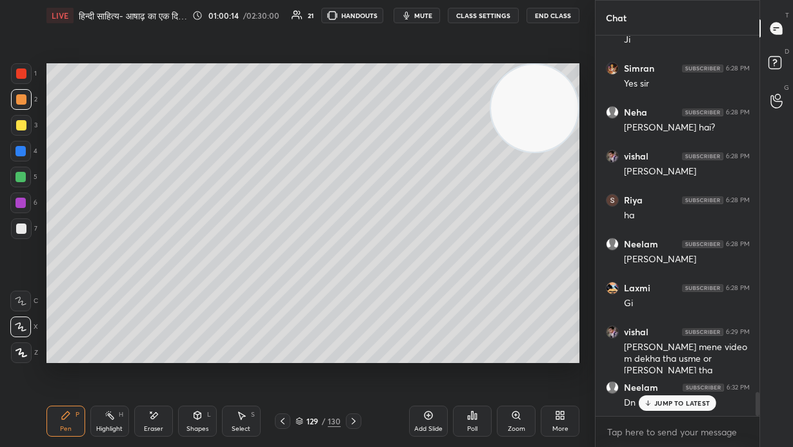
click at [464, 303] on p "JUMP TO LATEST" at bounding box center [683, 403] width 56 height 8
click at [430, 303] on icon at bounding box center [428, 415] width 10 height 10
click at [23, 170] on div at bounding box center [20, 177] width 21 height 21
drag, startPoint x: 521, startPoint y: 116, endPoint x: 508, endPoint y: 163, distance: 48.9
click at [464, 152] on video at bounding box center [534, 108] width 87 height 87
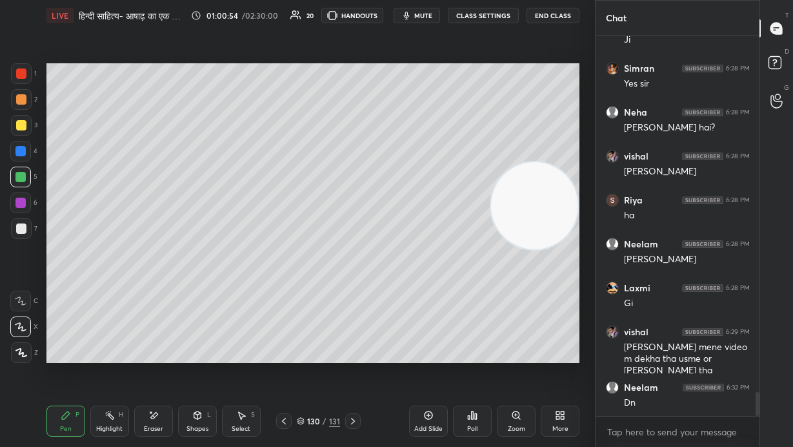
scroll to position [5700, 0]
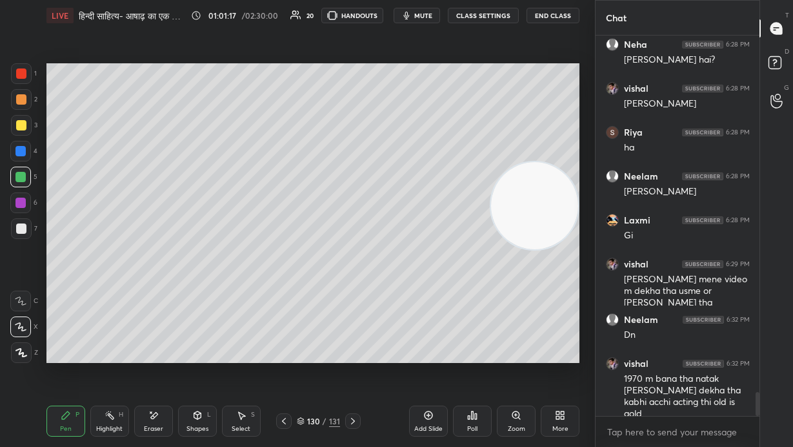
drag, startPoint x: 538, startPoint y: 204, endPoint x: 537, endPoint y: 287, distance: 83.3
click at [464, 249] on video at bounding box center [534, 205] width 87 height 87
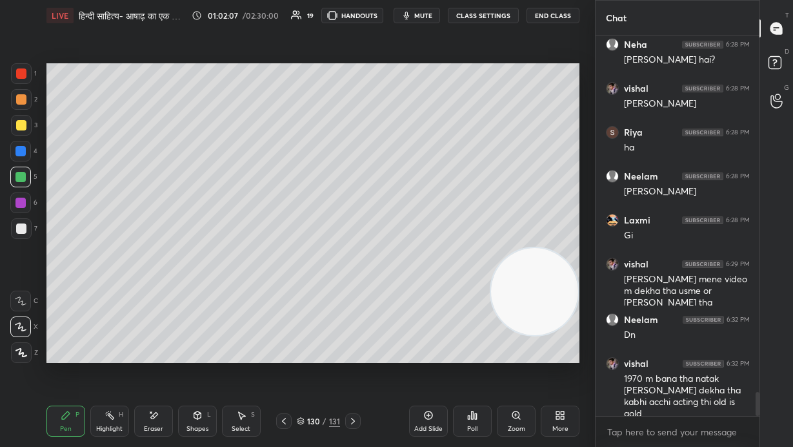
scroll to position [5744, 0]
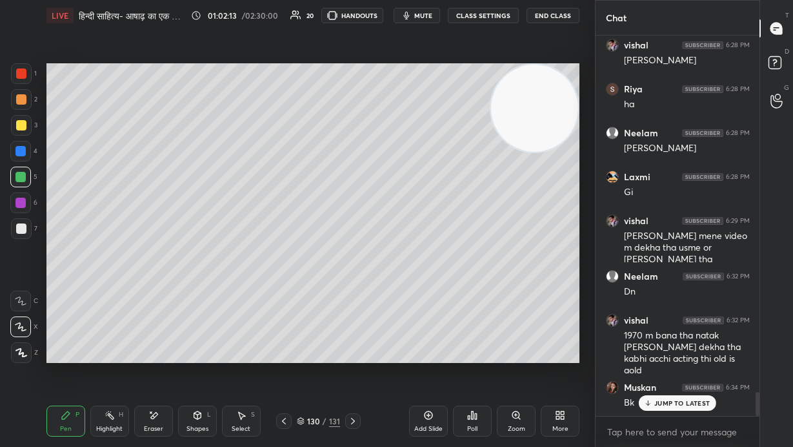
drag, startPoint x: 568, startPoint y: 118, endPoint x: 560, endPoint y: 90, distance: 29.4
click at [464, 76] on video at bounding box center [534, 108] width 87 height 87
click at [464, 303] on div "JUMP TO LATEST" at bounding box center [677, 402] width 77 height 15
click at [21, 127] on div at bounding box center [21, 125] width 10 height 10
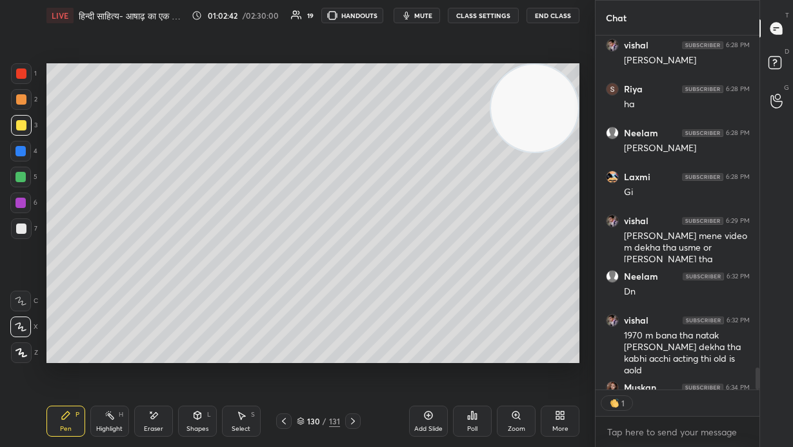
scroll to position [5744, 0]
click at [285, 303] on icon at bounding box center [284, 421] width 10 height 10
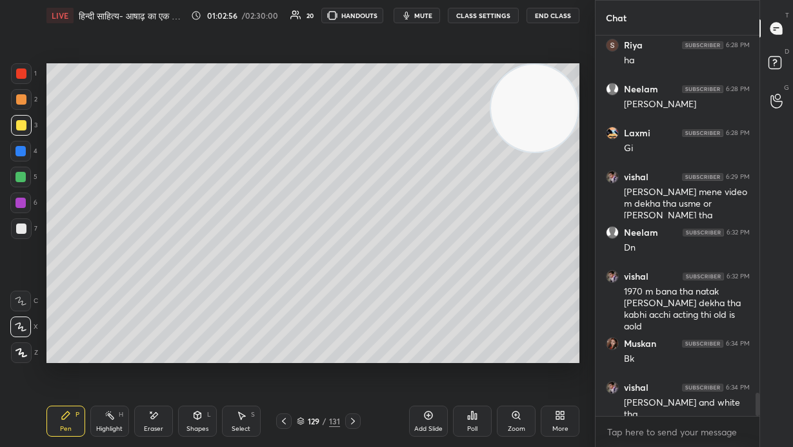
drag, startPoint x: 542, startPoint y: 109, endPoint x: 550, endPoint y: 68, distance: 41.5
click at [464, 67] on video at bounding box center [534, 108] width 87 height 87
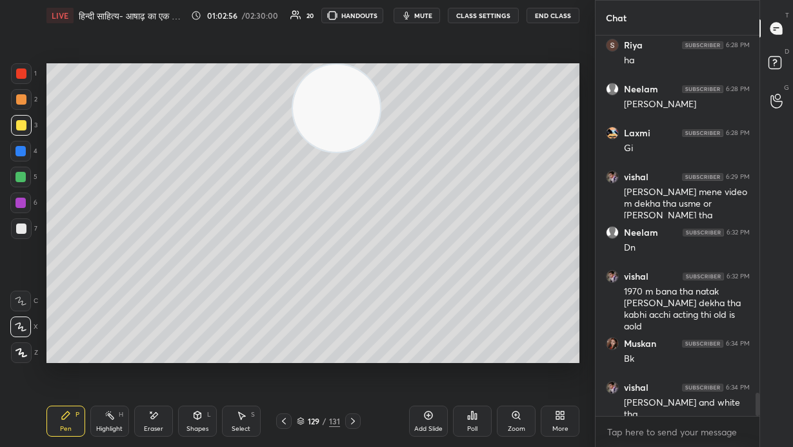
click at [341, 65] on video at bounding box center [336, 108] width 87 height 87
drag, startPoint x: 343, startPoint y: 127, endPoint x: 504, endPoint y: 102, distance: 163.3
click at [386, 102] on video at bounding box center [342, 108] width 87 height 87
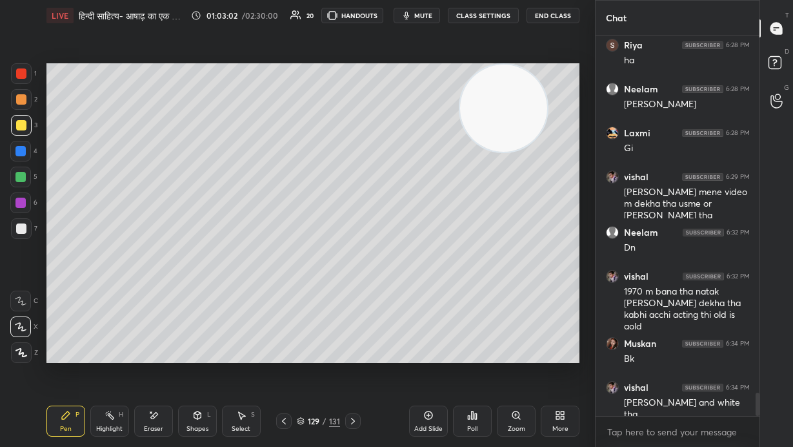
click at [357, 303] on icon at bounding box center [353, 421] width 10 height 10
click at [212, 303] on div "Setting up your live class Poll for secs No correct answer Start poll" at bounding box center [313, 213] width 544 height 364
drag, startPoint x: 508, startPoint y: 119, endPoint x: 547, endPoint y: 113, distance: 39.2
click at [464, 108] on video at bounding box center [505, 108] width 87 height 87
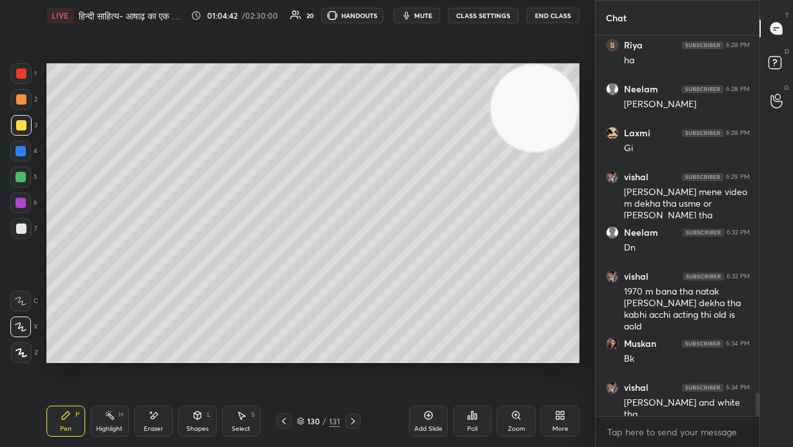
click at [431, 303] on icon at bounding box center [428, 415] width 10 height 10
click at [25, 229] on div at bounding box center [21, 228] width 10 height 10
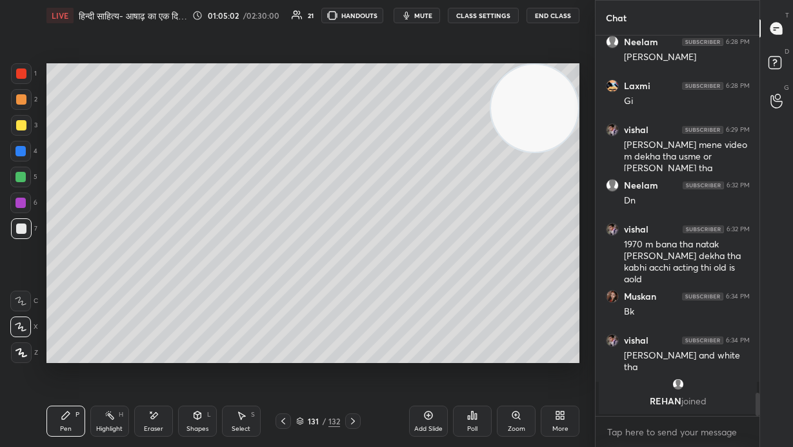
click at [21, 121] on div at bounding box center [21, 125] width 21 height 21
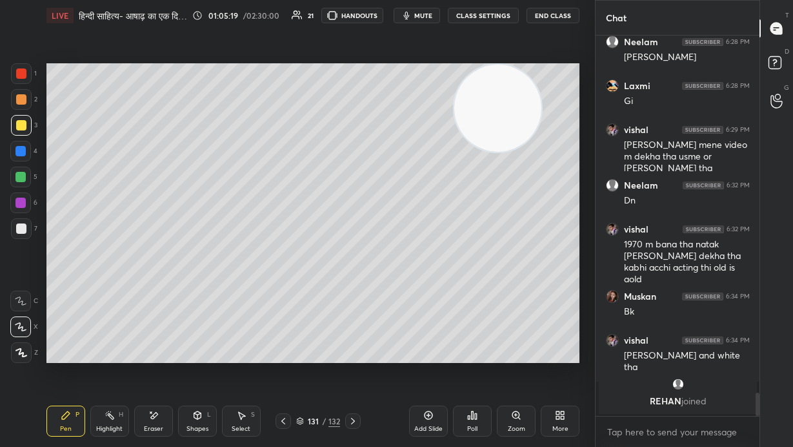
drag, startPoint x: 491, startPoint y: 105, endPoint x: 269, endPoint y: 79, distance: 222.9
click at [454, 83] on video at bounding box center [497, 108] width 87 height 87
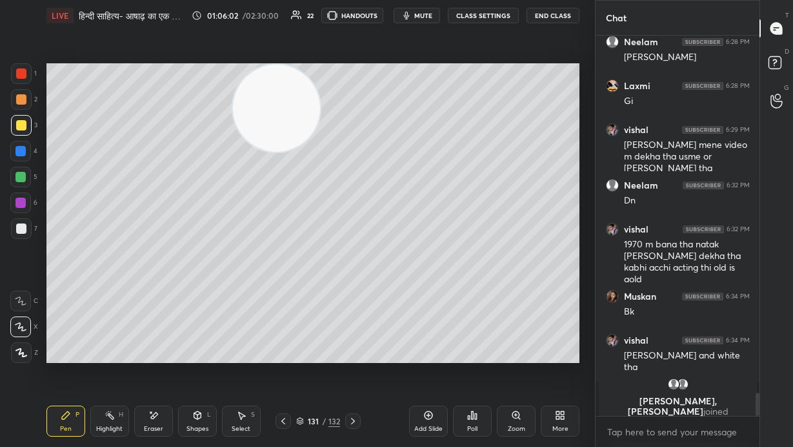
click at [21, 178] on div at bounding box center [20, 177] width 10 height 10
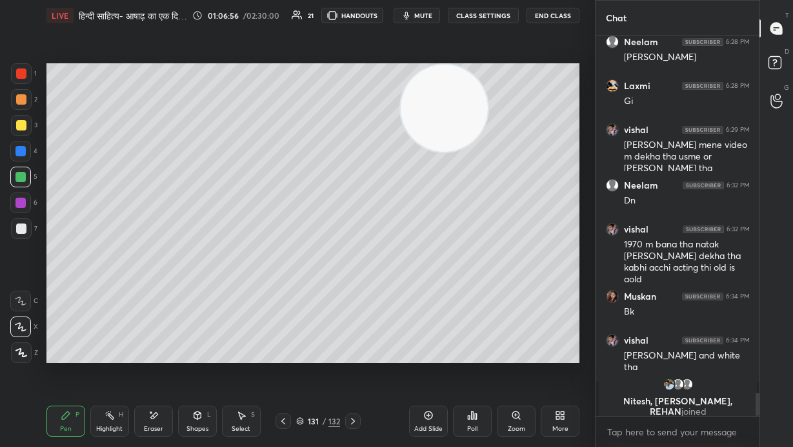
drag, startPoint x: 280, startPoint y: 129, endPoint x: 453, endPoint y: 121, distance: 173.2
click at [456, 124] on video at bounding box center [444, 108] width 87 height 87
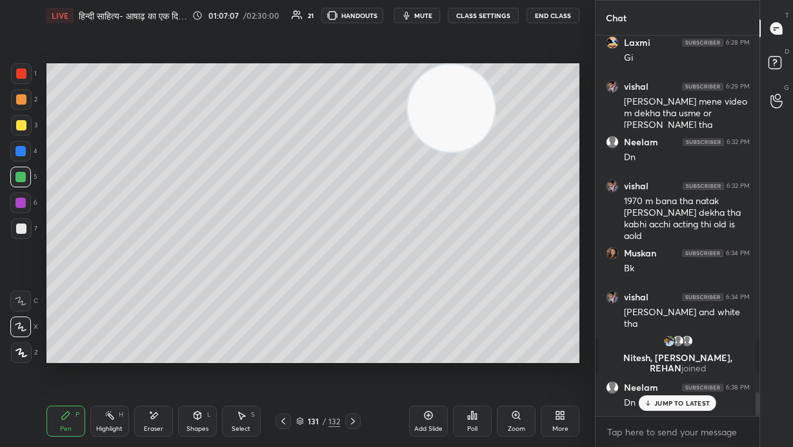
scroll to position [5778, 0]
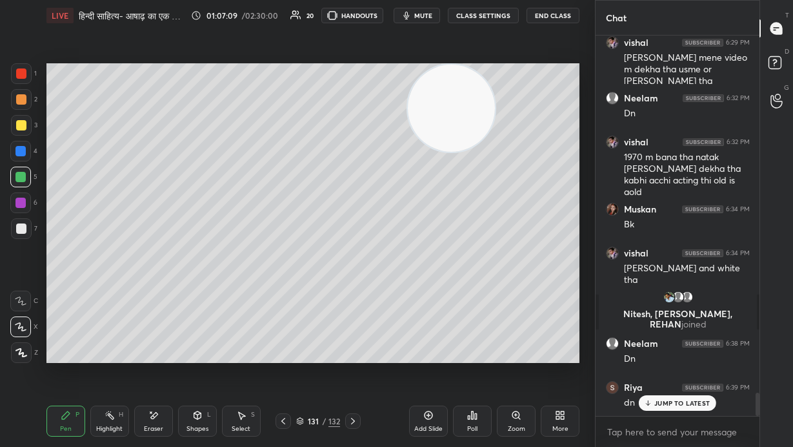
click at [430, 303] on icon at bounding box center [428, 415] width 10 height 10
click at [21, 123] on div at bounding box center [21, 125] width 10 height 10
click at [283, 303] on icon at bounding box center [283, 421] width 10 height 10
click at [360, 303] on div at bounding box center [353, 420] width 15 height 15
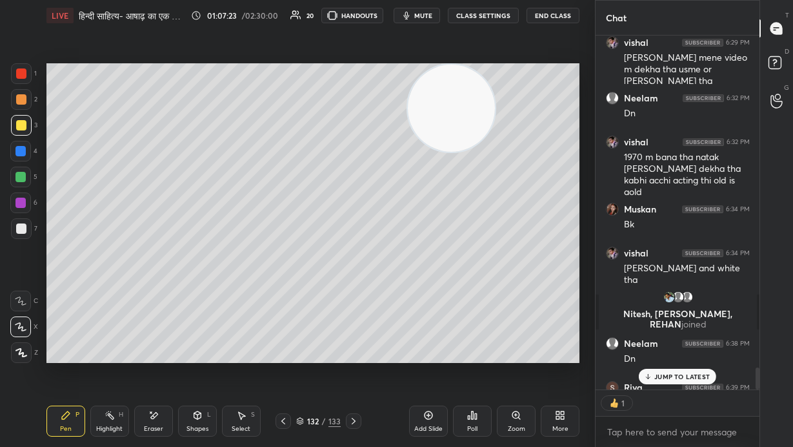
scroll to position [376, 160]
click at [154, 303] on div "Eraser" at bounding box center [153, 420] width 39 height 31
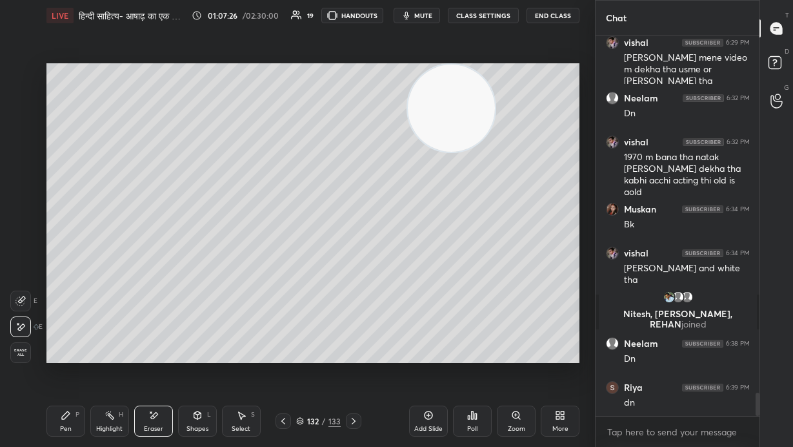
click at [61, 303] on div "Pen P" at bounding box center [65, 420] width 39 height 31
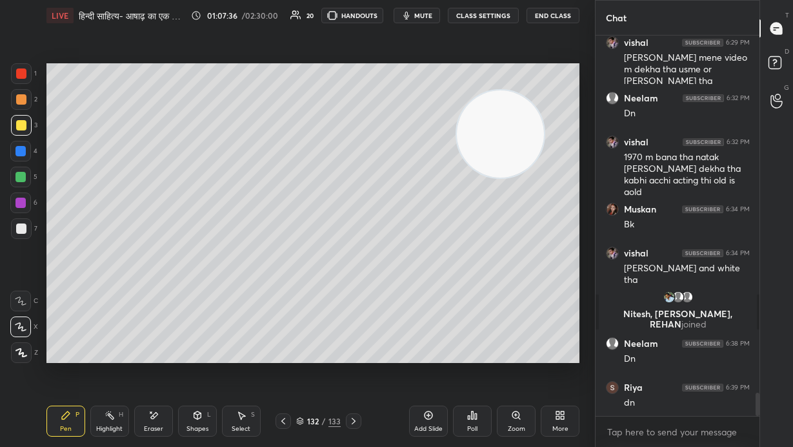
drag, startPoint x: 498, startPoint y: 128, endPoint x: 485, endPoint y: 119, distance: 16.3
click at [464, 131] on video at bounding box center [500, 133] width 87 height 87
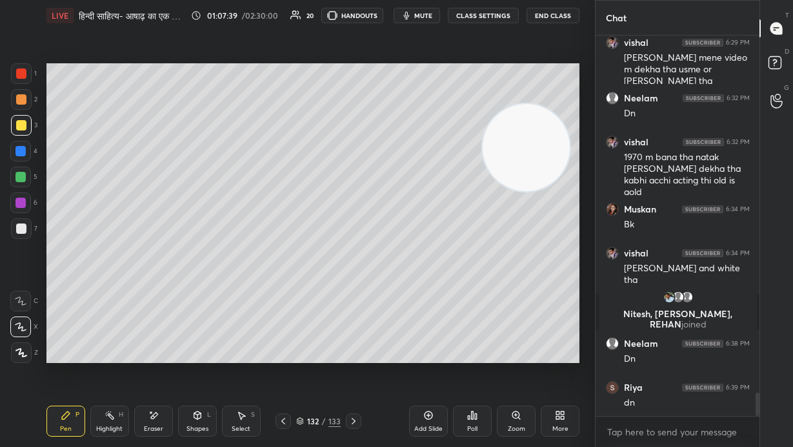
drag, startPoint x: 533, startPoint y: 149, endPoint x: 516, endPoint y: 195, distance: 48.6
click at [464, 191] on video at bounding box center [526, 147] width 87 height 87
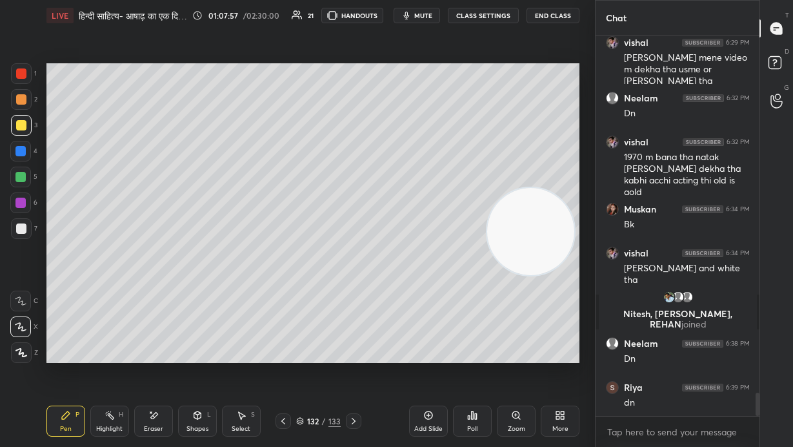
click at [25, 176] on div at bounding box center [20, 177] width 21 height 21
drag, startPoint x: 433, startPoint y: 14, endPoint x: 413, endPoint y: 33, distance: 27.4
click at [433, 14] on span "mute" at bounding box center [423, 15] width 18 height 9
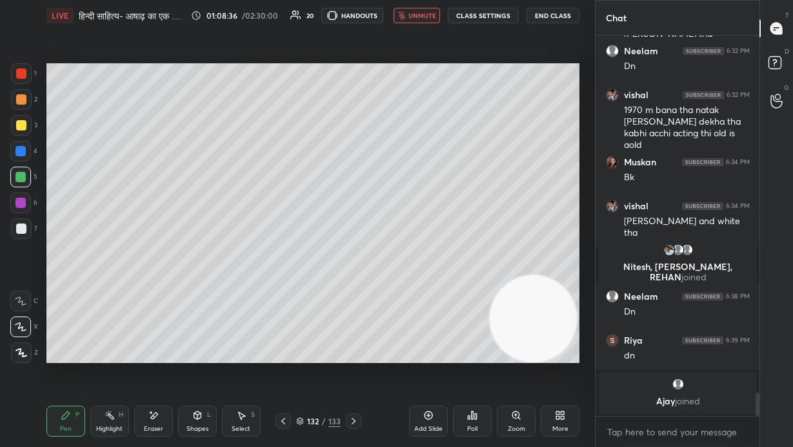
drag, startPoint x: 529, startPoint y: 232, endPoint x: 527, endPoint y: 356, distance: 124.0
click at [464, 303] on video at bounding box center [533, 318] width 87 height 87
drag, startPoint x: 430, startPoint y: 9, endPoint x: 415, endPoint y: 41, distance: 34.9
click at [430, 12] on button "unmute" at bounding box center [417, 15] width 46 height 15
drag, startPoint x: 555, startPoint y: 138, endPoint x: 551, endPoint y: 127, distance: 11.9
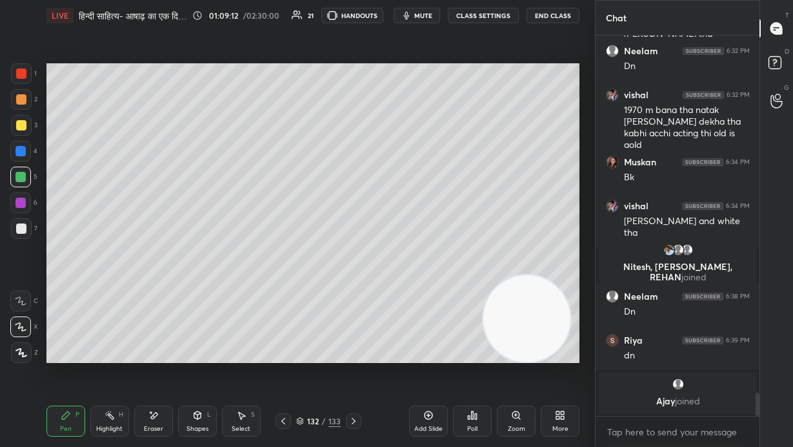
click at [464, 275] on video at bounding box center [527, 318] width 87 height 87
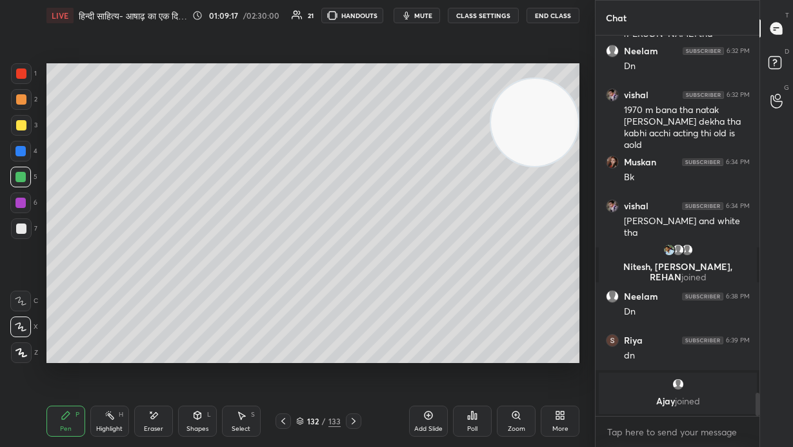
click at [18, 227] on div at bounding box center [21, 228] width 10 height 10
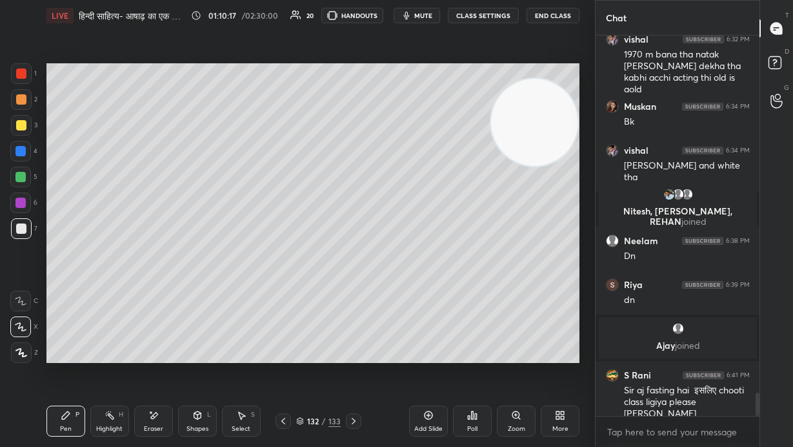
click at [173, 303] on div "Setting up your live class Poll for secs No correct answer Start poll" at bounding box center [313, 213] width 544 height 364
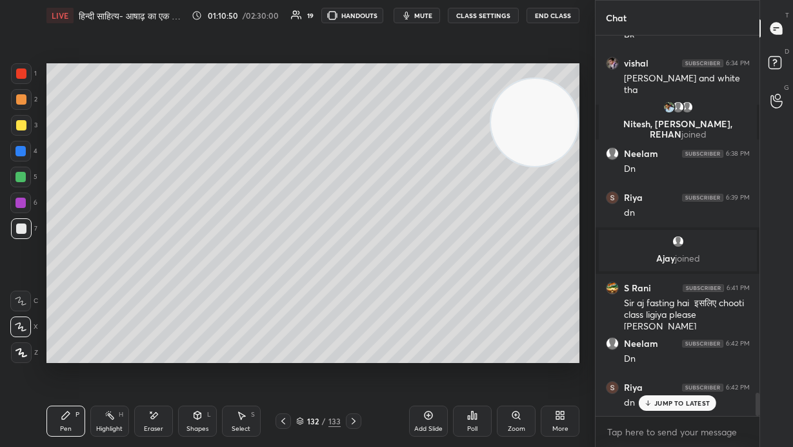
scroll to position [5969, 0]
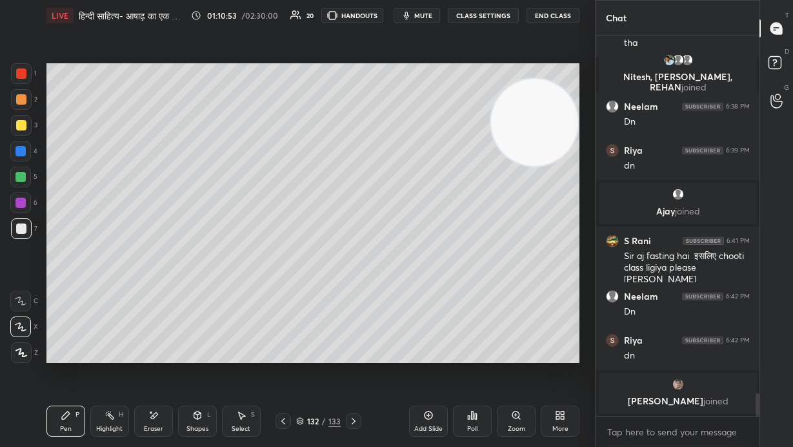
click at [434, 303] on icon at bounding box center [428, 415] width 10 height 10
drag, startPoint x: 529, startPoint y: 202, endPoint x: 528, endPoint y: 209, distance: 7.2
click at [464, 166] on video at bounding box center [534, 122] width 87 height 87
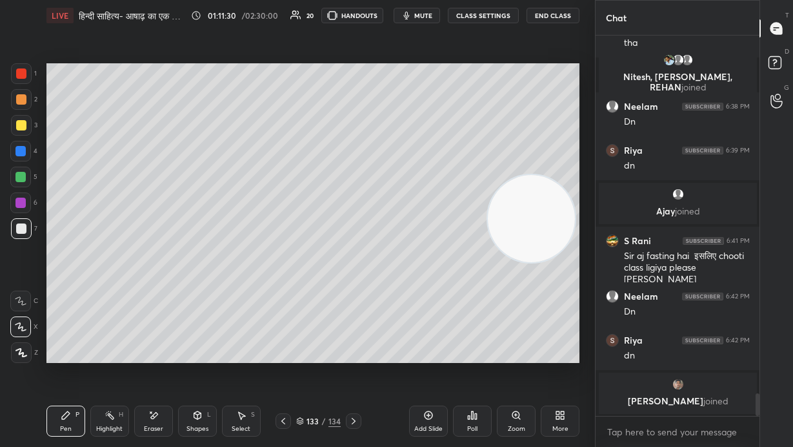
scroll to position [6012, 0]
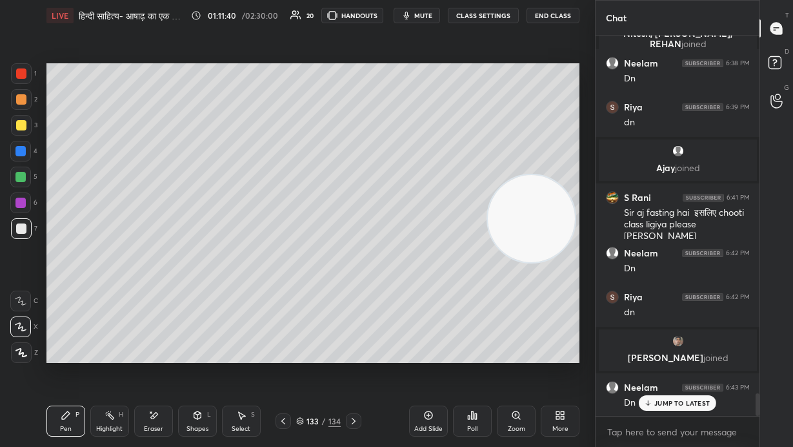
click at [21, 180] on div at bounding box center [20, 177] width 10 height 10
click at [279, 303] on icon at bounding box center [283, 421] width 10 height 10
click at [356, 303] on icon at bounding box center [354, 421] width 10 height 10
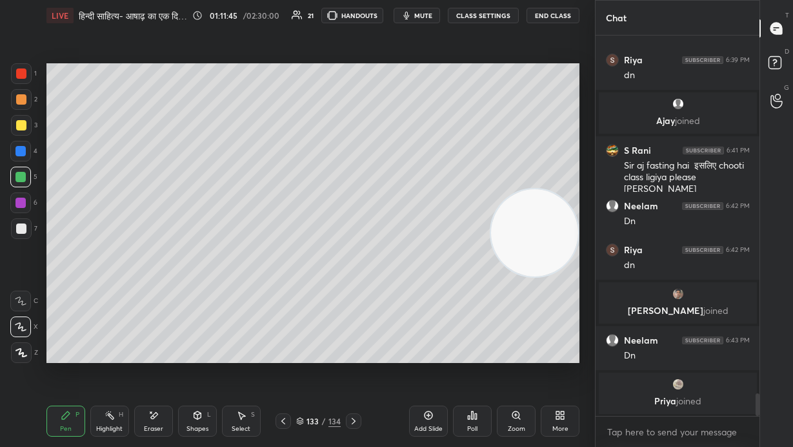
drag, startPoint x: 521, startPoint y: 225, endPoint x: 495, endPoint y: 319, distance: 97.1
click at [464, 276] on video at bounding box center [534, 232] width 87 height 87
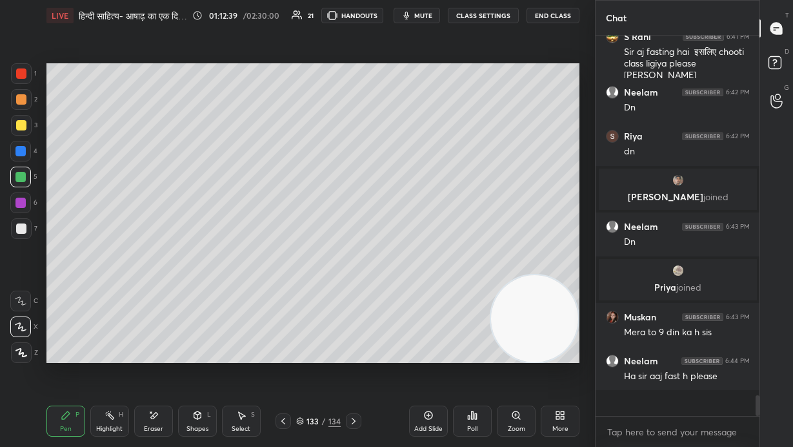
scroll to position [6146, 0]
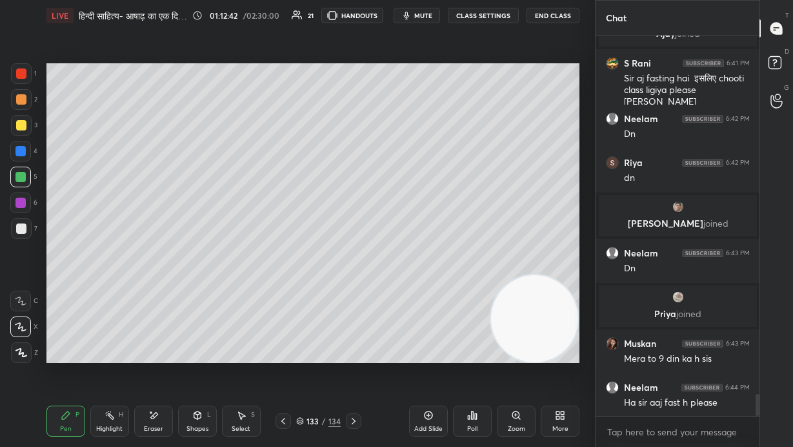
click at [23, 229] on div at bounding box center [21, 228] width 10 height 10
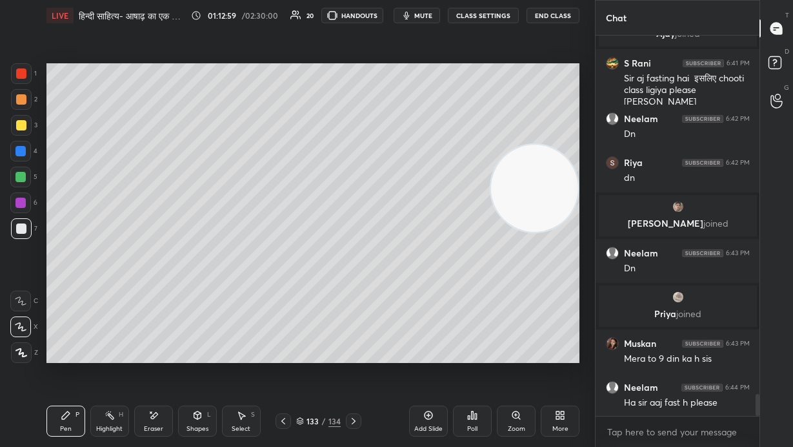
drag, startPoint x: 544, startPoint y: 291, endPoint x: 533, endPoint y: 173, distance: 117.9
click at [464, 173] on video at bounding box center [534, 188] width 87 height 87
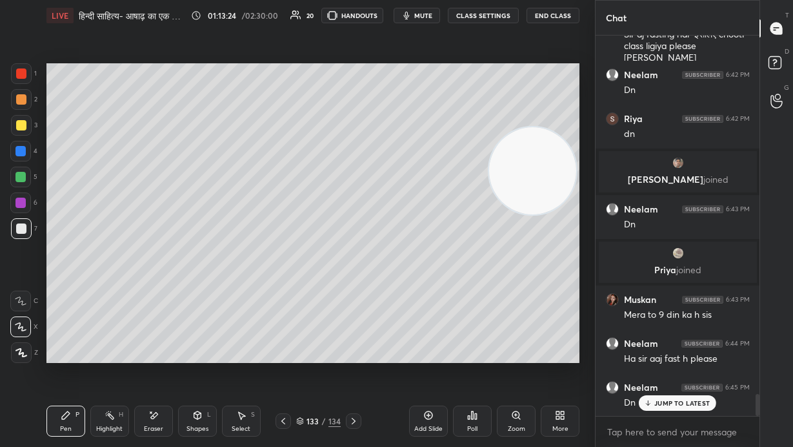
scroll to position [6235, 0]
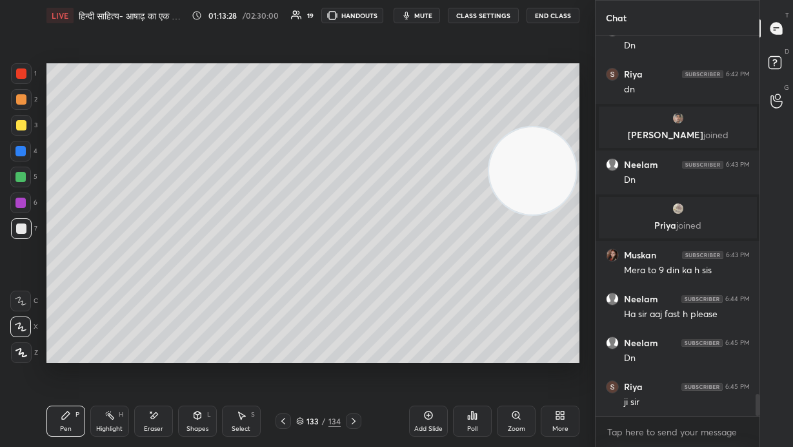
click at [430, 303] on div "Add Slide" at bounding box center [428, 420] width 39 height 31
drag, startPoint x: 20, startPoint y: 121, endPoint x: 39, endPoint y: 114, distance: 20.3
click at [23, 123] on div at bounding box center [21, 125] width 10 height 10
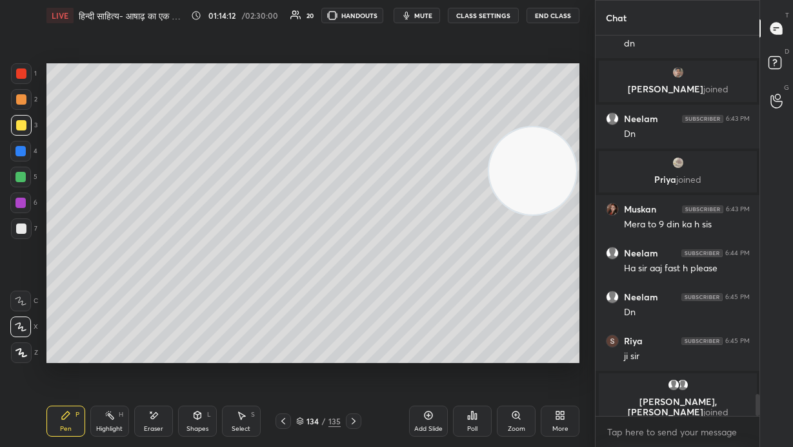
click at [23, 178] on div at bounding box center [20, 177] width 10 height 10
drag, startPoint x: 292, startPoint y: 114, endPoint x: 274, endPoint y: 115, distance: 18.1
click at [464, 127] on video at bounding box center [532, 170] width 87 height 87
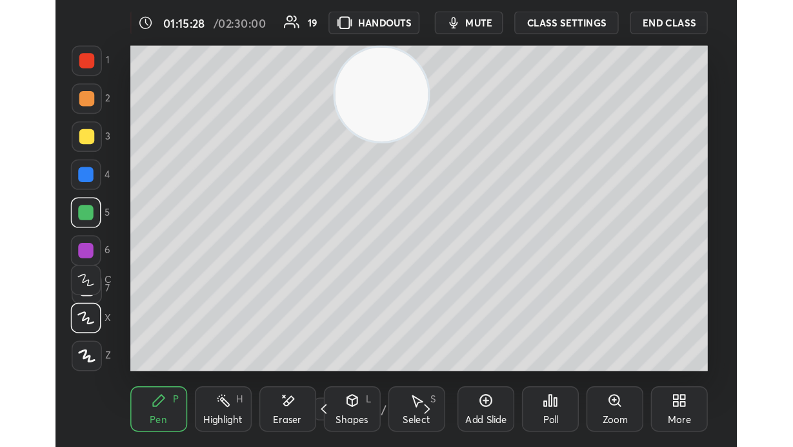
scroll to position [221, 413]
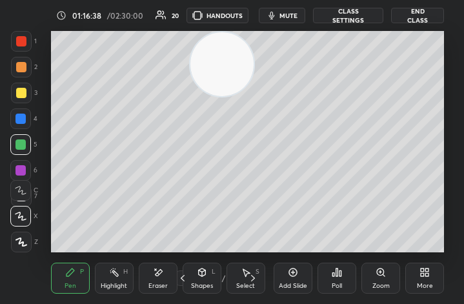
click at [431, 278] on div "More" at bounding box center [424, 278] width 39 height 31
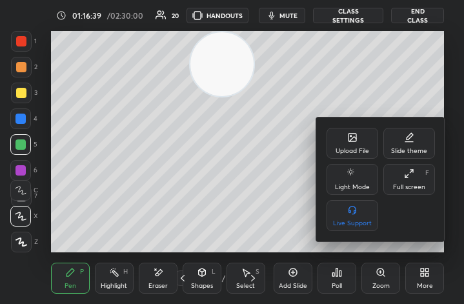
click at [404, 187] on div "Full screen" at bounding box center [409, 187] width 32 height 6
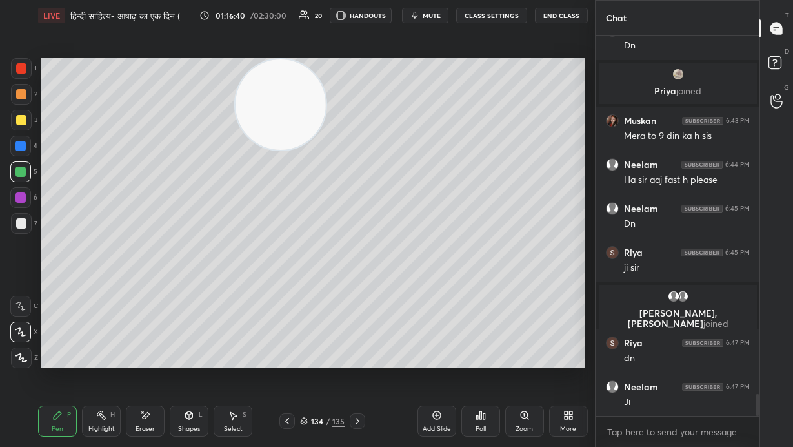
scroll to position [64191, 64011]
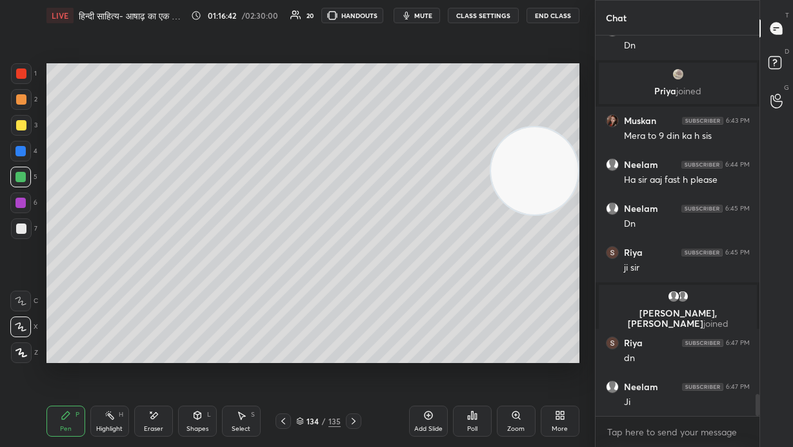
drag, startPoint x: 260, startPoint y: 105, endPoint x: 537, endPoint y: 172, distance: 285.0
click at [464, 168] on video at bounding box center [534, 170] width 87 height 87
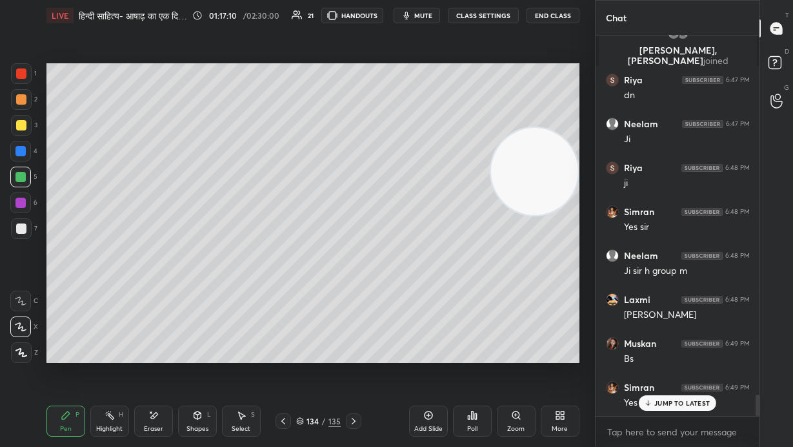
scroll to position [6512, 0]
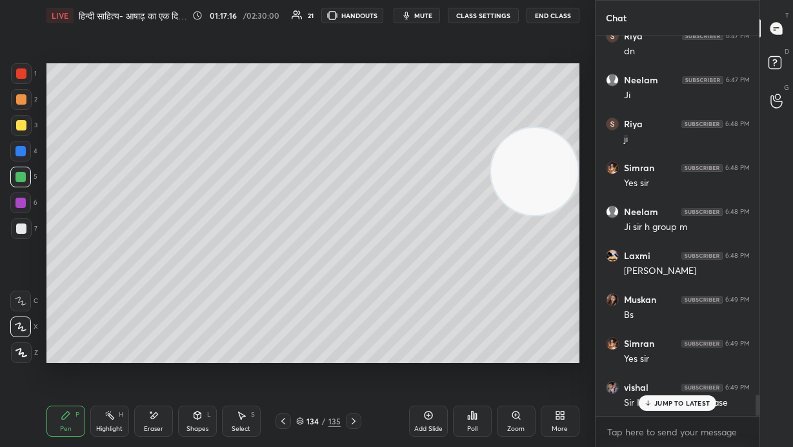
click at [464, 303] on div "JUMP TO LATEST" at bounding box center [677, 402] width 77 height 15
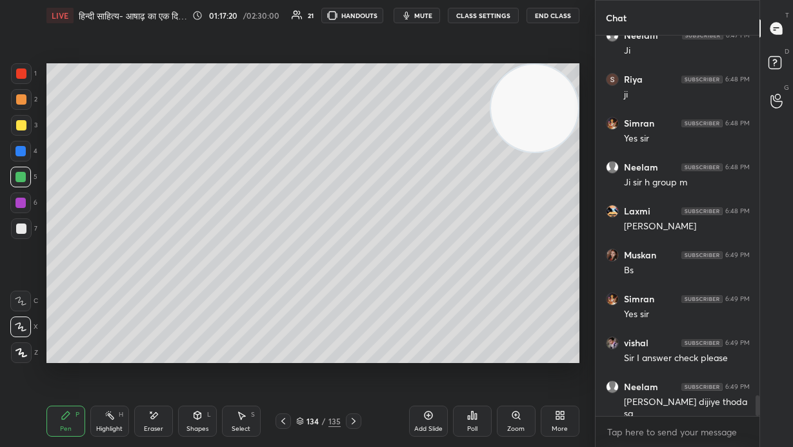
drag, startPoint x: 540, startPoint y: 187, endPoint x: 557, endPoint y: 108, distance: 80.5
click at [464, 108] on video at bounding box center [534, 108] width 87 height 87
click at [464, 303] on div "Poll" at bounding box center [472, 420] width 39 height 31
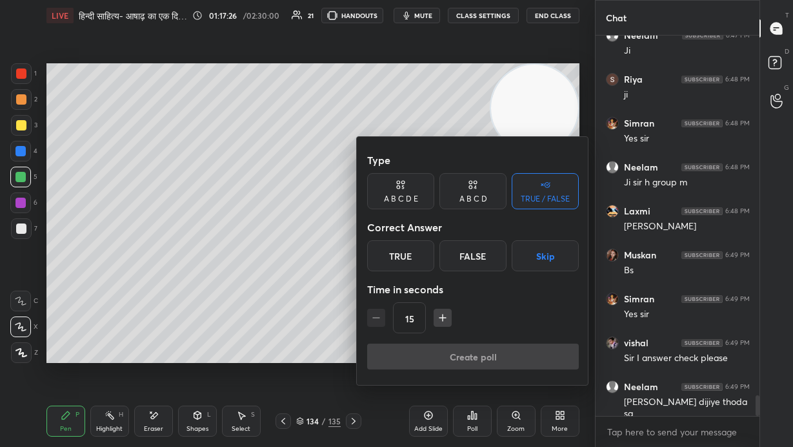
click at [388, 249] on div "True" at bounding box center [400, 255] width 67 height 31
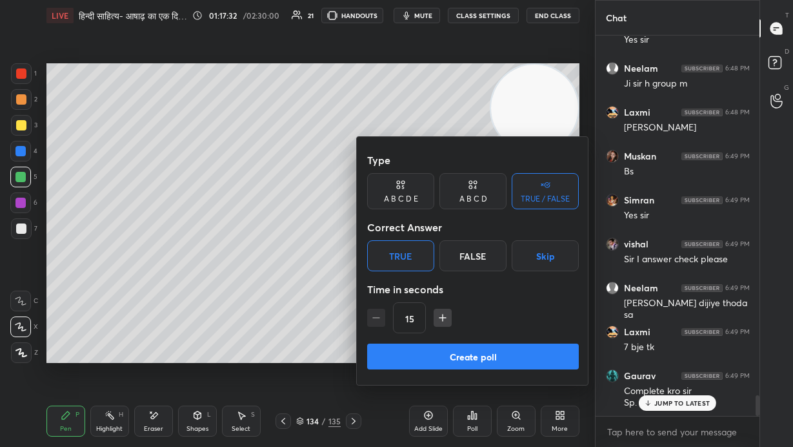
scroll to position [364, 544]
drag, startPoint x: 493, startPoint y: 356, endPoint x: 500, endPoint y: 349, distance: 9.1
click at [464, 303] on button "Create poll" at bounding box center [473, 356] width 212 height 26
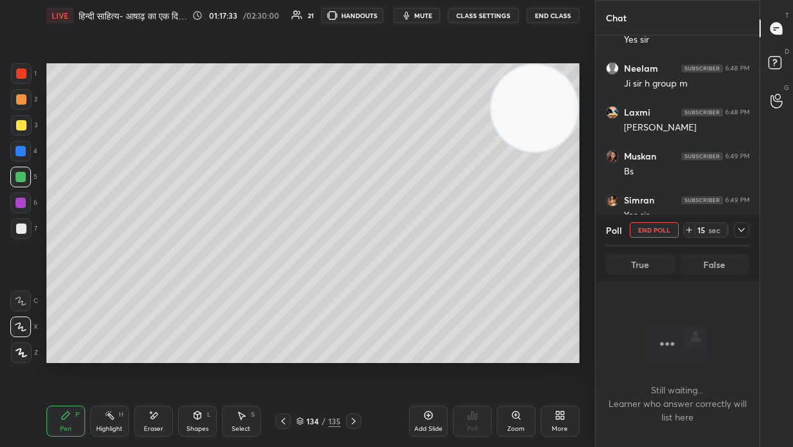
scroll to position [245, 160]
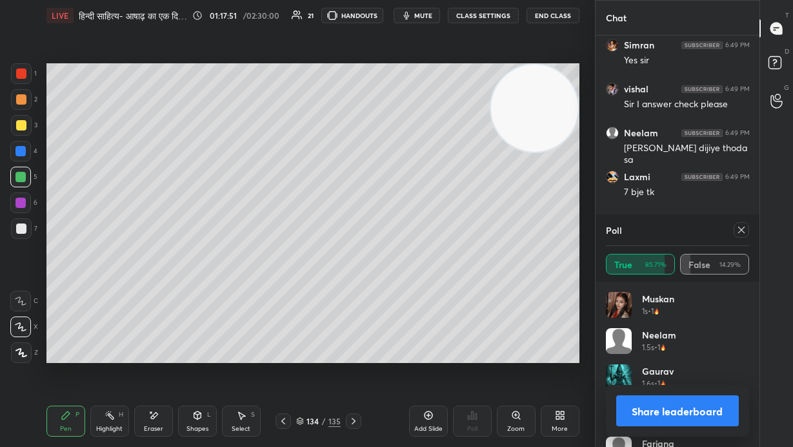
click at [464, 232] on icon at bounding box center [742, 230] width 10 height 10
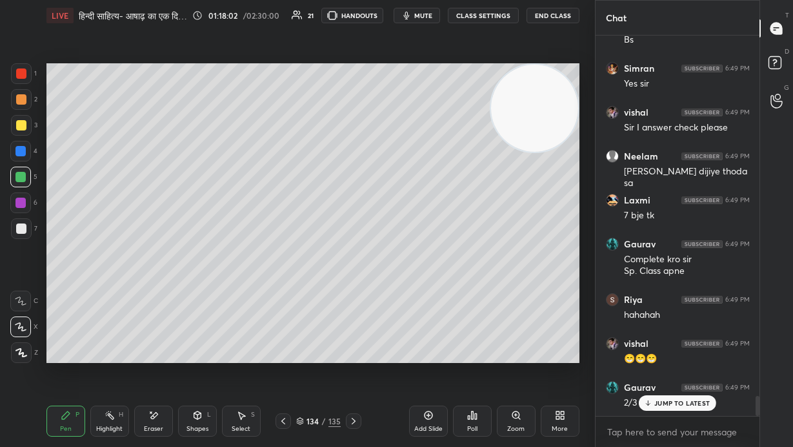
click at [464, 303] on p "JUMP TO LATEST" at bounding box center [683, 403] width 56 height 8
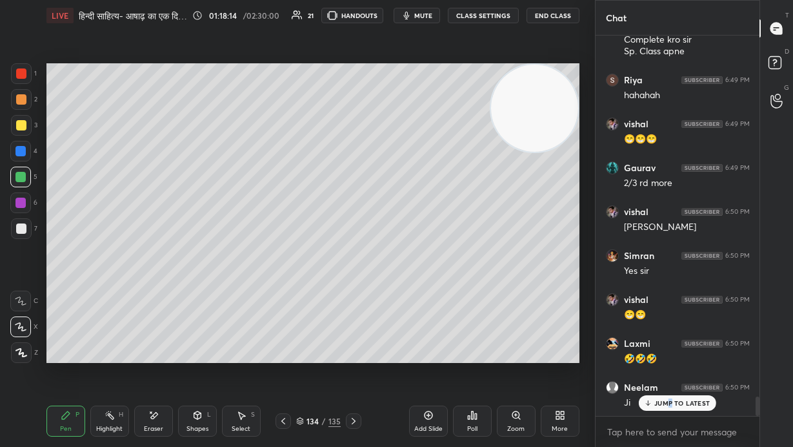
click at [464, 303] on p "JUMP TO LATEST" at bounding box center [683, 403] width 56 height 8
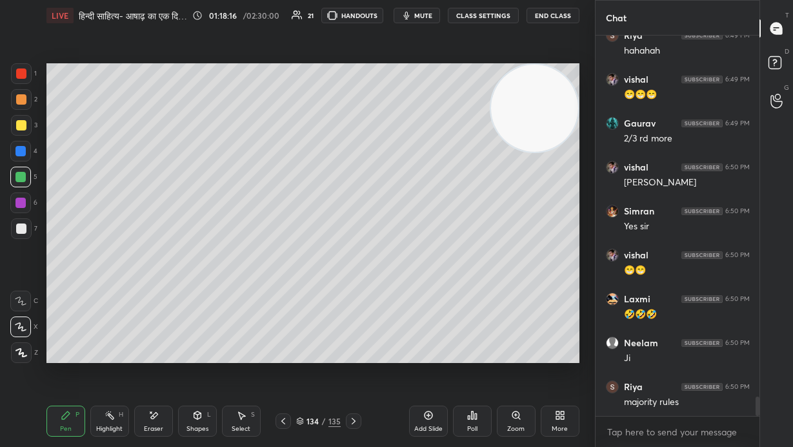
click at [464, 303] on div "Close" at bounding box center [396, 447] width 793 height 0
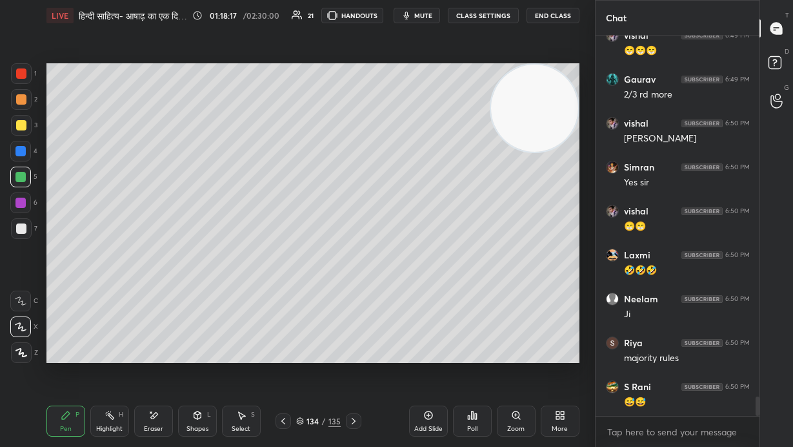
drag, startPoint x: 551, startPoint y: 178, endPoint x: 546, endPoint y: 194, distance: 17.4
click at [464, 152] on video at bounding box center [534, 108] width 87 height 87
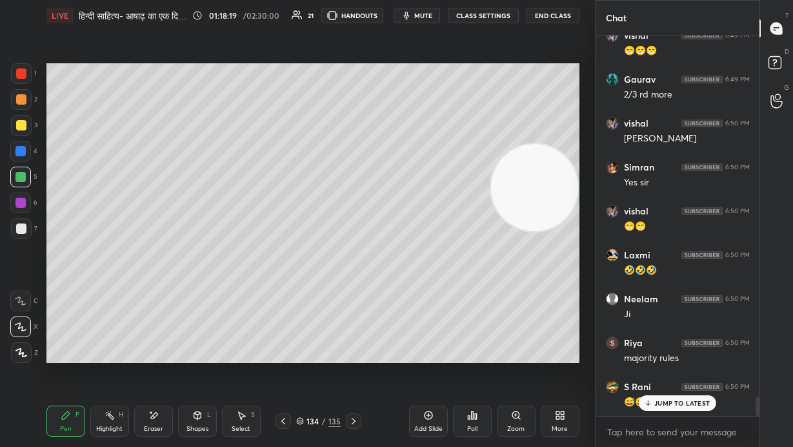
click at [430, 303] on div "Add Slide" at bounding box center [428, 428] width 28 height 6
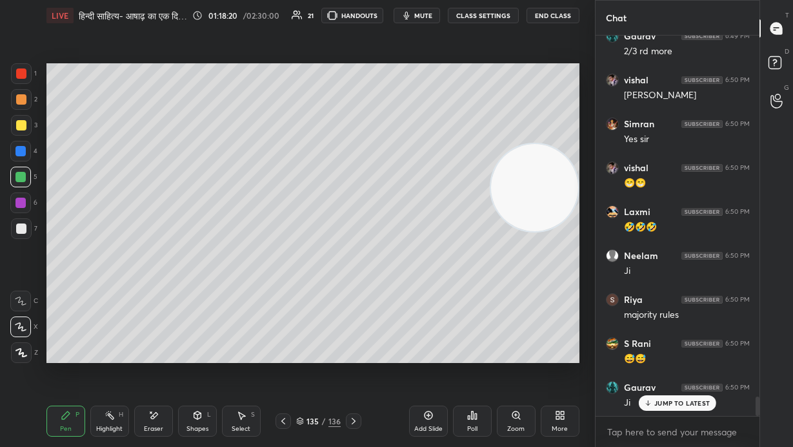
click at [283, 303] on icon at bounding box center [283, 421] width 10 height 10
click at [281, 303] on icon at bounding box center [283, 421] width 10 height 10
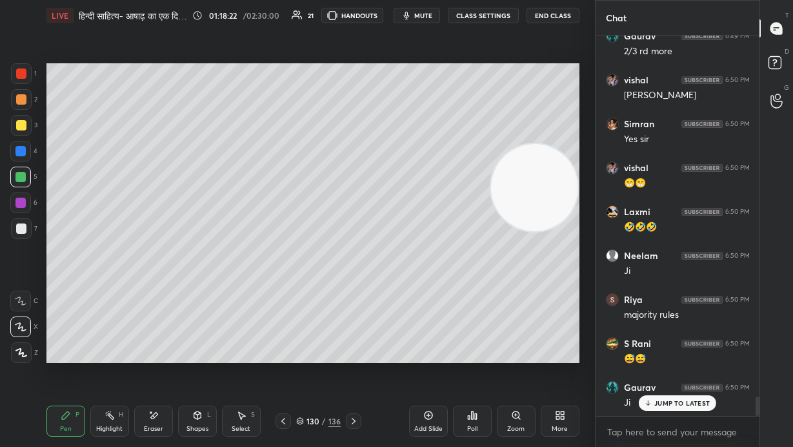
click at [281, 303] on icon at bounding box center [283, 421] width 10 height 10
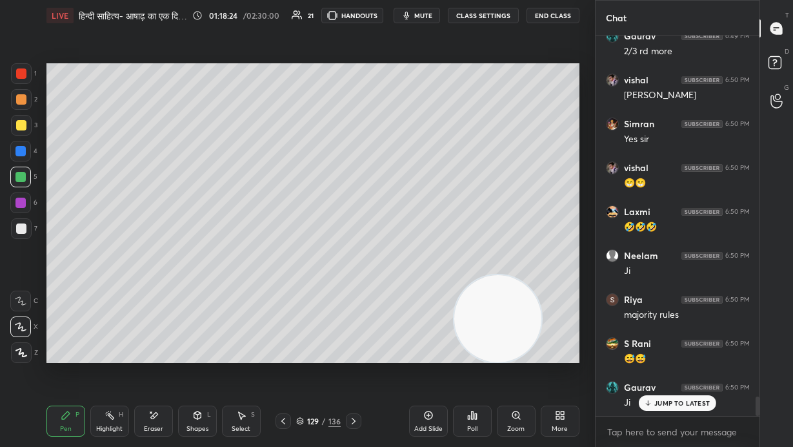
drag, startPoint x: 547, startPoint y: 133, endPoint x: 456, endPoint y: 355, distance: 240.0
click at [464, 303] on div "LIVE हिन्दी साहित्य- आषाढ़ का एक दिन (Special Class) 01:18:24 / 02:30:00 21 HAN…" at bounding box center [313, 223] width 544 height 447
click at [26, 71] on div at bounding box center [21, 73] width 21 height 21
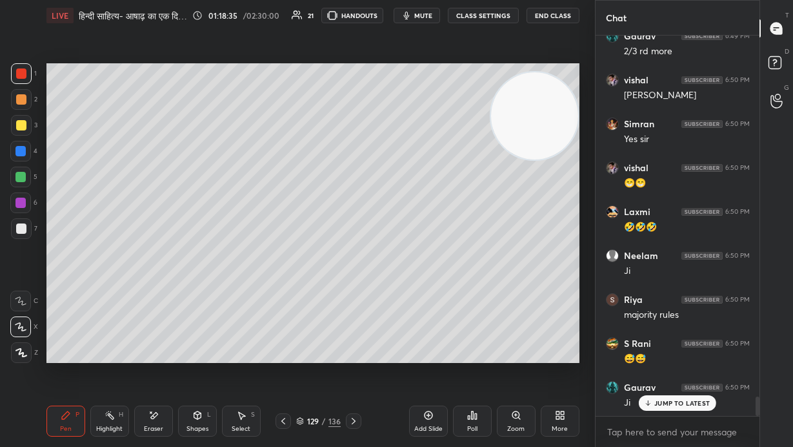
drag, startPoint x: 523, startPoint y: 269, endPoint x: 560, endPoint y: 128, distance: 145.6
click at [464, 127] on video at bounding box center [534, 115] width 87 height 87
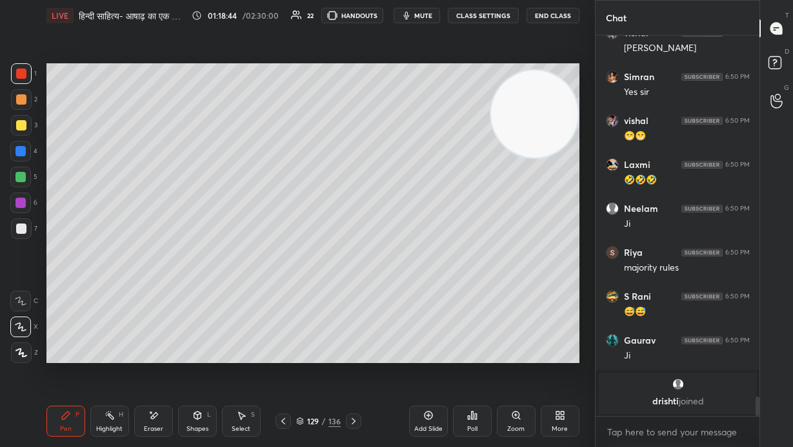
click at [355, 303] on icon at bounding box center [354, 421] width 10 height 10
click at [354, 303] on icon at bounding box center [354, 421] width 4 height 6
click at [355, 303] on icon at bounding box center [354, 421] width 4 height 6
click at [354, 303] on icon at bounding box center [354, 421] width 4 height 6
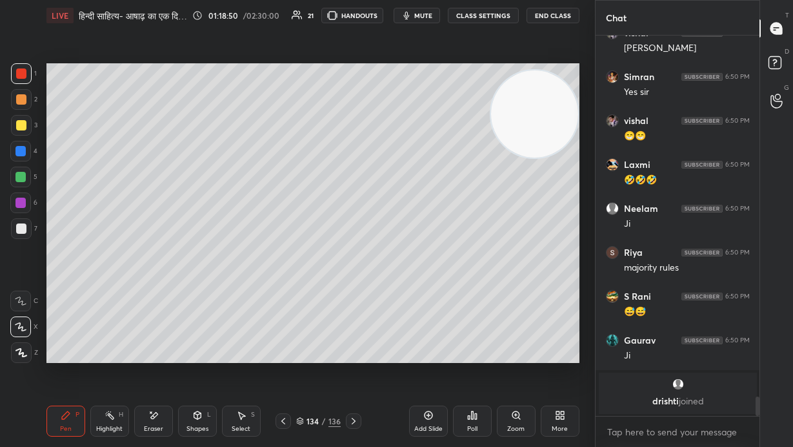
click at [354, 303] on icon at bounding box center [354, 421] width 10 height 10
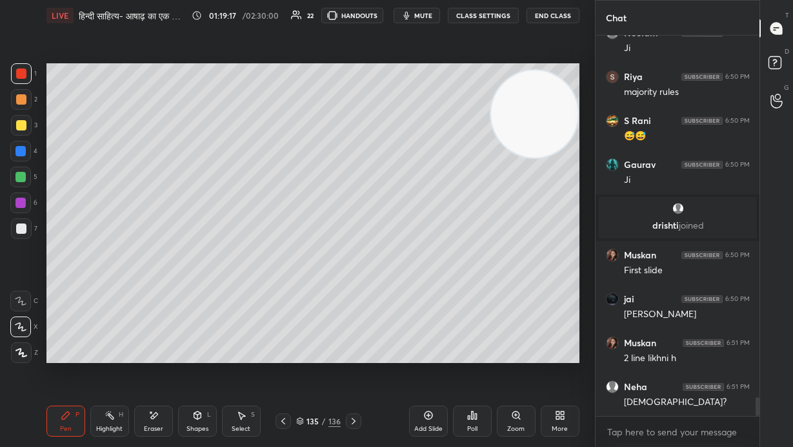
scroll to position [7405, 0]
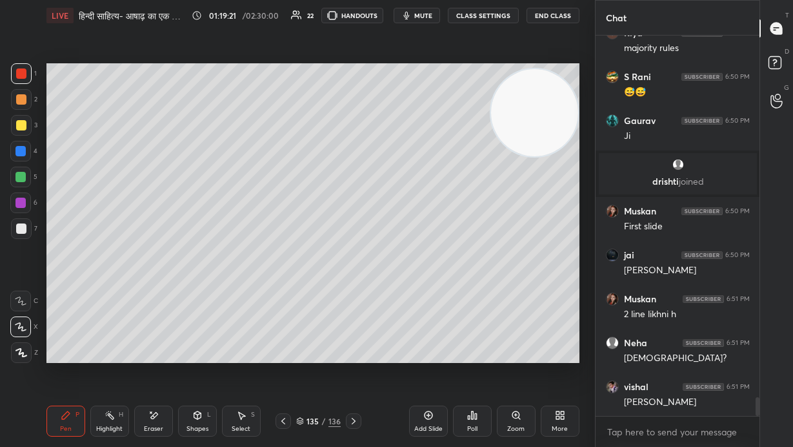
drag, startPoint x: 528, startPoint y: 128, endPoint x: 546, endPoint y: 228, distance: 101.0
click at [464, 156] on video at bounding box center [534, 112] width 87 height 87
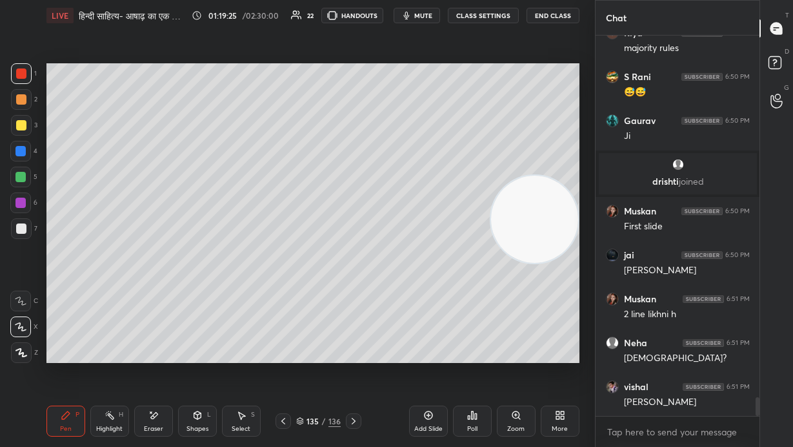
click at [21, 125] on div at bounding box center [21, 125] width 10 height 10
click at [24, 176] on div at bounding box center [20, 177] width 10 height 10
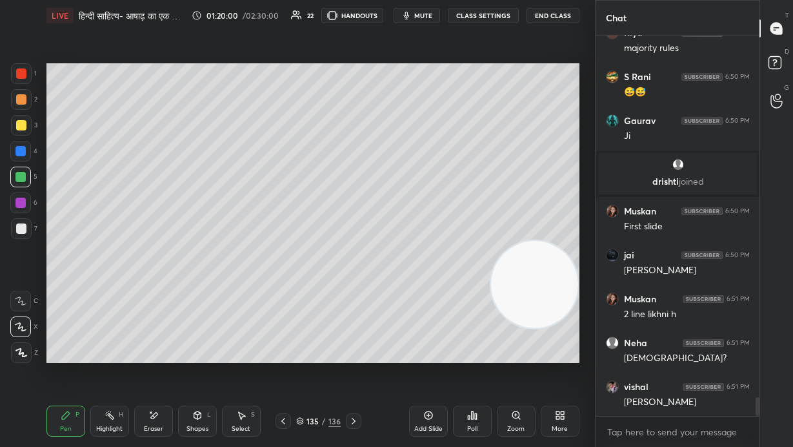
drag, startPoint x: 527, startPoint y: 223, endPoint x: 561, endPoint y: 376, distance: 157.3
click at [464, 303] on div "Setting up your live class Poll for secs No correct answer Start poll" at bounding box center [313, 213] width 544 height 364
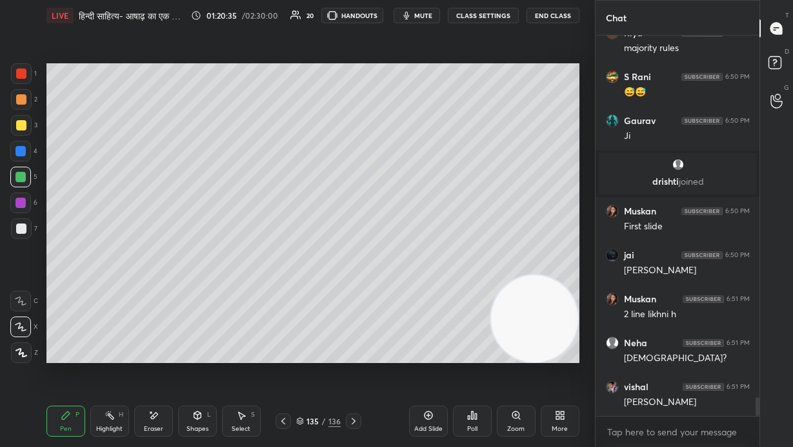
click at [23, 229] on div at bounding box center [21, 228] width 10 height 10
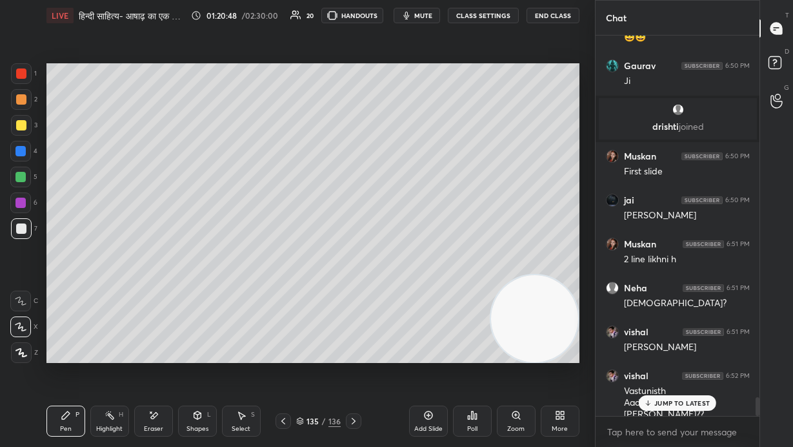
click at [464, 303] on p "JUMP TO LATEST" at bounding box center [683, 403] width 56 height 8
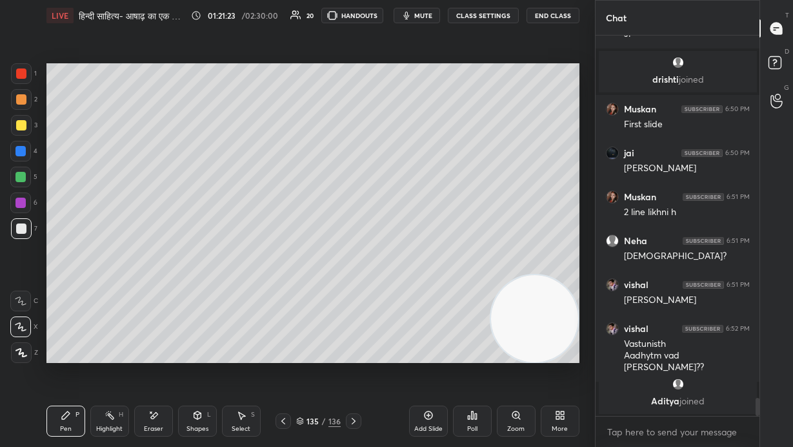
scroll to position [7166, 0]
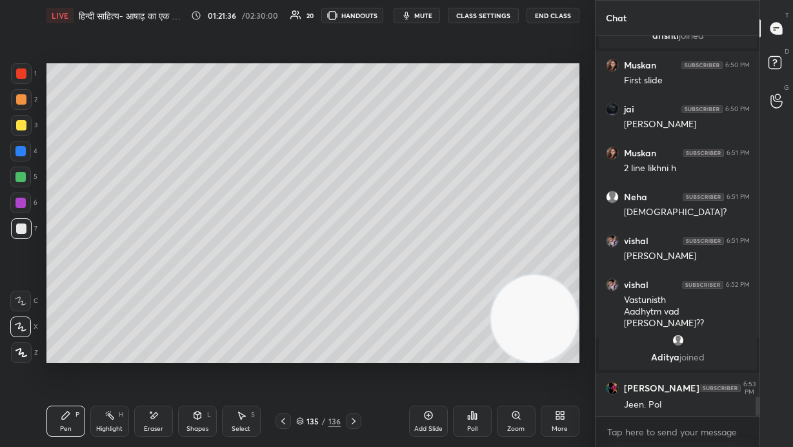
click at [432, 12] on span "mute" at bounding box center [423, 15] width 18 height 9
drag, startPoint x: 432, startPoint y: 11, endPoint x: 424, endPoint y: 62, distance: 51.6
click at [432, 12] on span "unmute" at bounding box center [422, 15] width 28 height 9
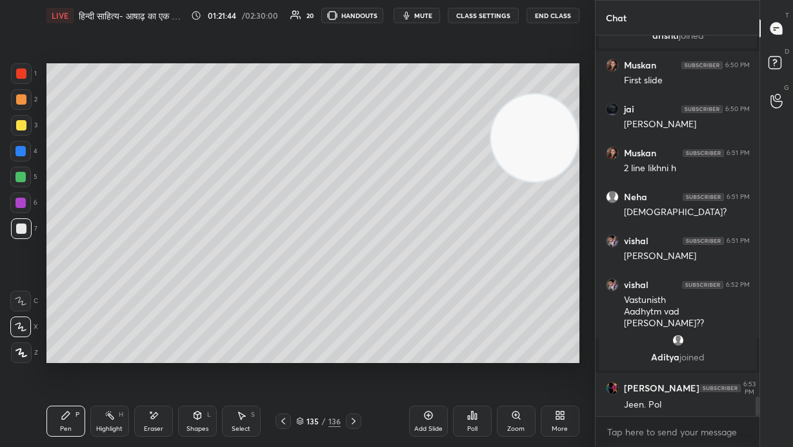
drag, startPoint x: 537, startPoint y: 323, endPoint x: 577, endPoint y: 151, distance: 176.3
click at [464, 88] on div "1 2 3 4 5 6 7 C X Z E E Erase all H H LIVE हिन्दी साहित्य- आषाढ़ का एक दिन (Spe…" at bounding box center [297, 223] width 595 height 447
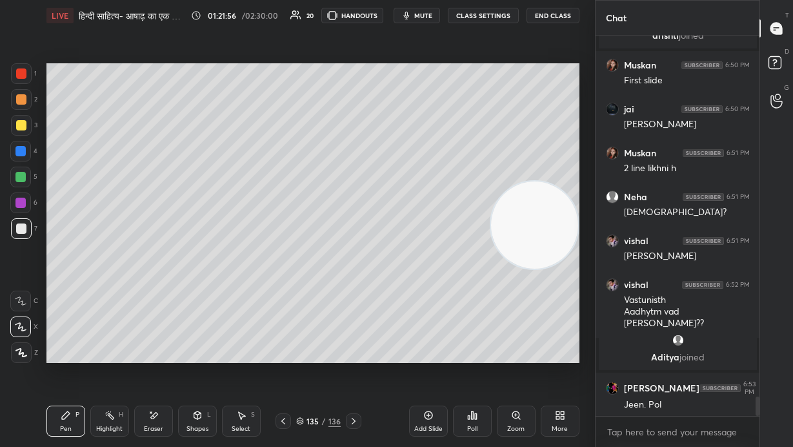
drag, startPoint x: 553, startPoint y: 205, endPoint x: 551, endPoint y: 213, distance: 8.6
click at [464, 225] on video at bounding box center [534, 224] width 87 height 87
click at [21, 151] on div at bounding box center [20, 151] width 10 height 10
drag, startPoint x: 194, startPoint y: 423, endPoint x: 198, endPoint y: 418, distance: 6.9
click at [192, 303] on div "Shapes L" at bounding box center [197, 420] width 39 height 31
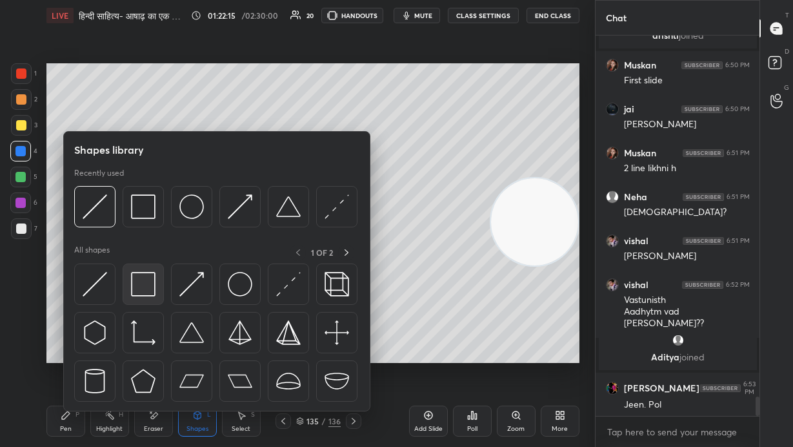
click at [141, 281] on img at bounding box center [143, 284] width 25 height 25
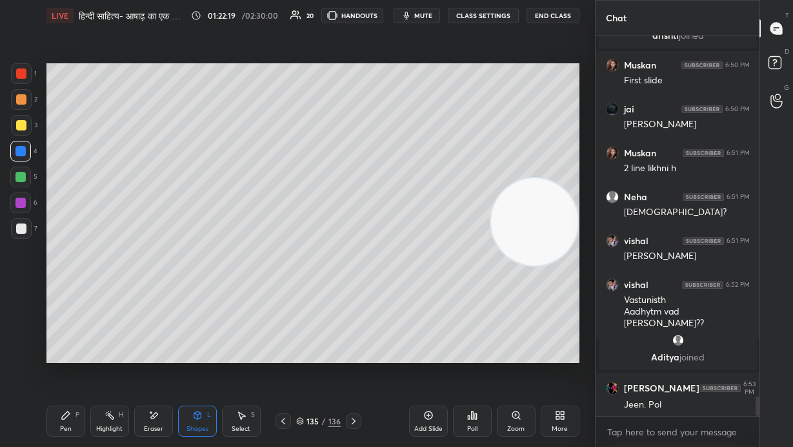
click at [70, 303] on icon at bounding box center [66, 415] width 10 height 10
drag, startPoint x: 555, startPoint y: 235, endPoint x: 580, endPoint y: 87, distance: 150.6
click at [464, 87] on div "Setting up your live class Poll for secs No correct answer Start poll" at bounding box center [313, 213] width 544 height 364
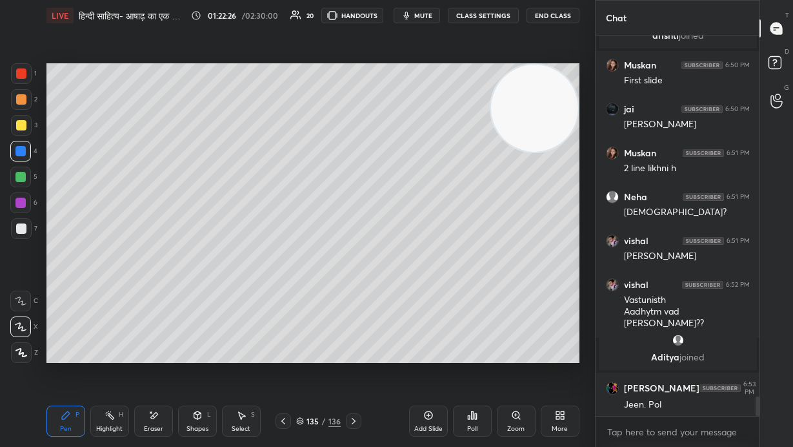
click at [434, 303] on div "Add Slide" at bounding box center [428, 420] width 39 height 31
click at [21, 228] on div at bounding box center [21, 228] width 10 height 10
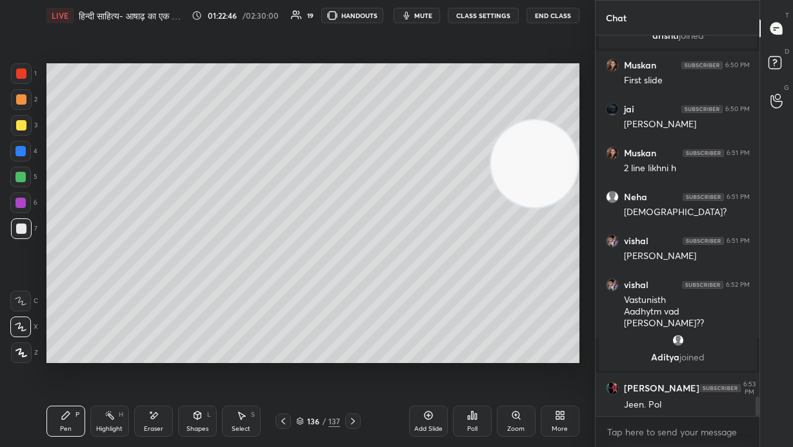
drag, startPoint x: 556, startPoint y: 166, endPoint x: 568, endPoint y: 318, distance: 152.2
click at [464, 207] on video at bounding box center [534, 163] width 87 height 87
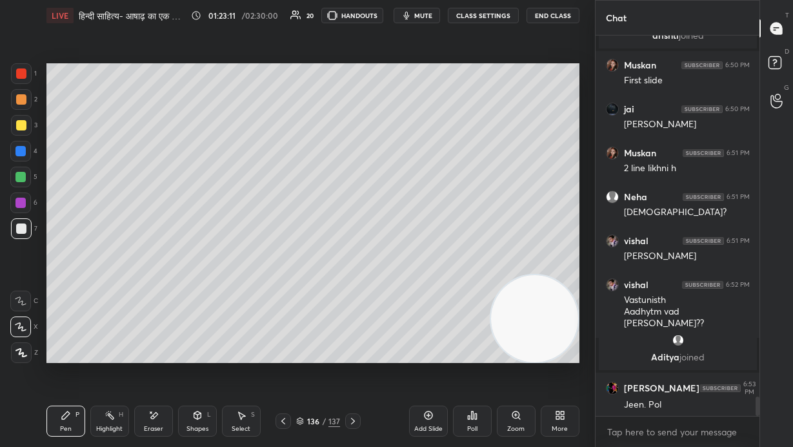
scroll to position [7210, 0]
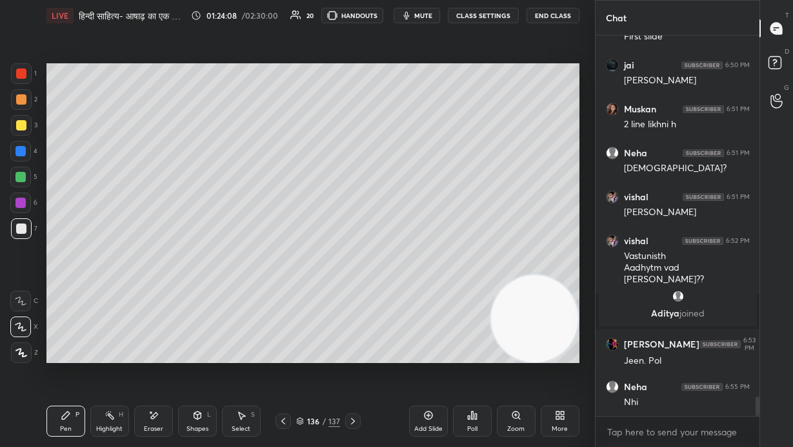
drag, startPoint x: 554, startPoint y: 209, endPoint x: 565, endPoint y: 76, distance: 134.1
click at [464, 275] on video at bounding box center [534, 318] width 87 height 87
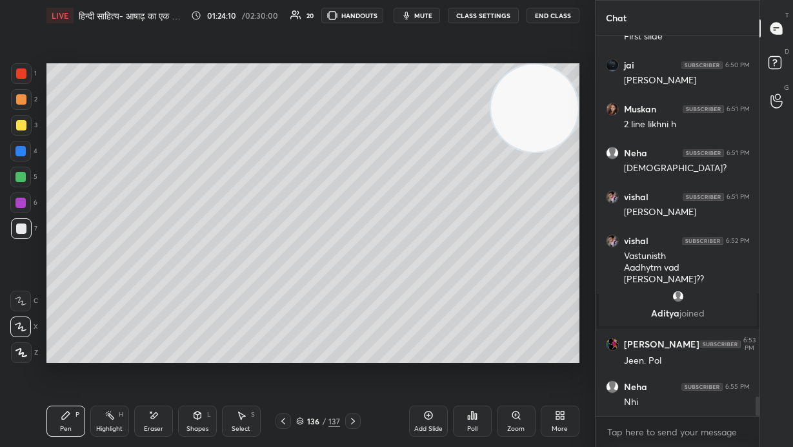
drag, startPoint x: 23, startPoint y: 172, endPoint x: 43, endPoint y: 186, distance: 24.7
click at [23, 174] on div at bounding box center [20, 177] width 10 height 10
click at [19, 124] on div at bounding box center [21, 125] width 10 height 10
click at [21, 225] on div at bounding box center [21, 228] width 10 height 10
drag, startPoint x: 24, startPoint y: 203, endPoint x: 43, endPoint y: 214, distance: 21.9
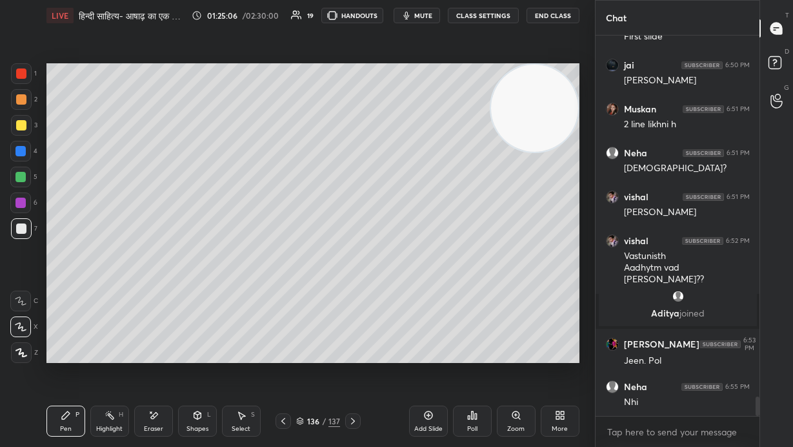
click at [25, 203] on div at bounding box center [20, 203] width 10 height 10
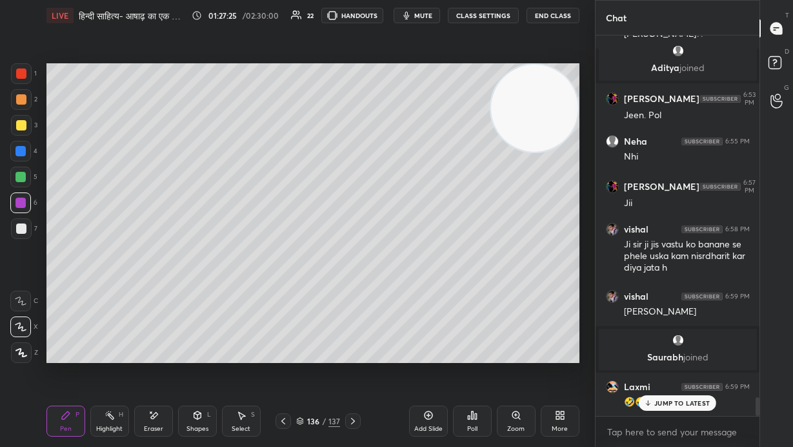
scroll to position [7338, 0]
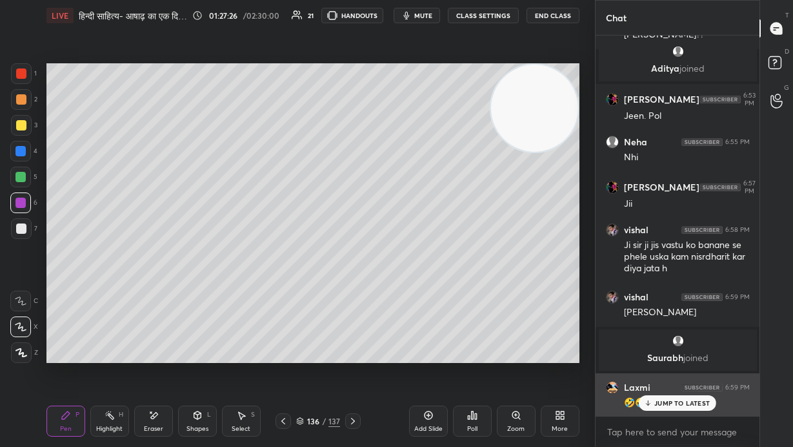
click at [464, 303] on div "🤣🤣👍👍" at bounding box center [687, 401] width 126 height 15
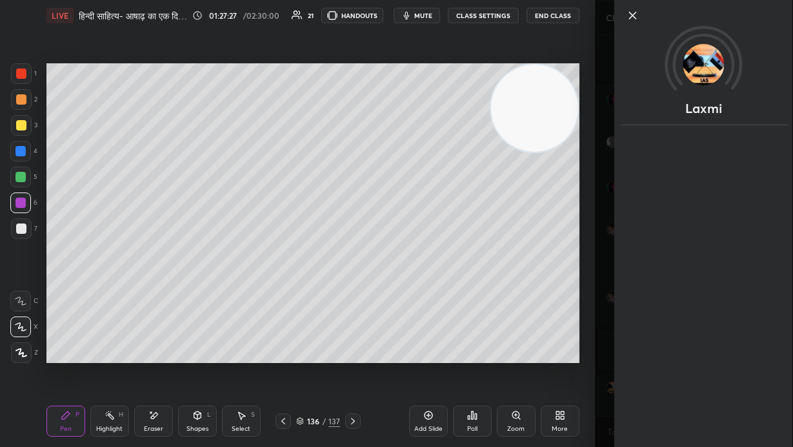
scroll to position [7383, 0]
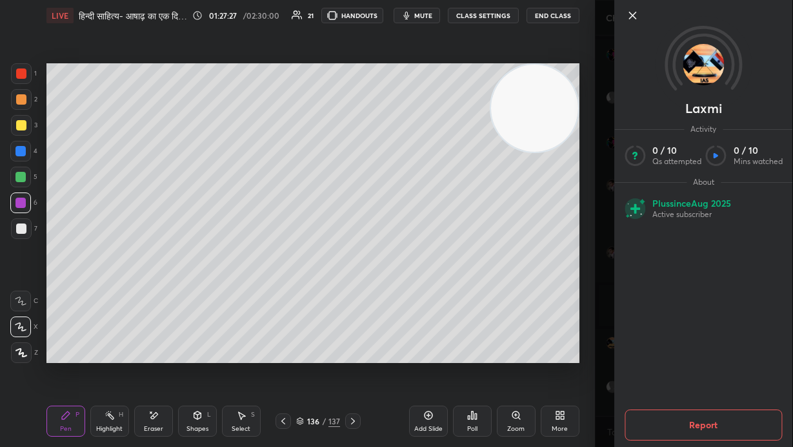
click at [464, 15] on icon at bounding box center [632, 15] width 15 height 15
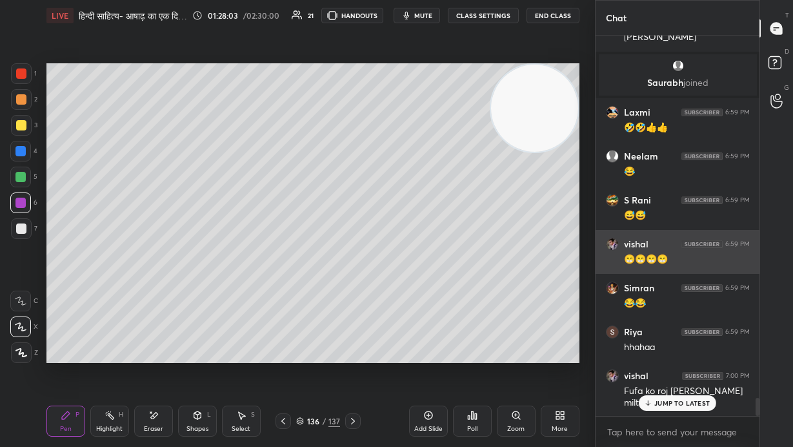
scroll to position [7657, 0]
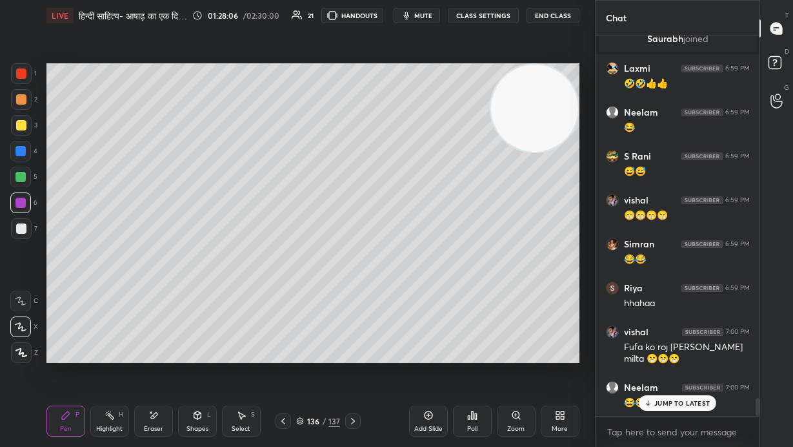
click at [464, 303] on p "JUMP TO LATEST" at bounding box center [683, 403] width 56 height 8
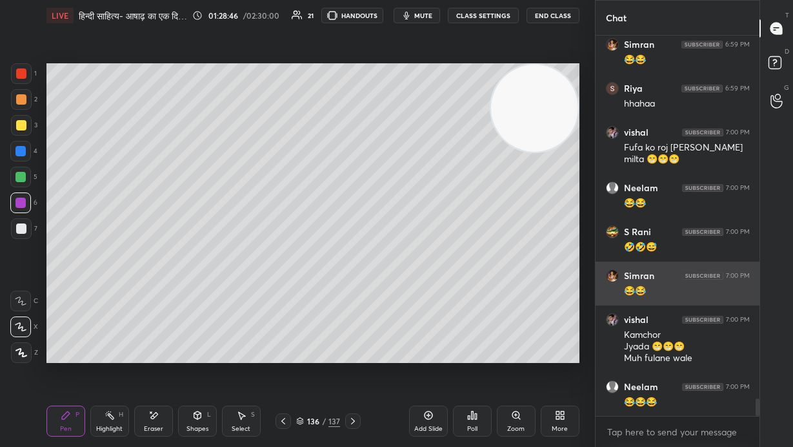
scroll to position [7900, 0]
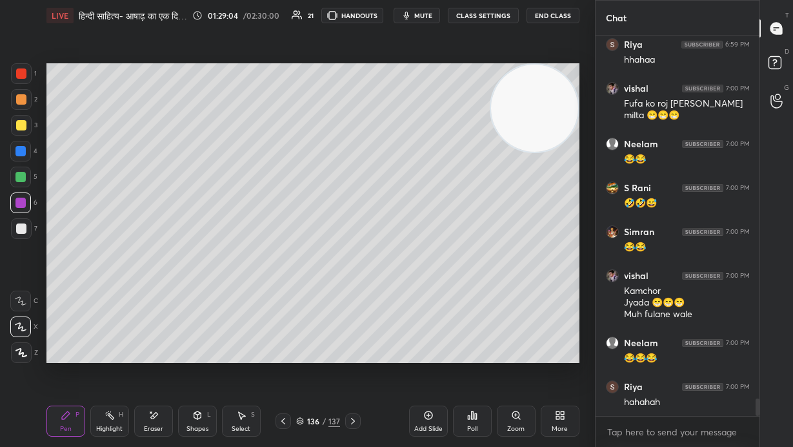
drag, startPoint x: 23, startPoint y: 155, endPoint x: 45, endPoint y: 170, distance: 27.0
click at [23, 155] on div at bounding box center [20, 151] width 10 height 10
click at [318, 303] on div "Setting up your live class Poll for secs No correct answer Start poll" at bounding box center [313, 213] width 544 height 364
click at [369, 303] on div "Setting up your live class Poll for secs No correct answer Start poll" at bounding box center [313, 213] width 544 height 364
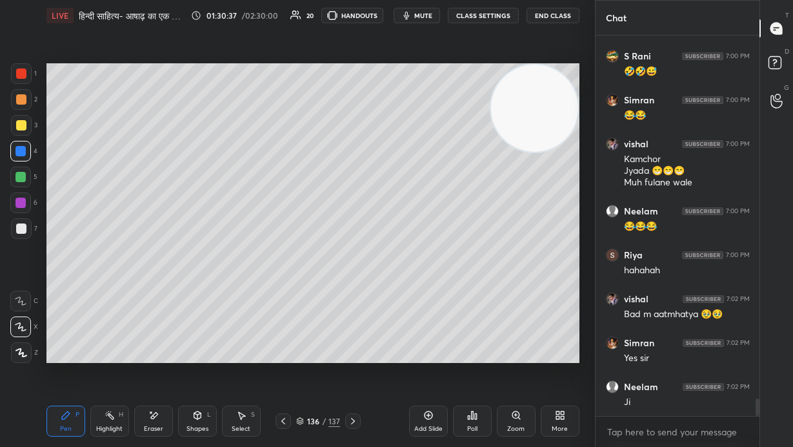
scroll to position [8076, 0]
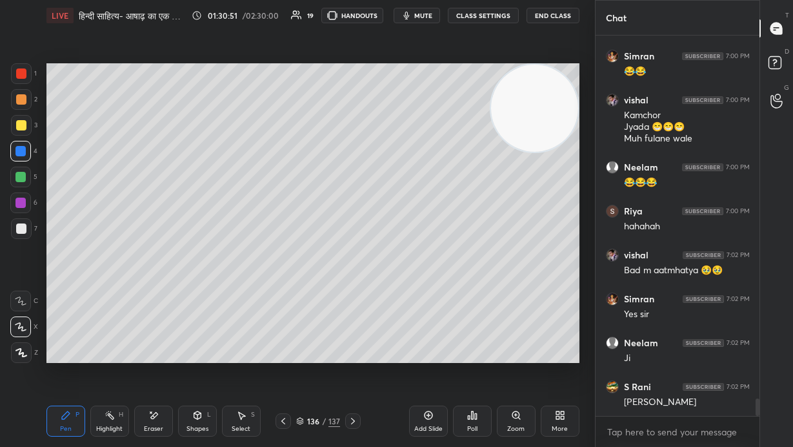
click at [434, 303] on div "Add Slide" at bounding box center [428, 420] width 39 height 31
click at [23, 226] on div at bounding box center [21, 228] width 10 height 10
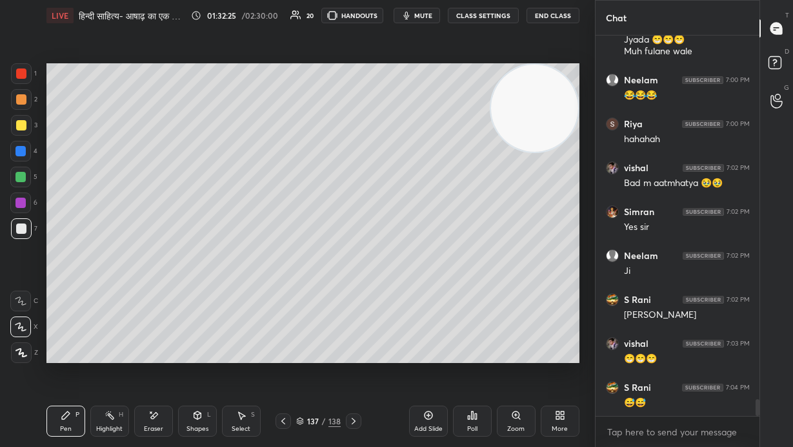
scroll to position [8219, 0]
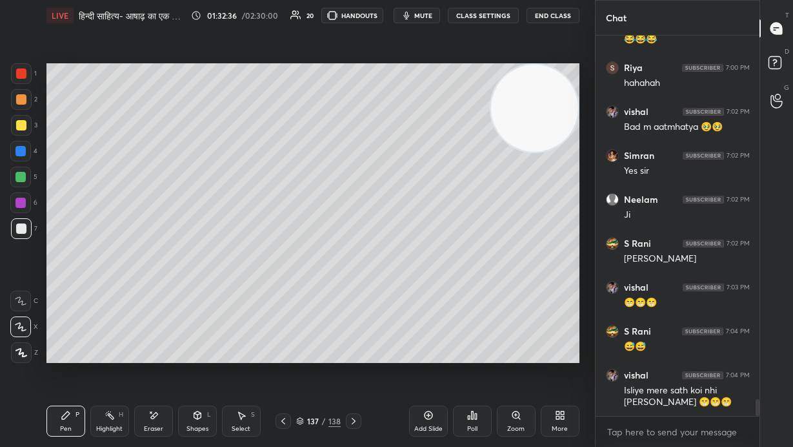
click at [24, 155] on div at bounding box center [20, 151] width 10 height 10
click at [19, 179] on div at bounding box center [20, 177] width 10 height 10
click at [23, 126] on div at bounding box center [21, 125] width 10 height 10
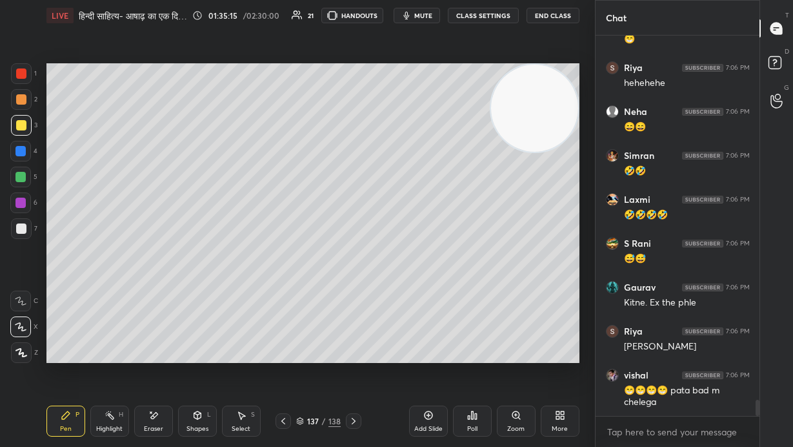
scroll to position [8769, 0]
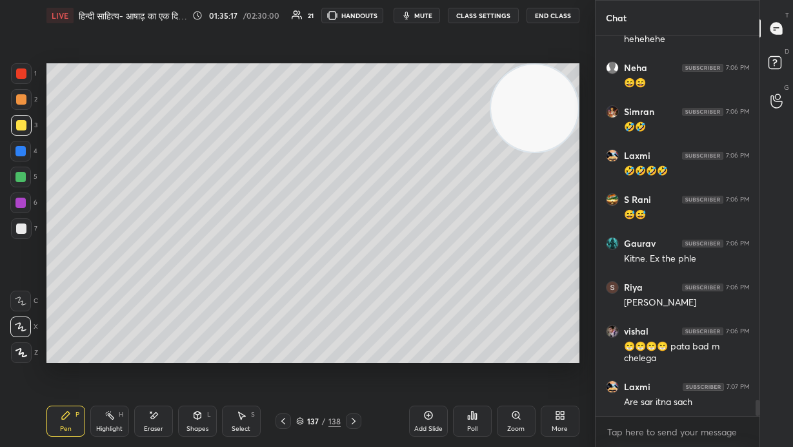
drag, startPoint x: 24, startPoint y: 99, endPoint x: 42, endPoint y: 101, distance: 18.2
click at [26, 99] on div at bounding box center [21, 99] width 21 height 21
drag, startPoint x: 165, startPoint y: 422, endPoint x: 194, endPoint y: 402, distance: 35.6
click at [165, 303] on div "Eraser" at bounding box center [153, 420] width 39 height 31
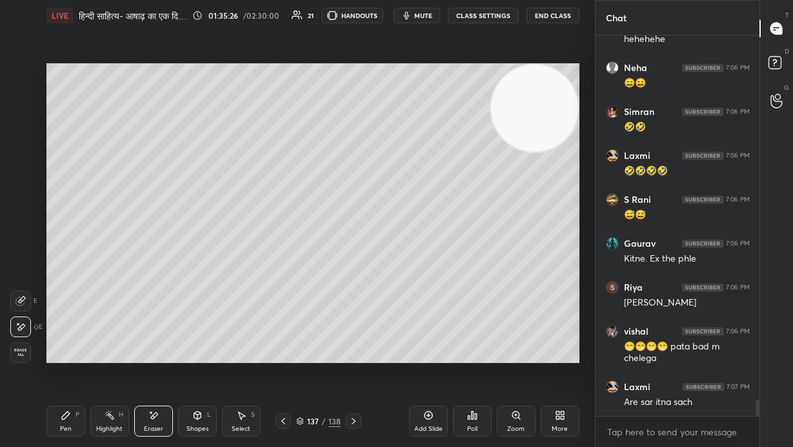
click at [67, 303] on icon at bounding box center [66, 415] width 10 height 10
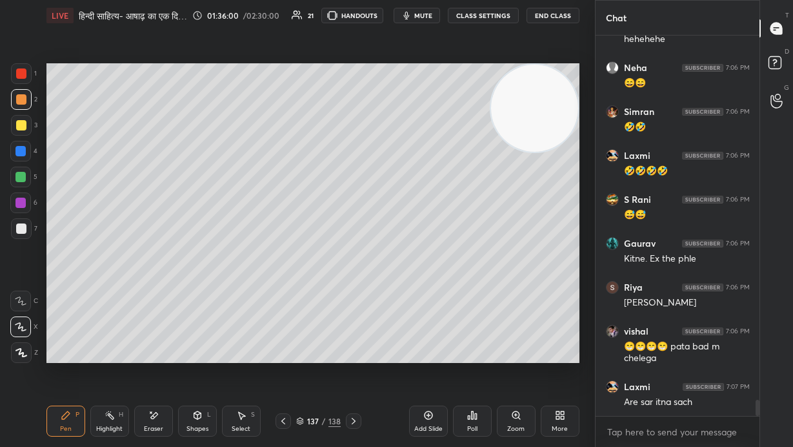
scroll to position [8812, 0]
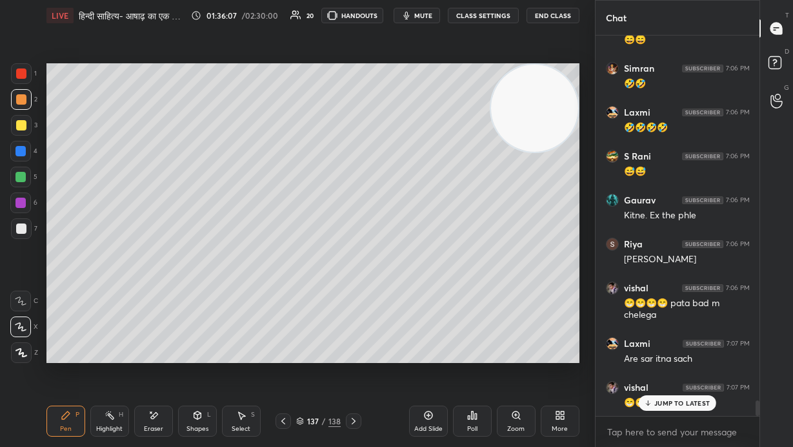
click at [23, 232] on div at bounding box center [21, 228] width 10 height 10
drag, startPoint x: 155, startPoint y: 419, endPoint x: 164, endPoint y: 368, distance: 51.8
click at [155, 303] on icon at bounding box center [153, 415] width 10 height 11
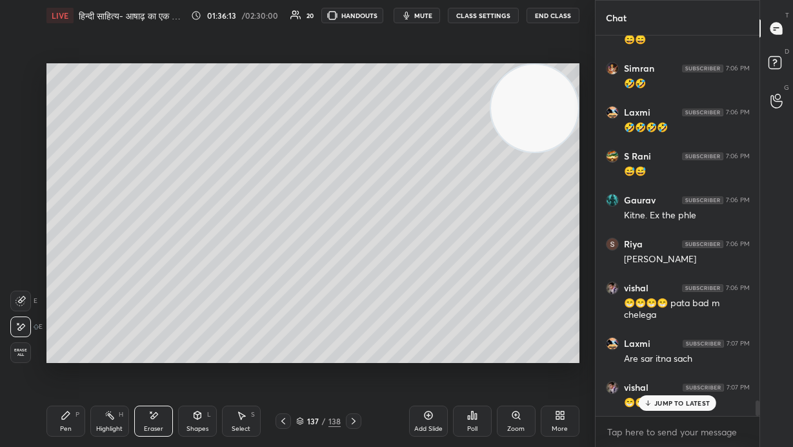
click at [68, 303] on icon at bounding box center [66, 415] width 10 height 10
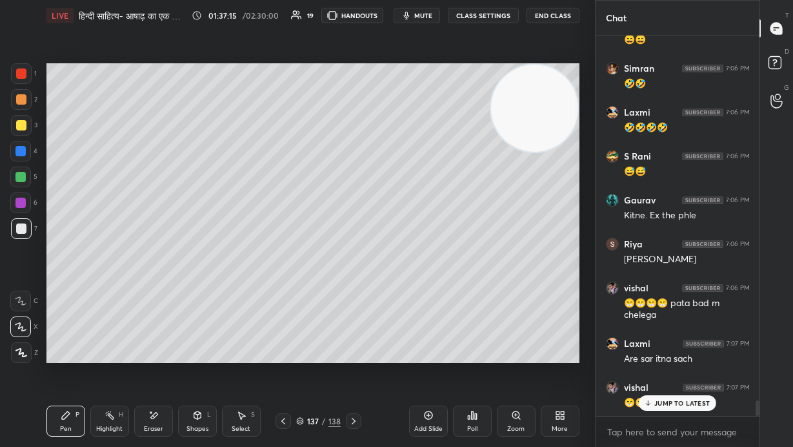
scroll to position [8856, 0]
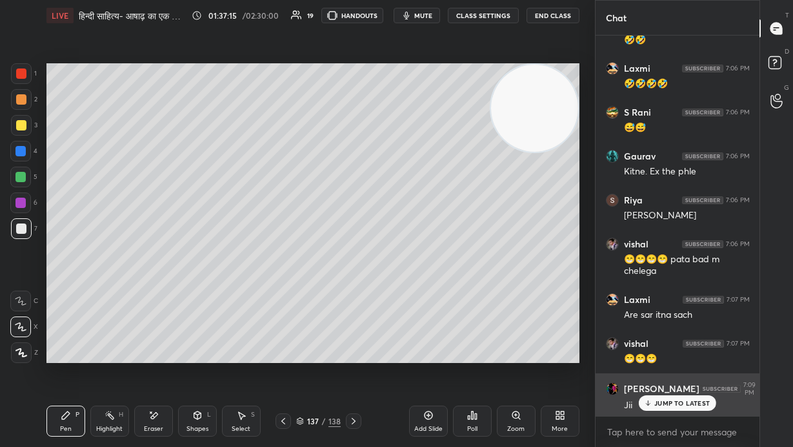
click at [464, 303] on p "JUMP TO LATEST" at bounding box center [683, 403] width 56 height 8
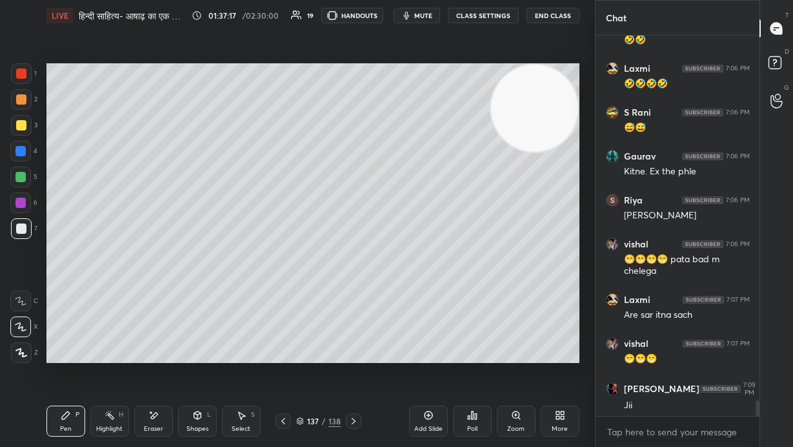
click at [429, 303] on icon at bounding box center [428, 415] width 10 height 10
drag, startPoint x: 23, startPoint y: 99, endPoint x: 44, endPoint y: 96, distance: 21.5
click at [26, 98] on div at bounding box center [21, 99] width 21 height 21
drag, startPoint x: 21, startPoint y: 228, endPoint x: 43, endPoint y: 204, distance: 32.0
click at [24, 227] on div at bounding box center [21, 228] width 10 height 10
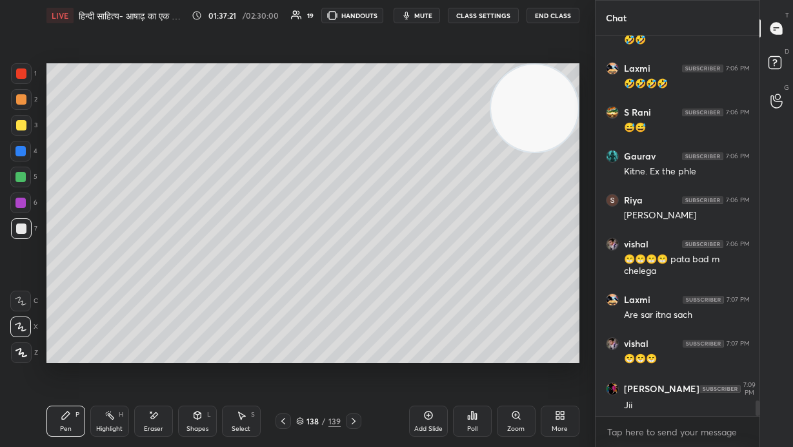
scroll to position [8901, 0]
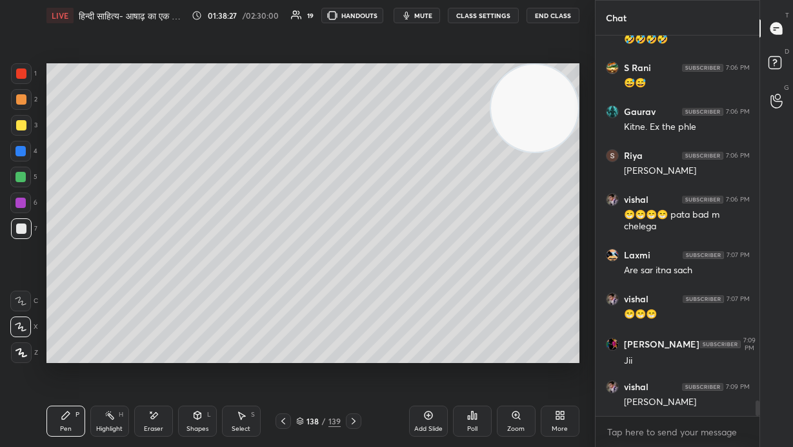
click at [153, 303] on div "Eraser" at bounding box center [153, 420] width 39 height 31
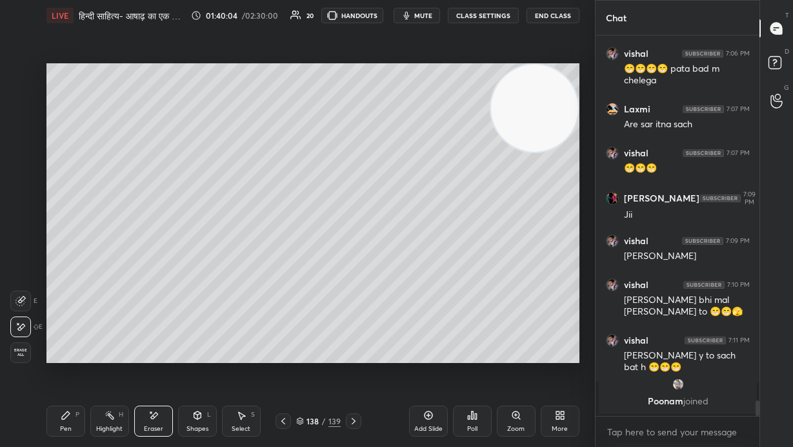
scroll to position [9090, 0]
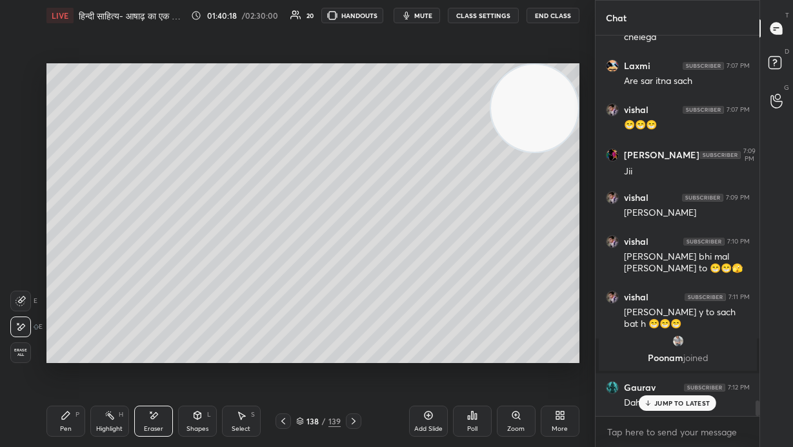
click at [72, 303] on div "Pen P" at bounding box center [65, 420] width 39 height 31
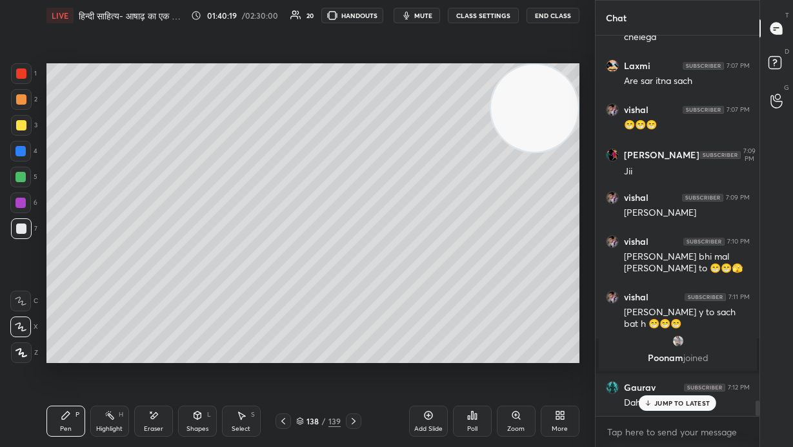
click at [25, 128] on div at bounding box center [21, 125] width 21 height 21
click at [21, 223] on div at bounding box center [21, 228] width 21 height 21
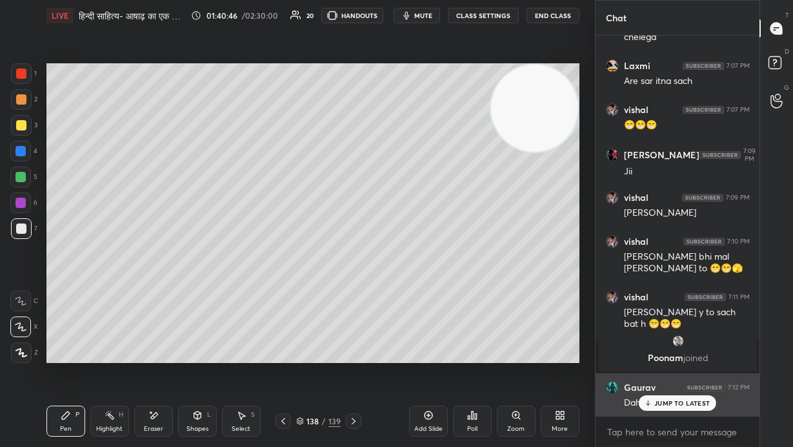
click at [464, 303] on div "JUMP TO LATEST" at bounding box center [677, 402] width 77 height 15
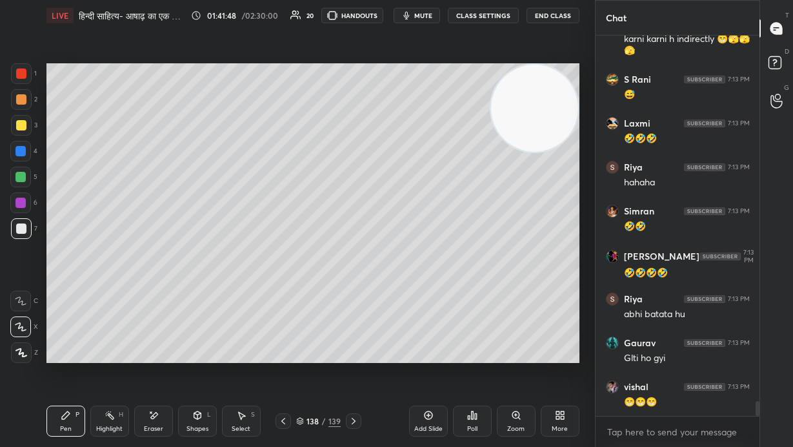
scroll to position [9565, 0]
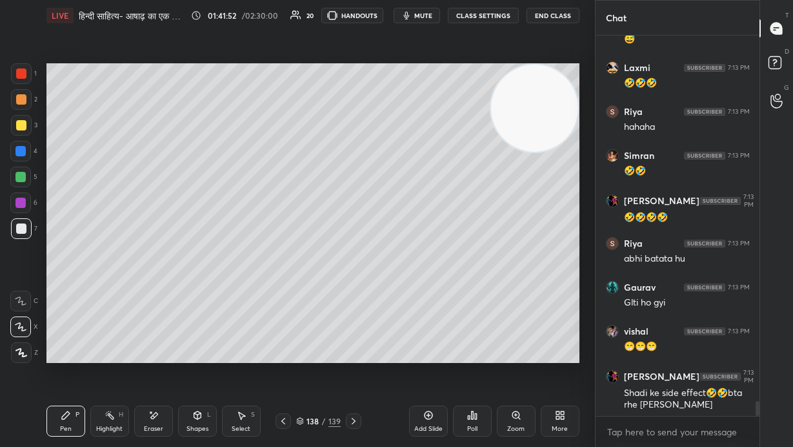
click at [147, 303] on div "Eraser" at bounding box center [153, 428] width 19 height 6
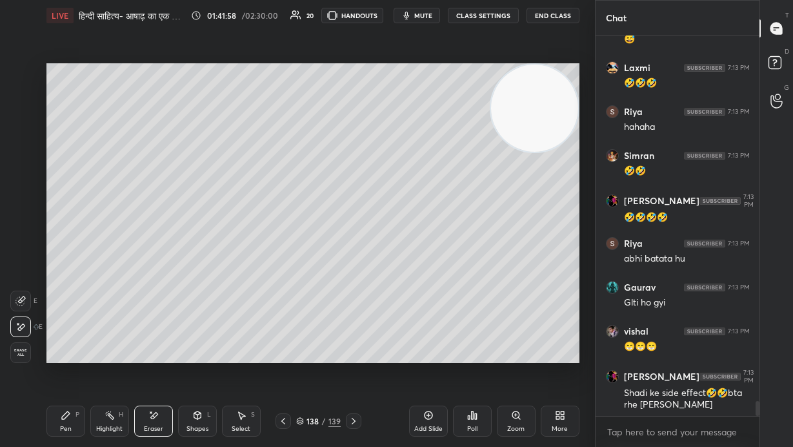
click at [58, 303] on div "Pen P" at bounding box center [65, 420] width 39 height 31
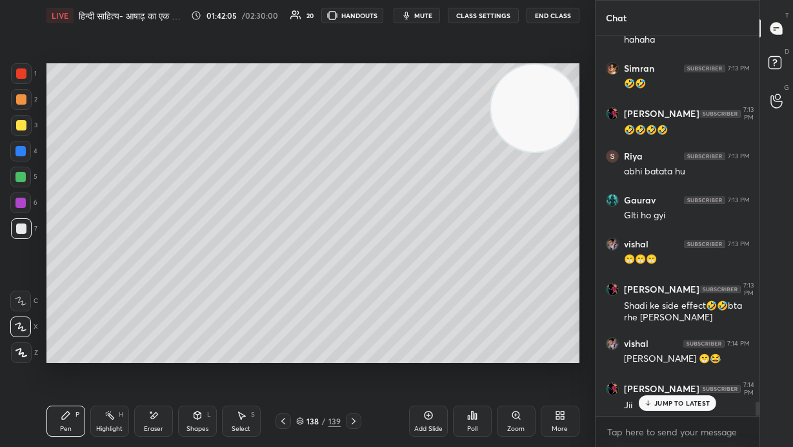
scroll to position [9699, 0]
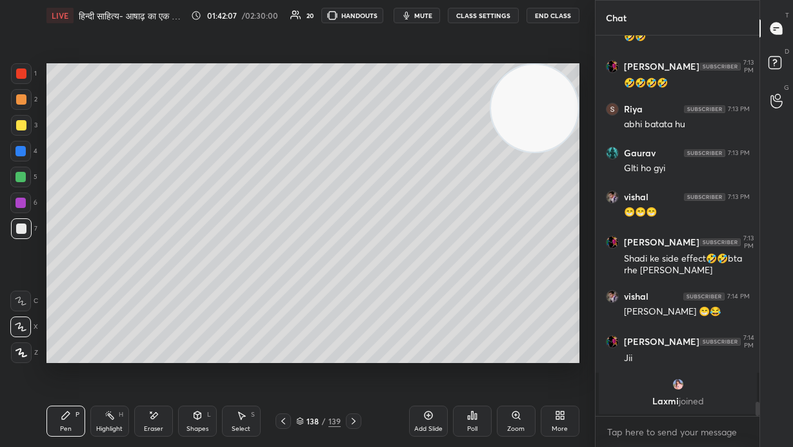
drag, startPoint x: 545, startPoint y: 165, endPoint x: 533, endPoint y: 265, distance: 100.8
click at [464, 152] on video at bounding box center [534, 108] width 87 height 87
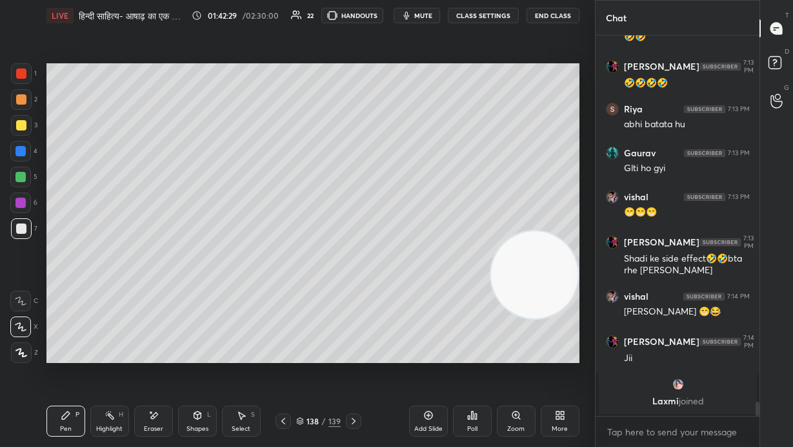
scroll to position [9742, 0]
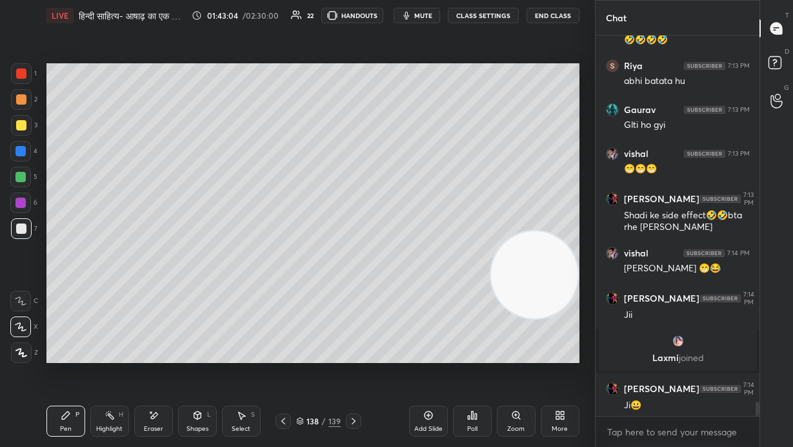
drag, startPoint x: 21, startPoint y: 174, endPoint x: 40, endPoint y: 180, distance: 19.8
click at [23, 175] on div at bounding box center [20, 177] width 10 height 10
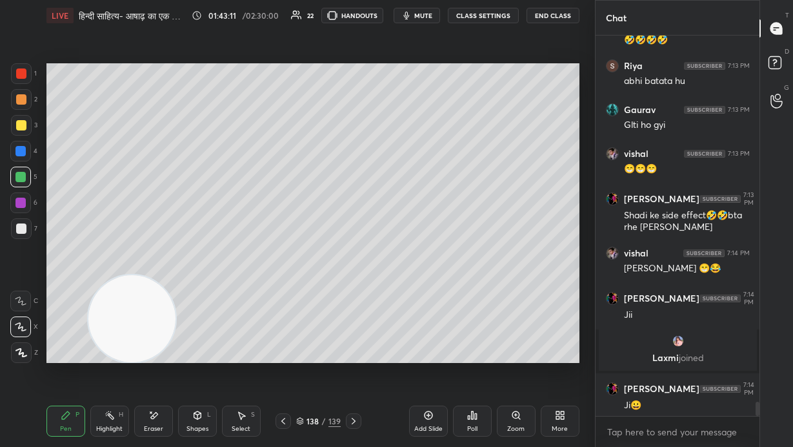
drag, startPoint x: 533, startPoint y: 266, endPoint x: 177, endPoint y: 336, distance: 363.1
click at [133, 303] on div "Setting up your live class Poll for secs No correct answer Start poll" at bounding box center [313, 213] width 544 height 364
click at [160, 303] on div "Eraser" at bounding box center [153, 428] width 19 height 6
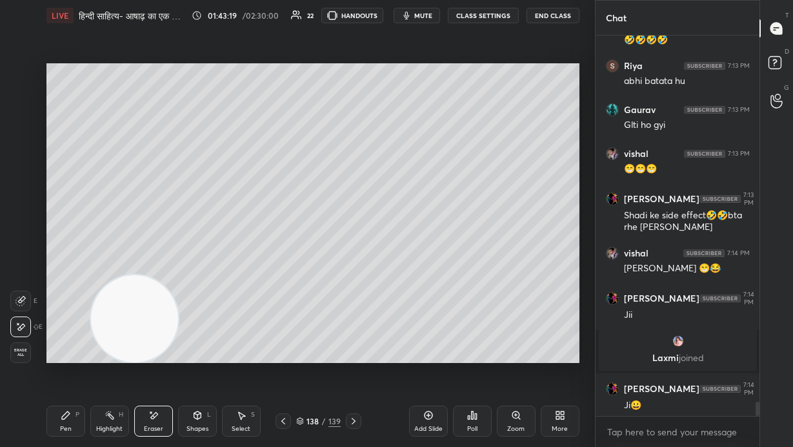
drag, startPoint x: 65, startPoint y: 424, endPoint x: 300, endPoint y: 365, distance: 242.2
click at [69, 303] on div "Pen" at bounding box center [66, 428] width 12 height 6
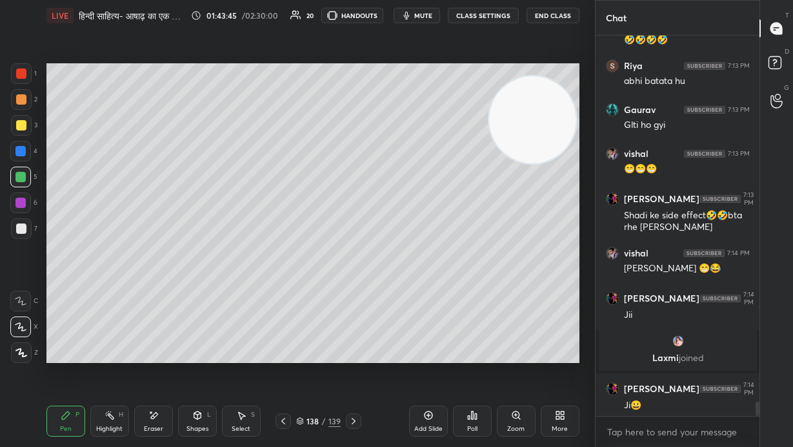
drag, startPoint x: 146, startPoint y: 318, endPoint x: 502, endPoint y: 108, distance: 412.6
click at [464, 87] on video at bounding box center [532, 119] width 87 height 87
click at [19, 207] on div at bounding box center [20, 203] width 10 height 10
click at [21, 227] on div at bounding box center [21, 228] width 10 height 10
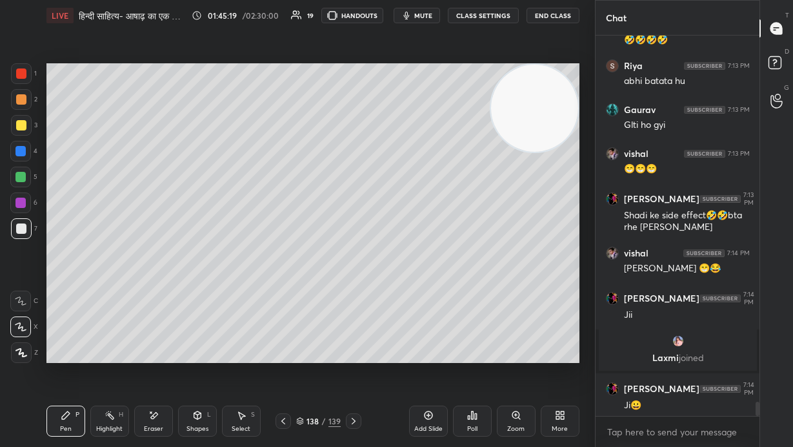
click at [81, 303] on div "Setting up your live class Poll for secs No correct answer Start poll" at bounding box center [313, 213] width 544 height 364
drag, startPoint x: 158, startPoint y: 365, endPoint x: 244, endPoint y: 363, distance: 85.9
click at [244, 303] on div "Setting up your live class Poll for secs No correct answer Start poll" at bounding box center [313, 213] width 544 height 364
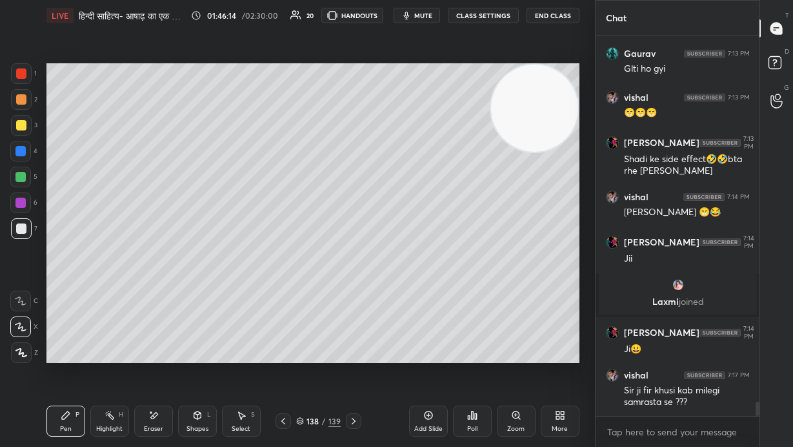
scroll to position [9865, 0]
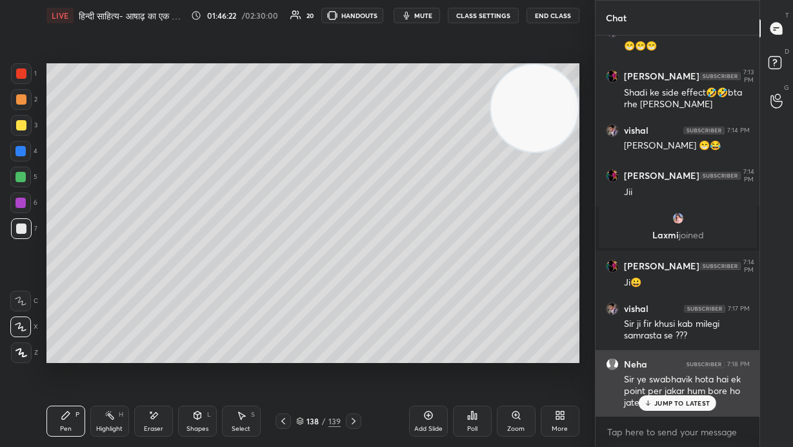
click at [464, 303] on p "JUMP TO LATEST" at bounding box center [683, 403] width 56 height 8
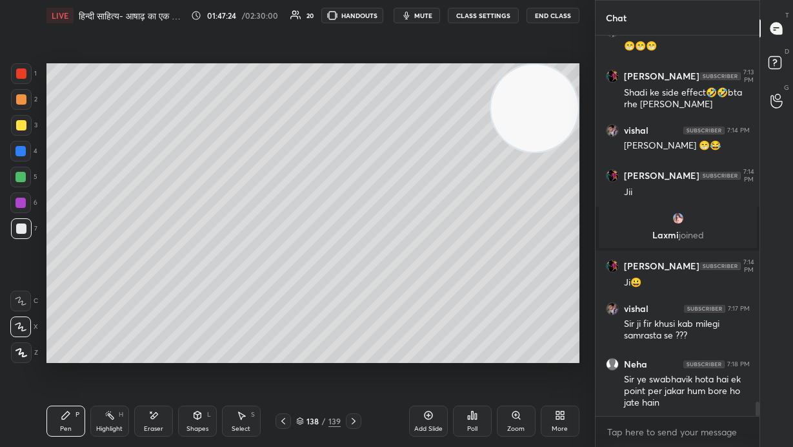
scroll to position [9912, 0]
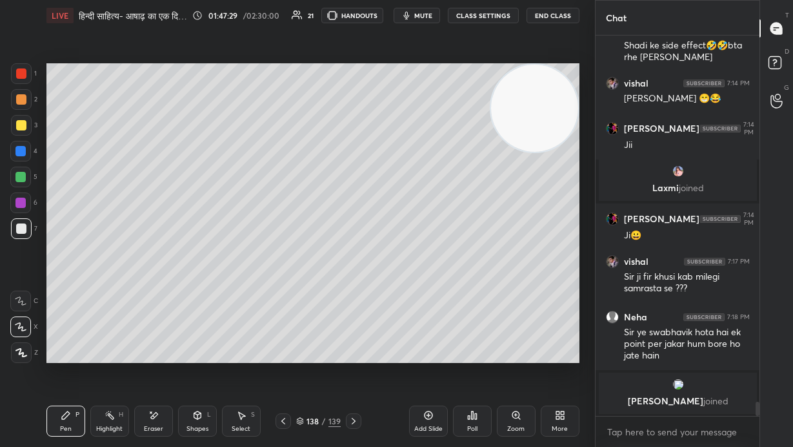
click at [428, 303] on div "Add Slide" at bounding box center [428, 420] width 39 height 31
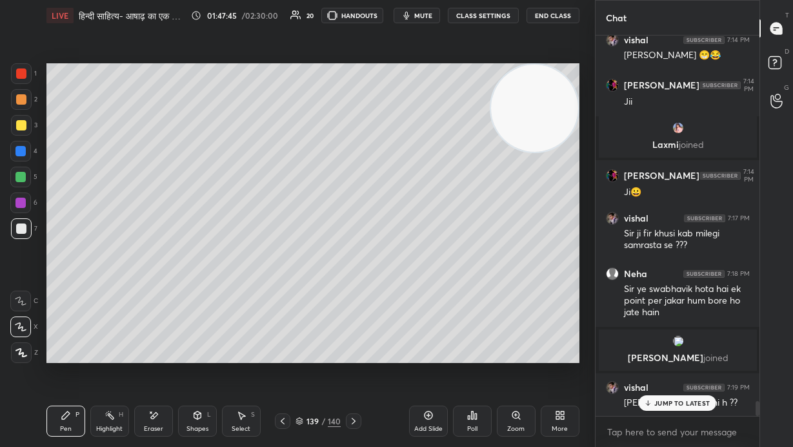
drag, startPoint x: 157, startPoint y: 420, endPoint x: 164, endPoint y: 411, distance: 12.0
click at [156, 303] on icon at bounding box center [153, 415] width 10 height 11
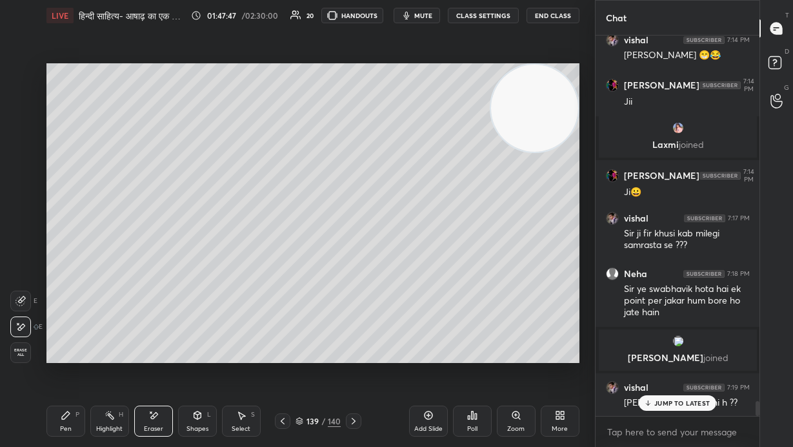
drag, startPoint x: 61, startPoint y: 418, endPoint x: 79, endPoint y: 402, distance: 24.2
click at [64, 303] on icon at bounding box center [66, 415] width 10 height 10
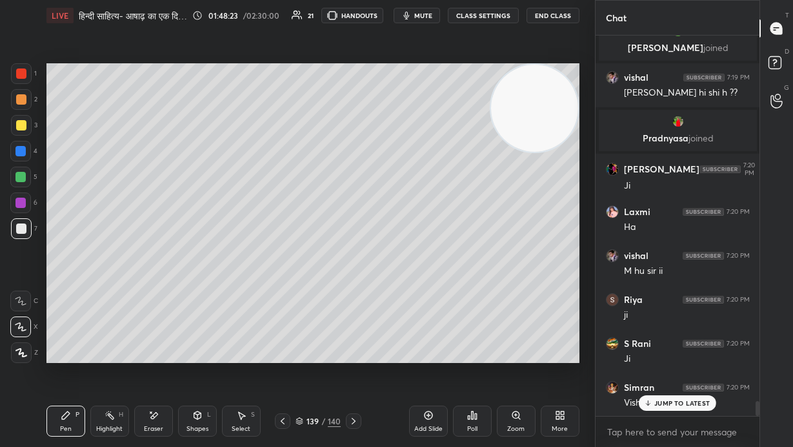
scroll to position [9581, 0]
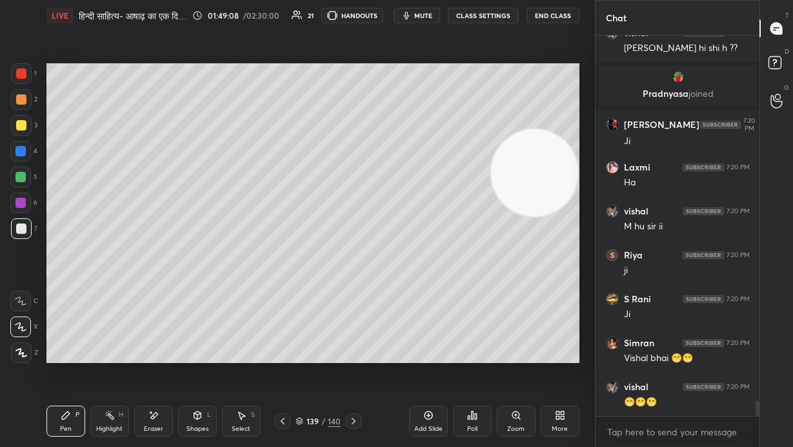
drag, startPoint x: 558, startPoint y: 179, endPoint x: 537, endPoint y: 240, distance: 63.7
click at [464, 216] on video at bounding box center [534, 172] width 87 height 87
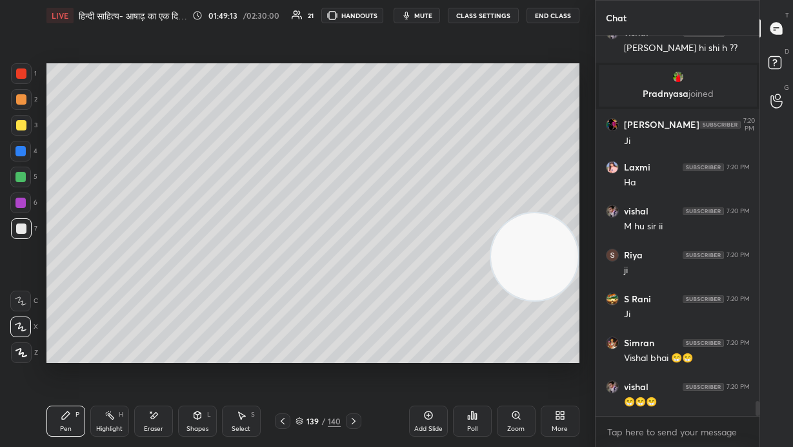
scroll to position [9625, 0]
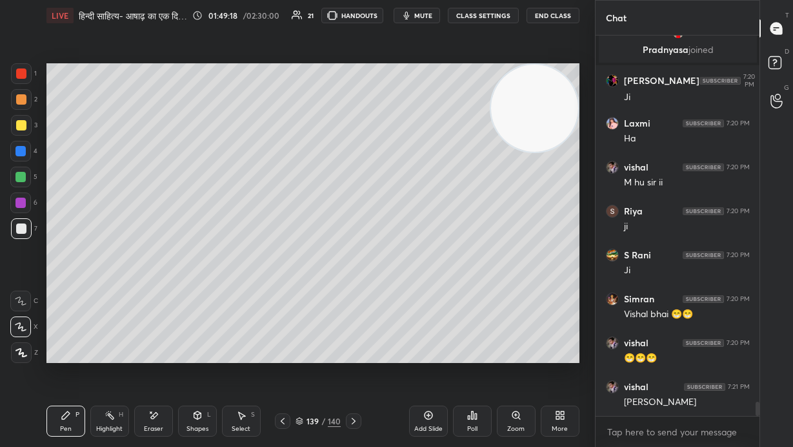
drag, startPoint x: 567, startPoint y: 192, endPoint x: 562, endPoint y: 94, distance: 98.9
click at [464, 85] on video at bounding box center [534, 108] width 87 height 87
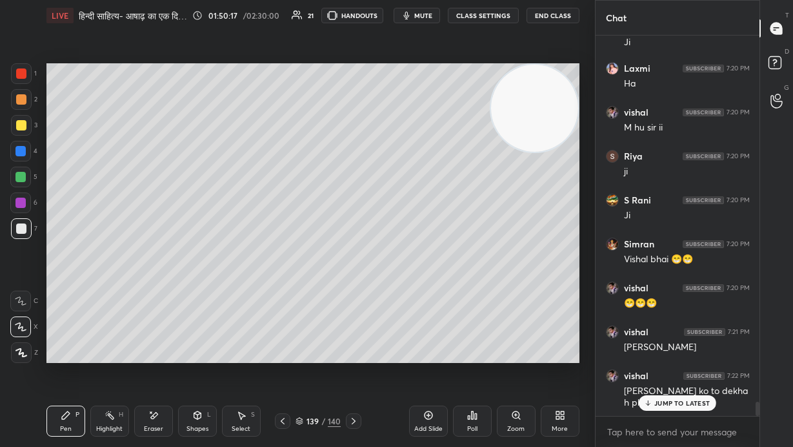
click at [464, 303] on p "JUMP TO LATEST" at bounding box center [683, 403] width 56 height 8
click at [285, 303] on div at bounding box center [282, 420] width 15 height 15
click at [285, 303] on icon at bounding box center [283, 421] width 10 height 10
click at [283, 303] on icon at bounding box center [283, 421] width 10 height 10
drag, startPoint x: 533, startPoint y: 108, endPoint x: 535, endPoint y: 189, distance: 80.1
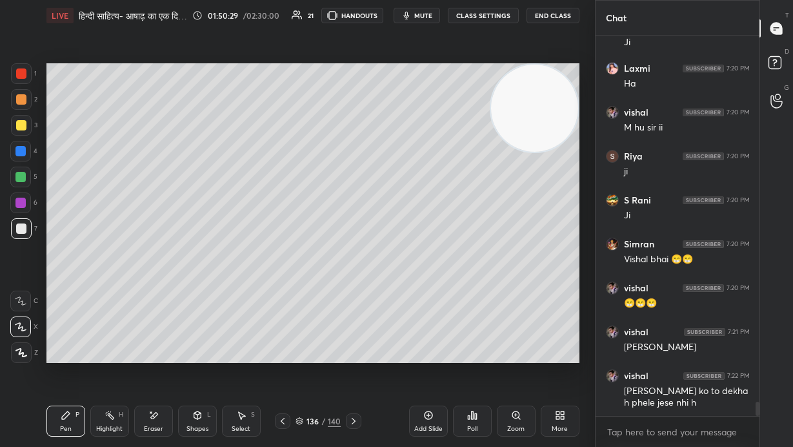
click at [464, 152] on video at bounding box center [534, 108] width 87 height 87
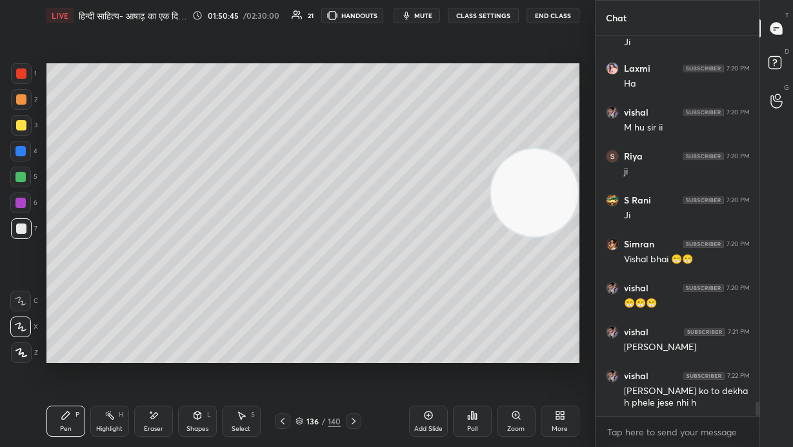
click at [353, 303] on icon at bounding box center [354, 421] width 10 height 10
drag, startPoint x: 549, startPoint y: 195, endPoint x: 512, endPoint y: 150, distance: 58.7
click at [464, 143] on video at bounding box center [534, 186] width 87 height 87
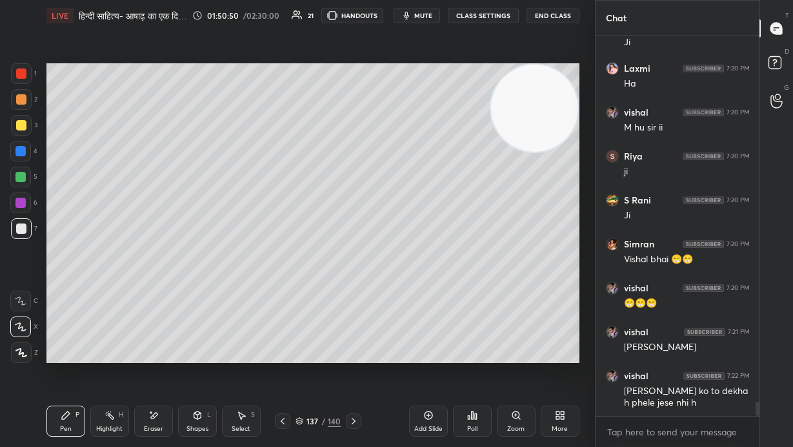
drag, startPoint x: 21, startPoint y: 172, endPoint x: 30, endPoint y: 176, distance: 10.1
click at [21, 172] on div at bounding box center [20, 177] width 10 height 10
click at [356, 303] on icon at bounding box center [354, 421] width 10 height 10
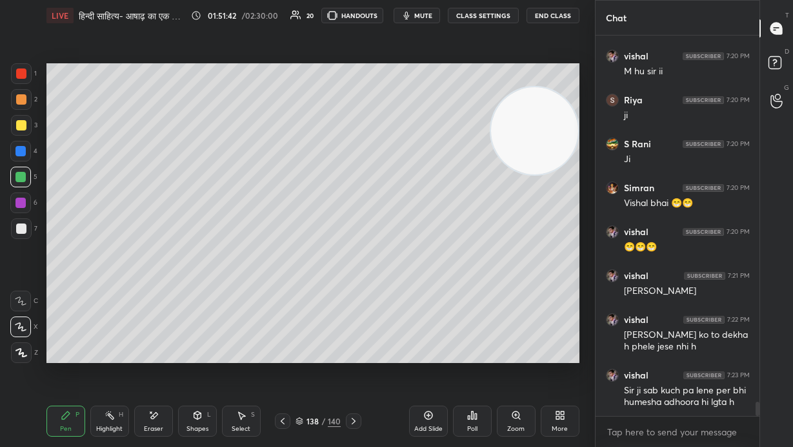
drag, startPoint x: 556, startPoint y: 116, endPoint x: 563, endPoint y: 271, distance: 155.7
click at [464, 174] on video at bounding box center [534, 130] width 87 height 87
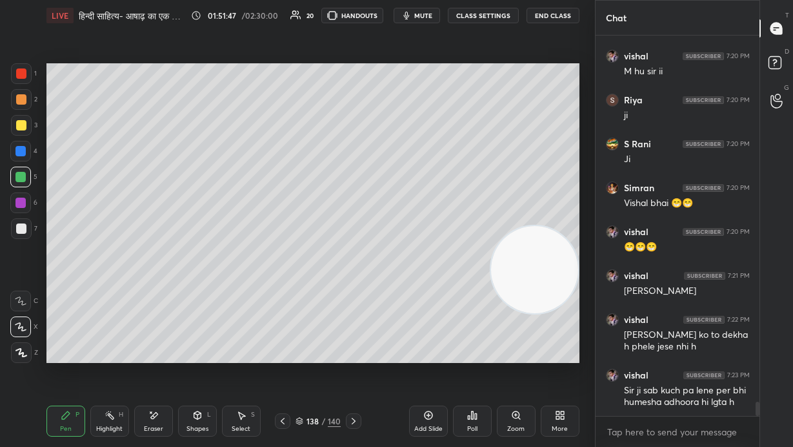
click at [23, 74] on div at bounding box center [21, 73] width 10 height 10
drag, startPoint x: 139, startPoint y: 368, endPoint x: 242, endPoint y: 365, distance: 103.3
click at [245, 303] on div "Setting up your live class Poll for secs No correct answer Start poll" at bounding box center [313, 213] width 544 height 364
click at [354, 303] on icon at bounding box center [354, 421] width 10 height 10
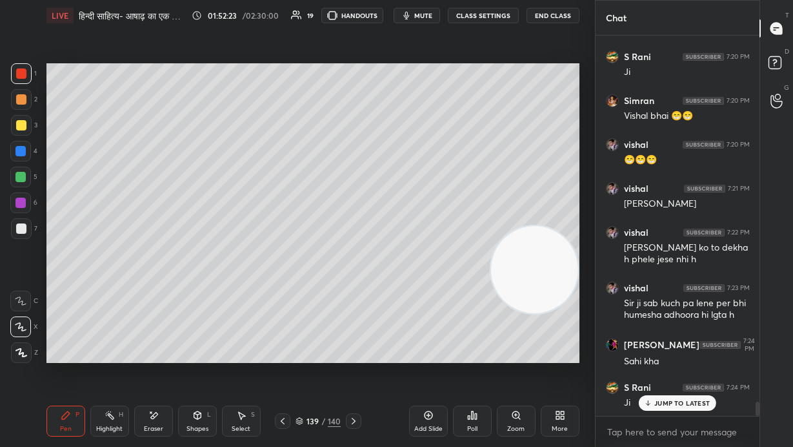
scroll to position [9879, 0]
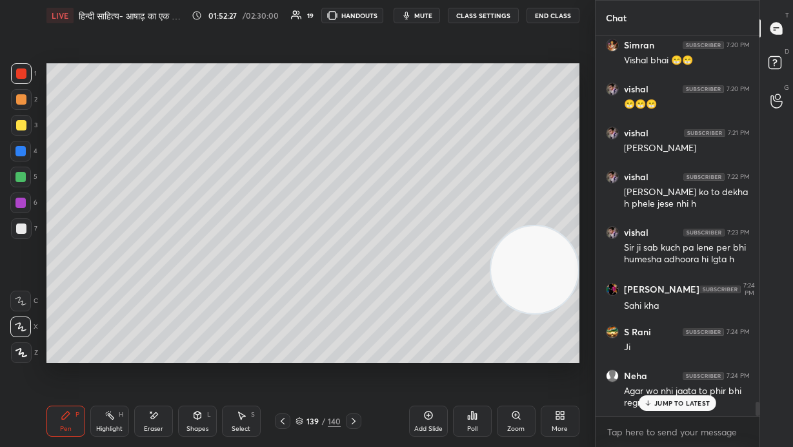
click at [283, 303] on icon at bounding box center [283, 421] width 10 height 10
drag, startPoint x: 552, startPoint y: 282, endPoint x: 560, endPoint y: 129, distance: 153.2
click at [464, 220] on video at bounding box center [534, 263] width 87 height 87
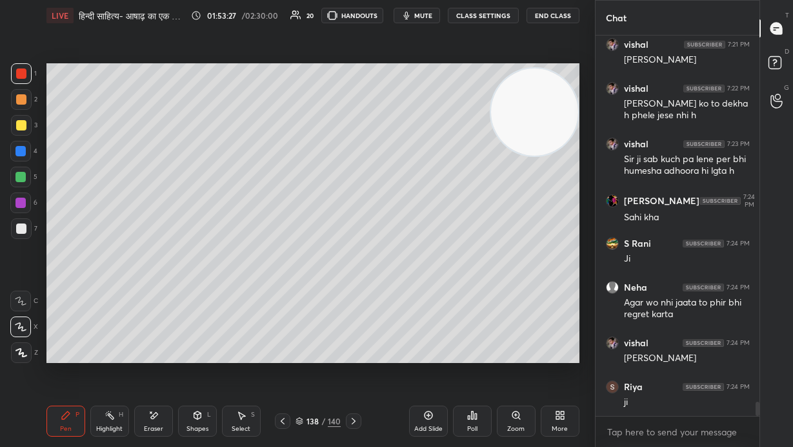
scroll to position [10011, 0]
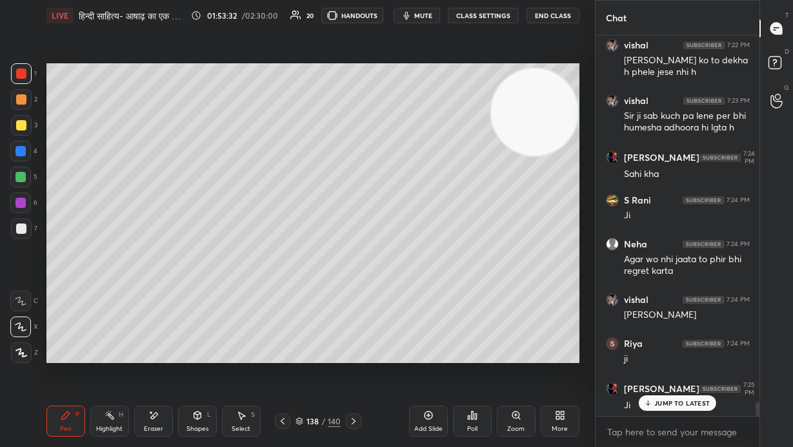
drag, startPoint x: 687, startPoint y: 404, endPoint x: 478, endPoint y: 429, distance: 210.7
click at [464, 303] on p "JUMP TO LATEST" at bounding box center [683, 403] width 56 height 8
click at [354, 303] on icon at bounding box center [354, 421] width 10 height 10
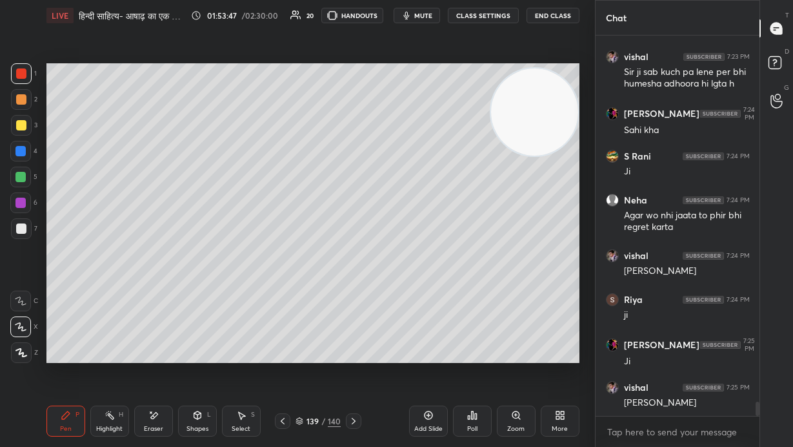
click at [19, 225] on div at bounding box center [21, 228] width 10 height 10
drag, startPoint x: 552, startPoint y: 115, endPoint x: 353, endPoint y: 90, distance: 200.3
click at [464, 90] on video at bounding box center [534, 111] width 87 height 87
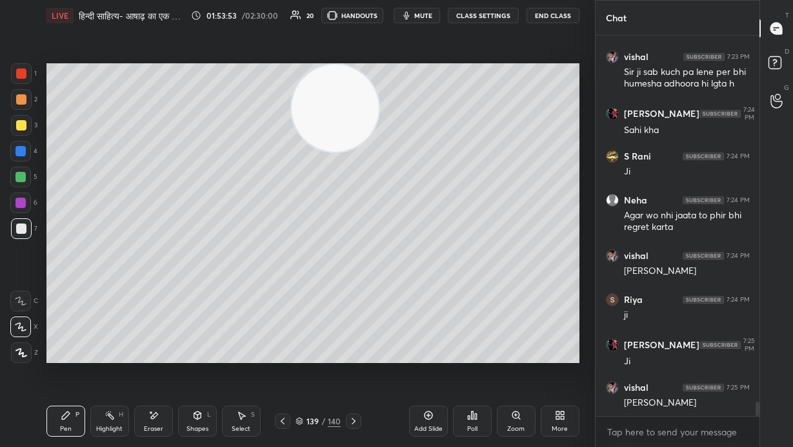
click at [23, 130] on div at bounding box center [21, 125] width 21 height 21
drag, startPoint x: 23, startPoint y: 152, endPoint x: 45, endPoint y: 161, distance: 24.0
click at [24, 152] on div at bounding box center [20, 151] width 10 height 10
drag, startPoint x: 26, startPoint y: 178, endPoint x: 43, endPoint y: 186, distance: 19.3
click at [26, 178] on div at bounding box center [20, 177] width 21 height 21
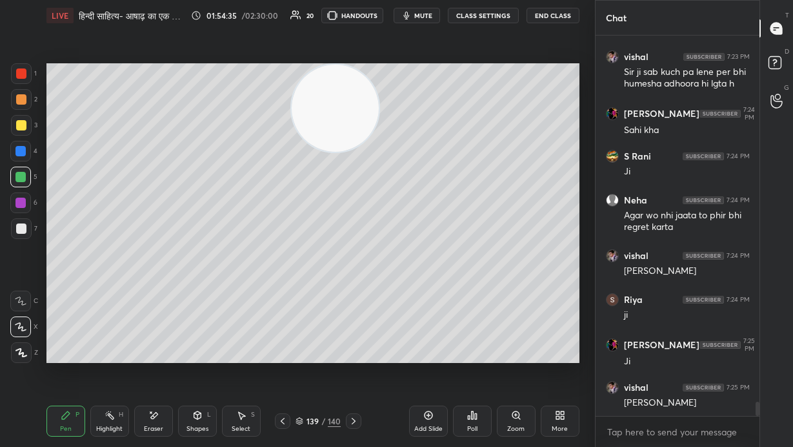
scroll to position [10099, 0]
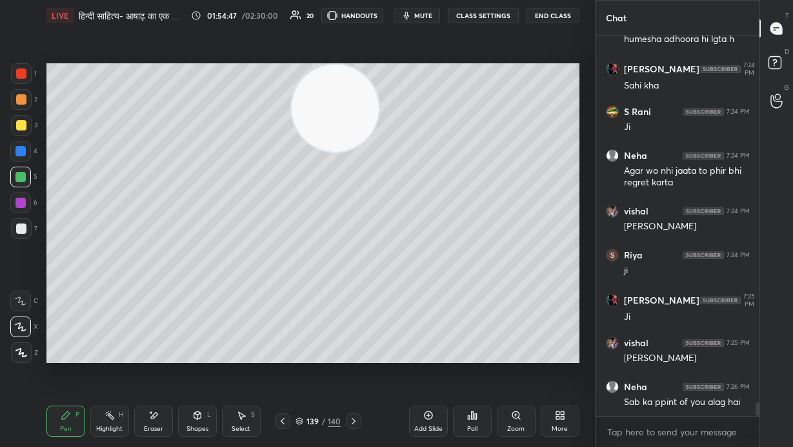
click at [432, 303] on icon at bounding box center [428, 415] width 8 height 8
click at [23, 125] on div at bounding box center [21, 125] width 10 height 10
drag, startPoint x: 328, startPoint y: 121, endPoint x: 498, endPoint y: 95, distance: 172.4
click at [378, 95] on video at bounding box center [334, 108] width 87 height 87
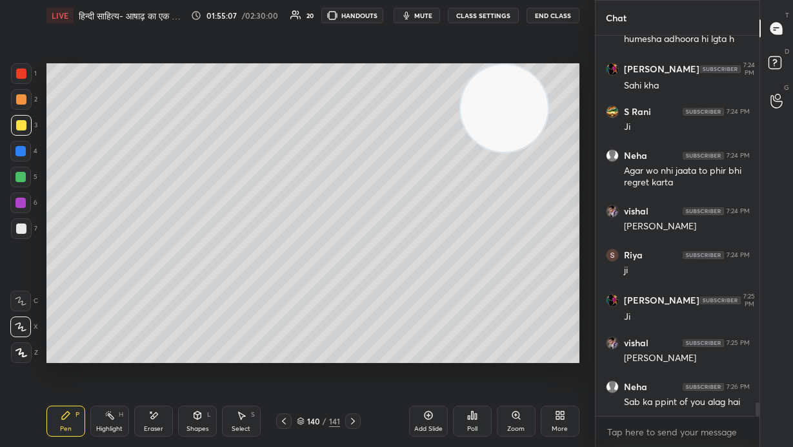
click at [25, 225] on div at bounding box center [21, 228] width 10 height 10
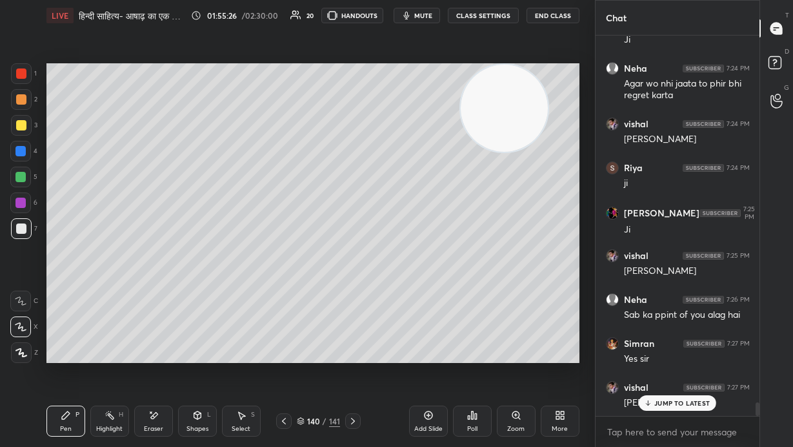
scroll to position [10230, 0]
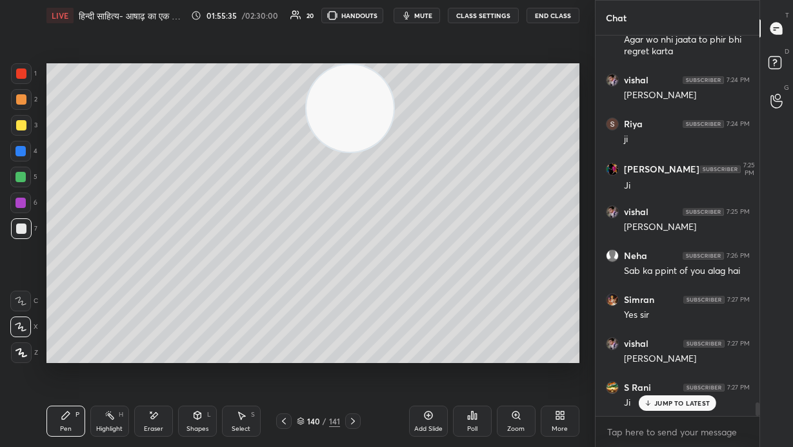
drag, startPoint x: 356, startPoint y: 97, endPoint x: 336, endPoint y: 91, distance: 21.6
click at [336, 94] on video at bounding box center [350, 108] width 87 height 87
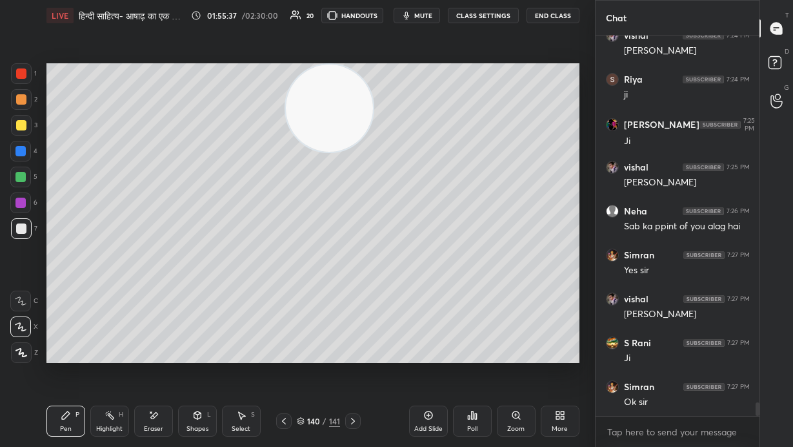
click at [23, 97] on div at bounding box center [21, 99] width 10 height 10
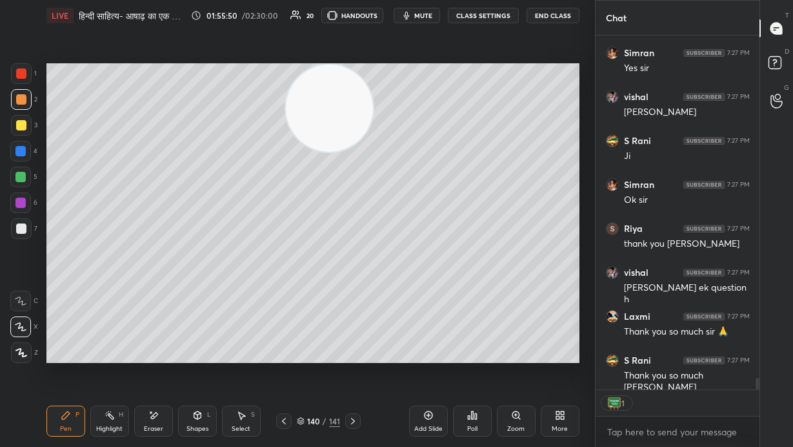
scroll to position [5, 5]
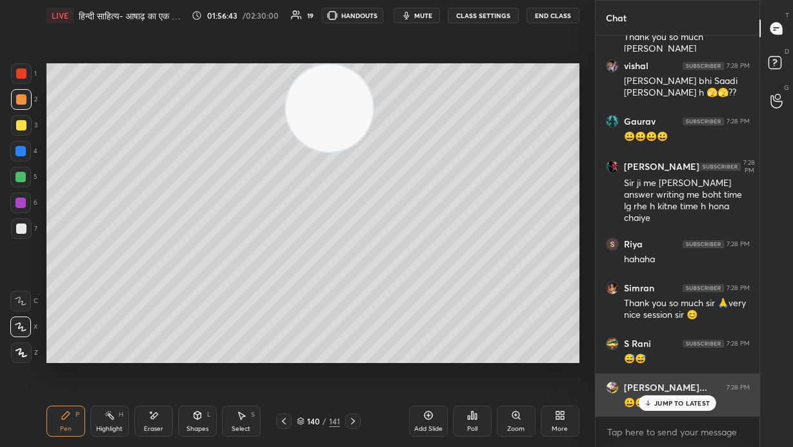
click at [464, 303] on p "JUMP TO LATEST" at bounding box center [683, 403] width 56 height 8
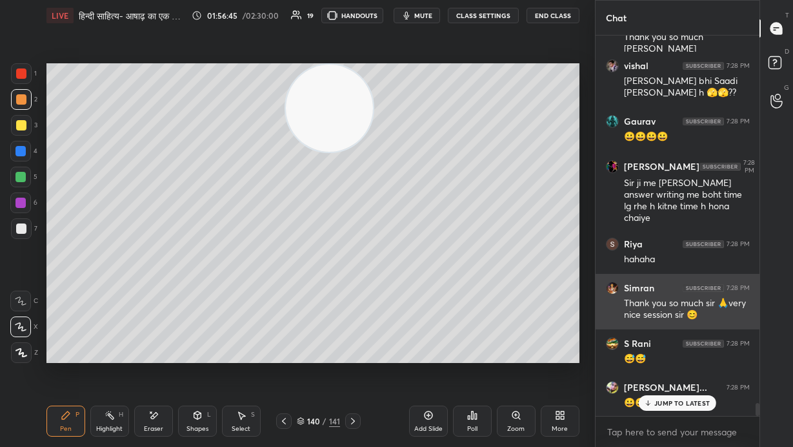
scroll to position [10859, 0]
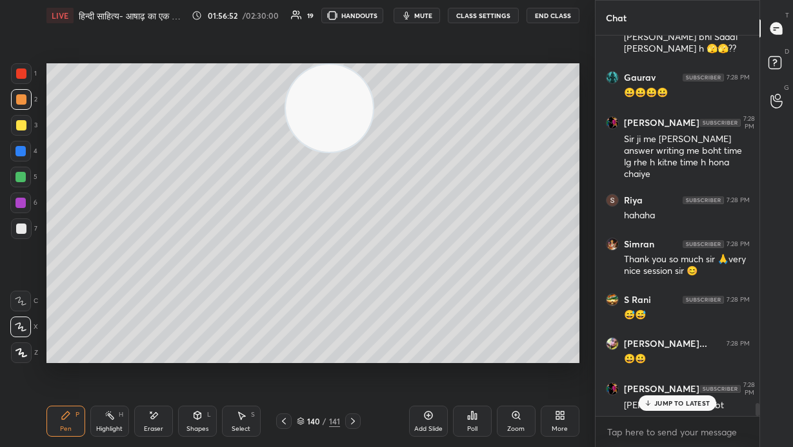
click at [464, 303] on p "JUMP TO LATEST" at bounding box center [683, 403] width 56 height 8
click at [152, 303] on div "Eraser" at bounding box center [153, 428] width 19 height 6
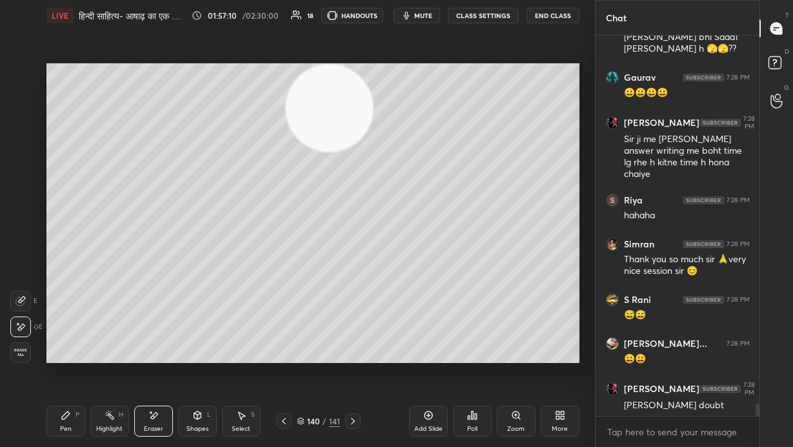
click at [21, 303] on span "Erase all" at bounding box center [20, 352] width 19 height 9
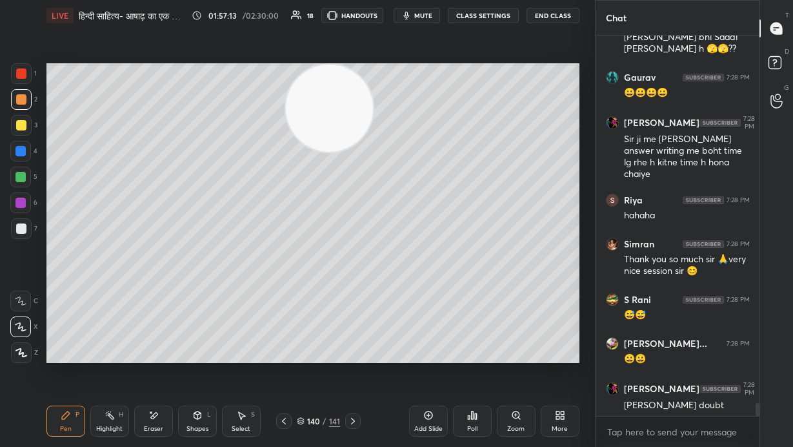
drag, startPoint x: 316, startPoint y: 118, endPoint x: 490, endPoint y: 114, distance: 174.4
click at [373, 111] on video at bounding box center [329, 108] width 87 height 87
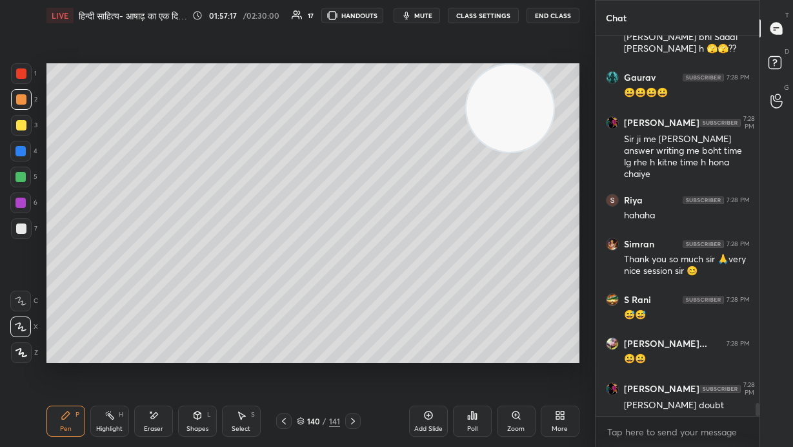
scroll to position [10903, 0]
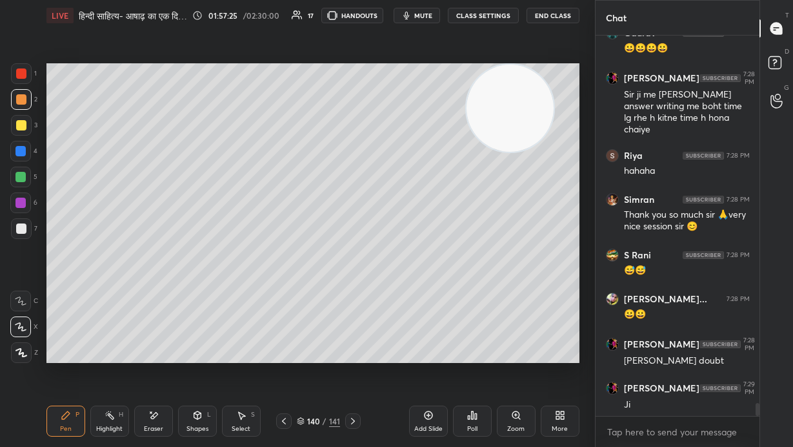
click at [24, 226] on div at bounding box center [21, 228] width 10 height 10
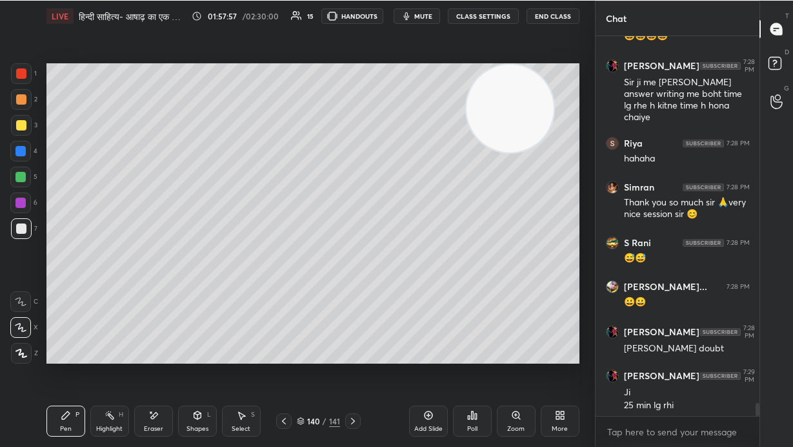
scroll to position [364, 544]
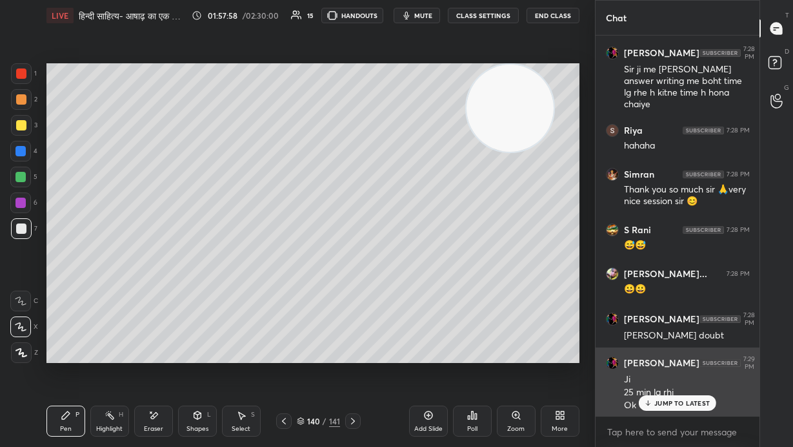
click at [464, 303] on p "JUMP TO LATEST" at bounding box center [683, 403] width 56 height 8
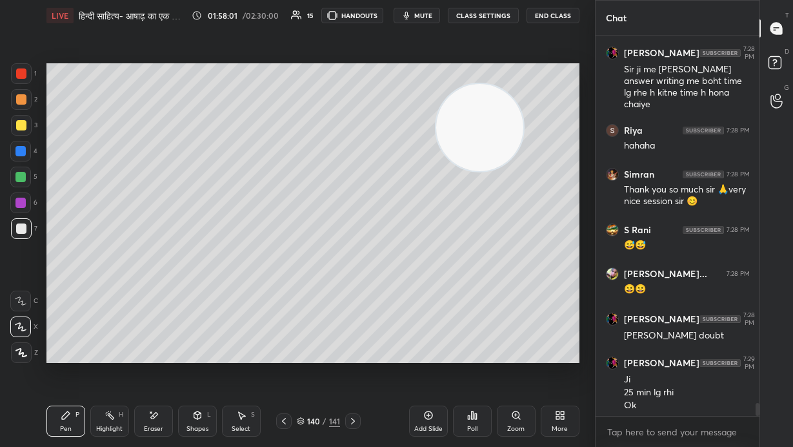
drag, startPoint x: 493, startPoint y: 121, endPoint x: 463, endPoint y: 141, distance: 36.0
click at [463, 141] on video at bounding box center [479, 127] width 87 height 87
click at [464, 15] on button "End Class" at bounding box center [553, 15] width 53 height 15
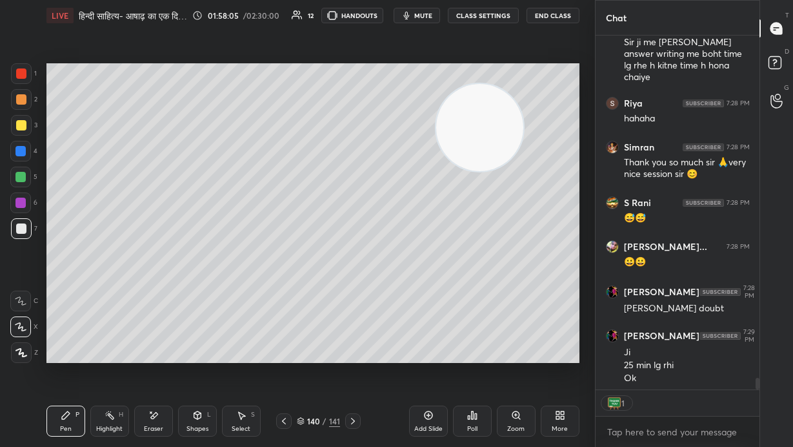
click at [464, 18] on button "End Class" at bounding box center [553, 15] width 53 height 15
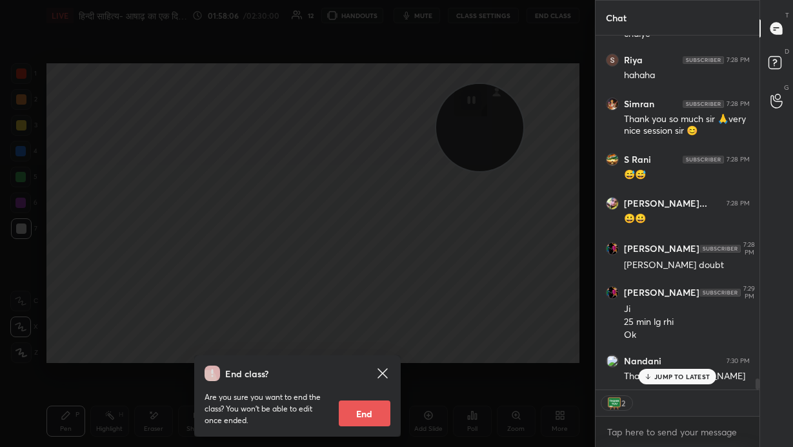
click at [350, 303] on button "End" at bounding box center [365, 413] width 52 height 26
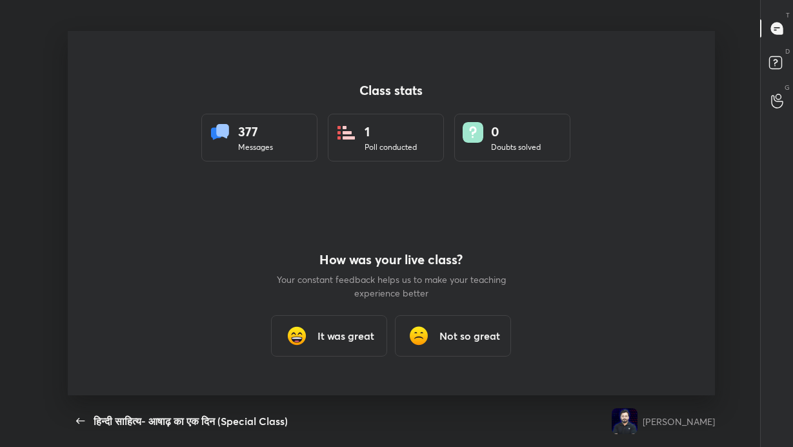
click at [366, 303] on h3 "It was great" at bounding box center [346, 335] width 57 height 15
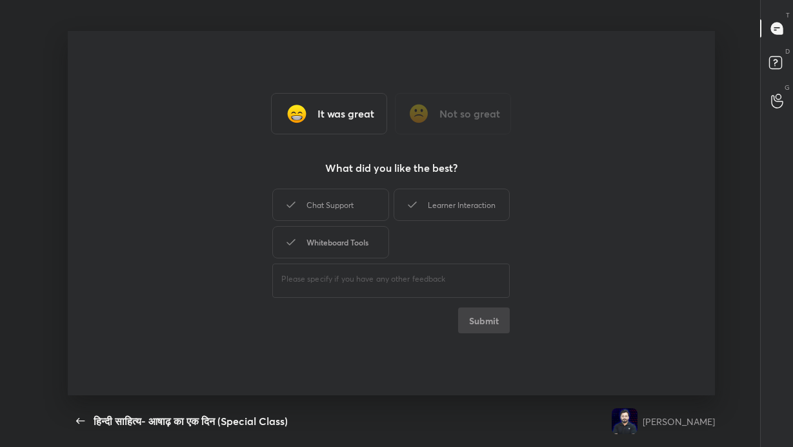
click at [366, 231] on div "Whiteboard Tools" at bounding box center [330, 242] width 116 height 32
drag, startPoint x: 362, startPoint y: 216, endPoint x: 500, endPoint y: 210, distance: 138.3
click at [385, 216] on div "Chat Support" at bounding box center [330, 205] width 116 height 32
click at [464, 210] on div "Learner Interaction" at bounding box center [452, 205] width 116 height 32
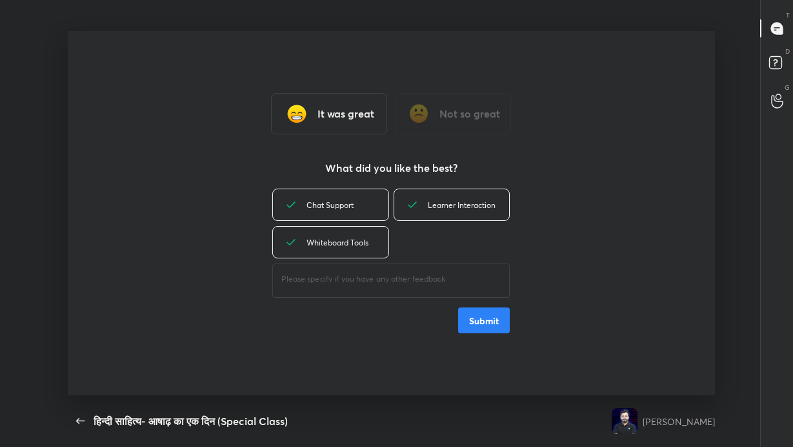
click at [464, 303] on button "Submit" at bounding box center [484, 320] width 52 height 26
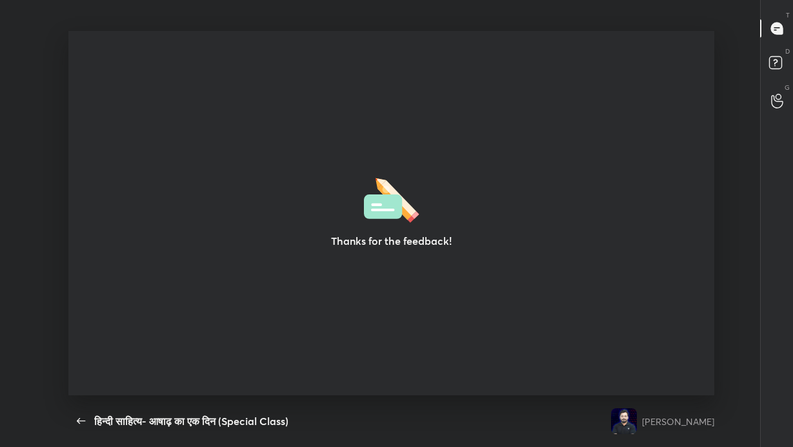
type textarea "x"
